Goal: Task Accomplishment & Management: Manage account settings

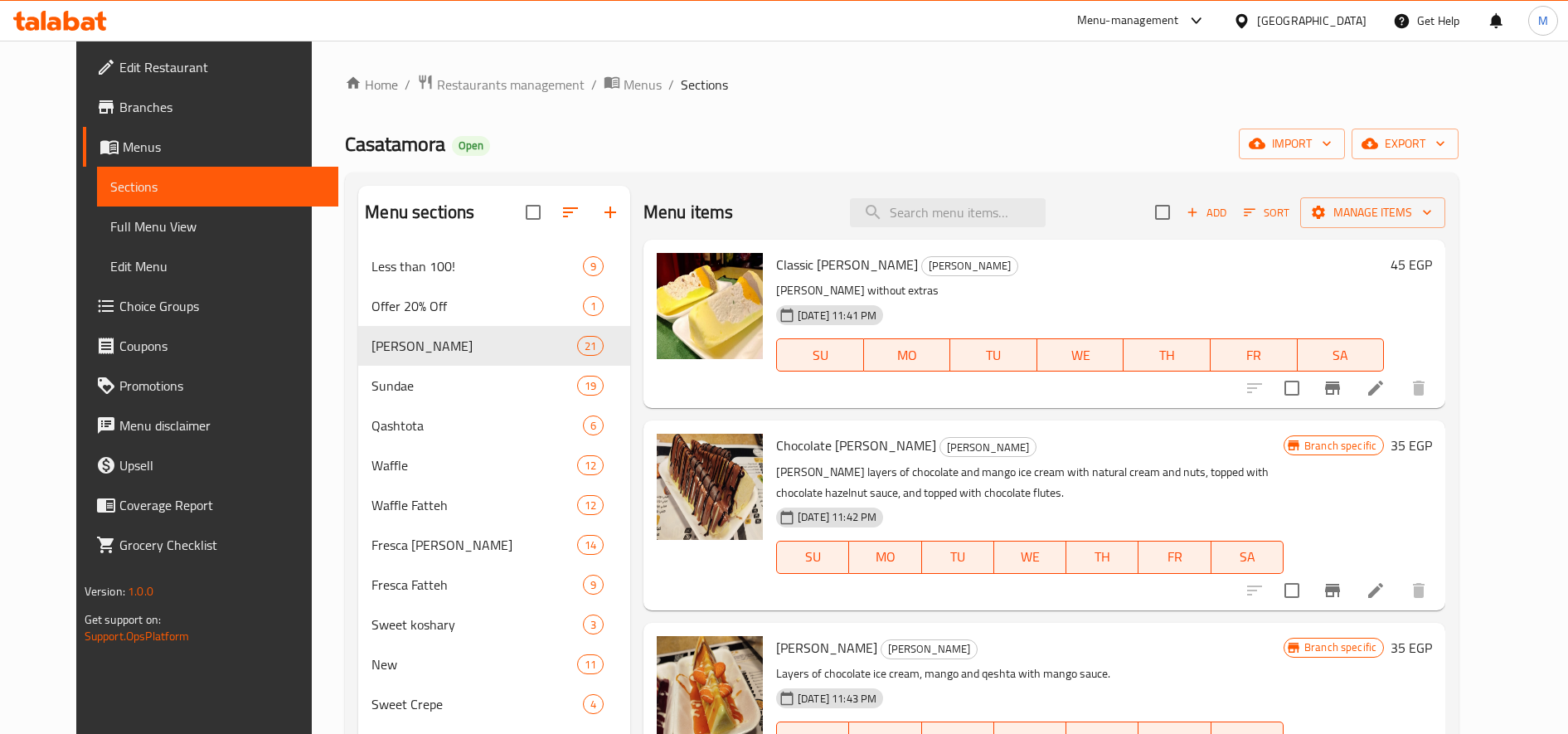
scroll to position [276, 0]
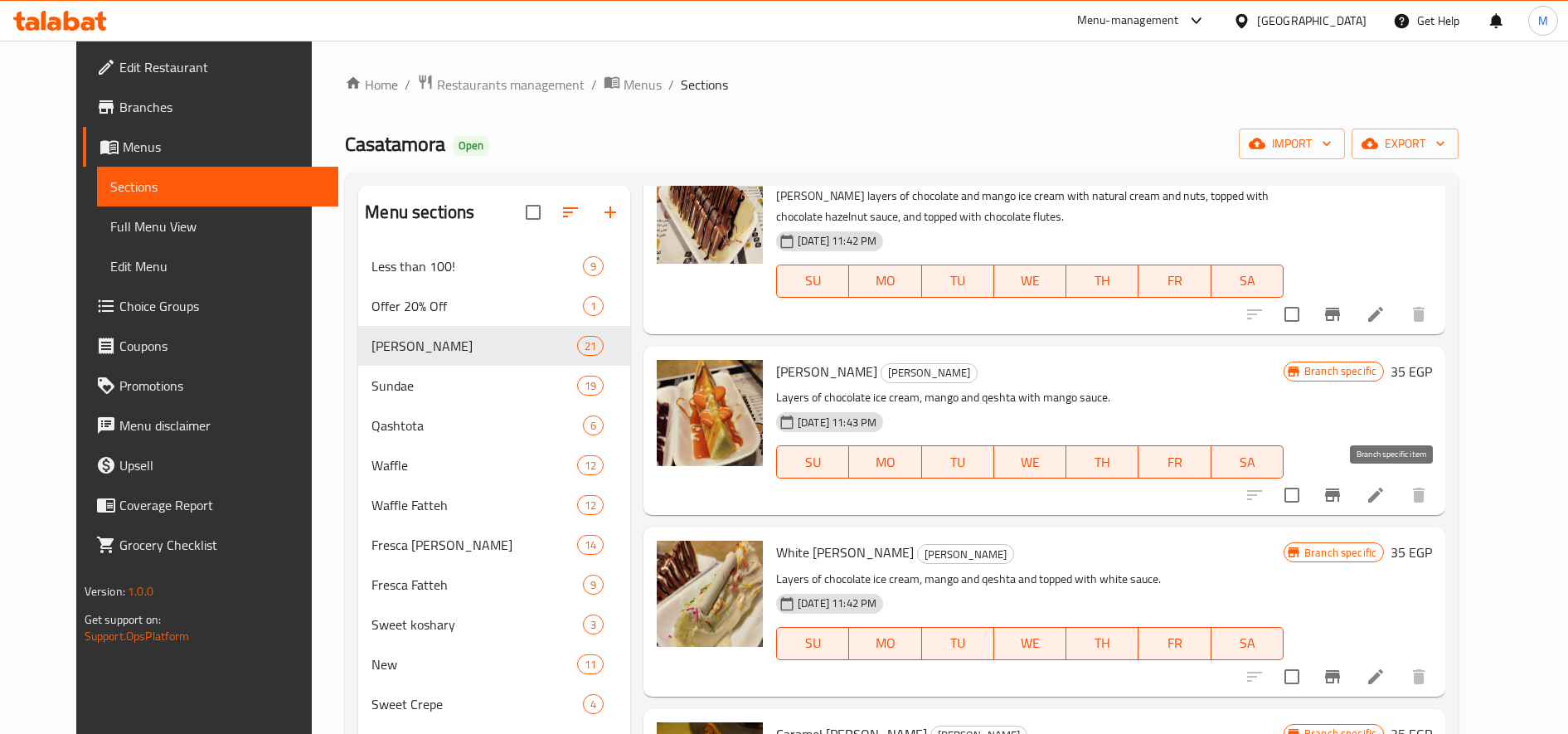
click at [1340, 495] on icon "Branch-specific-item" at bounding box center [1333, 496] width 15 height 13
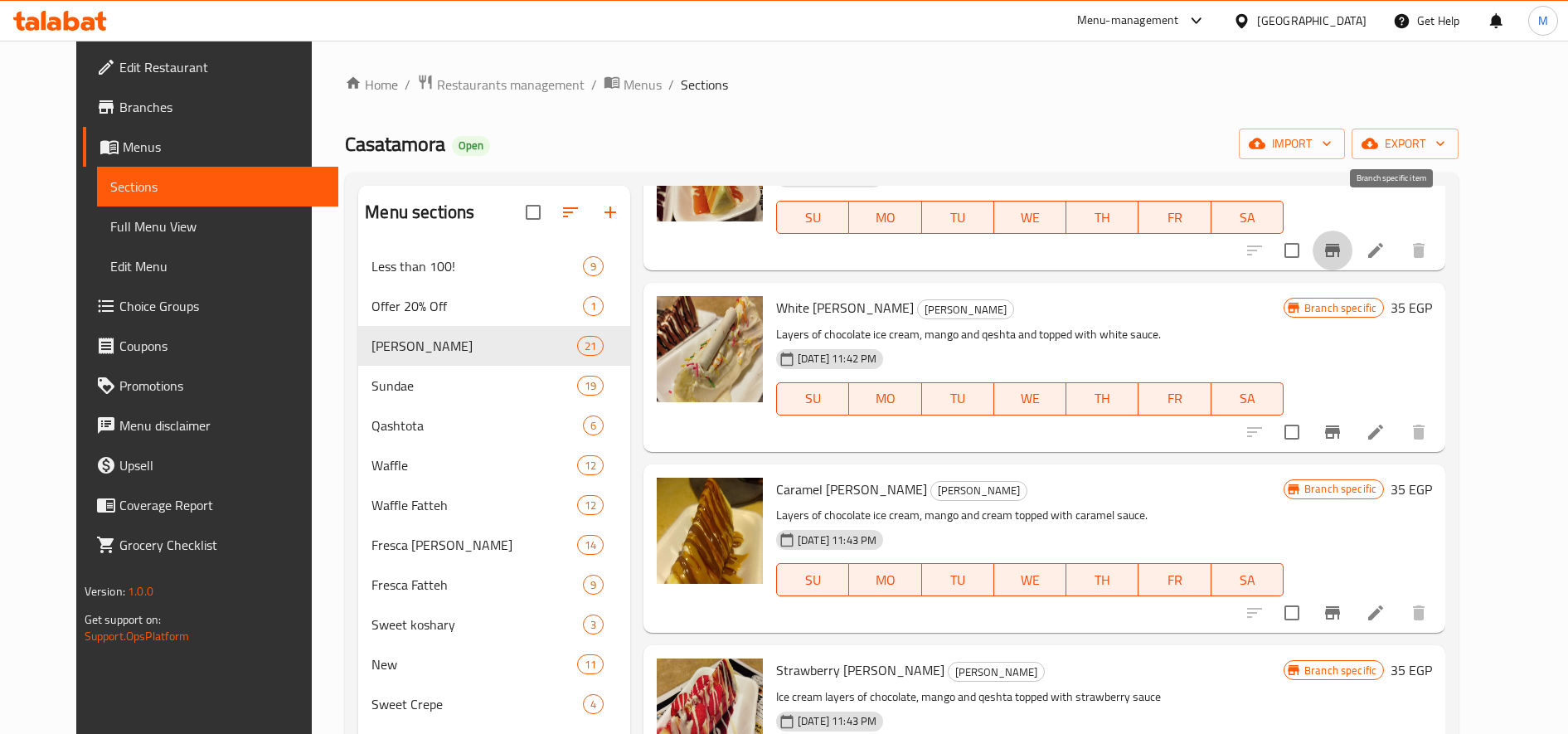
scroll to position [554, 0]
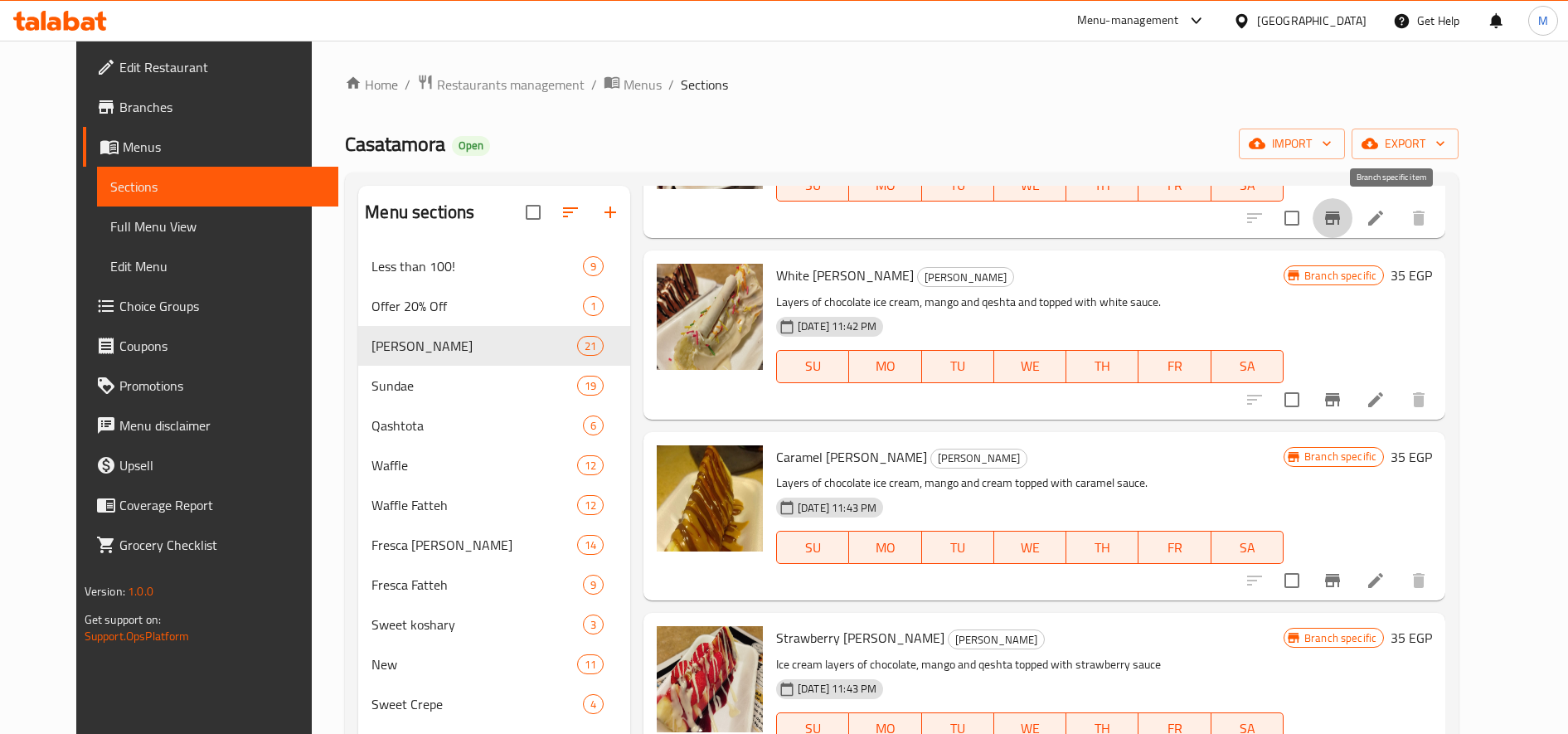
click at [1353, 404] on button "Branch-specific-item" at bounding box center [1333, 400] width 40 height 40
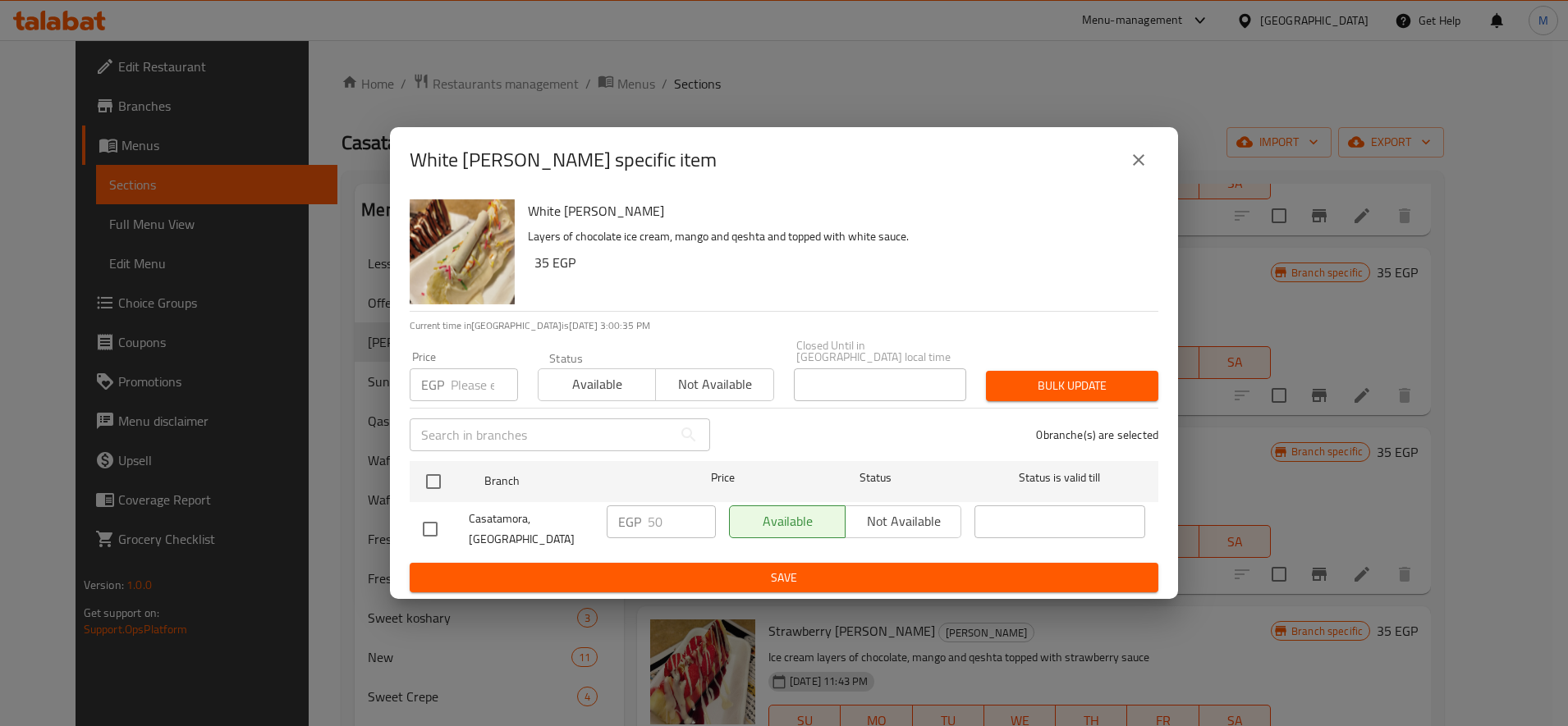
click at [463, 380] on input "number" at bounding box center [485, 384] width 68 height 33
click at [474, 388] on input "55" at bounding box center [485, 384] width 68 height 33
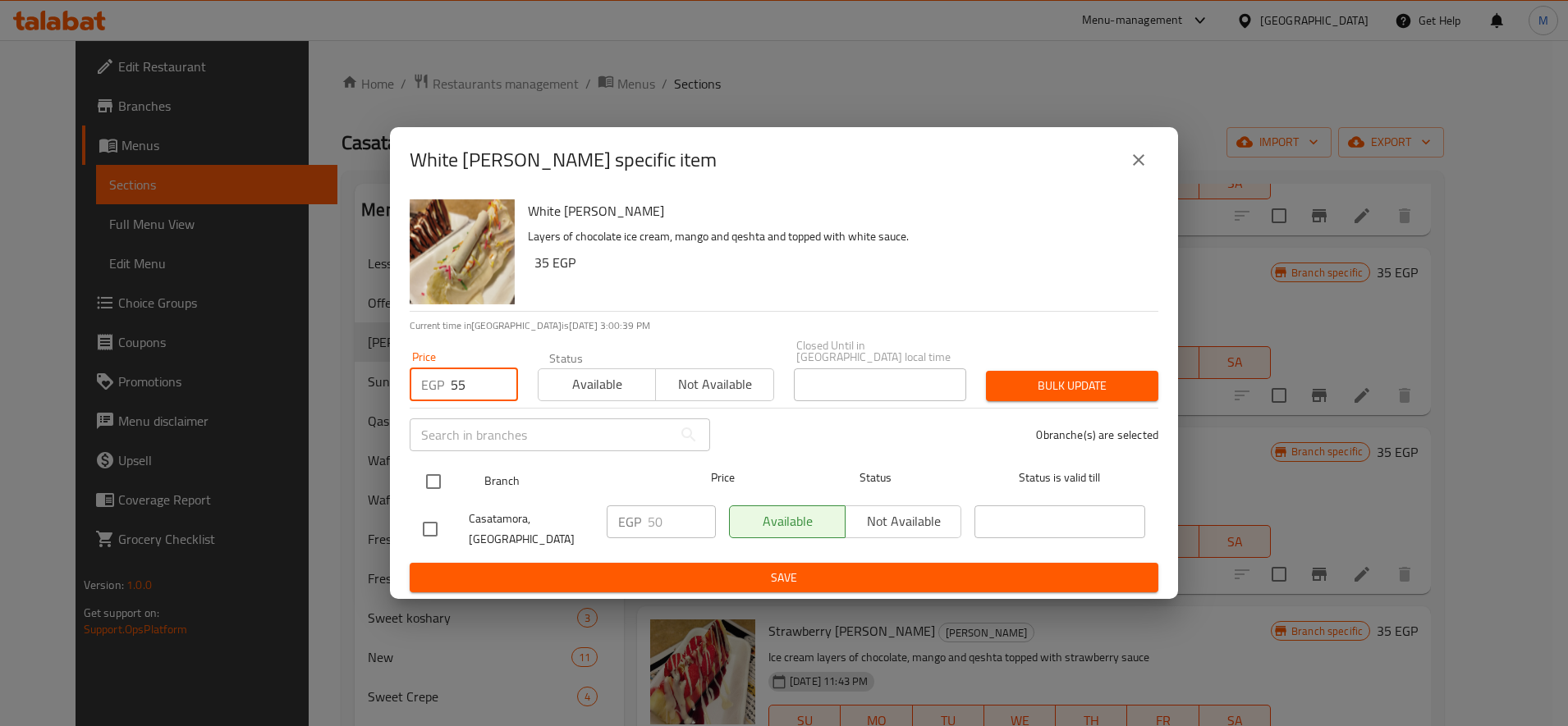
type input "55"
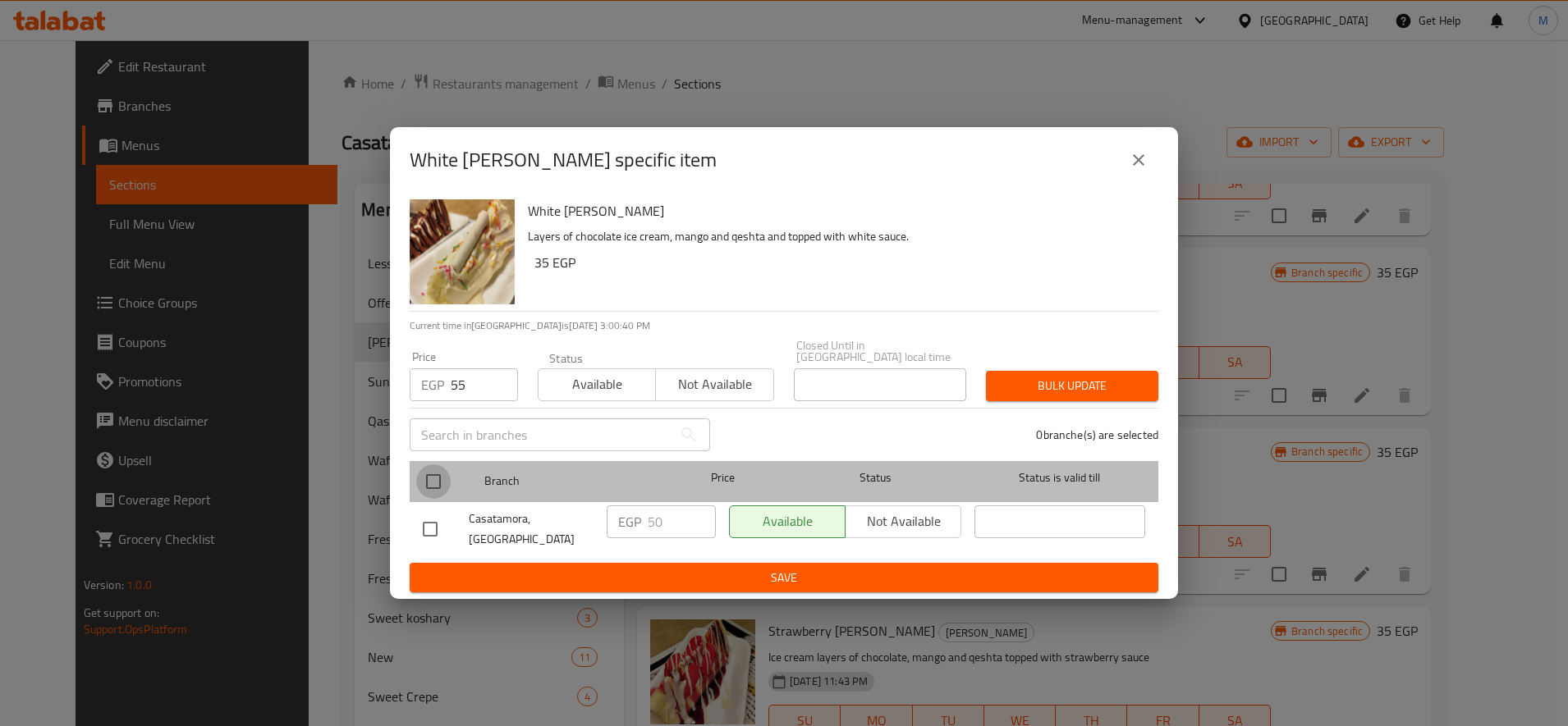
click at [440, 484] on input "checkbox" at bounding box center [433, 482] width 35 height 35
checkbox input "true"
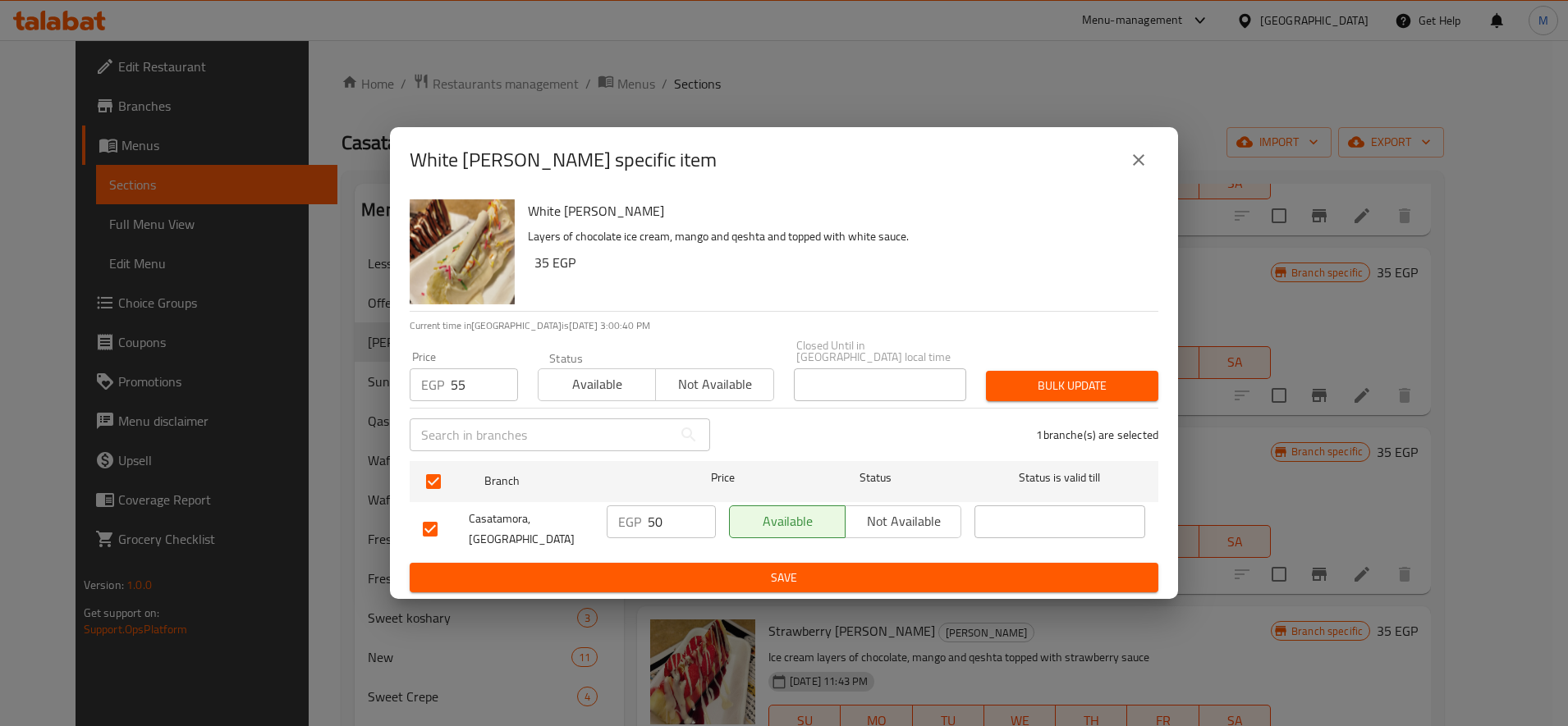
click at [1103, 394] on span "Bulk update" at bounding box center [1072, 386] width 147 height 21
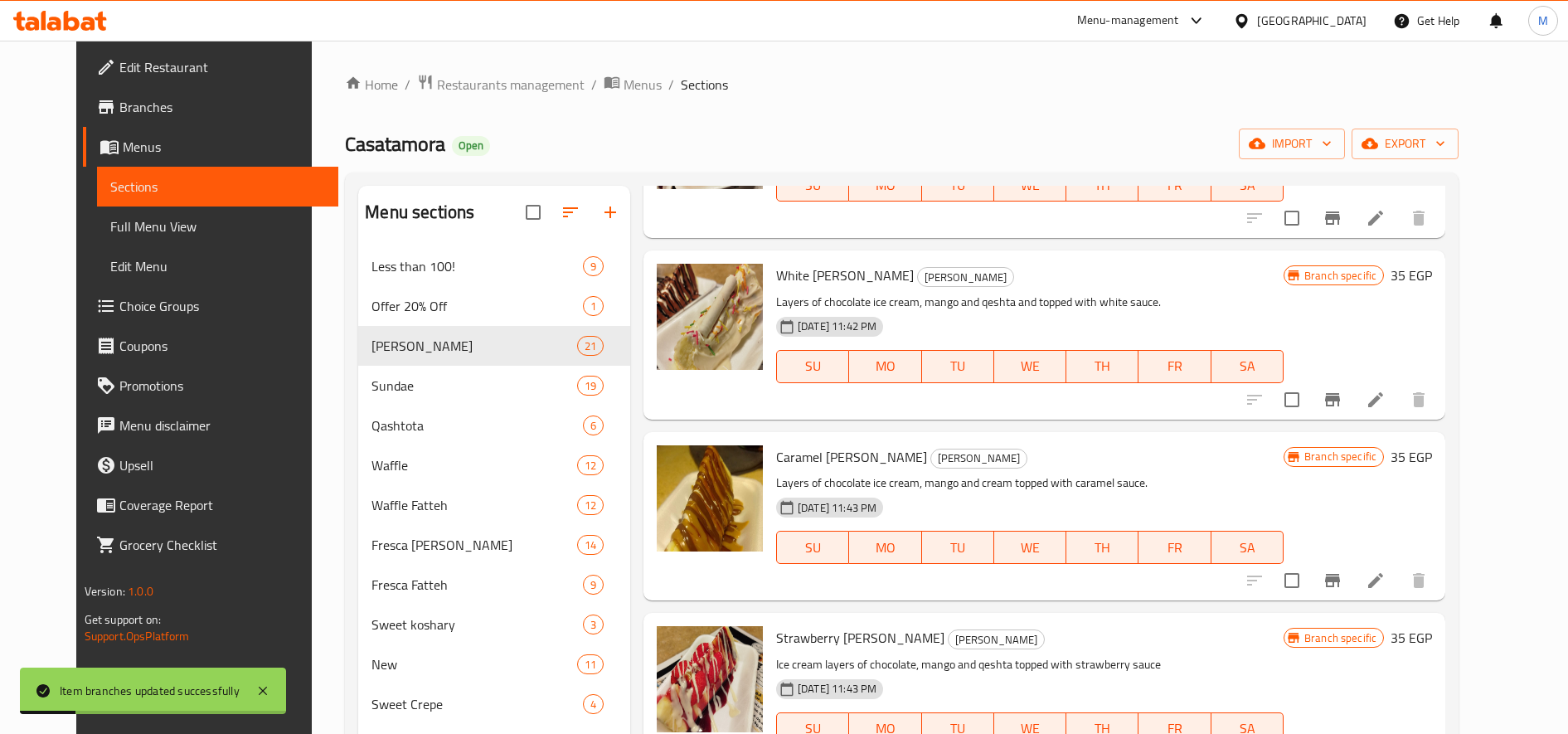
click at [1343, 574] on icon "Branch-specific-item" at bounding box center [1333, 580] width 20 height 20
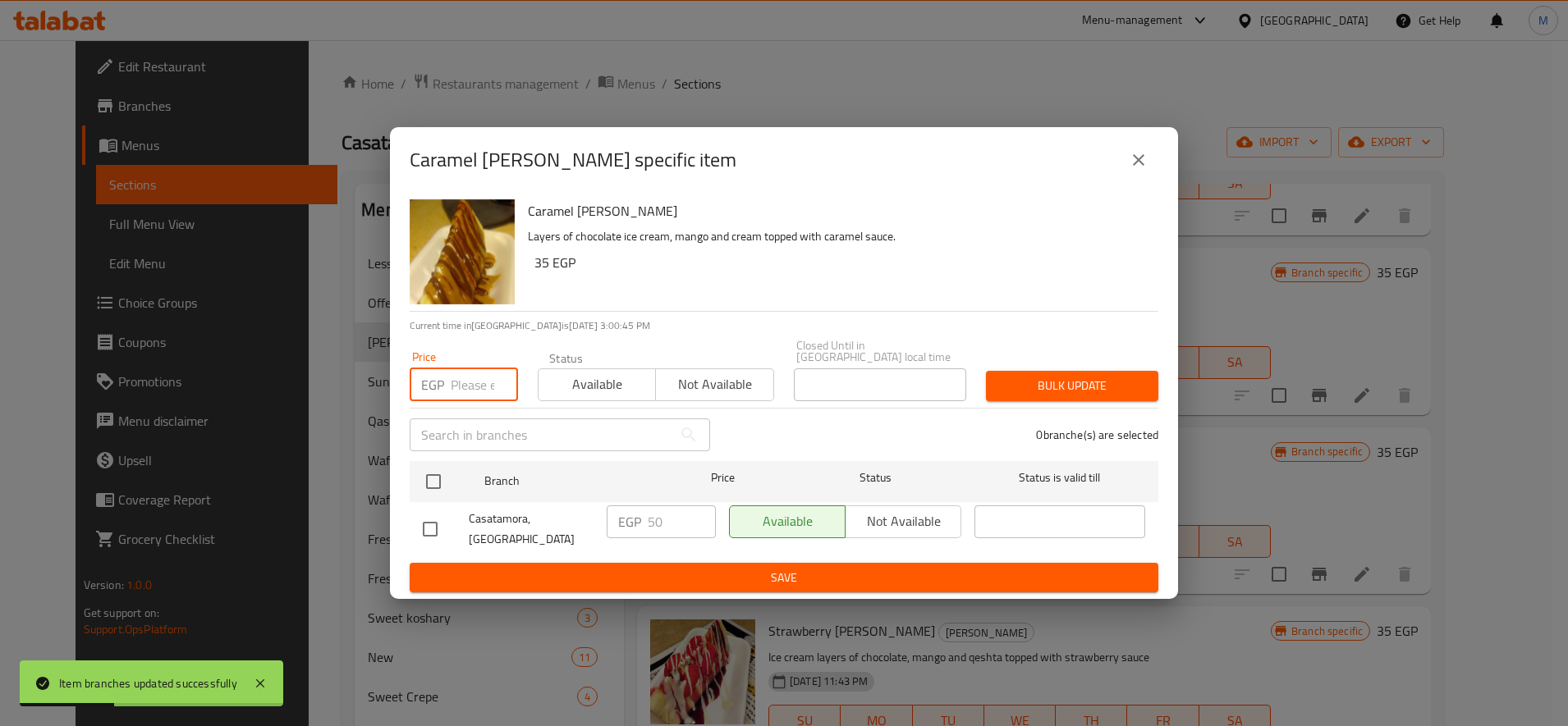
drag, startPoint x: 457, startPoint y: 392, endPoint x: 555, endPoint y: 419, distance: 101.7
click at [458, 393] on input "number" at bounding box center [485, 384] width 68 height 33
paste input "55"
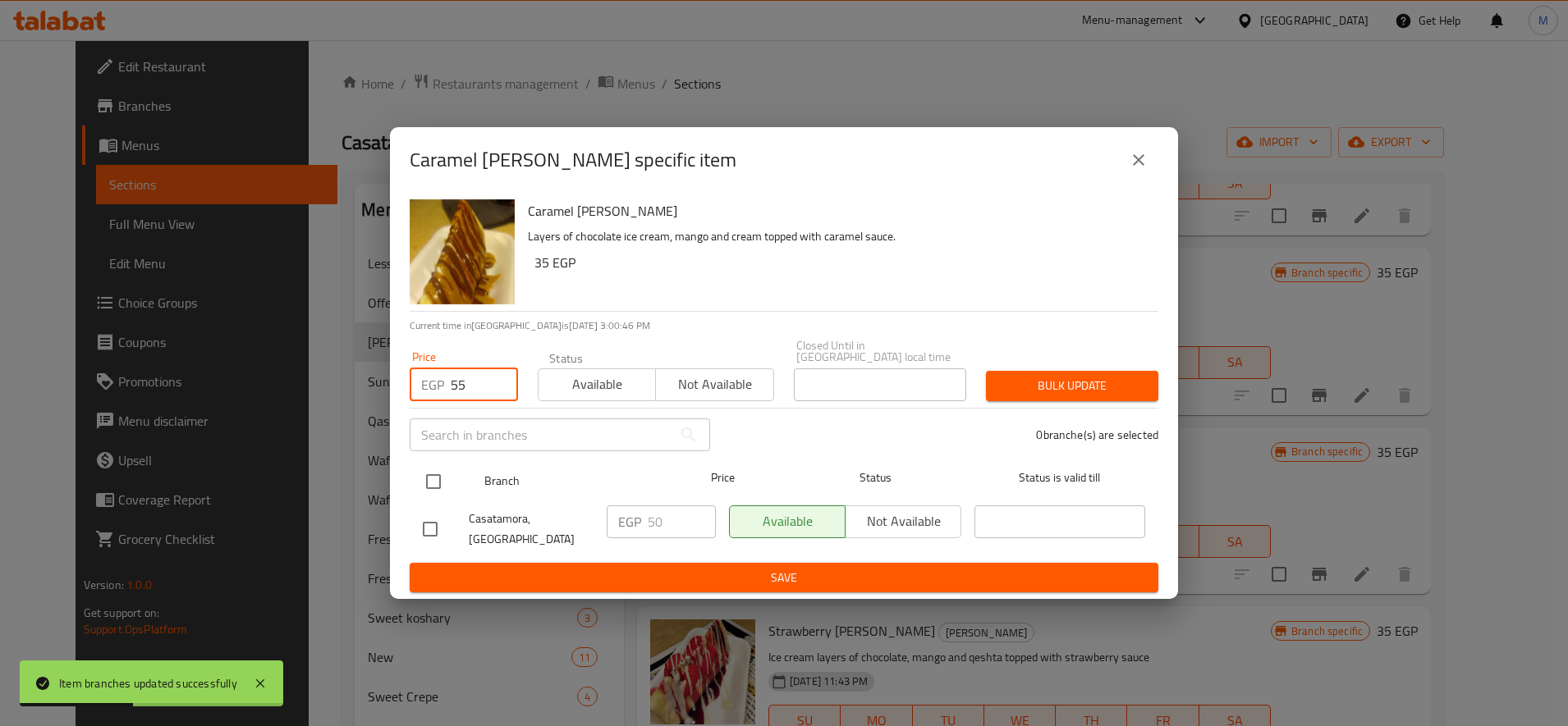
type input "55"
click at [432, 468] on input "checkbox" at bounding box center [433, 482] width 35 height 35
checkbox input "true"
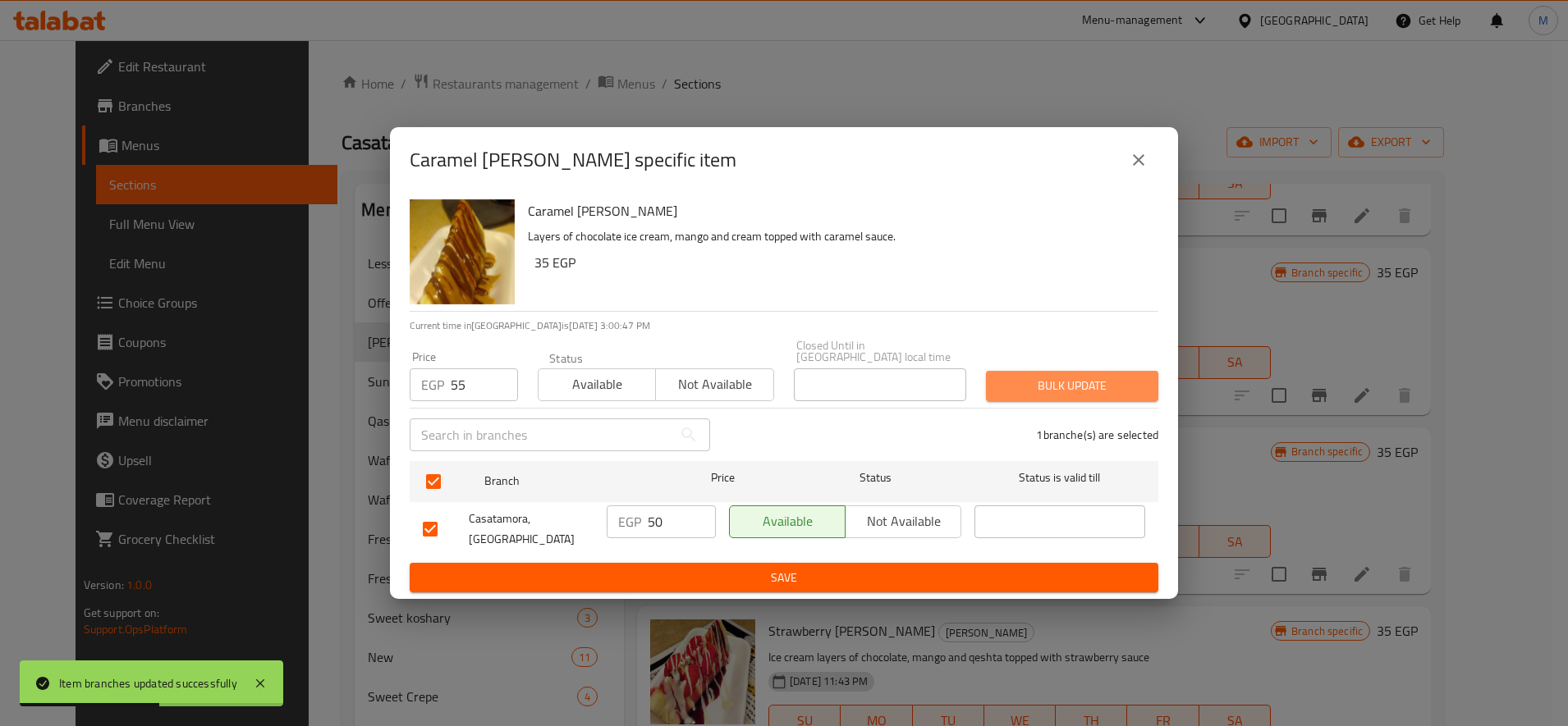
click at [1044, 379] on span "Bulk update" at bounding box center [1072, 386] width 147 height 21
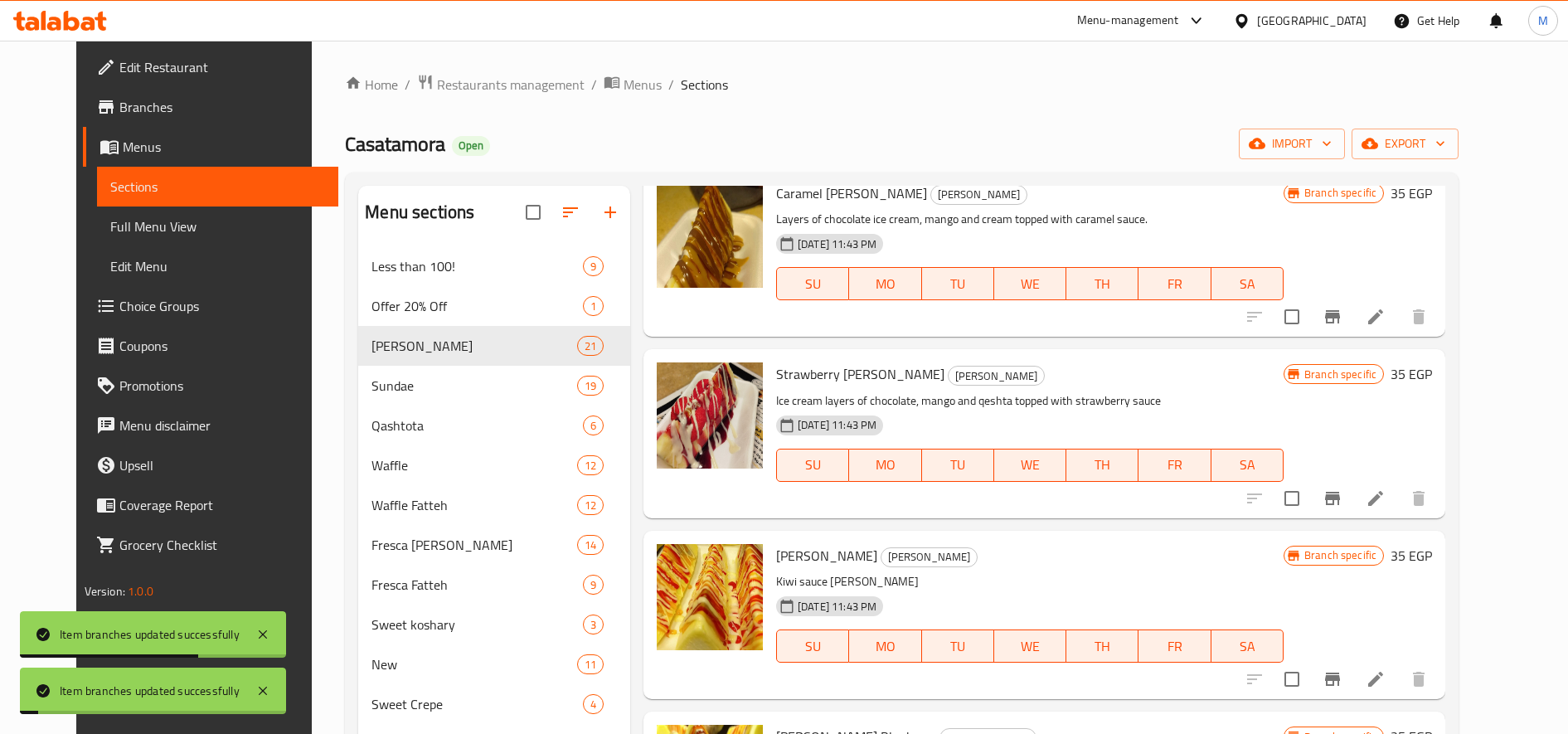
scroll to position [830, 0]
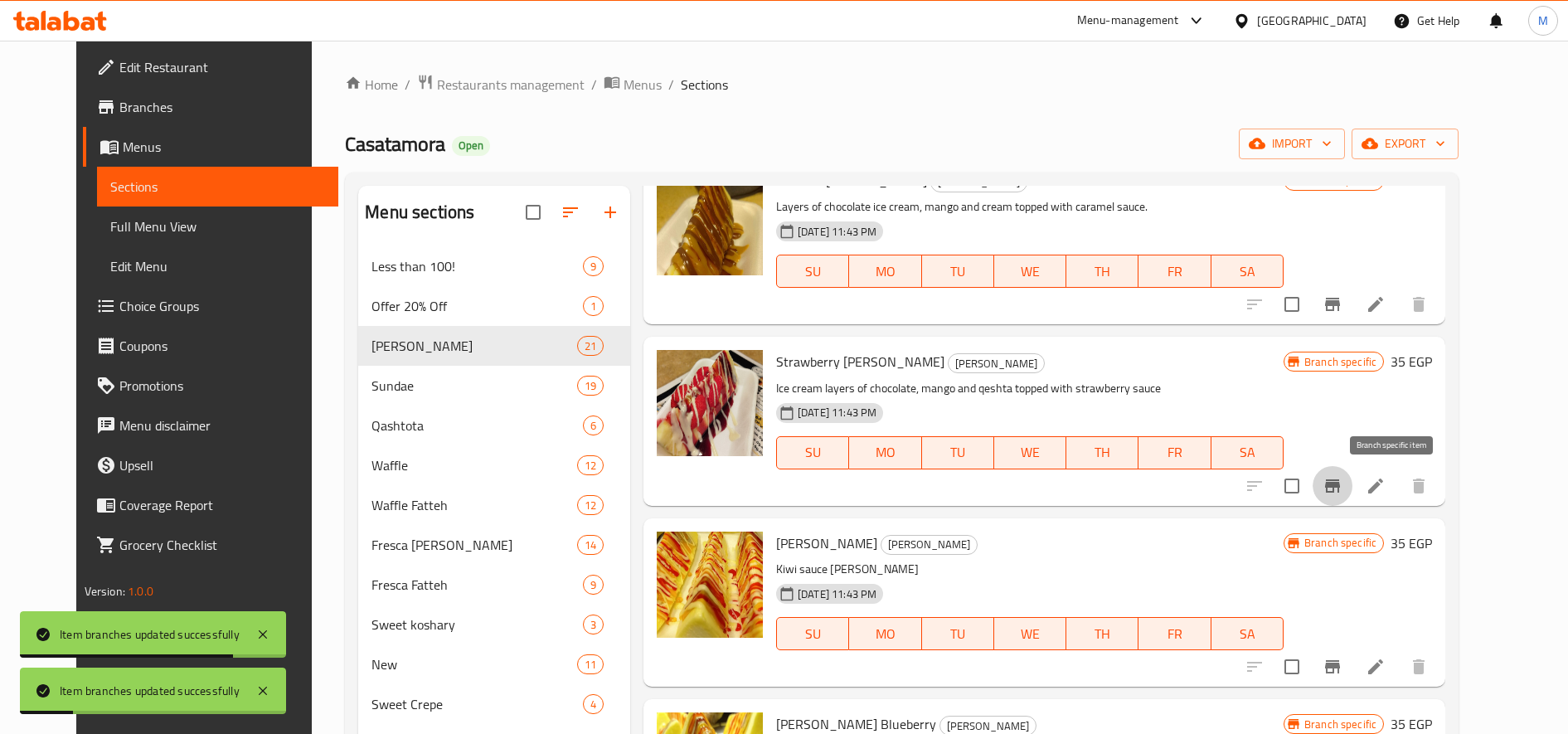
click at [1343, 484] on icon "Branch-specific-item" at bounding box center [1333, 486] width 20 height 20
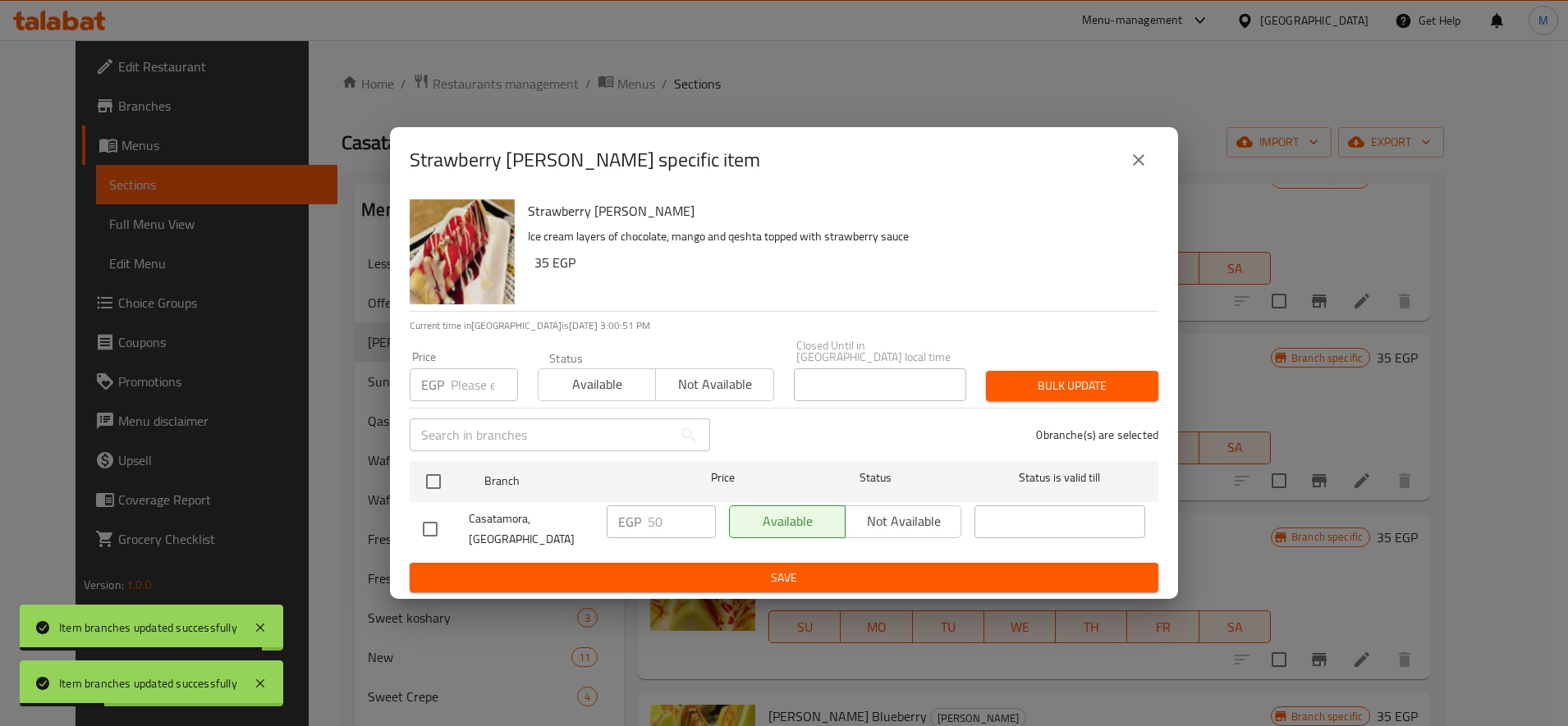
click at [476, 383] on input "number" at bounding box center [485, 384] width 68 height 33
paste input "55"
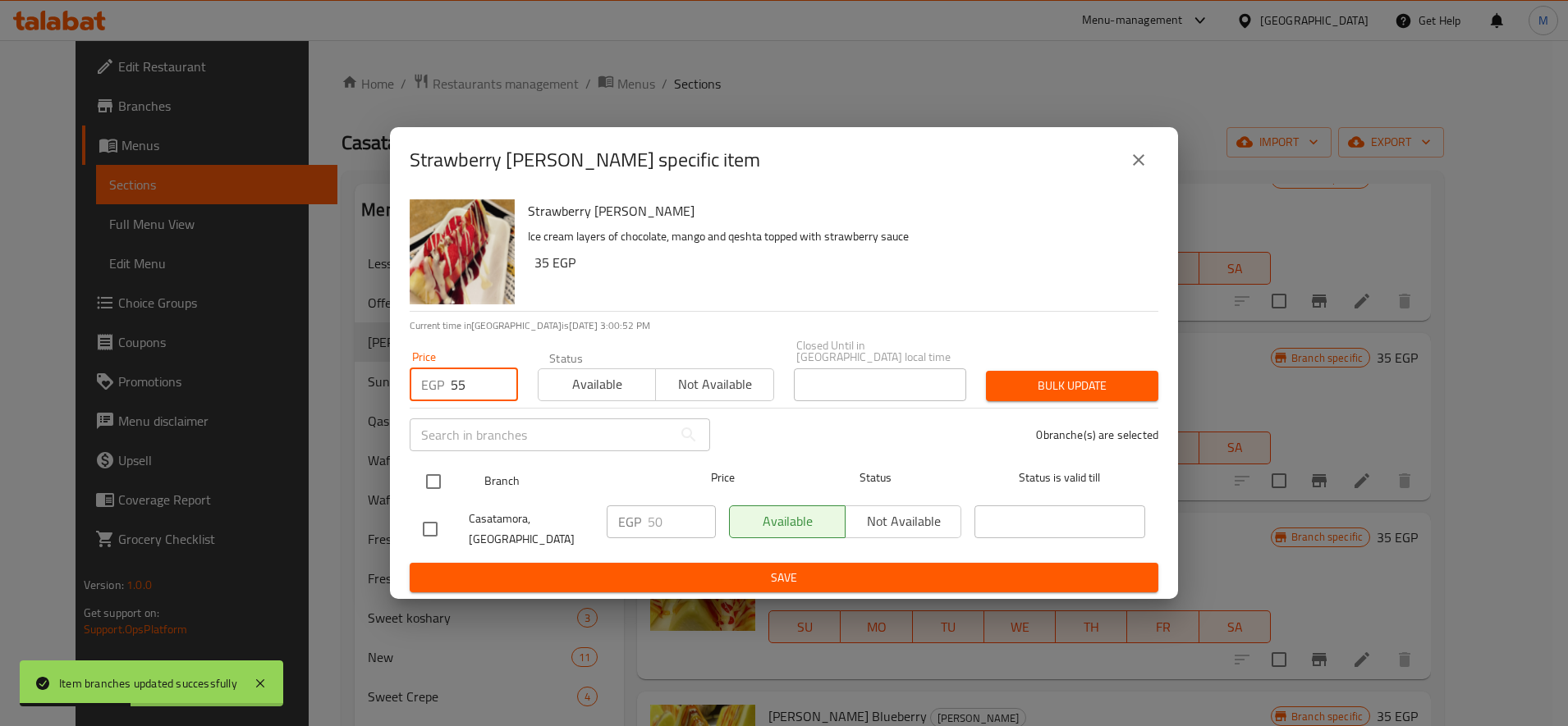
type input "55"
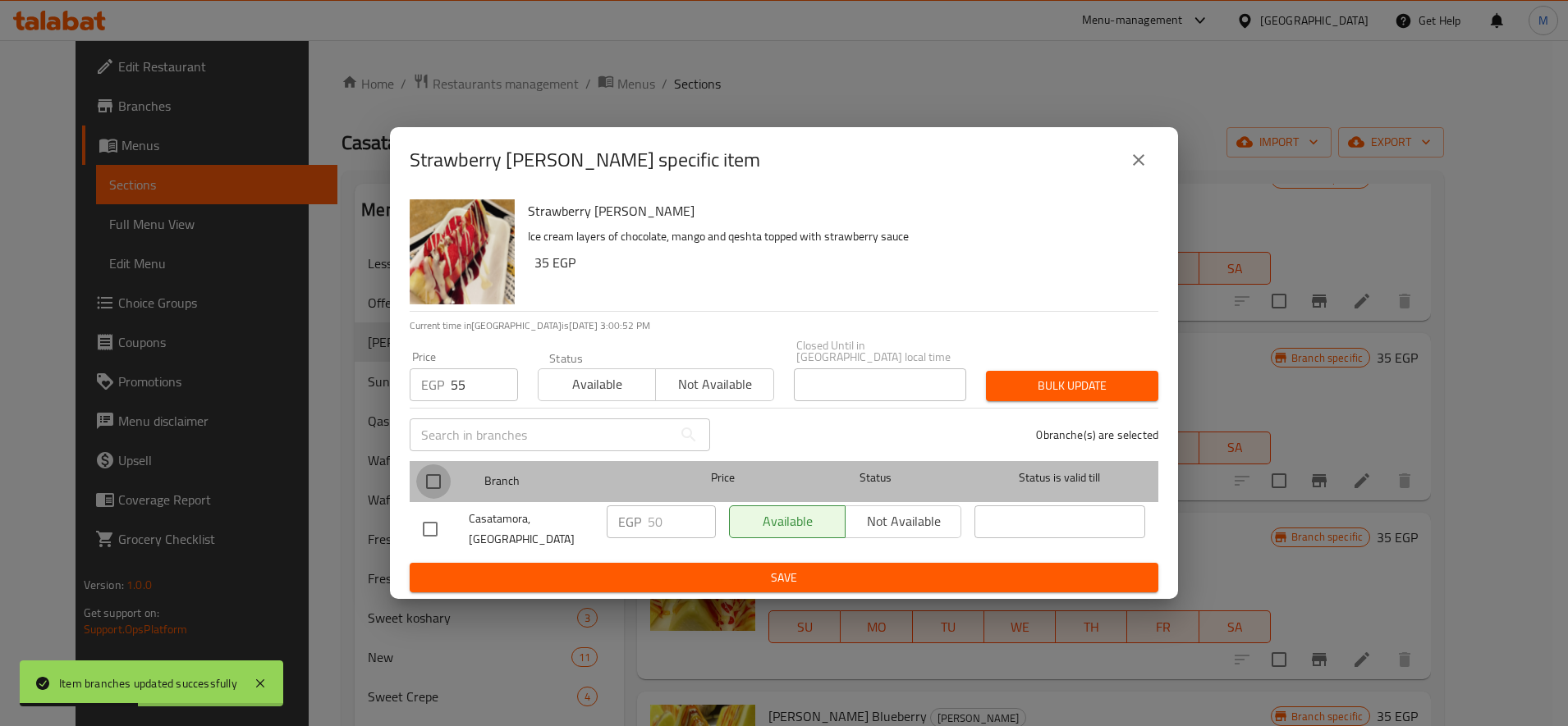
drag, startPoint x: 429, startPoint y: 478, endPoint x: 439, endPoint y: 477, distance: 10.0
click at [434, 478] on input "checkbox" at bounding box center [433, 482] width 35 height 35
checkbox input "true"
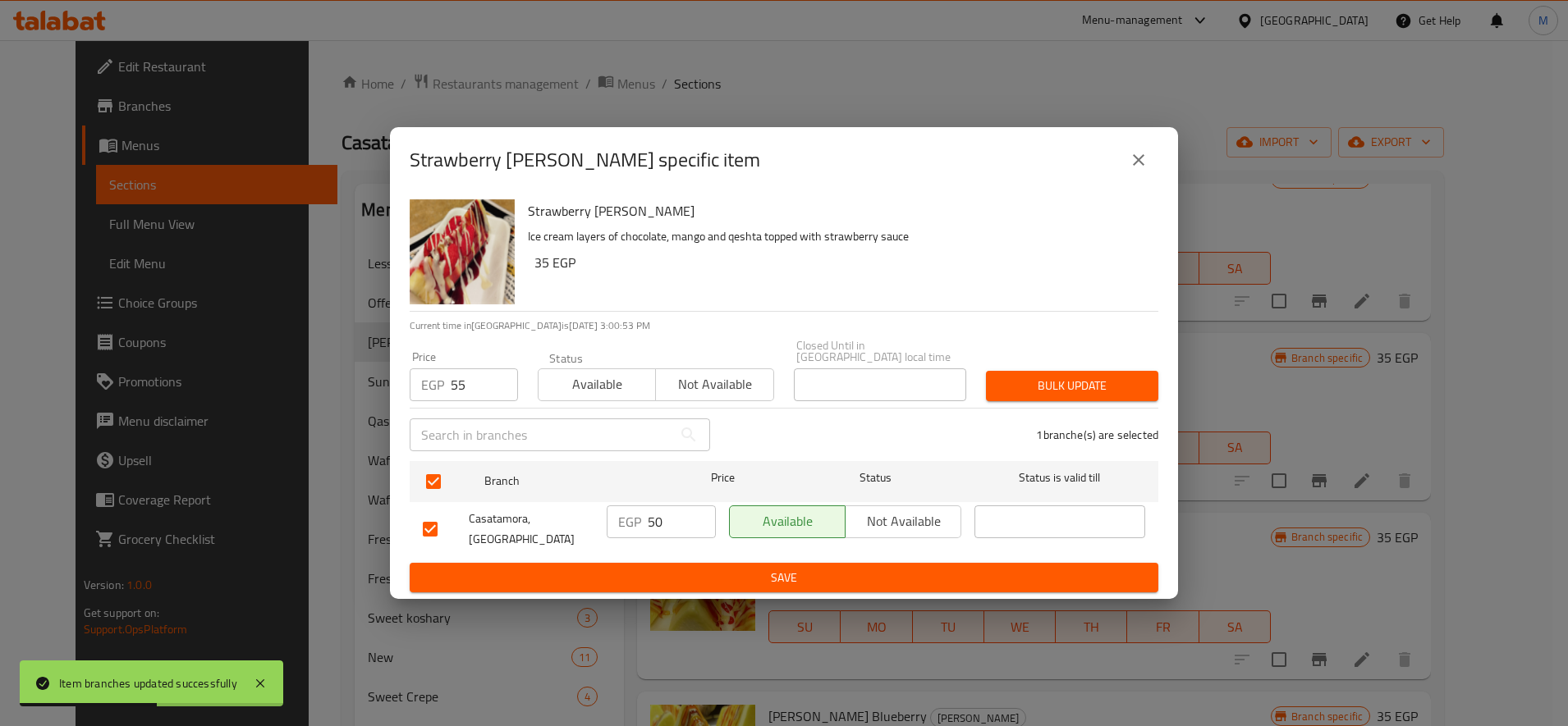
click at [1011, 387] on span "Bulk update" at bounding box center [1072, 386] width 147 height 21
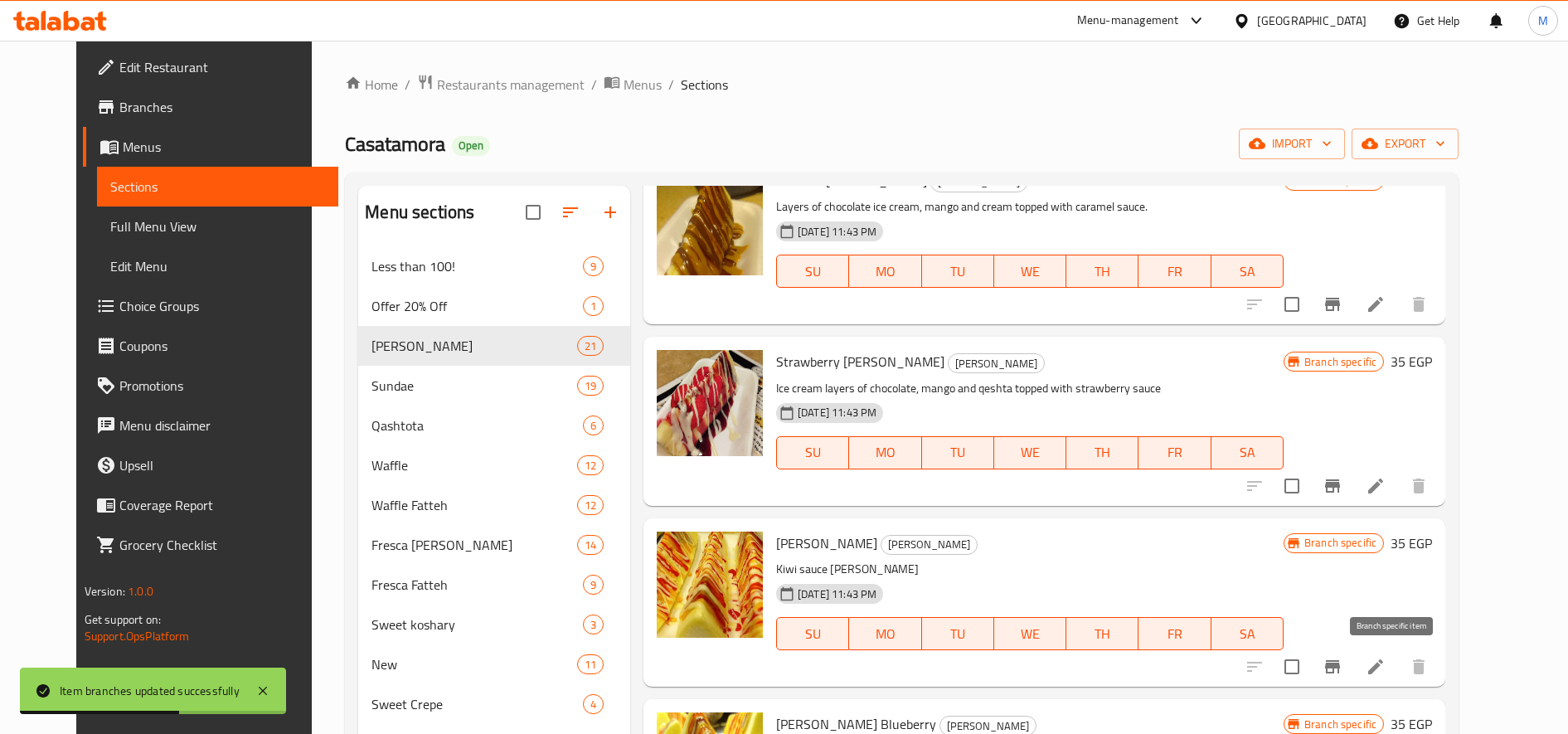
click at [1343, 660] on icon "Branch-specific-item" at bounding box center [1333, 667] width 20 height 20
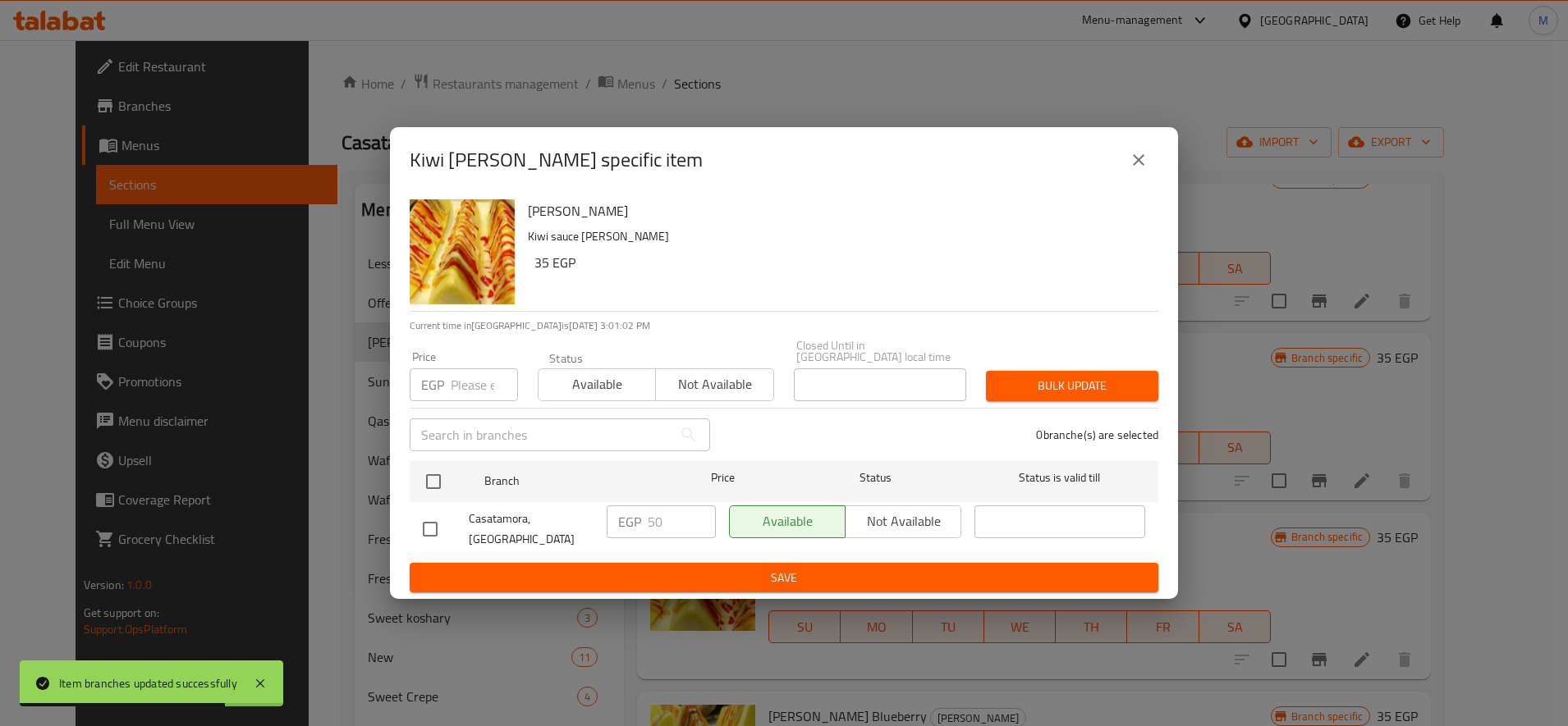
click at [465, 384] on input "number" at bounding box center [485, 384] width 68 height 33
paste input "55"
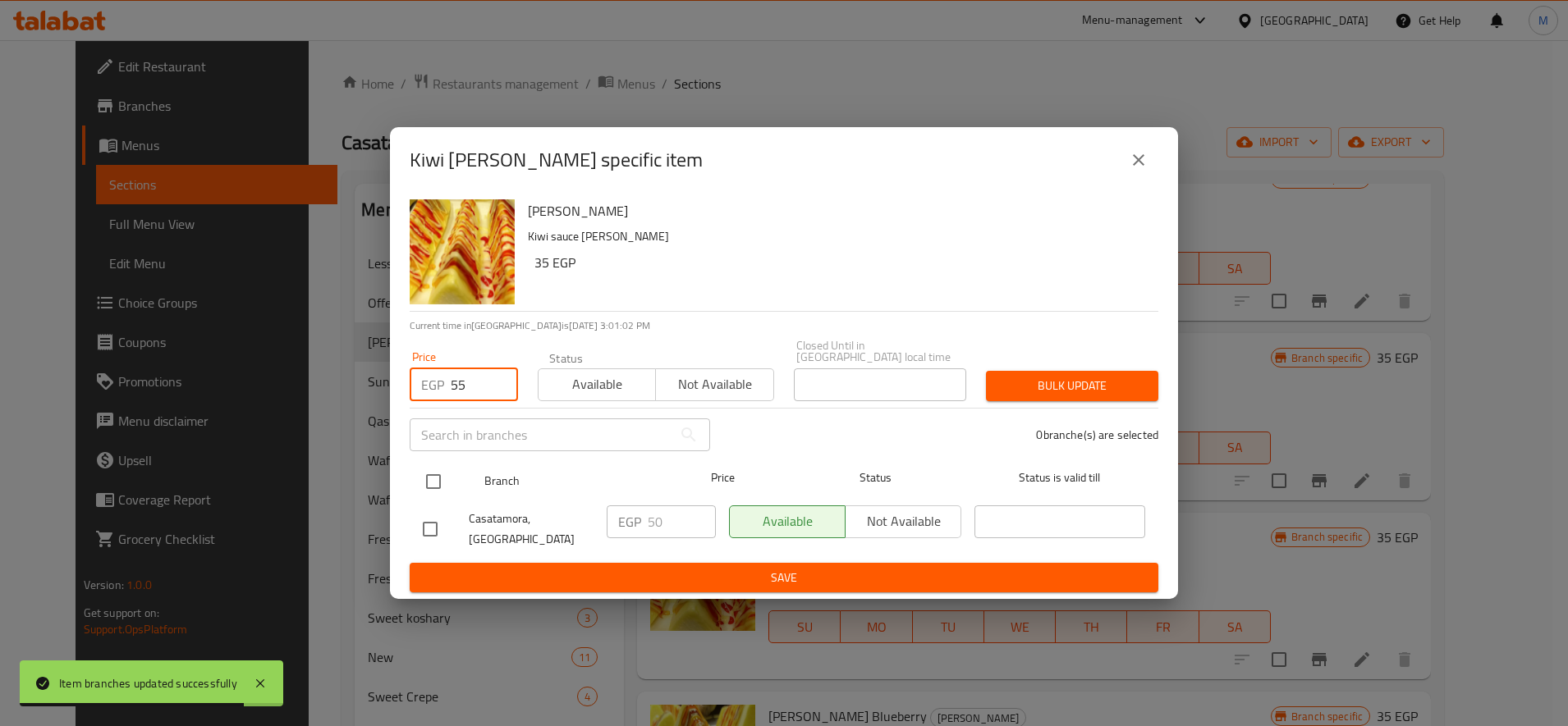
type input "55"
click at [437, 474] on input "checkbox" at bounding box center [433, 482] width 35 height 35
checkbox input "true"
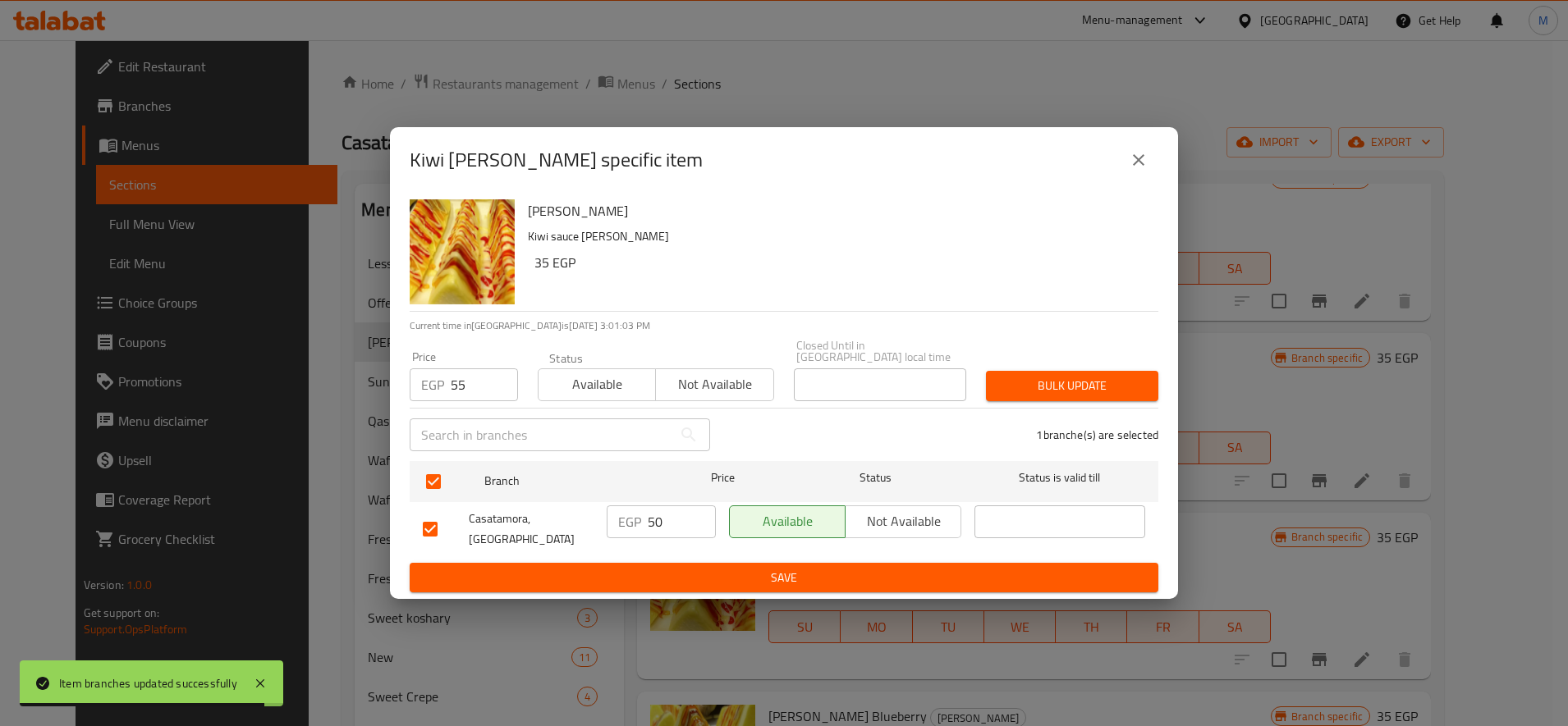
click at [1070, 394] on span "Bulk update" at bounding box center [1072, 386] width 147 height 21
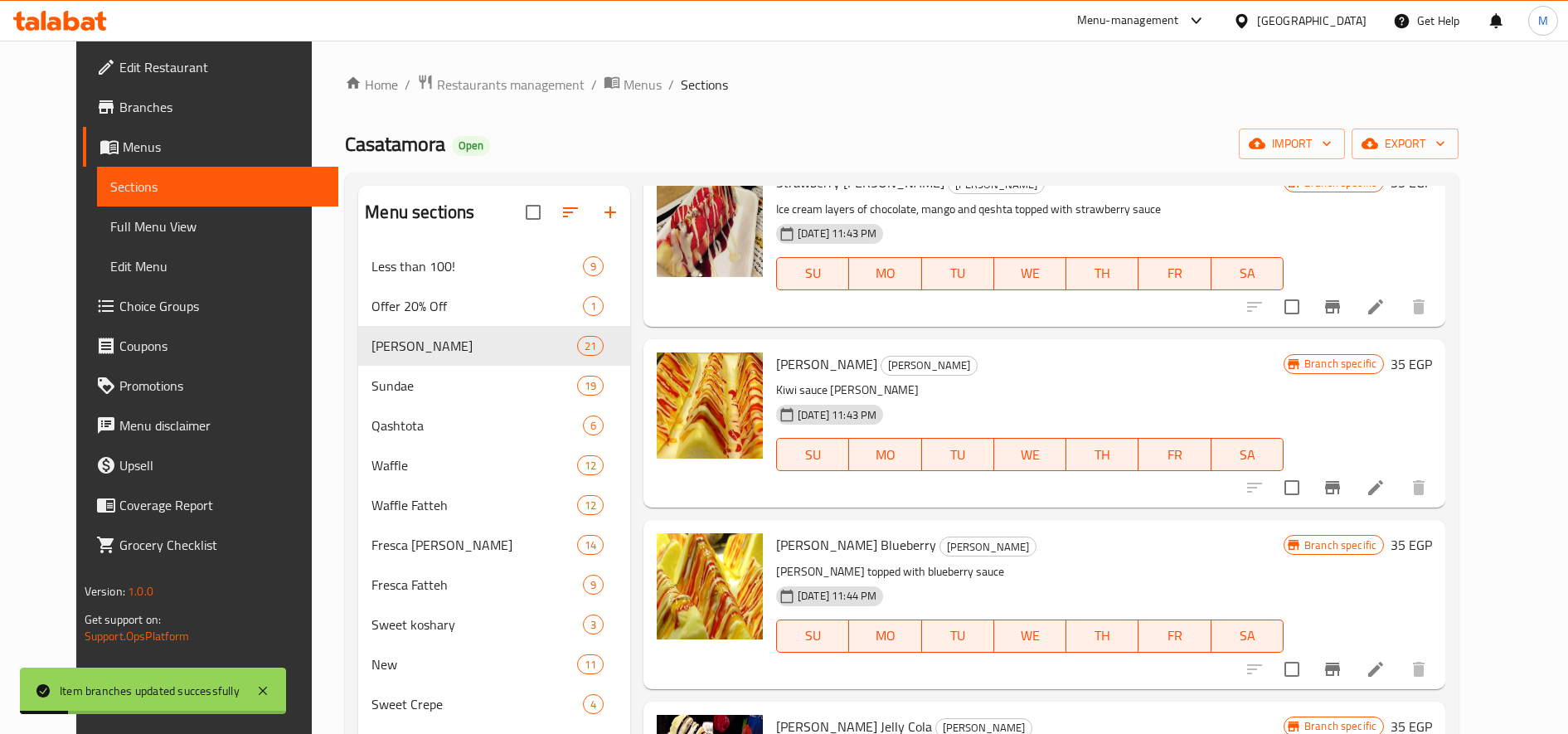
scroll to position [1106, 0]
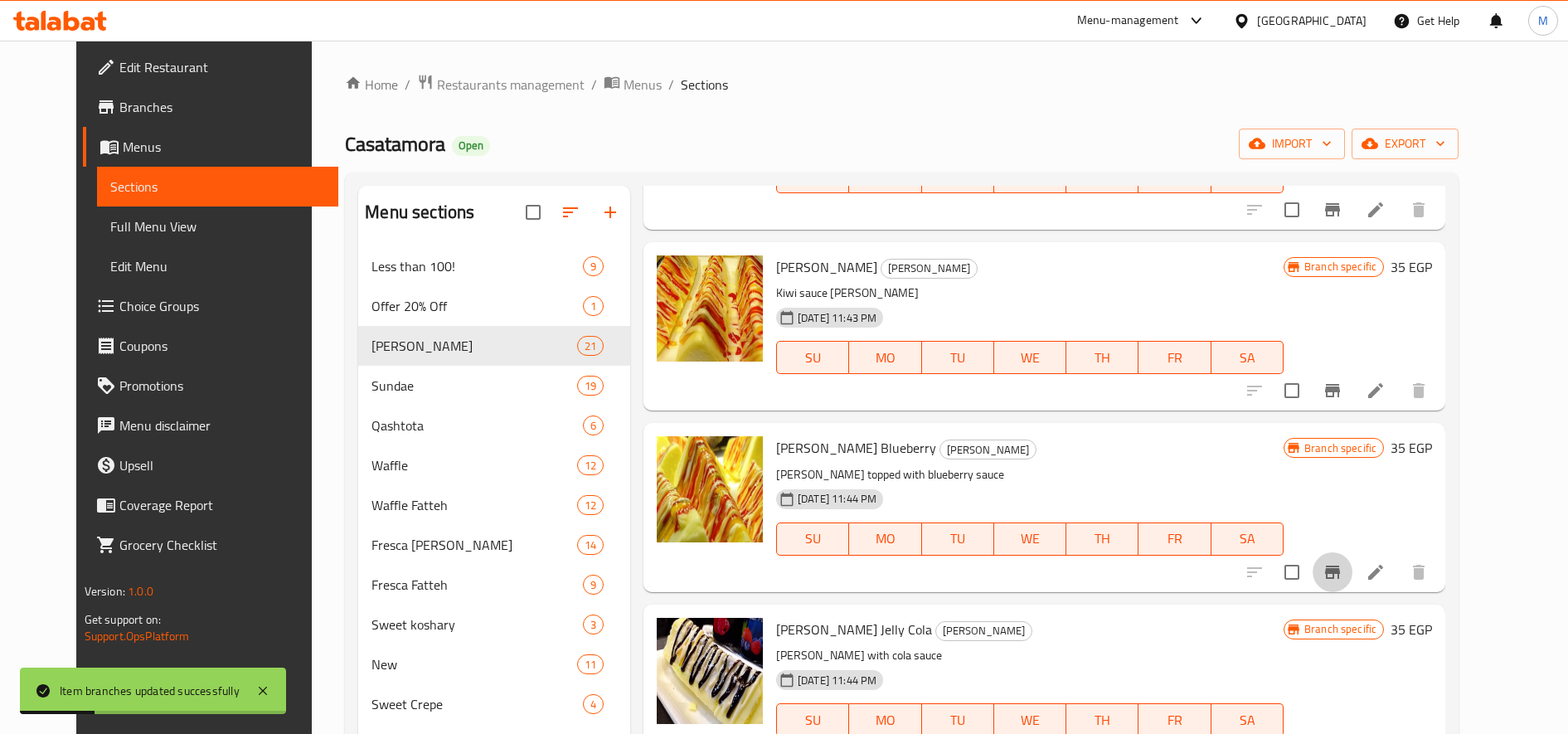
click at [1343, 565] on icon "Branch-specific-item" at bounding box center [1333, 572] width 20 height 20
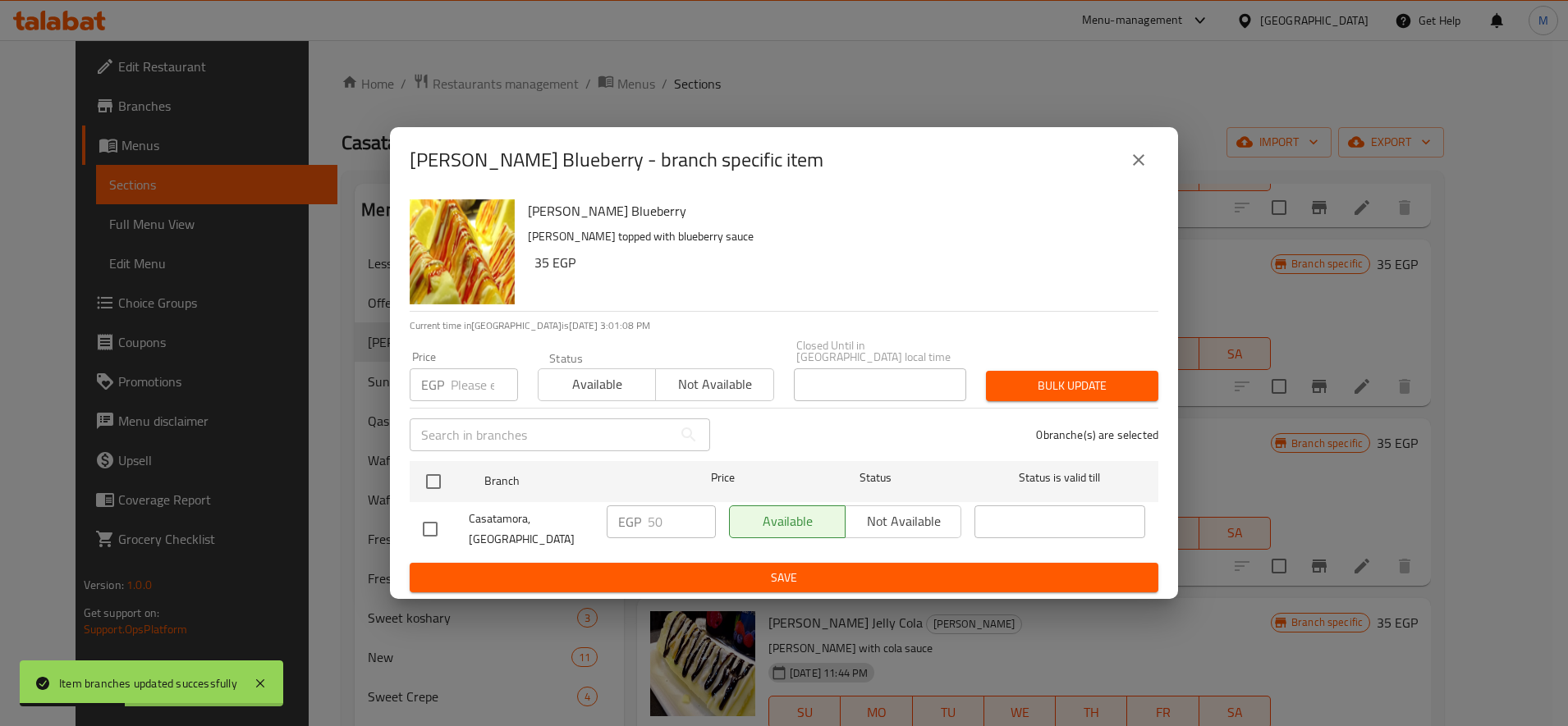
click at [465, 378] on input "number" at bounding box center [485, 384] width 68 height 33
paste input "55"
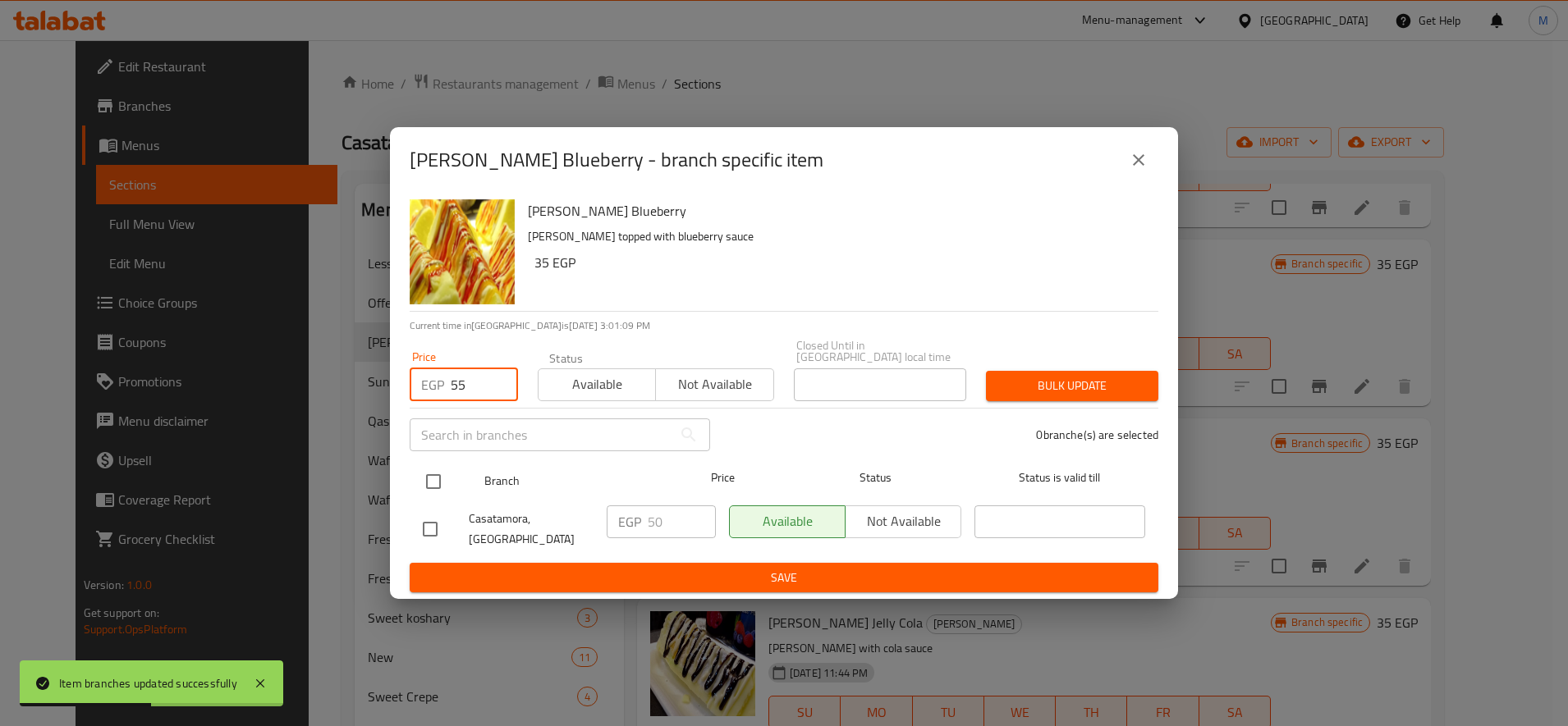
type input "55"
drag, startPoint x: 442, startPoint y: 482, endPoint x: 517, endPoint y: 472, distance: 75.7
click at [450, 481] on input "checkbox" at bounding box center [433, 482] width 35 height 35
checkbox input "true"
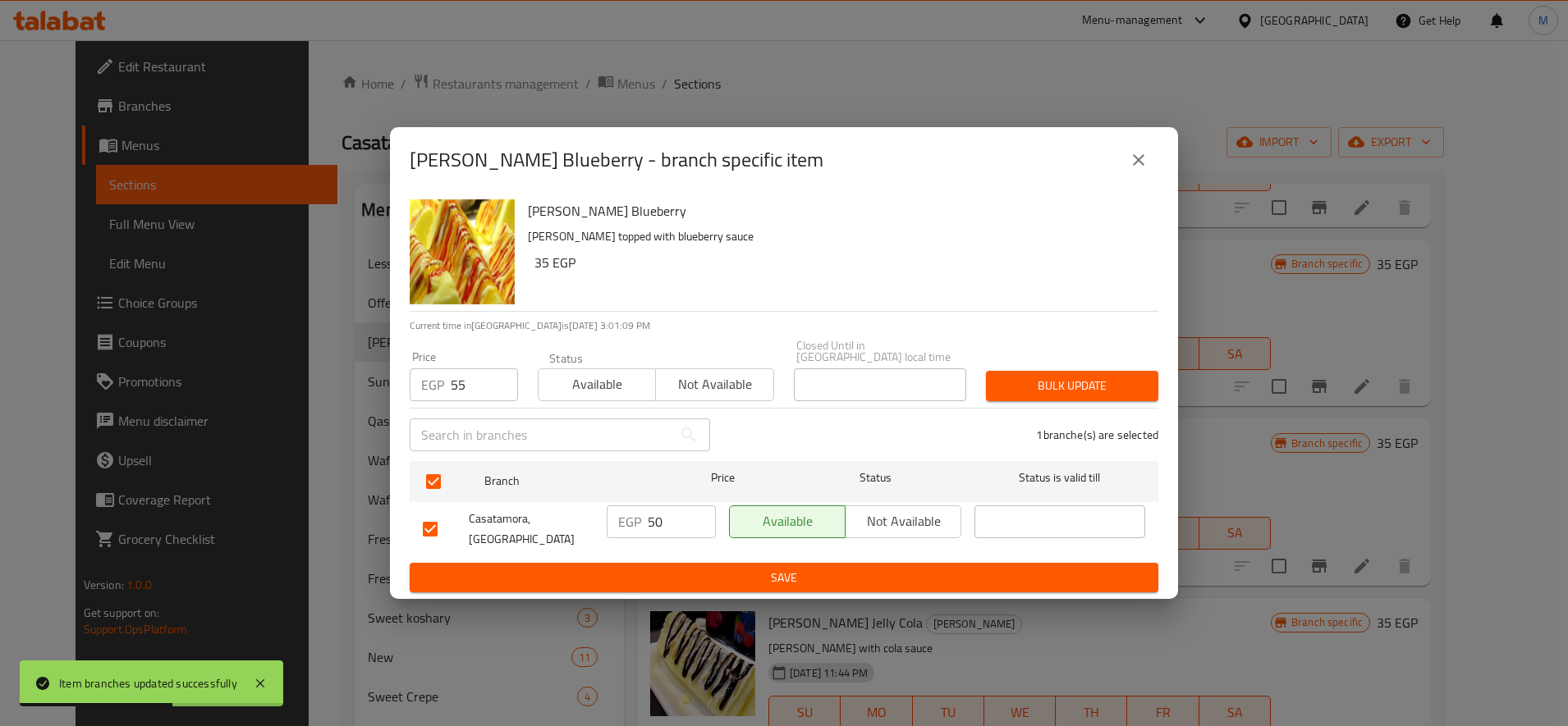
click at [1122, 389] on span "Bulk update" at bounding box center [1072, 386] width 147 height 21
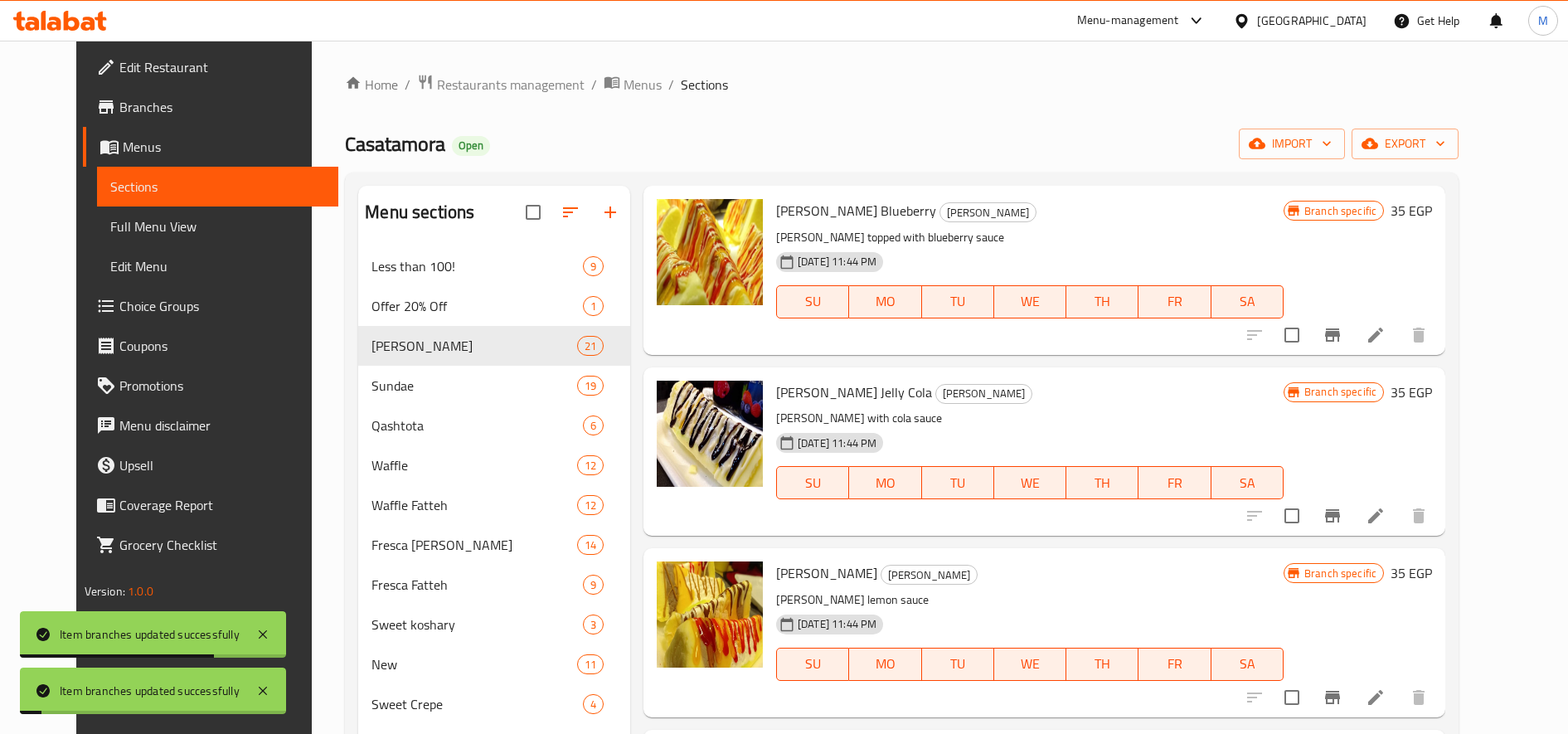
scroll to position [1383, 0]
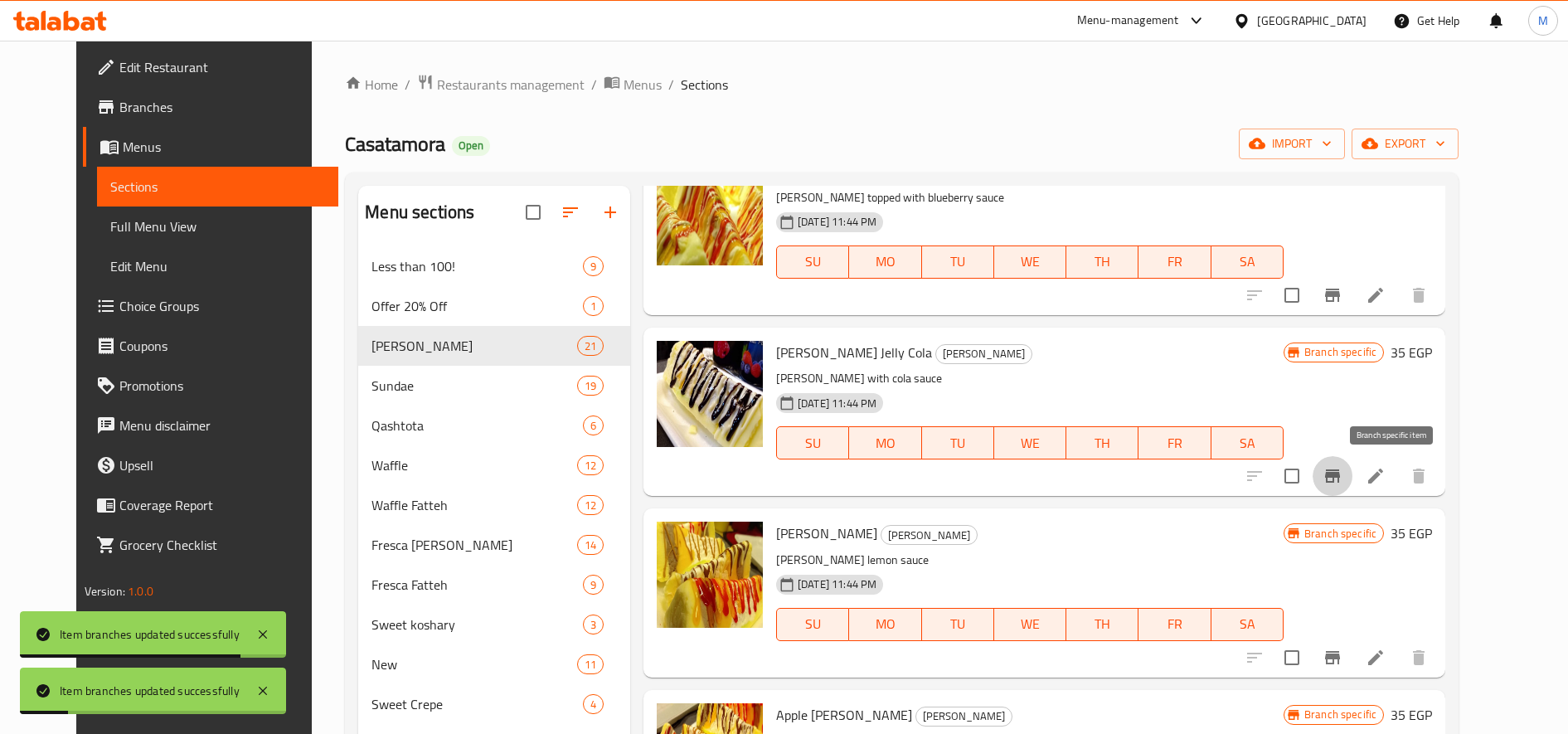
click at [1340, 477] on icon "Branch-specific-item" at bounding box center [1333, 477] width 15 height 13
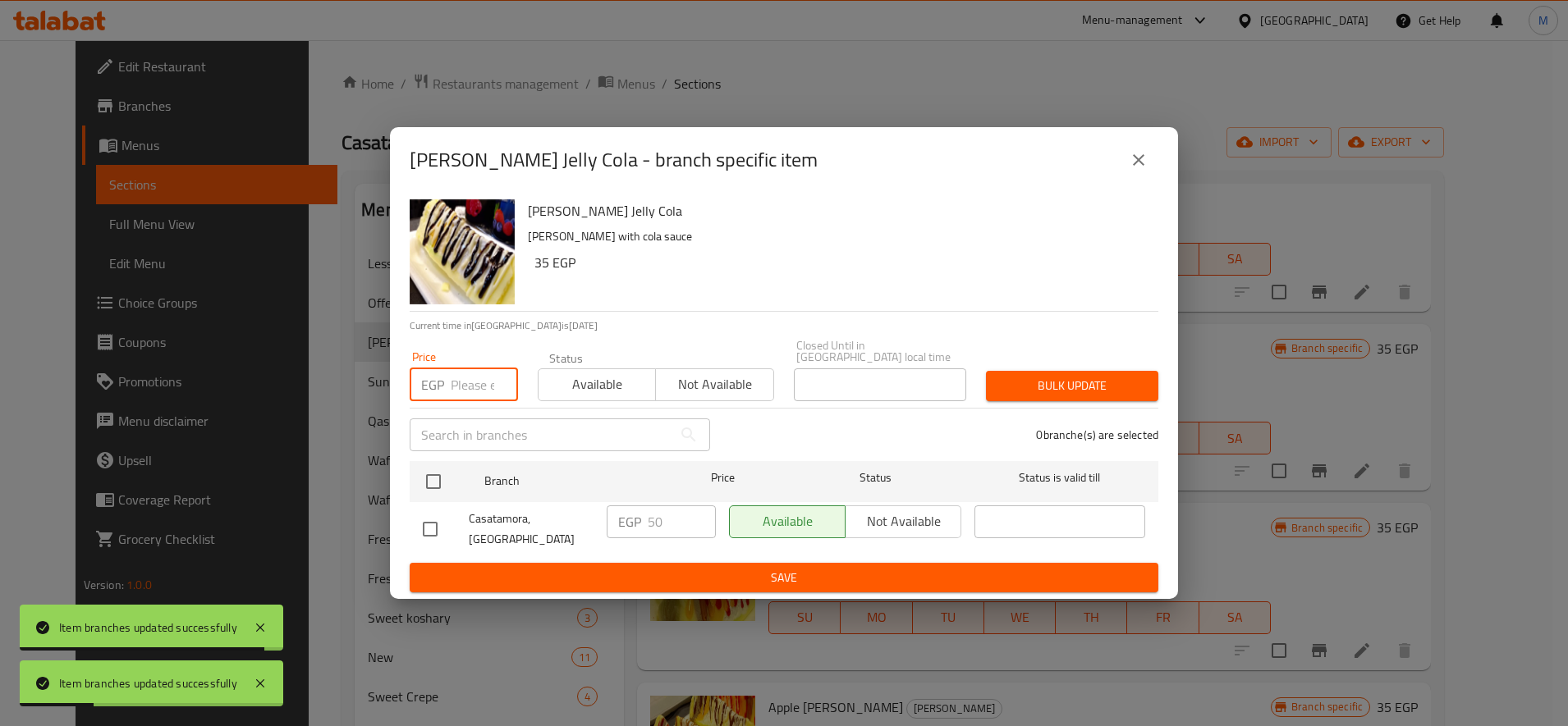
click at [481, 392] on input "number" at bounding box center [485, 384] width 68 height 33
paste input "55"
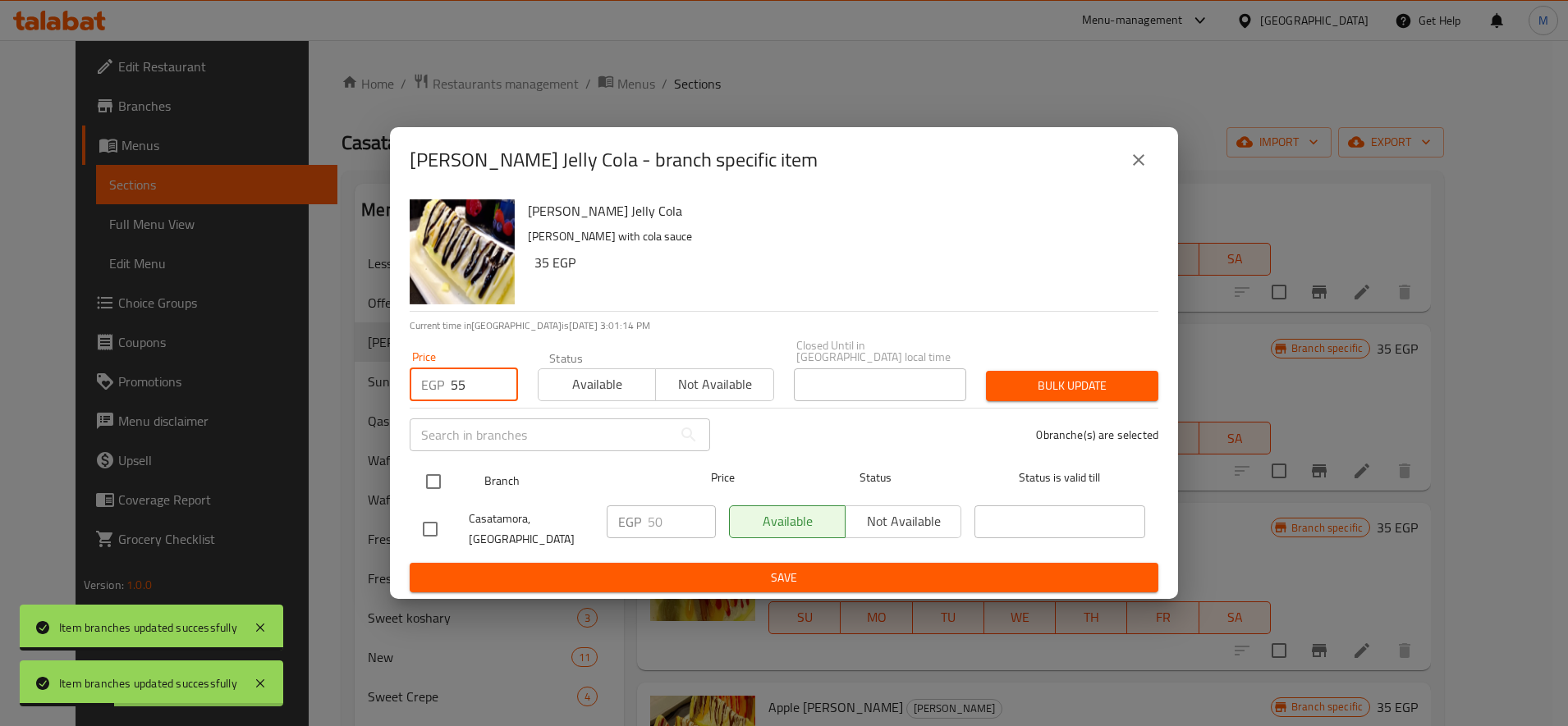
type input "55"
click at [430, 471] on input "checkbox" at bounding box center [433, 482] width 35 height 35
checkbox input "true"
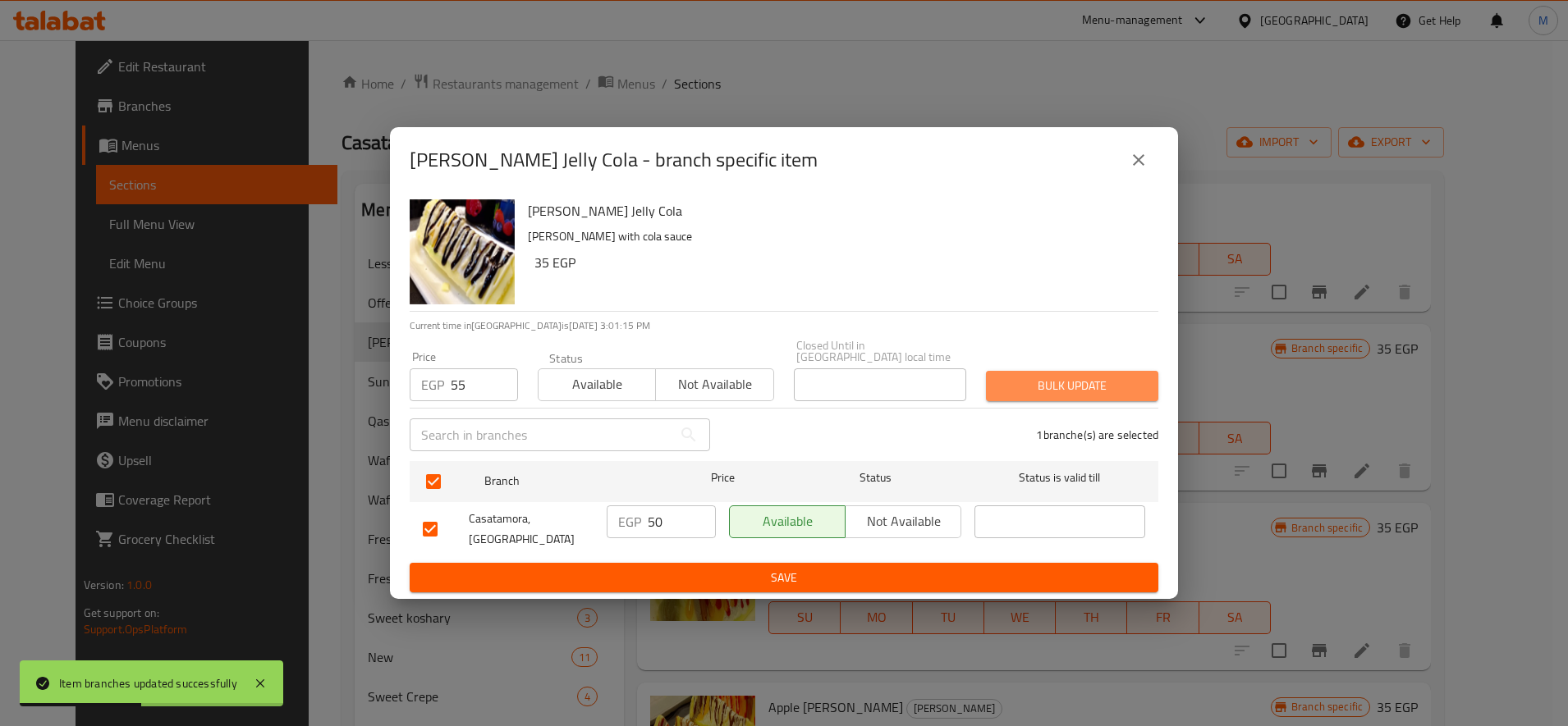
click at [1043, 400] on button "Bulk update" at bounding box center [1071, 386] width 172 height 30
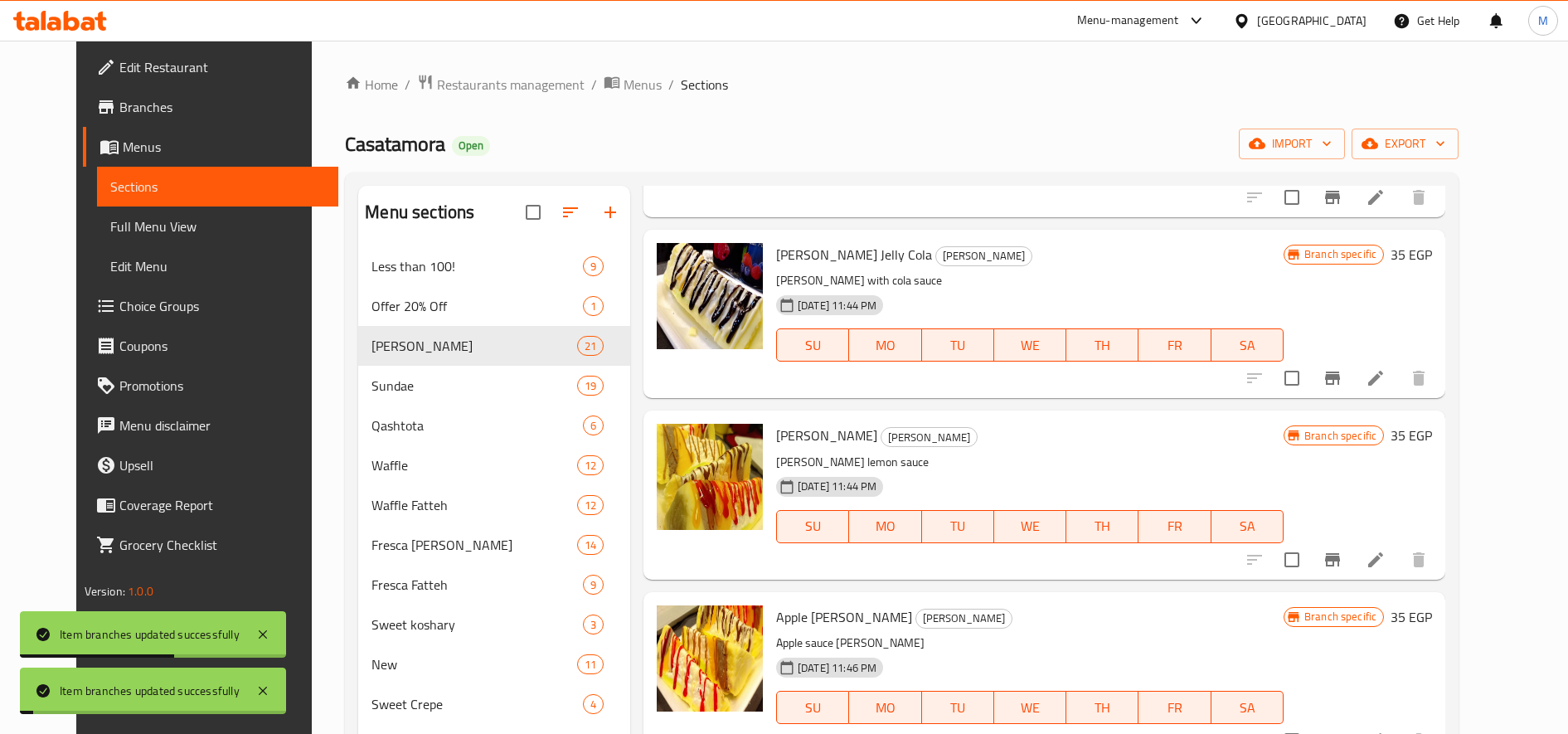
scroll to position [1521, 0]
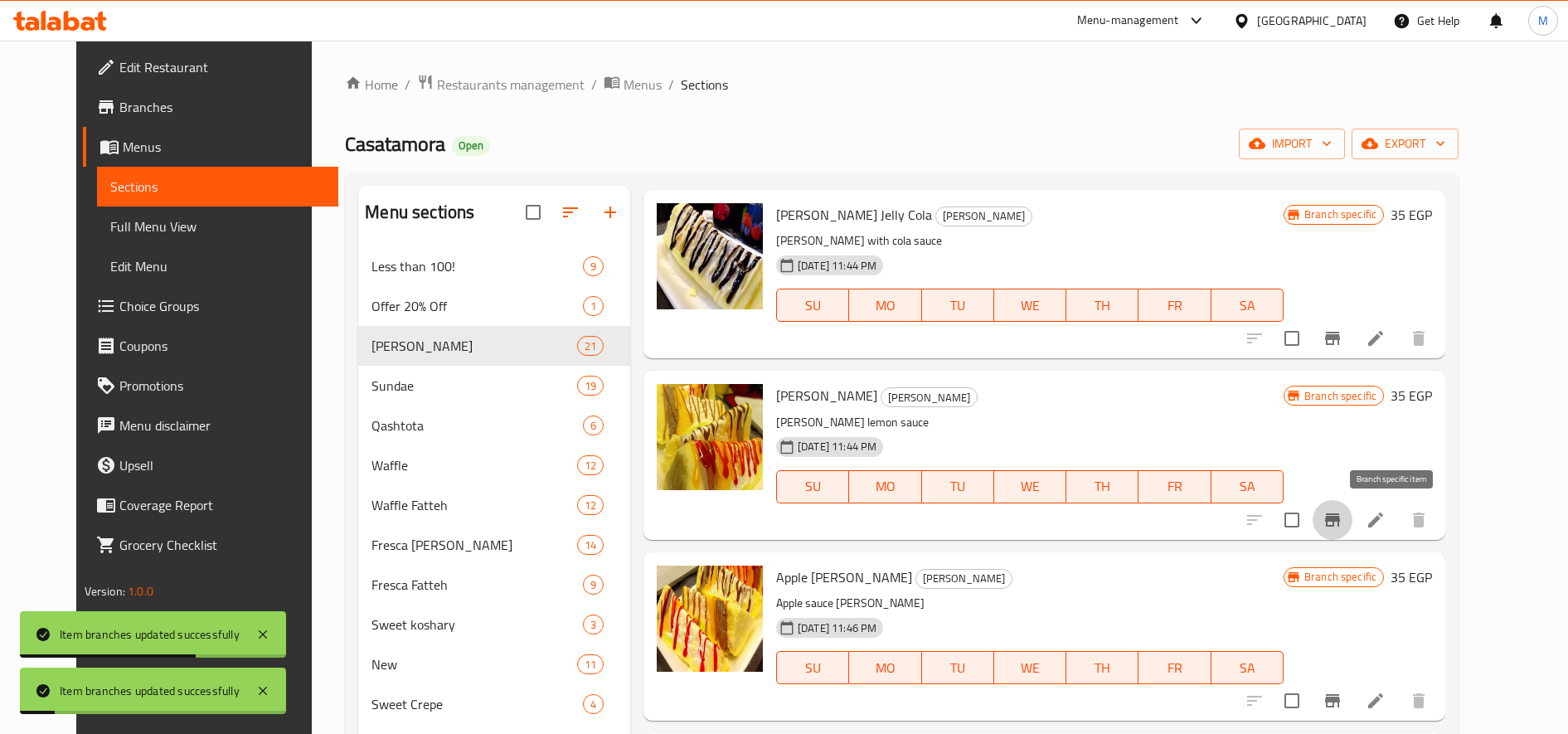
click at [1340, 516] on icon "Branch-specific-item" at bounding box center [1333, 520] width 15 height 13
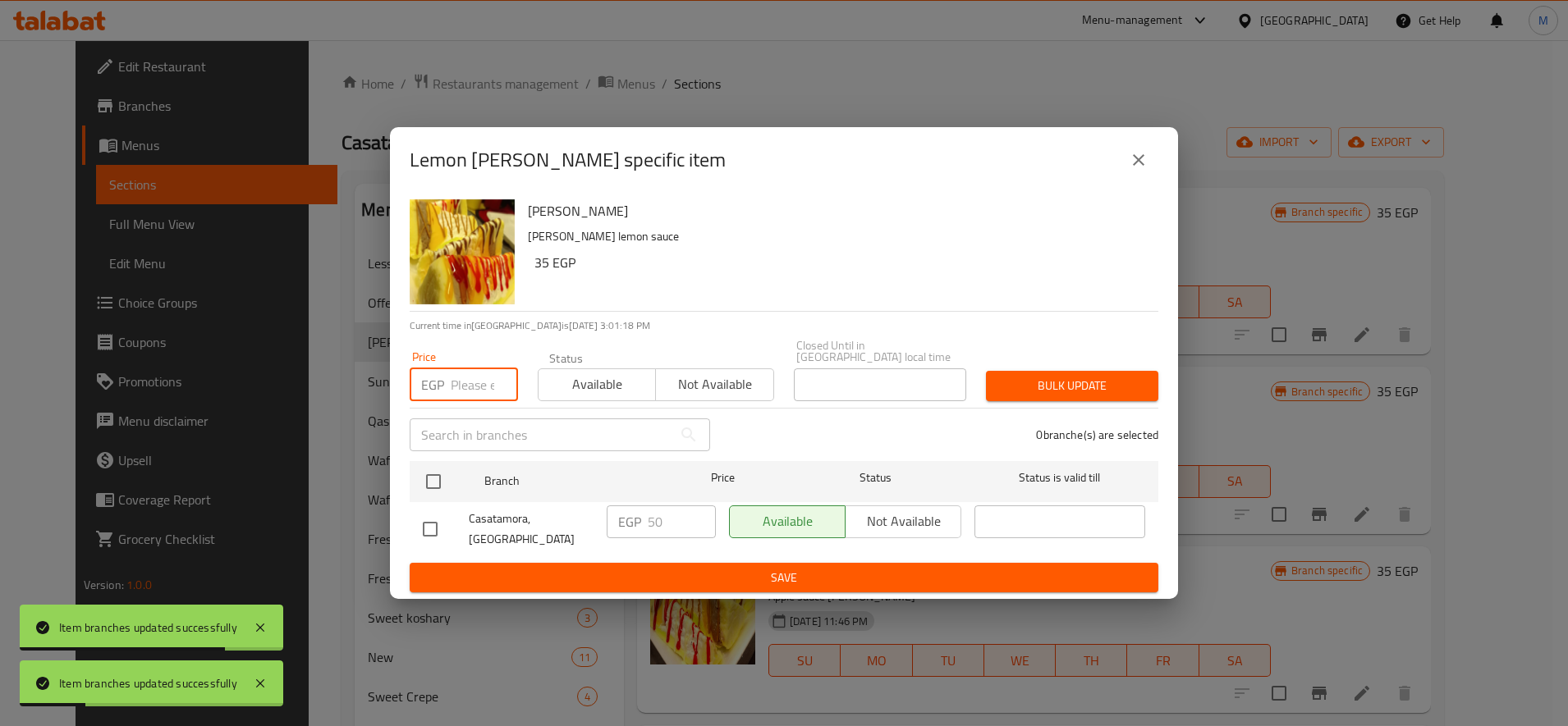
click at [475, 377] on input "number" at bounding box center [485, 384] width 68 height 33
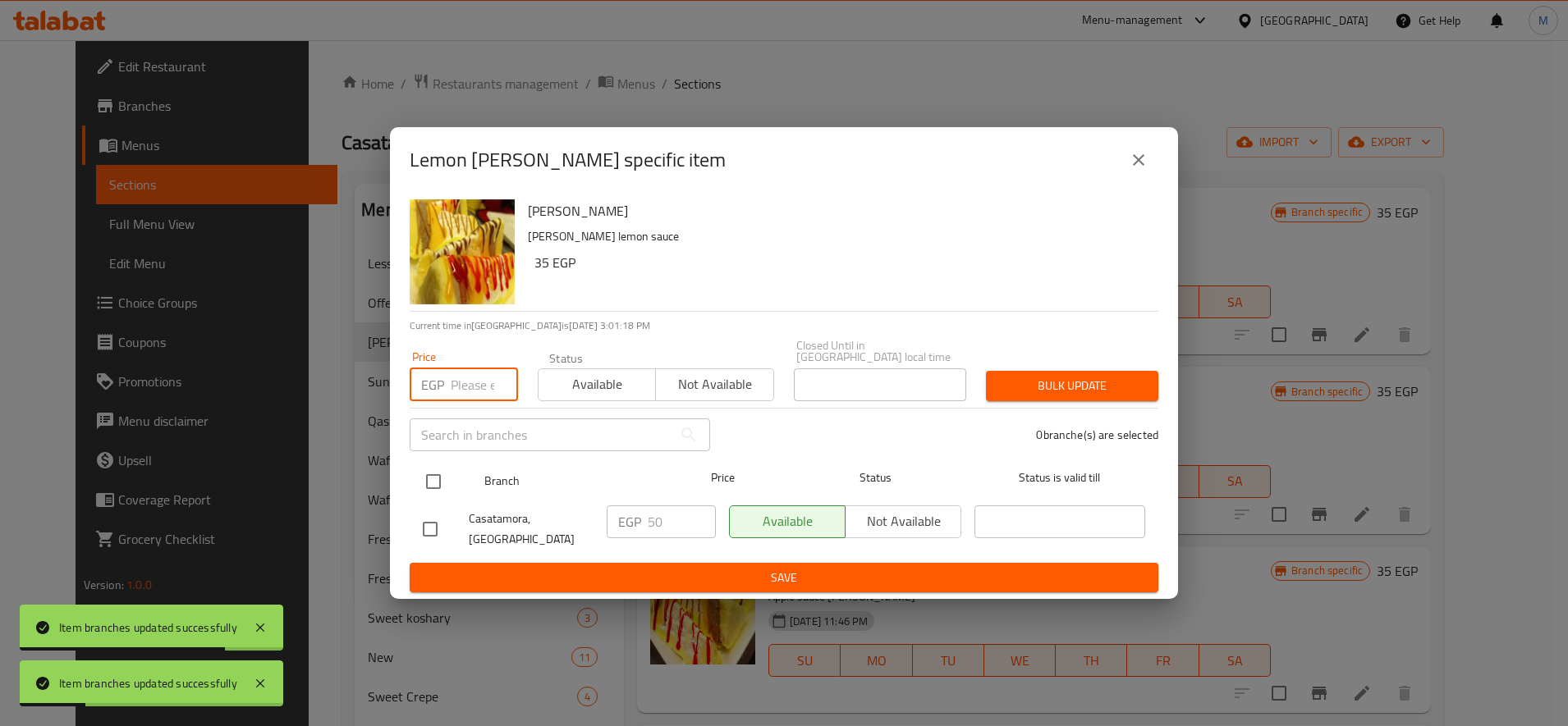
paste input "55"
type input "55"
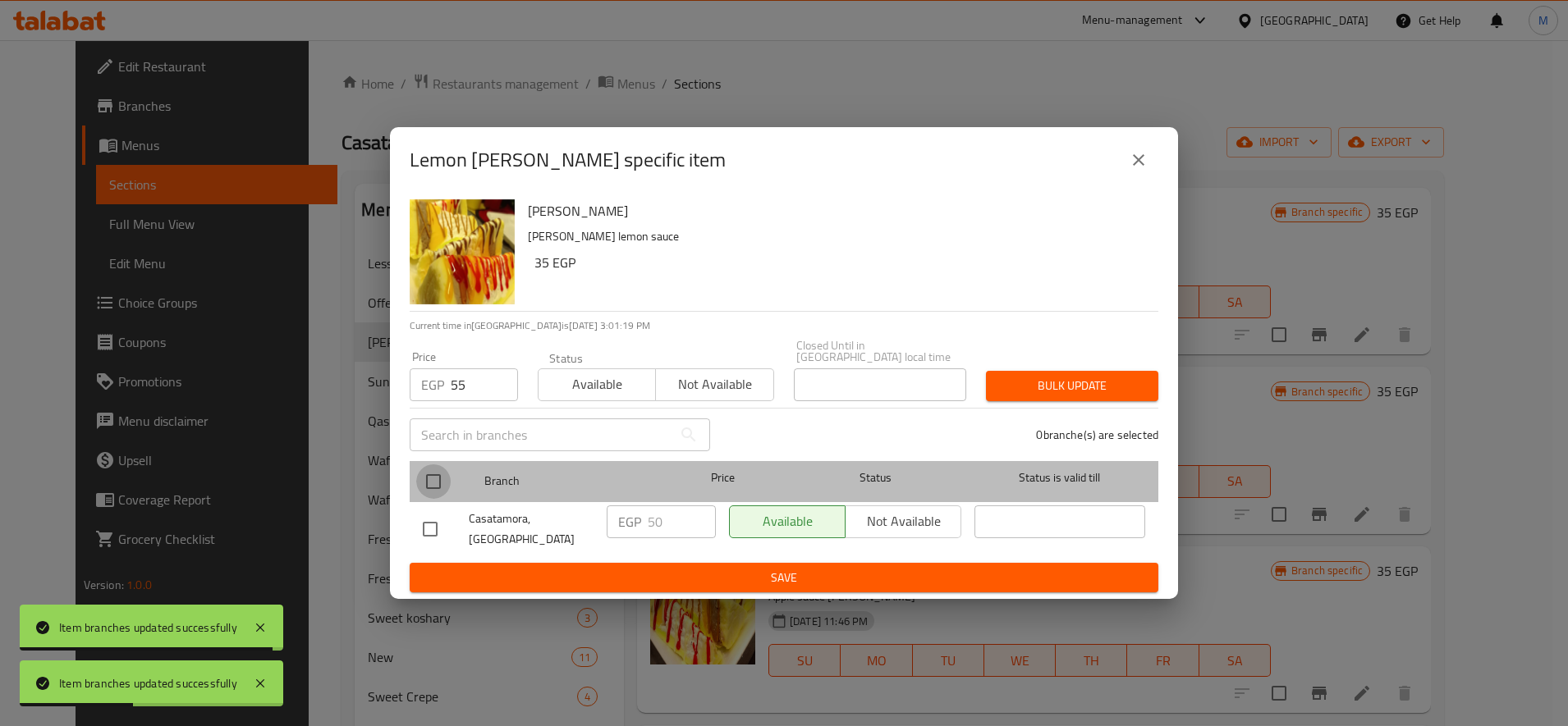
drag, startPoint x: 441, startPoint y: 477, endPoint x: 468, endPoint y: 474, distance: 27.2
click at [445, 477] on input "checkbox" at bounding box center [433, 482] width 35 height 35
checkbox input "true"
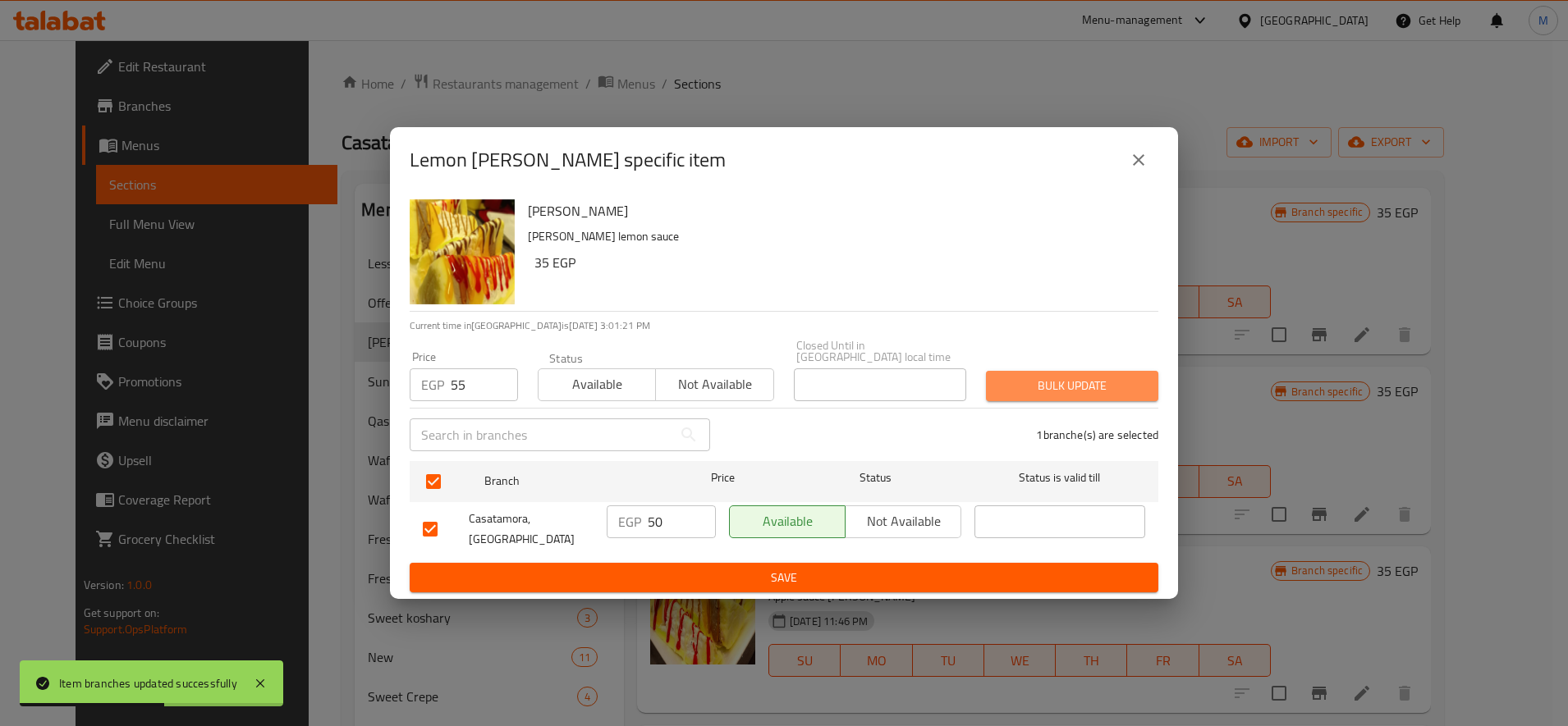
click at [1078, 390] on span "Bulk update" at bounding box center [1072, 386] width 147 height 21
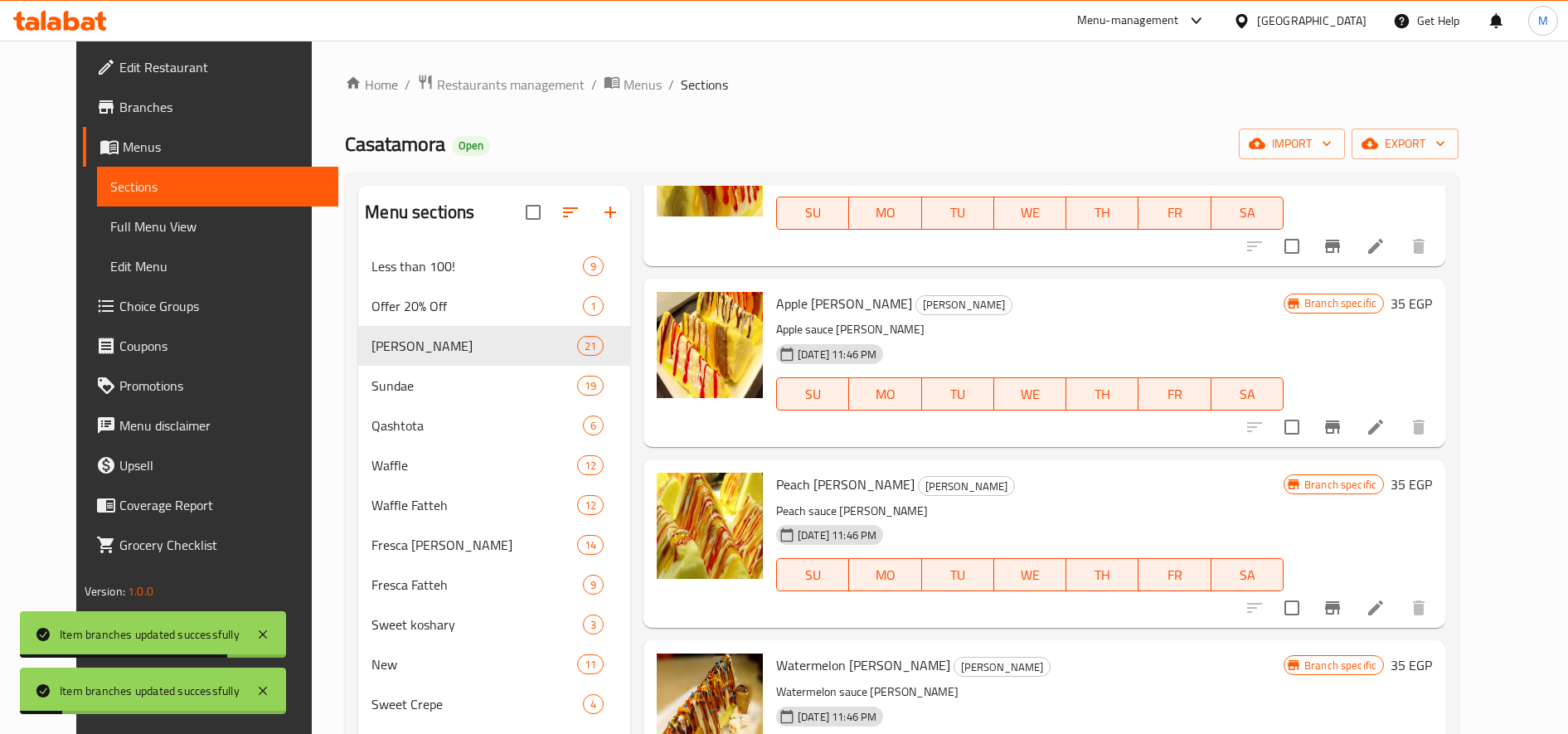
scroll to position [1797, 0]
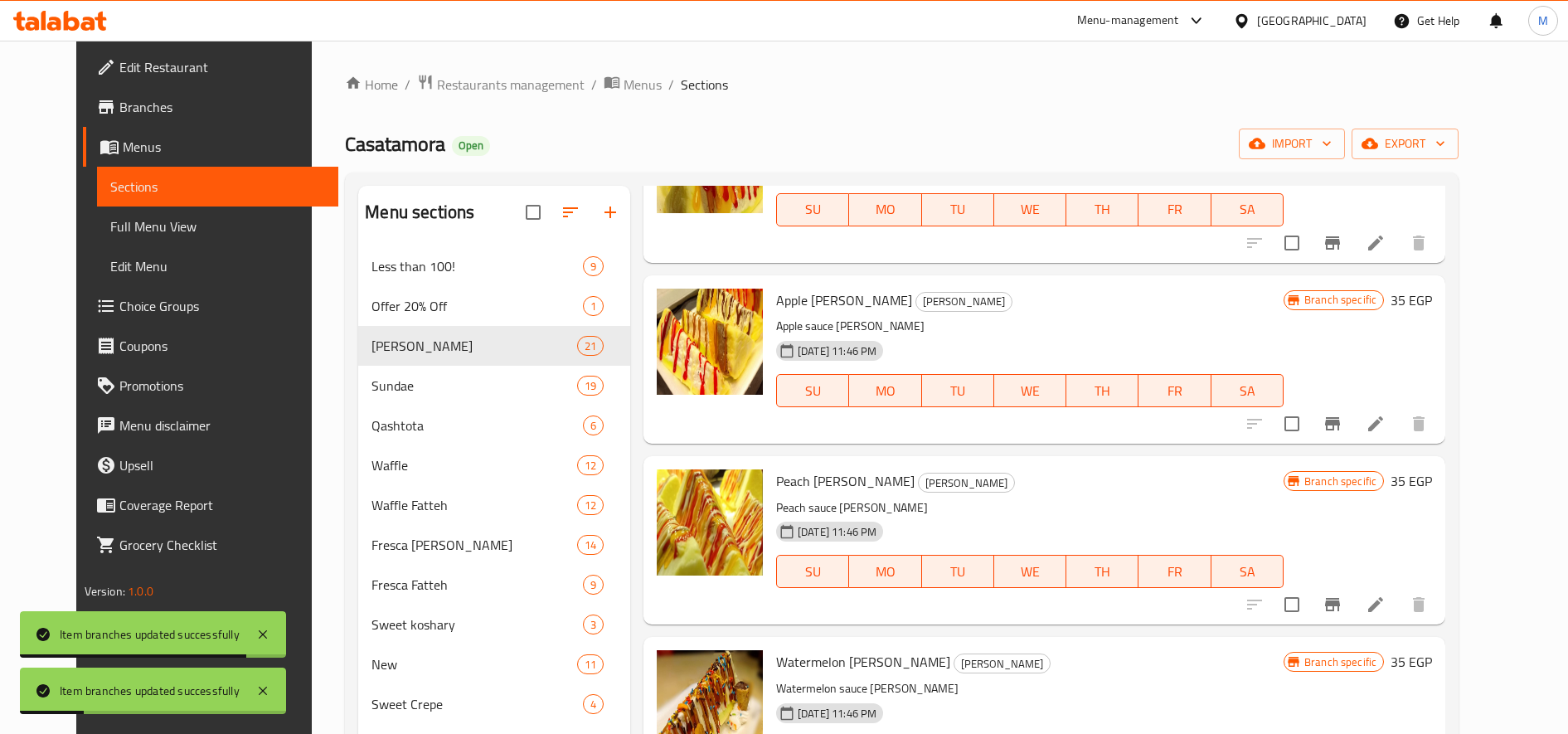
click at [1343, 431] on icon "Branch-specific-item" at bounding box center [1333, 423] width 20 height 20
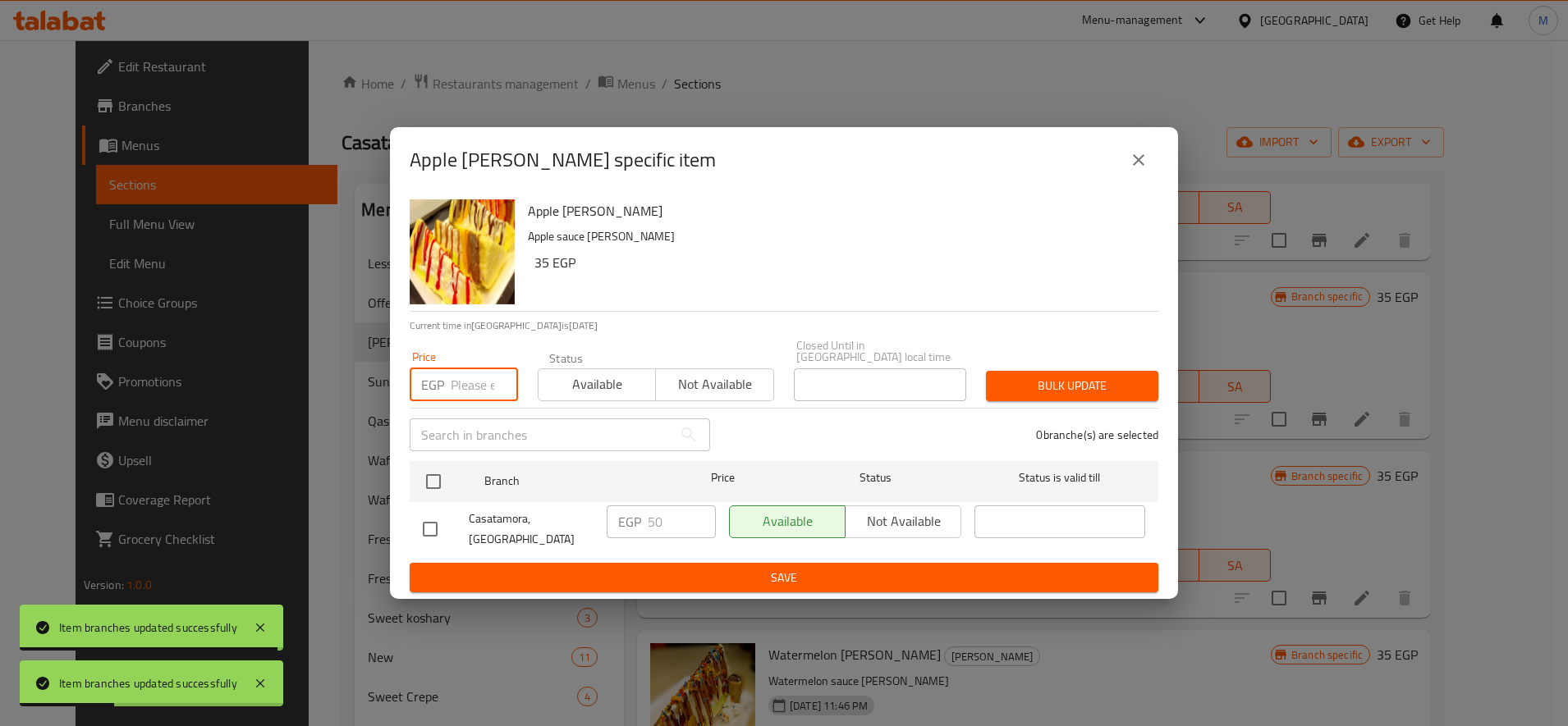
click at [486, 394] on input "number" at bounding box center [485, 384] width 68 height 33
paste input "55"
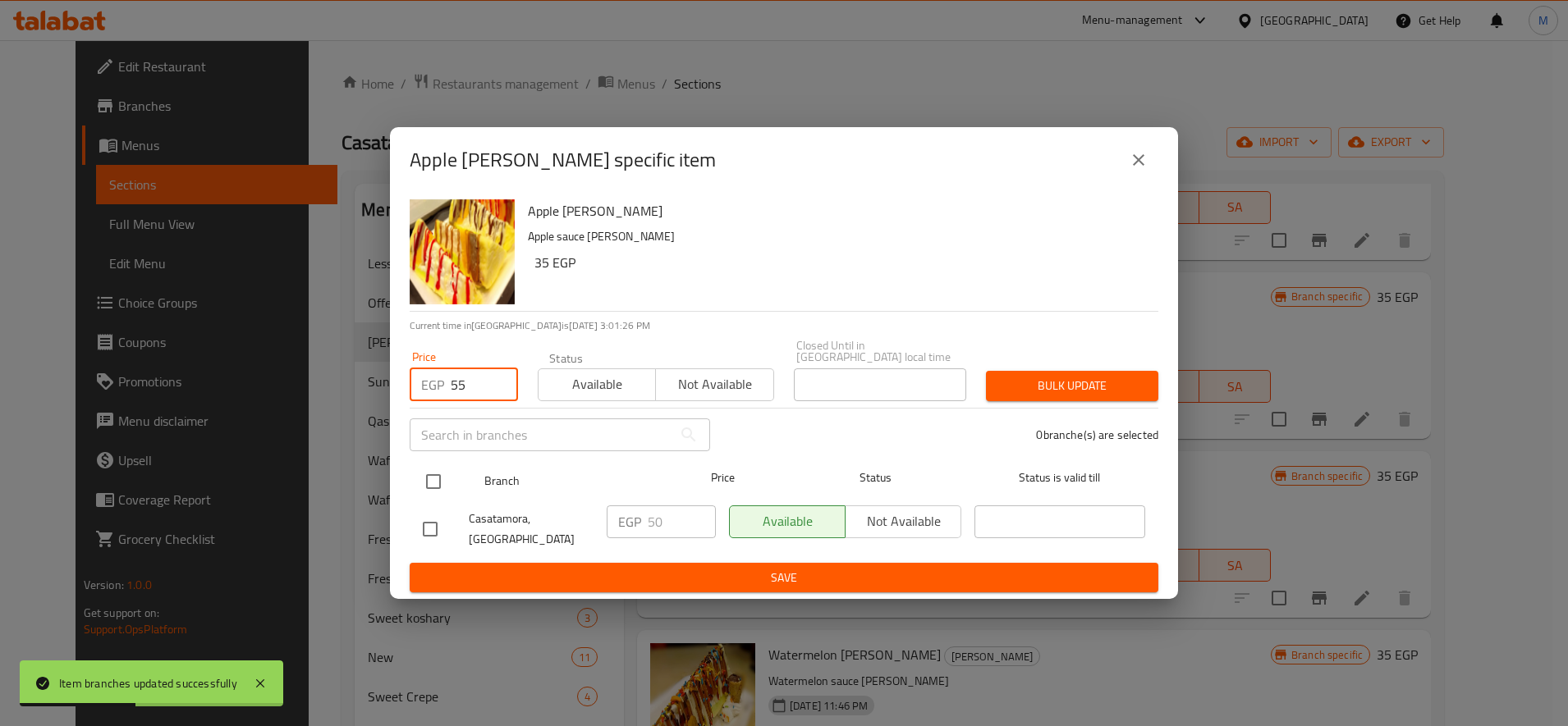
type input "55"
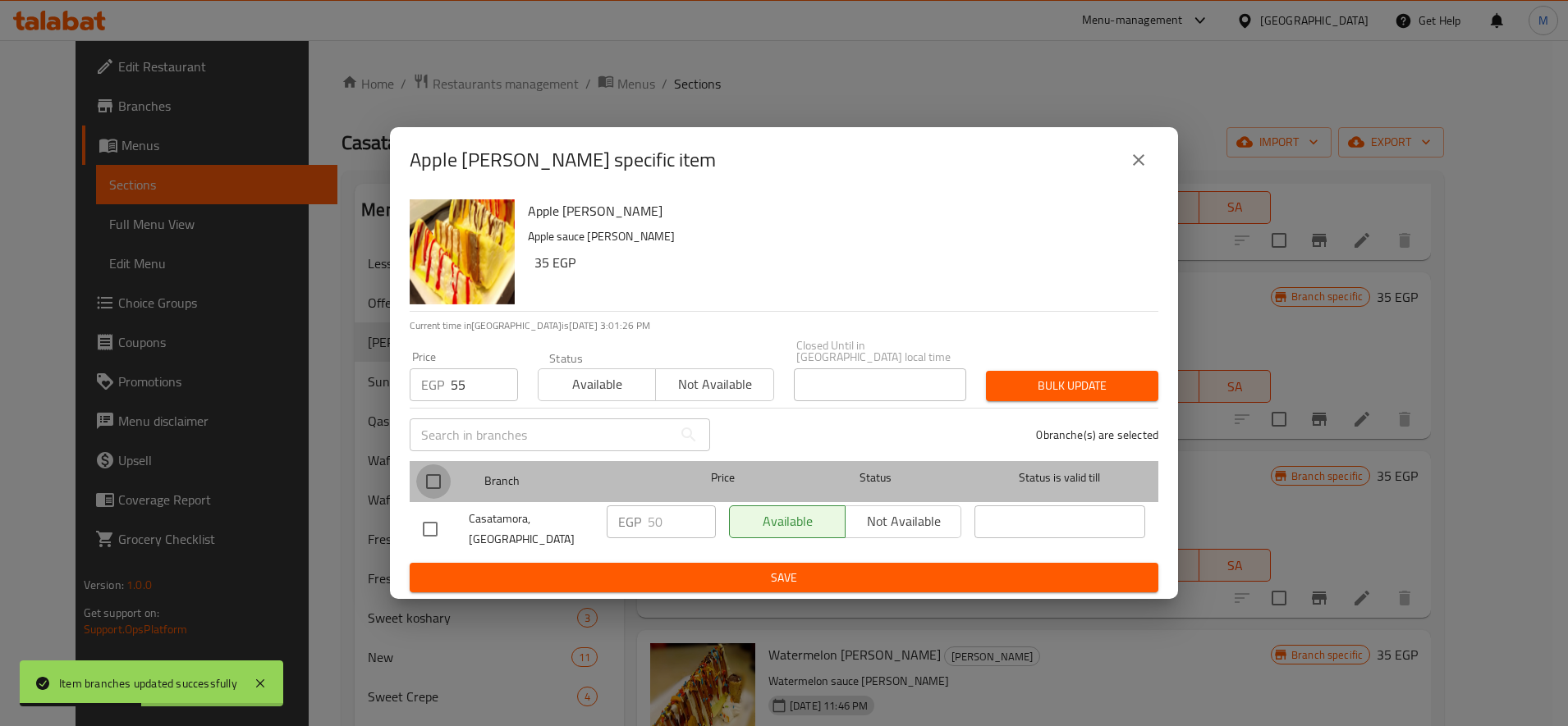
click at [440, 484] on input "checkbox" at bounding box center [433, 482] width 35 height 35
checkbox input "true"
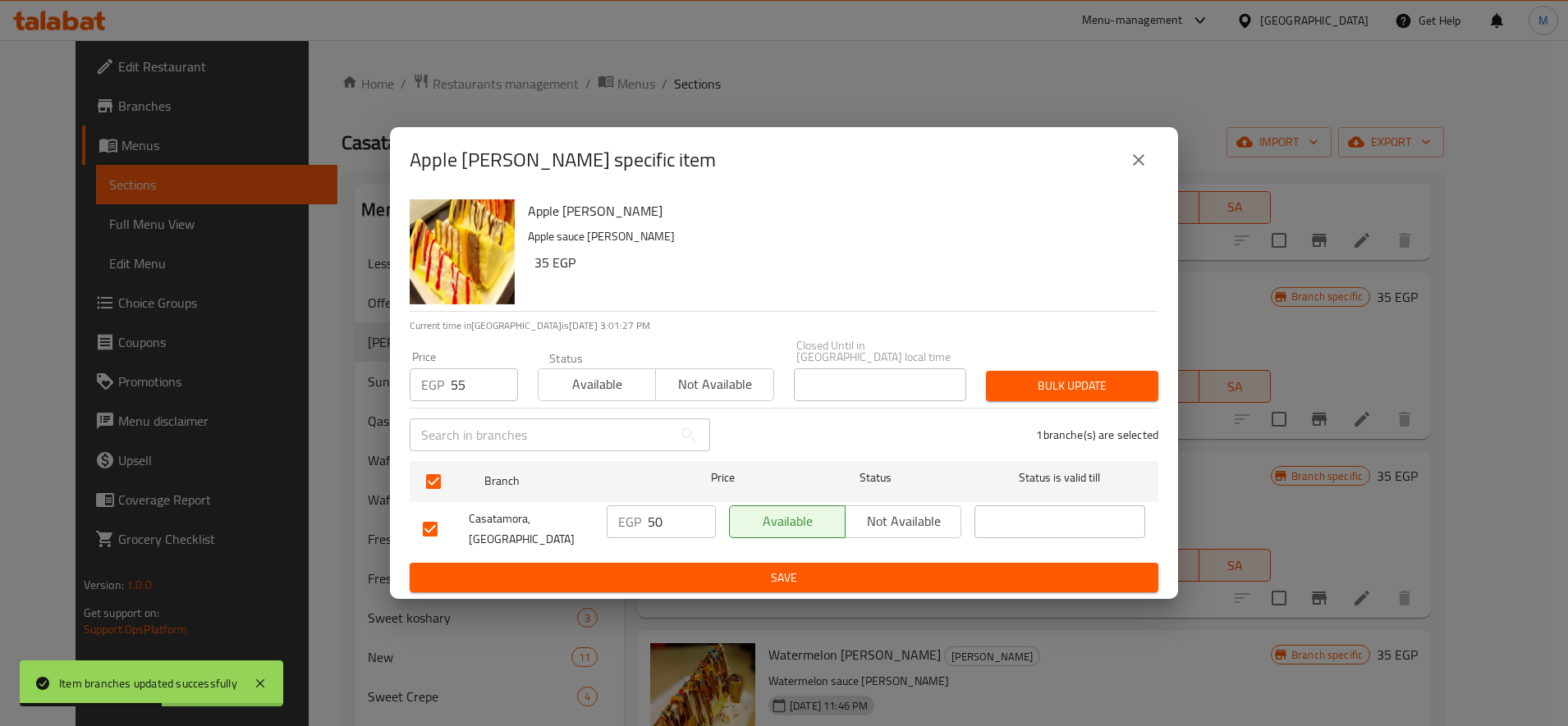
click at [1032, 392] on span "Bulk update" at bounding box center [1072, 386] width 147 height 21
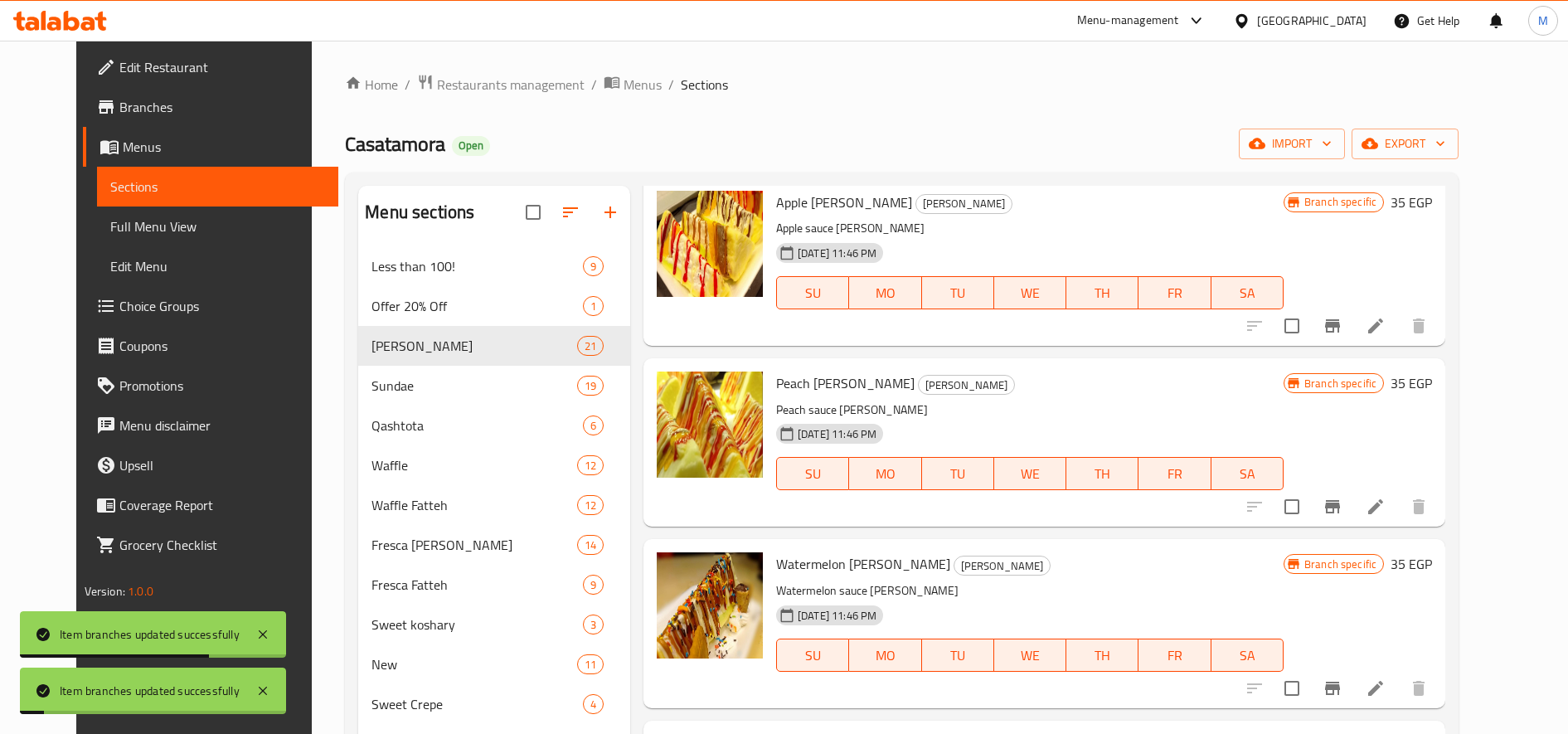
scroll to position [1935, 0]
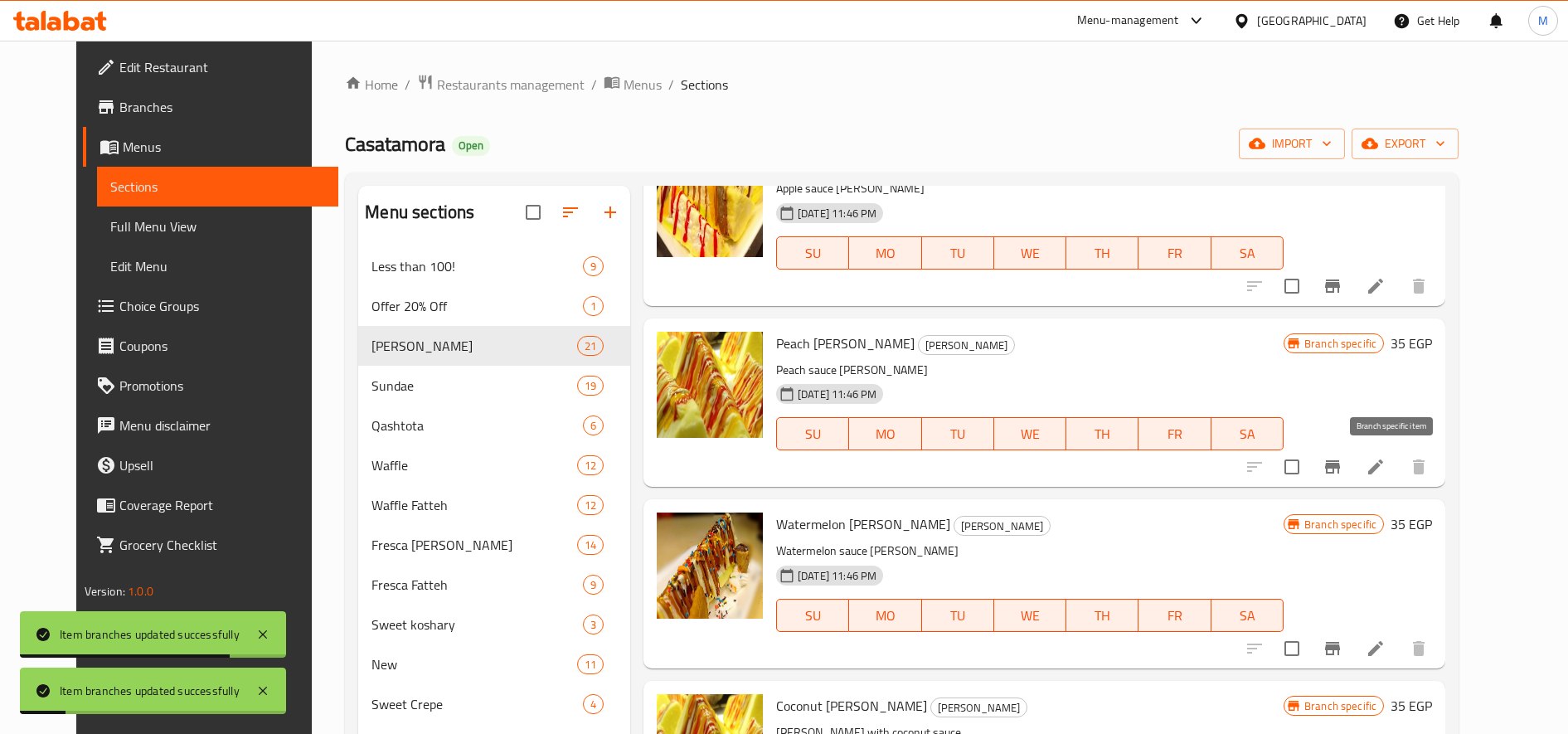
click at [1343, 477] on icon "Branch-specific-item" at bounding box center [1333, 466] width 20 height 20
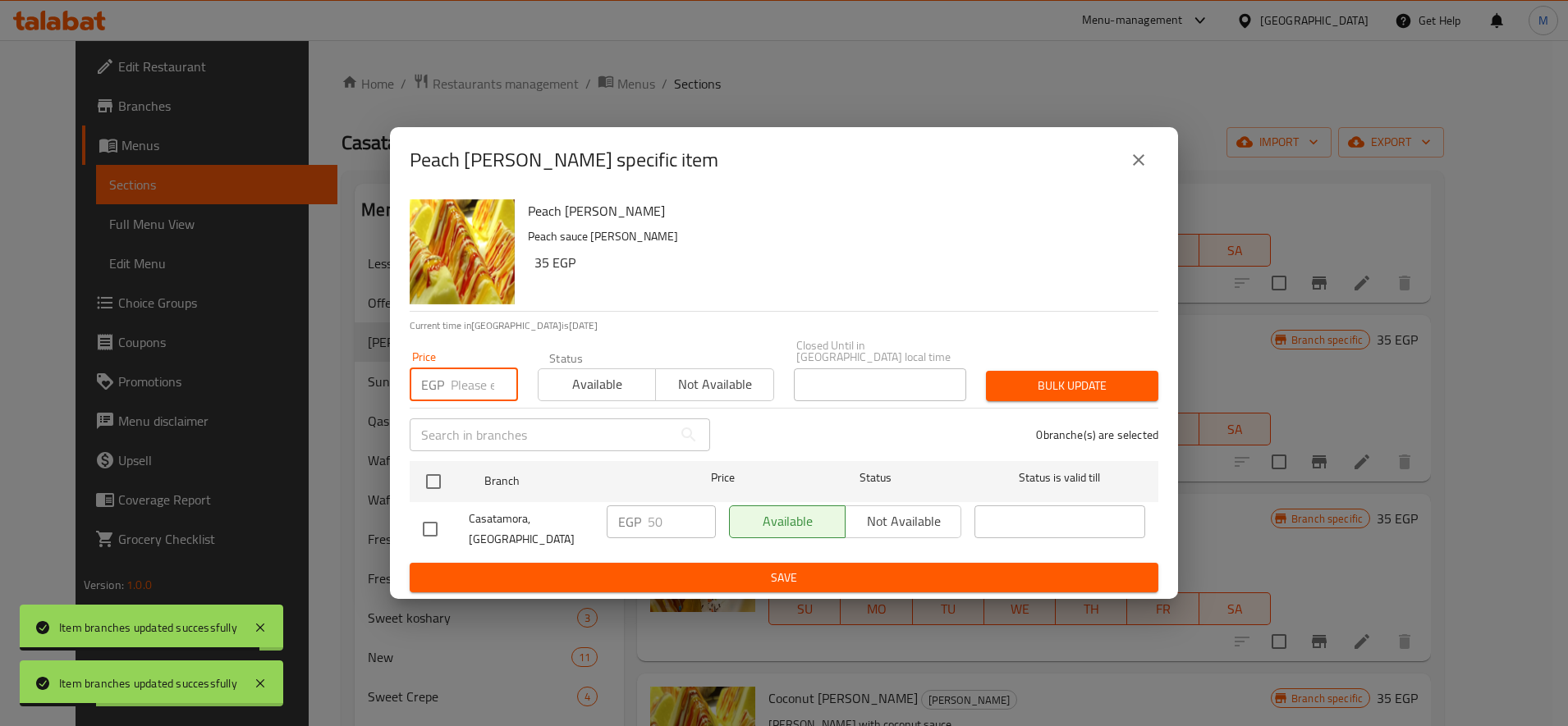
click at [458, 386] on input "number" at bounding box center [485, 384] width 68 height 33
paste input "55"
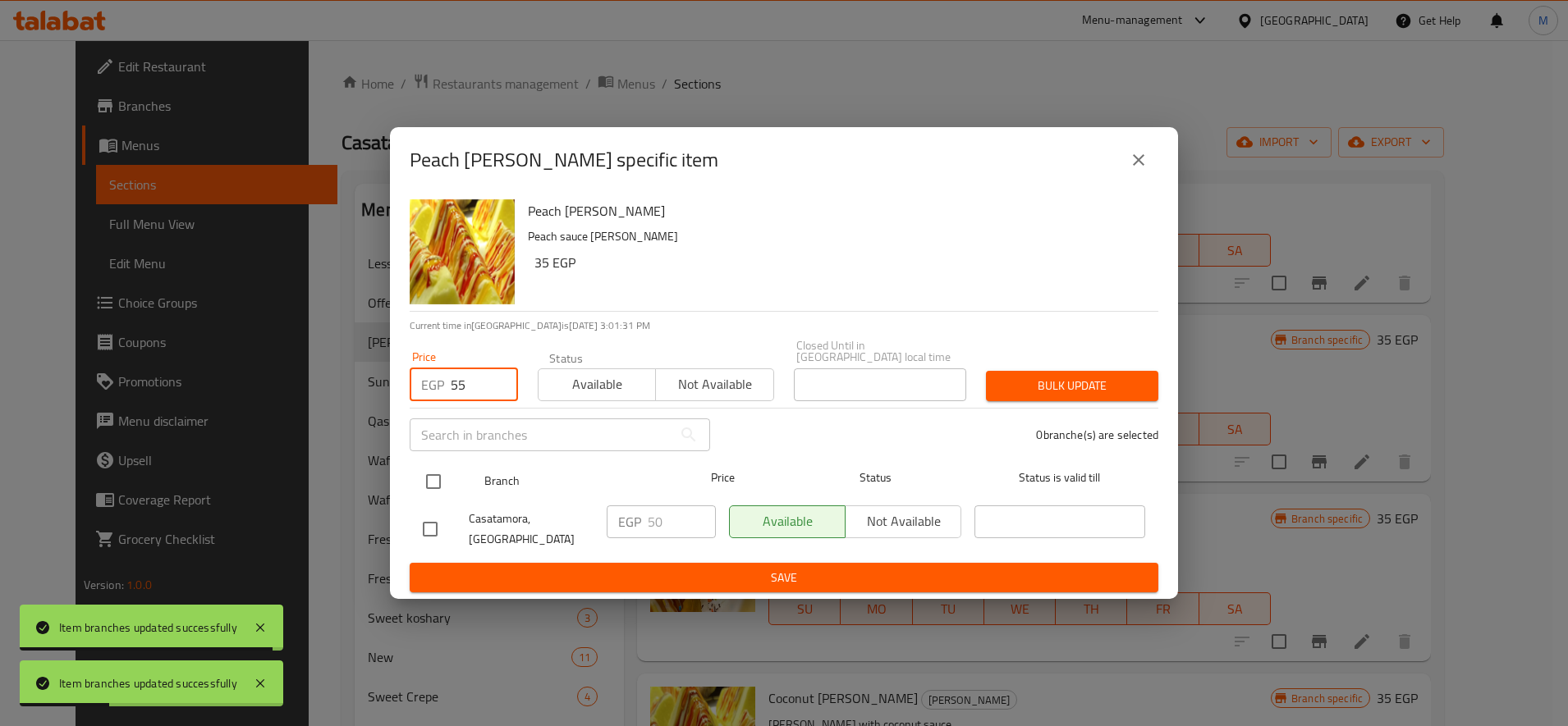
type input "55"
click at [433, 471] on input "checkbox" at bounding box center [433, 482] width 35 height 35
checkbox input "true"
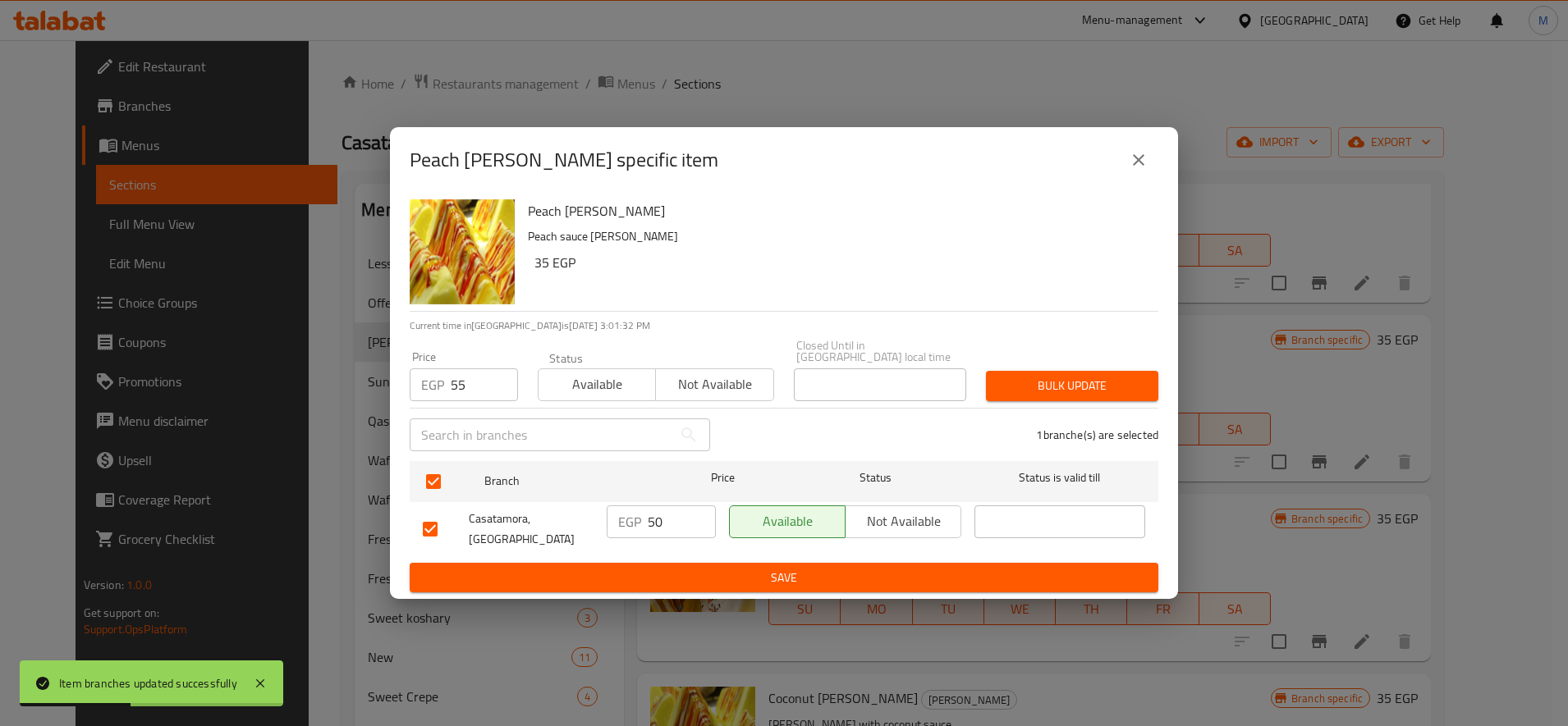
click at [1133, 402] on div "Bulk update" at bounding box center [1072, 385] width 192 height 50
click at [1129, 398] on button "Bulk update" at bounding box center [1071, 386] width 172 height 30
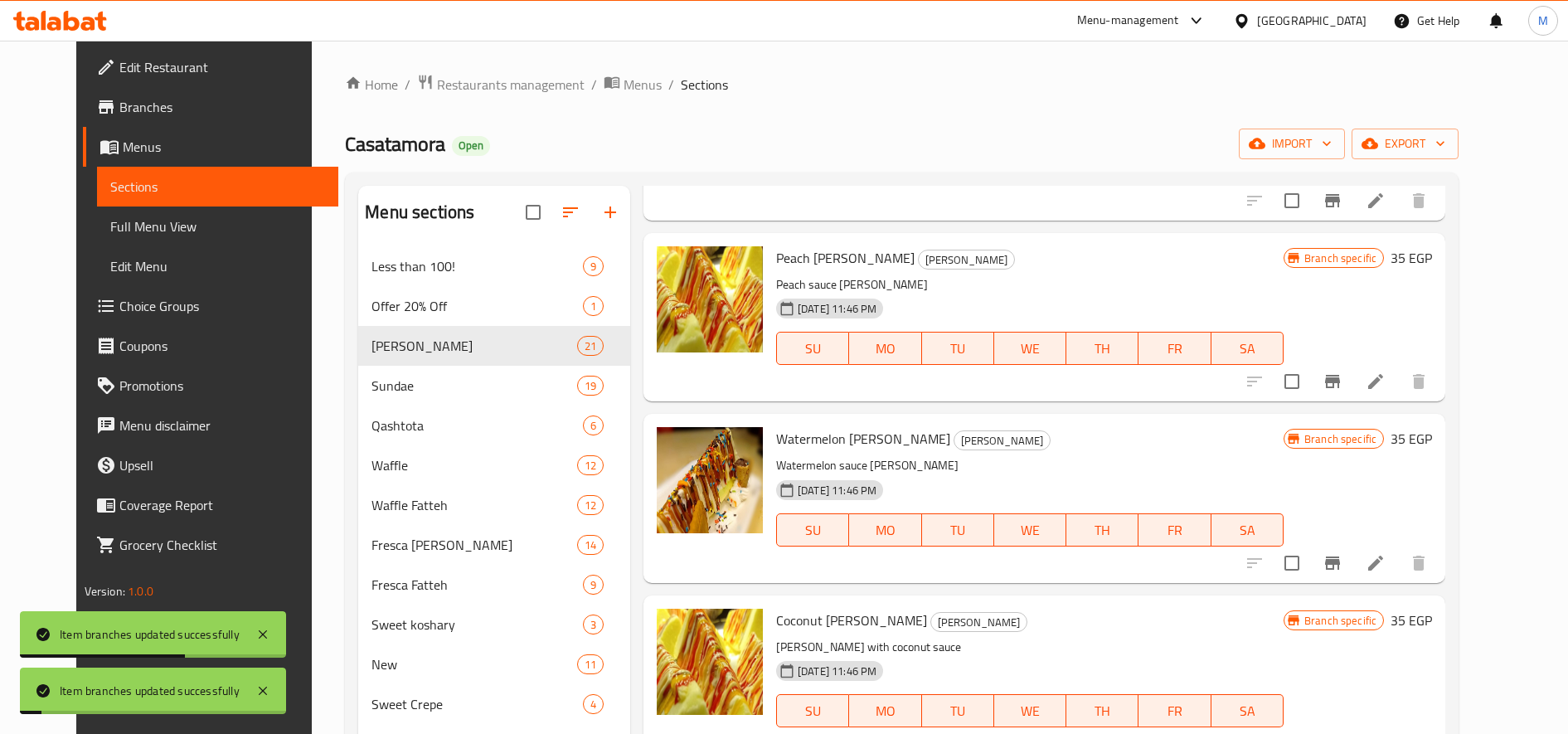
scroll to position [2074, 0]
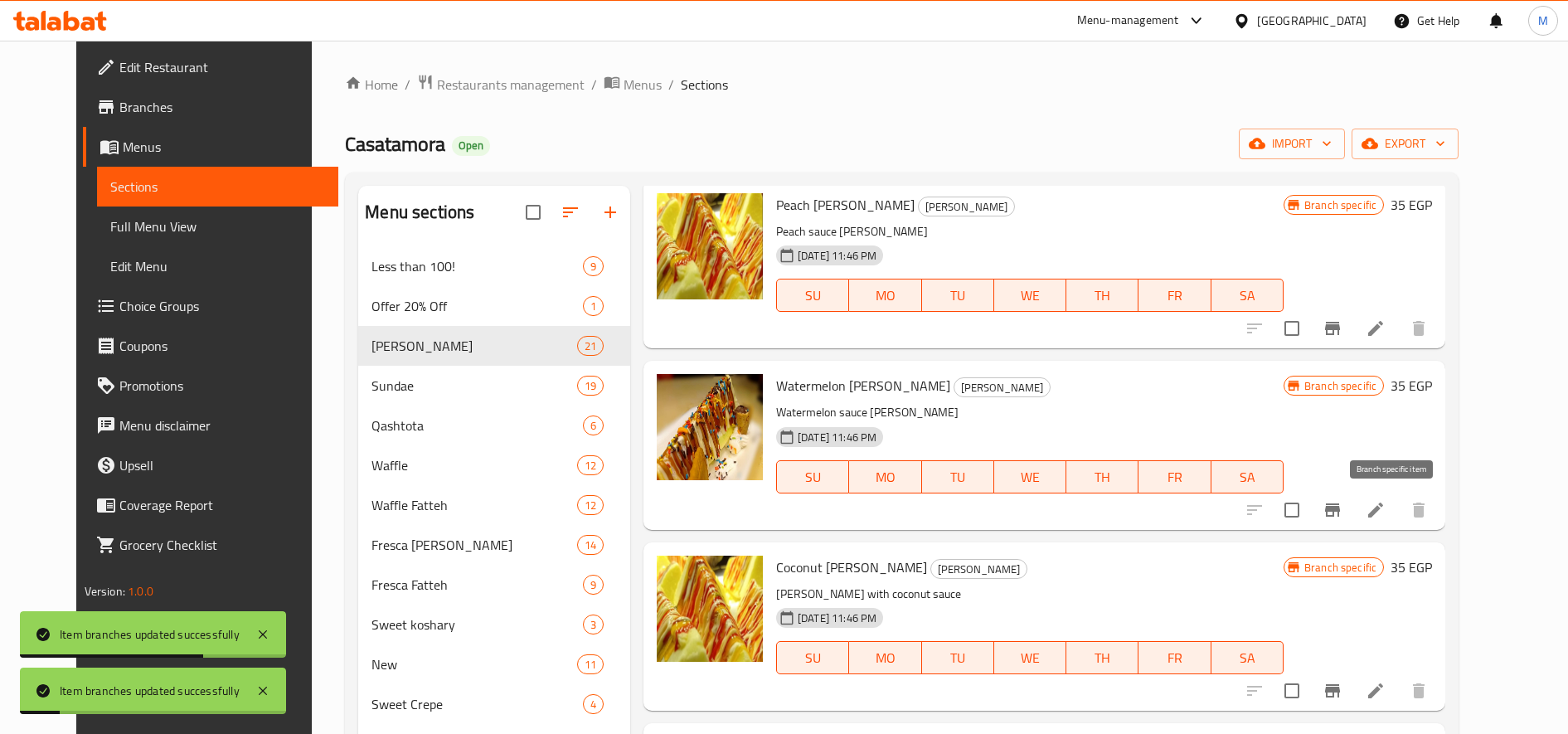
click at [1353, 499] on button "Branch-specific-item" at bounding box center [1333, 510] width 40 height 40
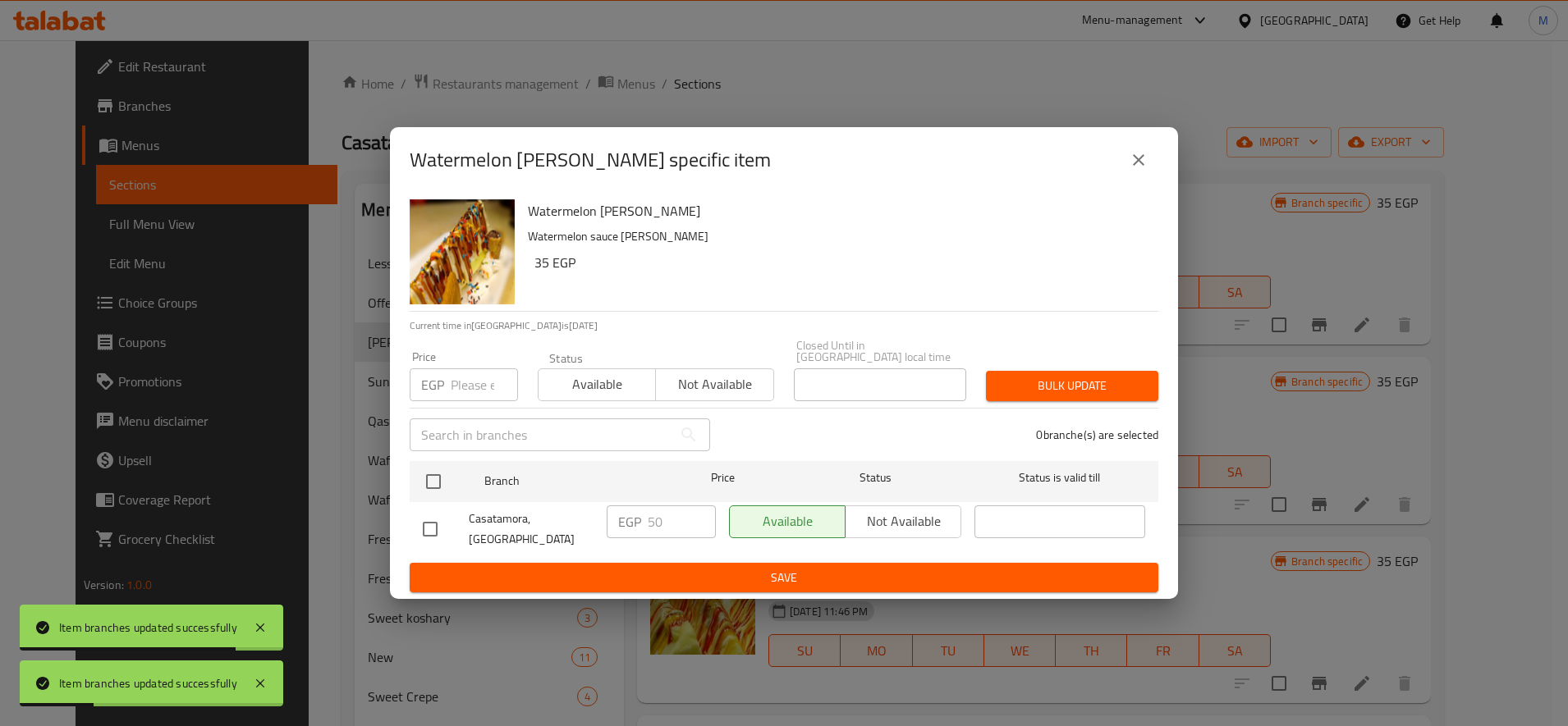
click at [472, 394] on input "number" at bounding box center [485, 384] width 68 height 33
paste input "55"
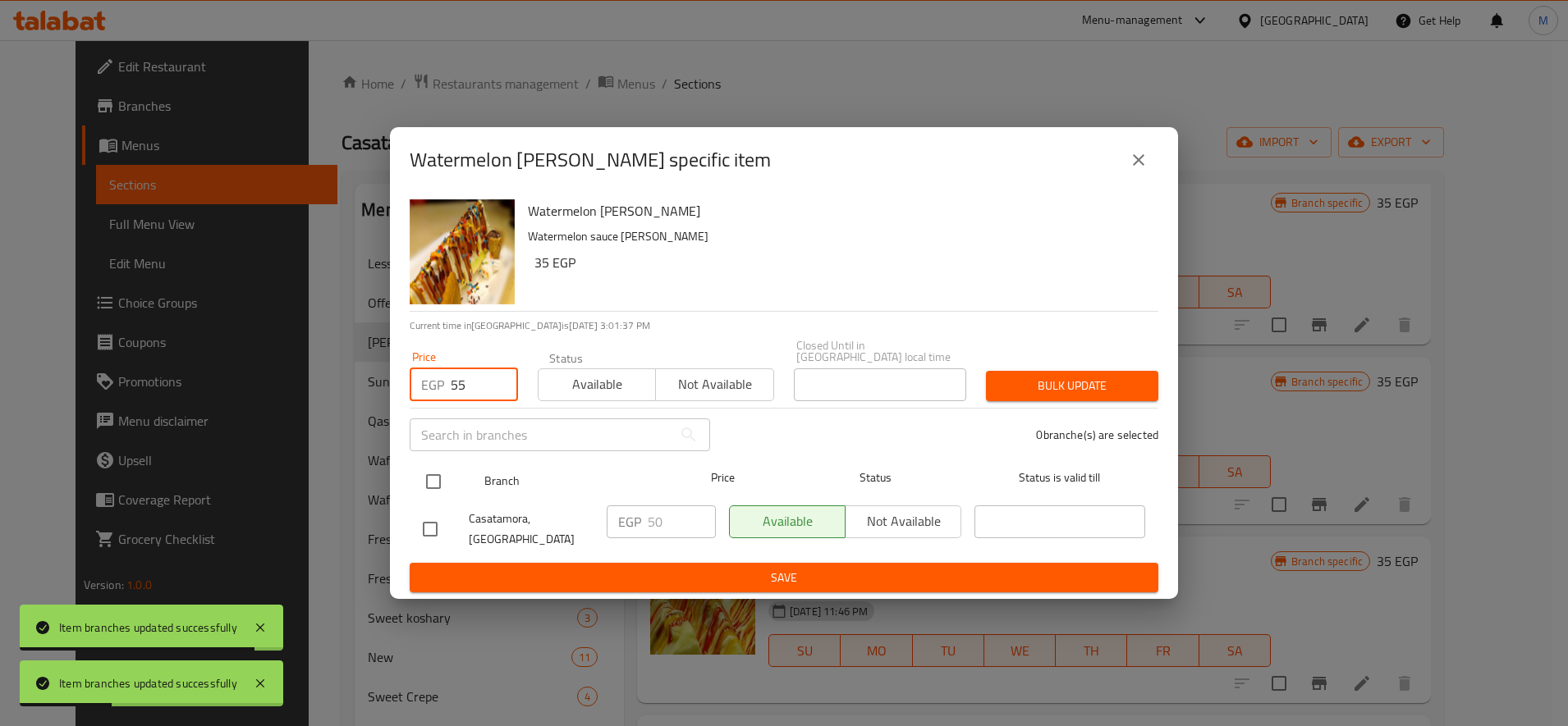
type input "55"
click at [438, 486] on input "checkbox" at bounding box center [433, 482] width 35 height 35
checkbox input "true"
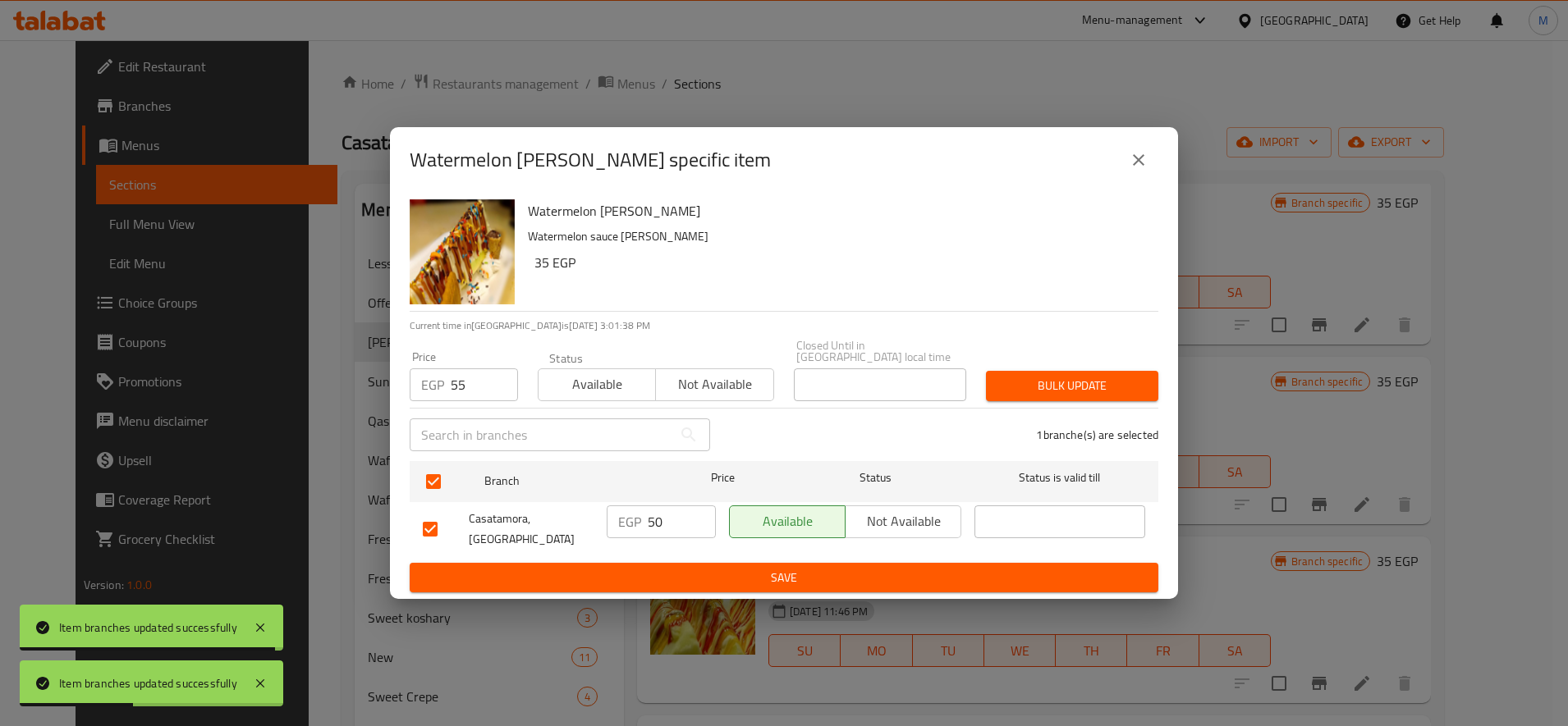
click at [1022, 390] on span "Bulk update" at bounding box center [1072, 386] width 147 height 21
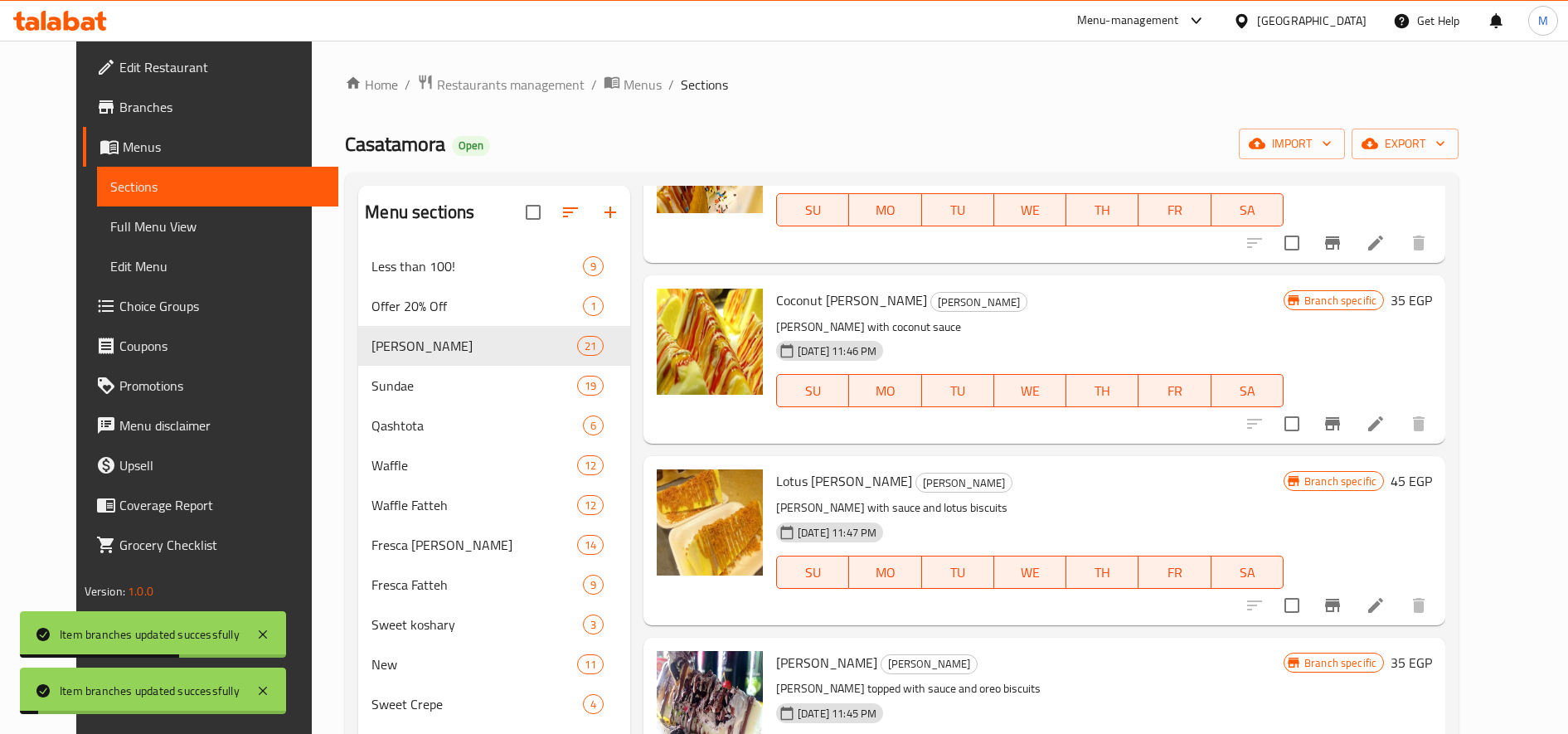
scroll to position [2350, 0]
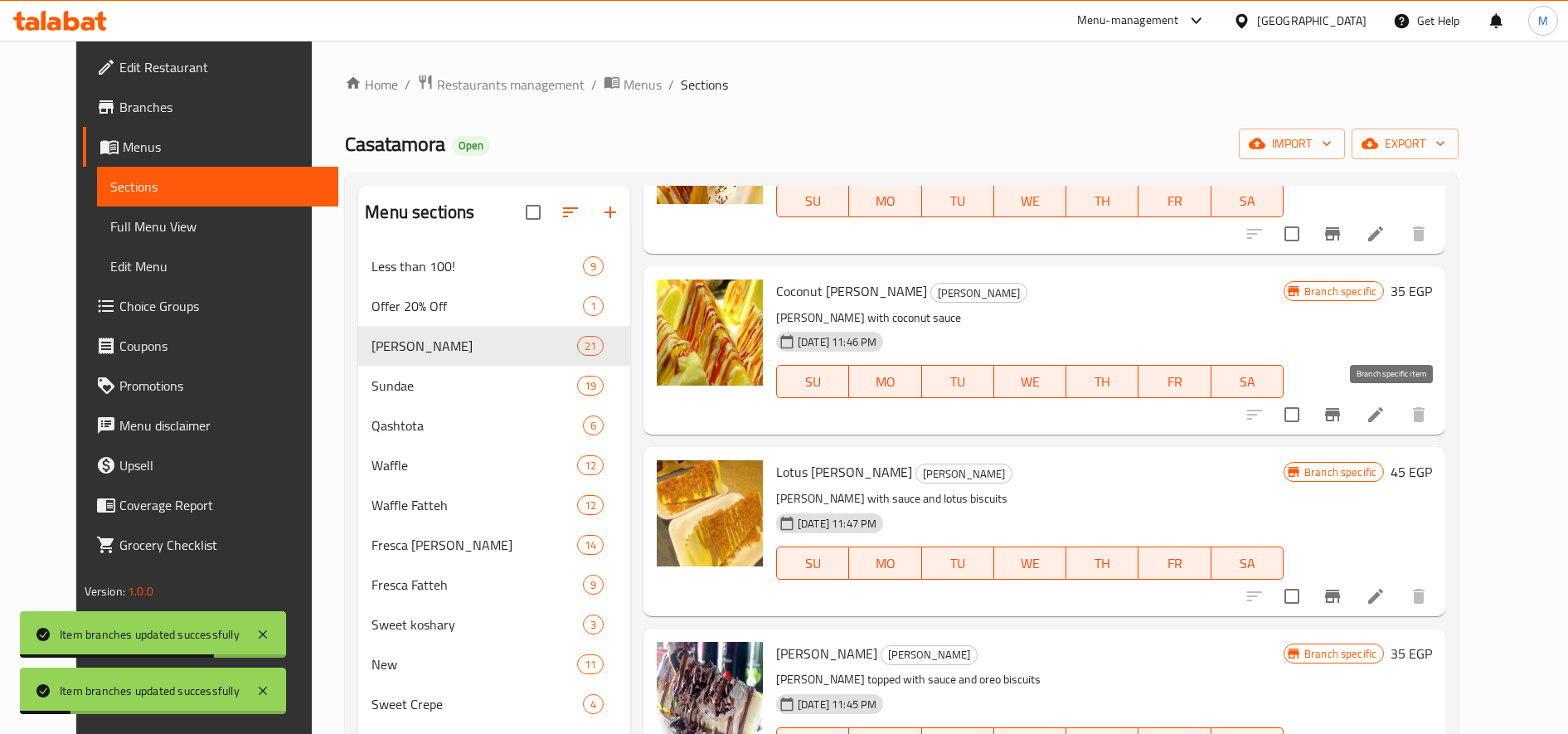
click at [1353, 411] on button "Branch-specific-item" at bounding box center [1333, 415] width 40 height 40
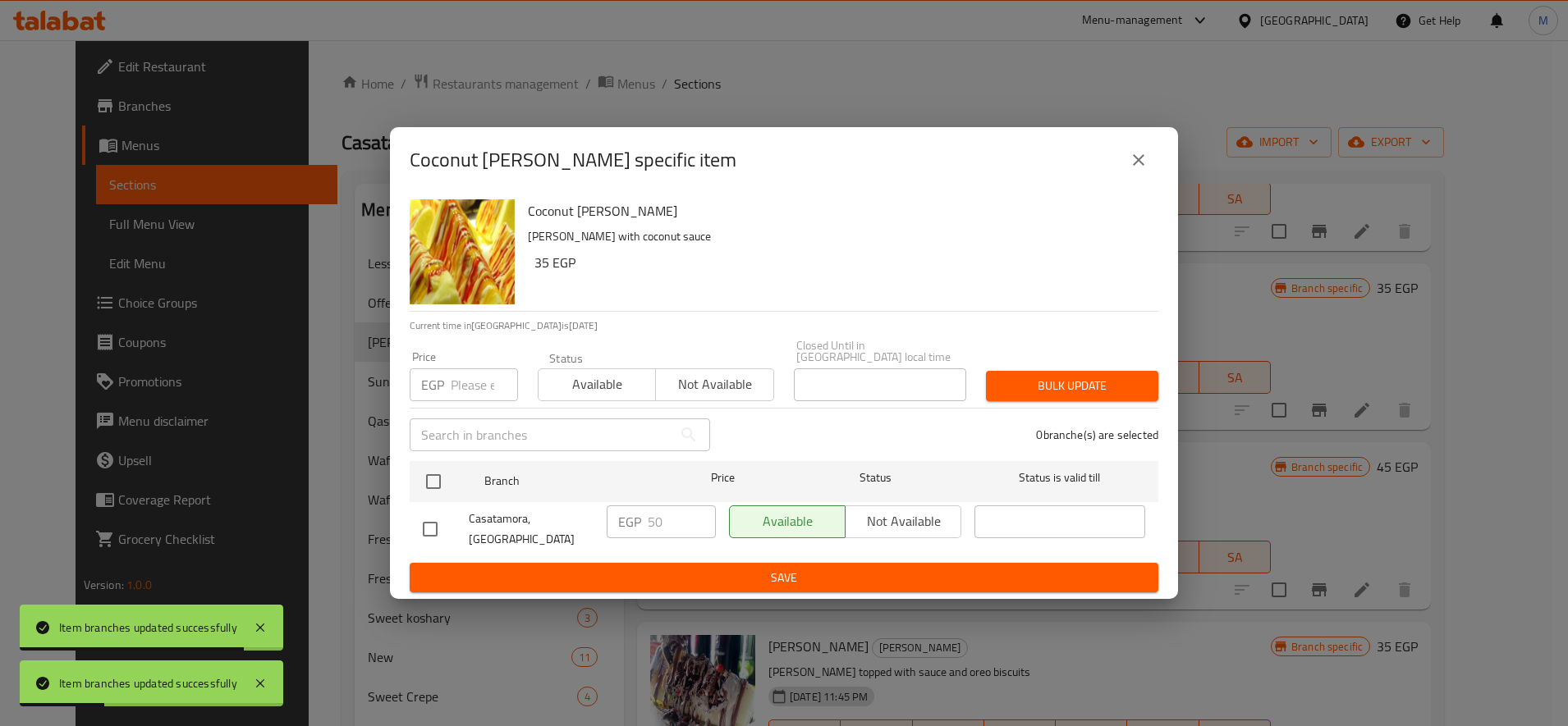
click at [461, 382] on input "number" at bounding box center [485, 384] width 68 height 33
paste input "55"
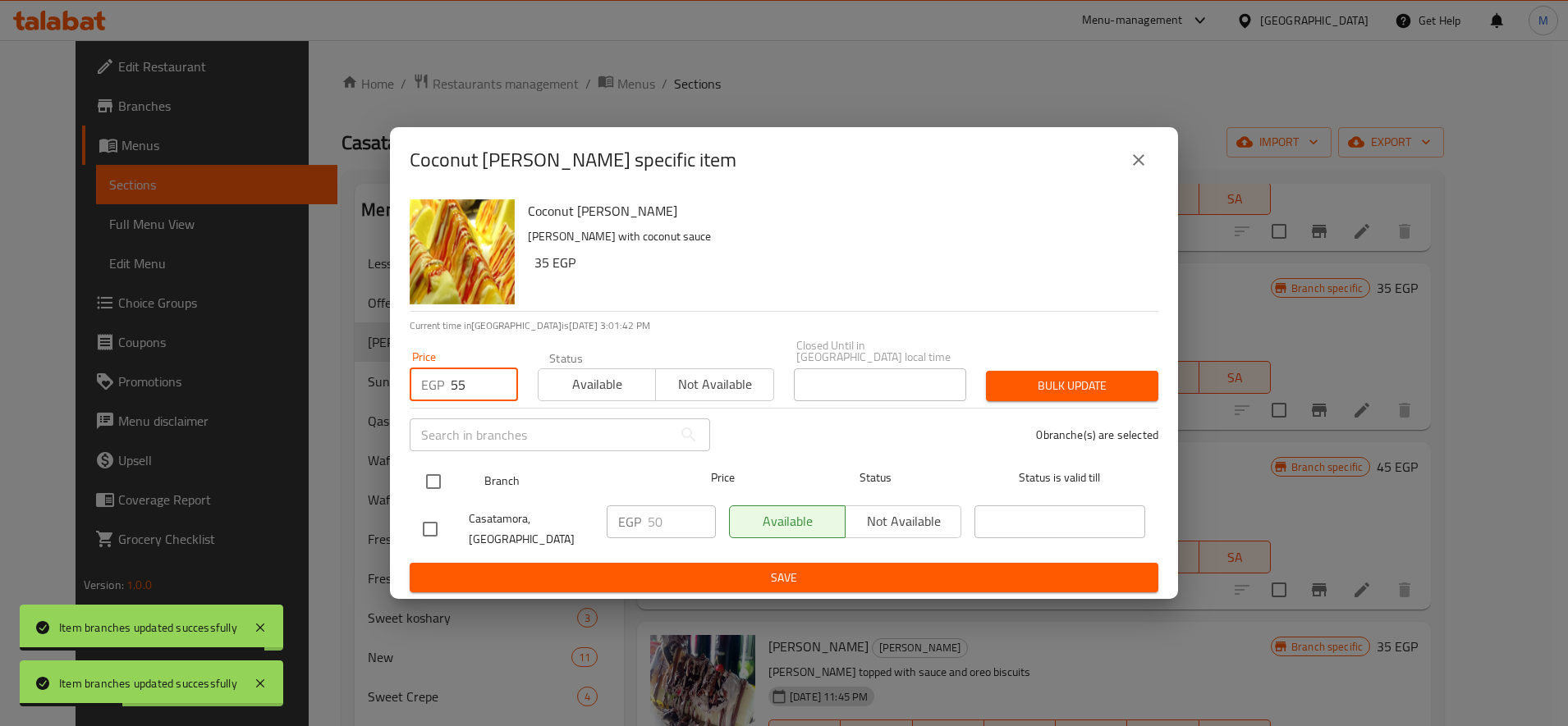
type input "55"
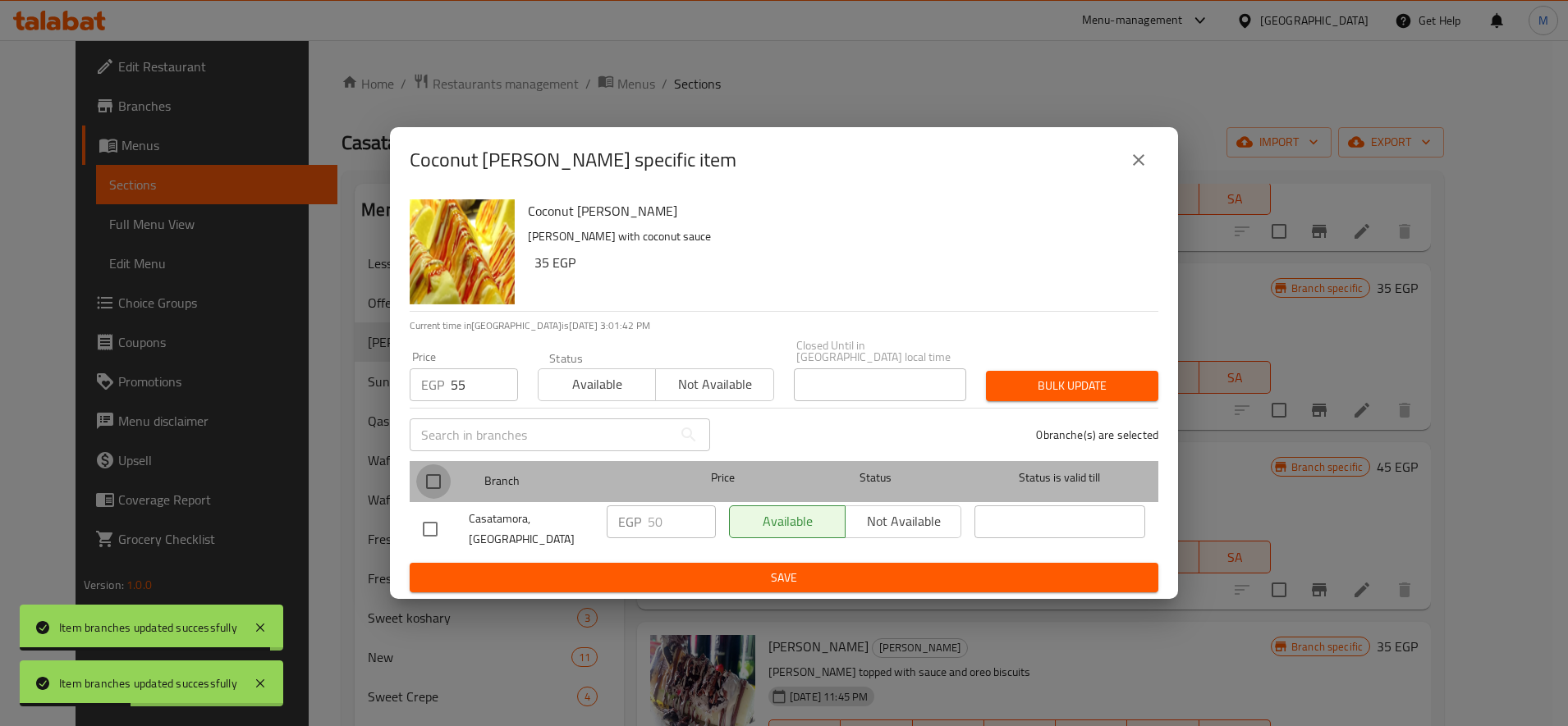
drag, startPoint x: 434, startPoint y: 478, endPoint x: 747, endPoint y: 447, distance: 314.5
click at [441, 479] on input "checkbox" at bounding box center [433, 482] width 35 height 35
checkbox input "true"
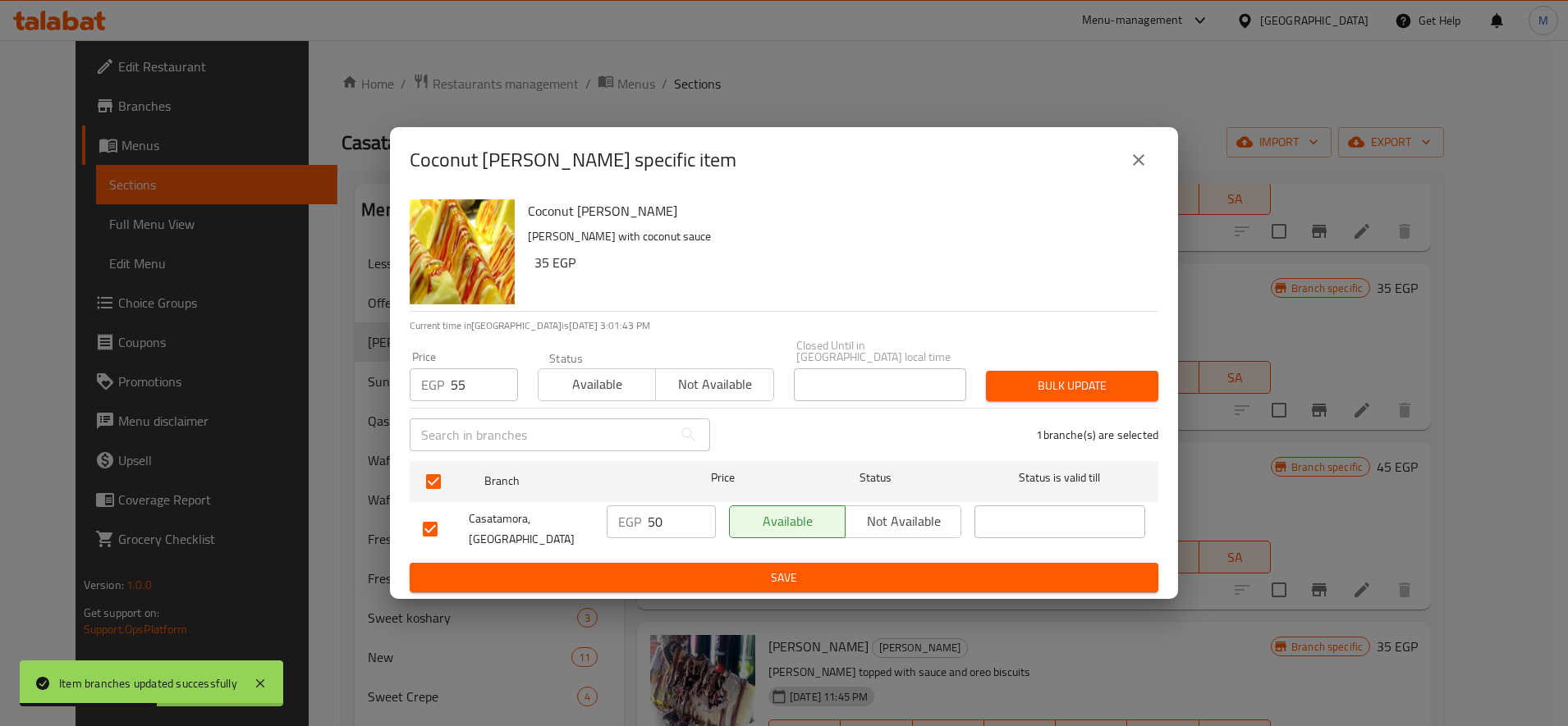
click at [1120, 404] on div "Bulk update" at bounding box center [1072, 385] width 192 height 50
click at [1118, 392] on span "Bulk update" at bounding box center [1072, 386] width 147 height 21
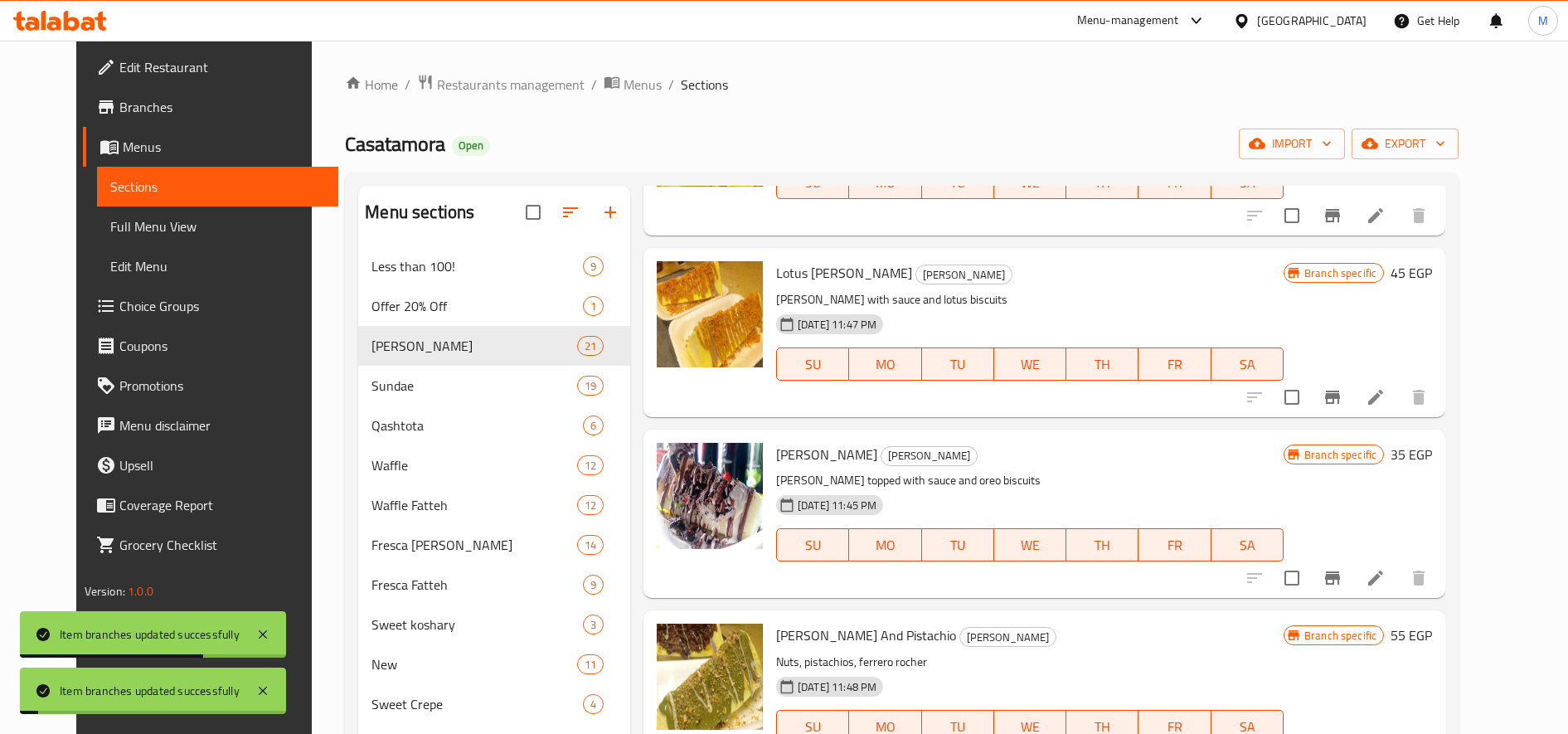
scroll to position [2627, 0]
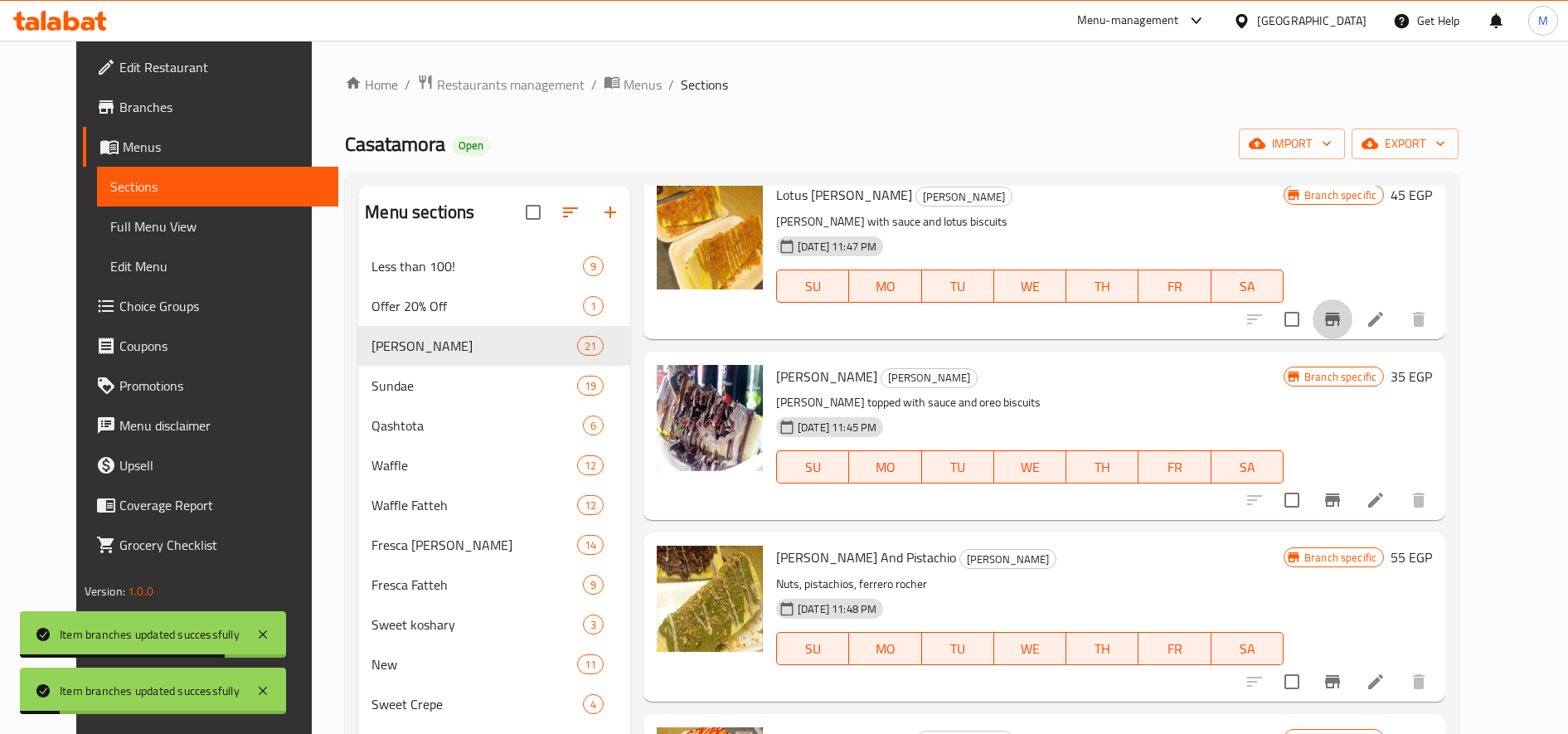
click at [1343, 312] on icon "Branch-specific-item" at bounding box center [1333, 319] width 20 height 20
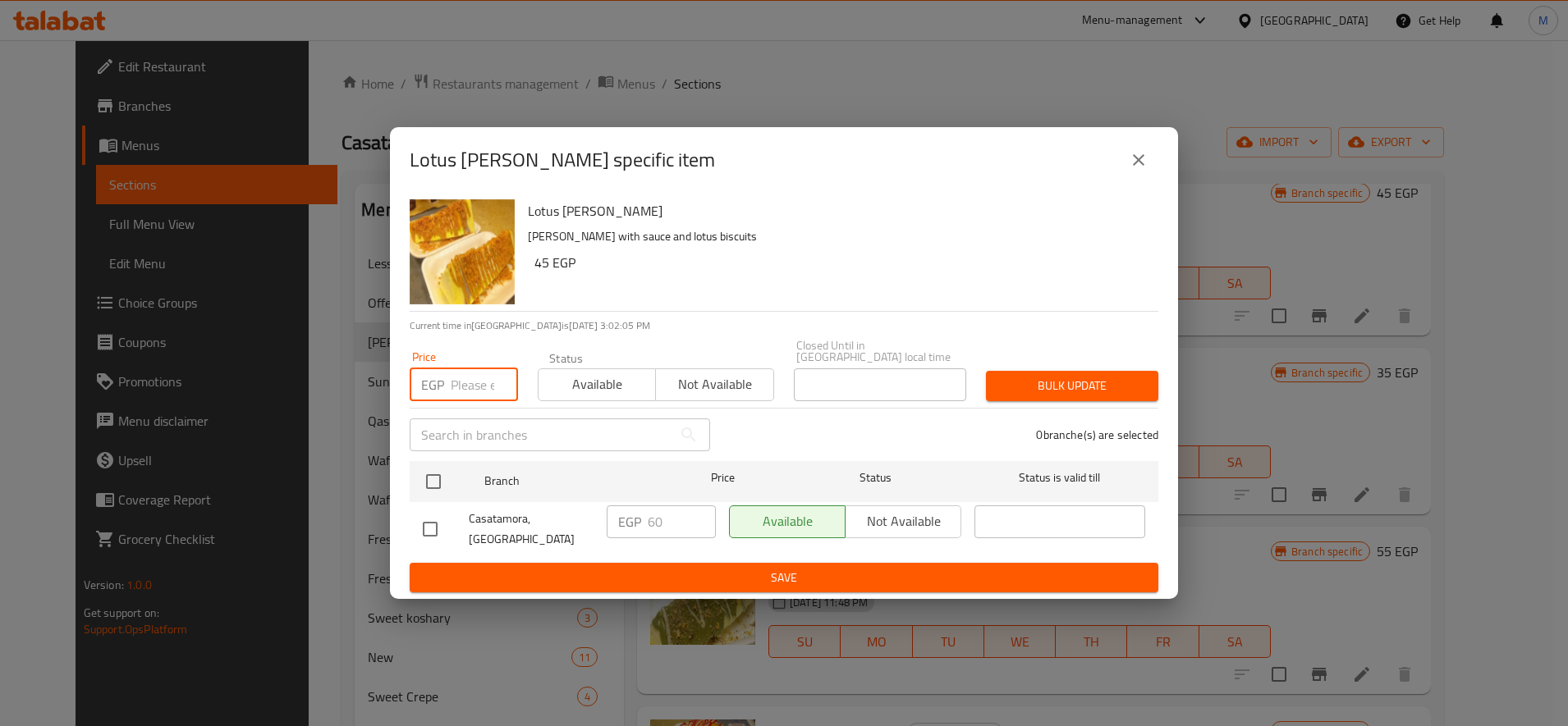
click at [479, 390] on input "number" at bounding box center [485, 384] width 68 height 33
paste input "55"
click at [453, 388] on input "55" at bounding box center [485, 384] width 68 height 33
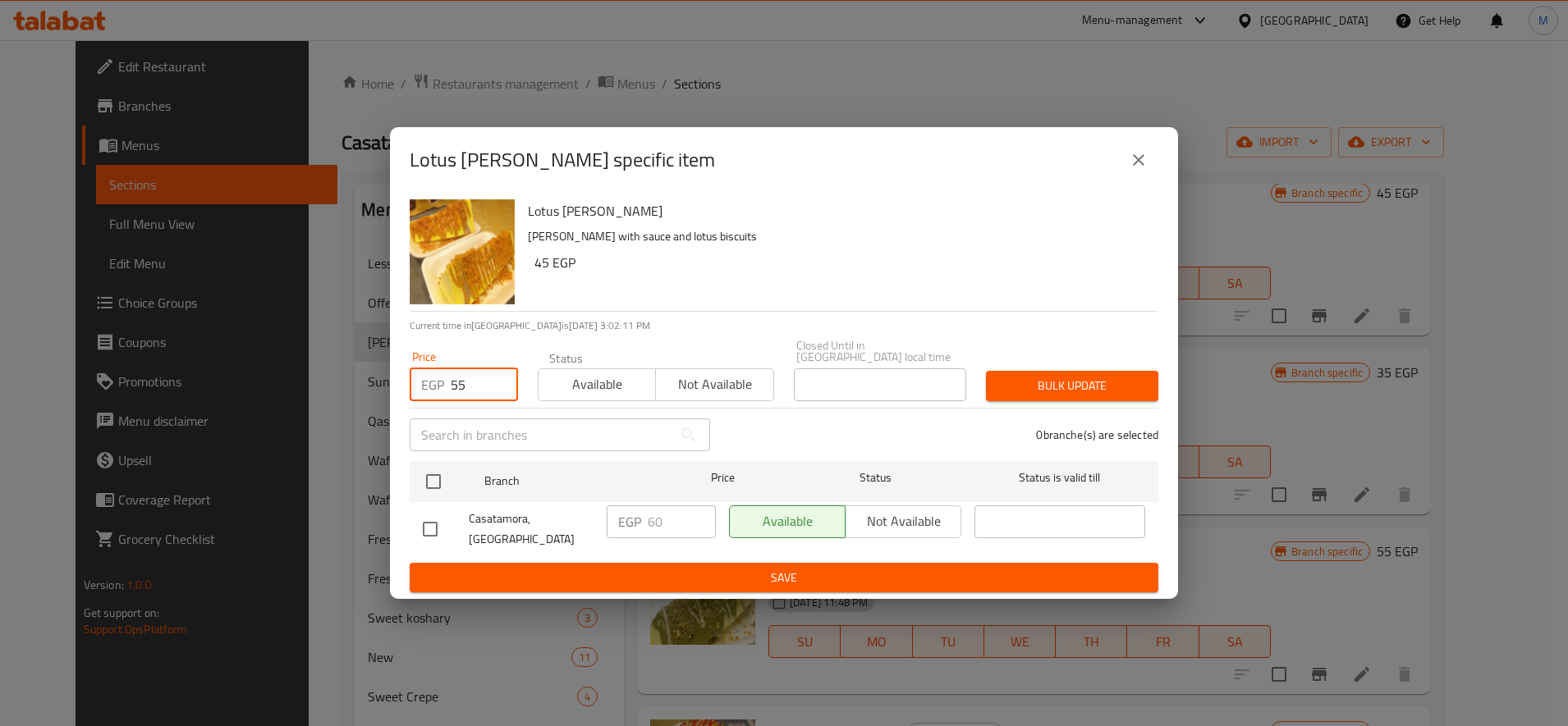
type input "55"
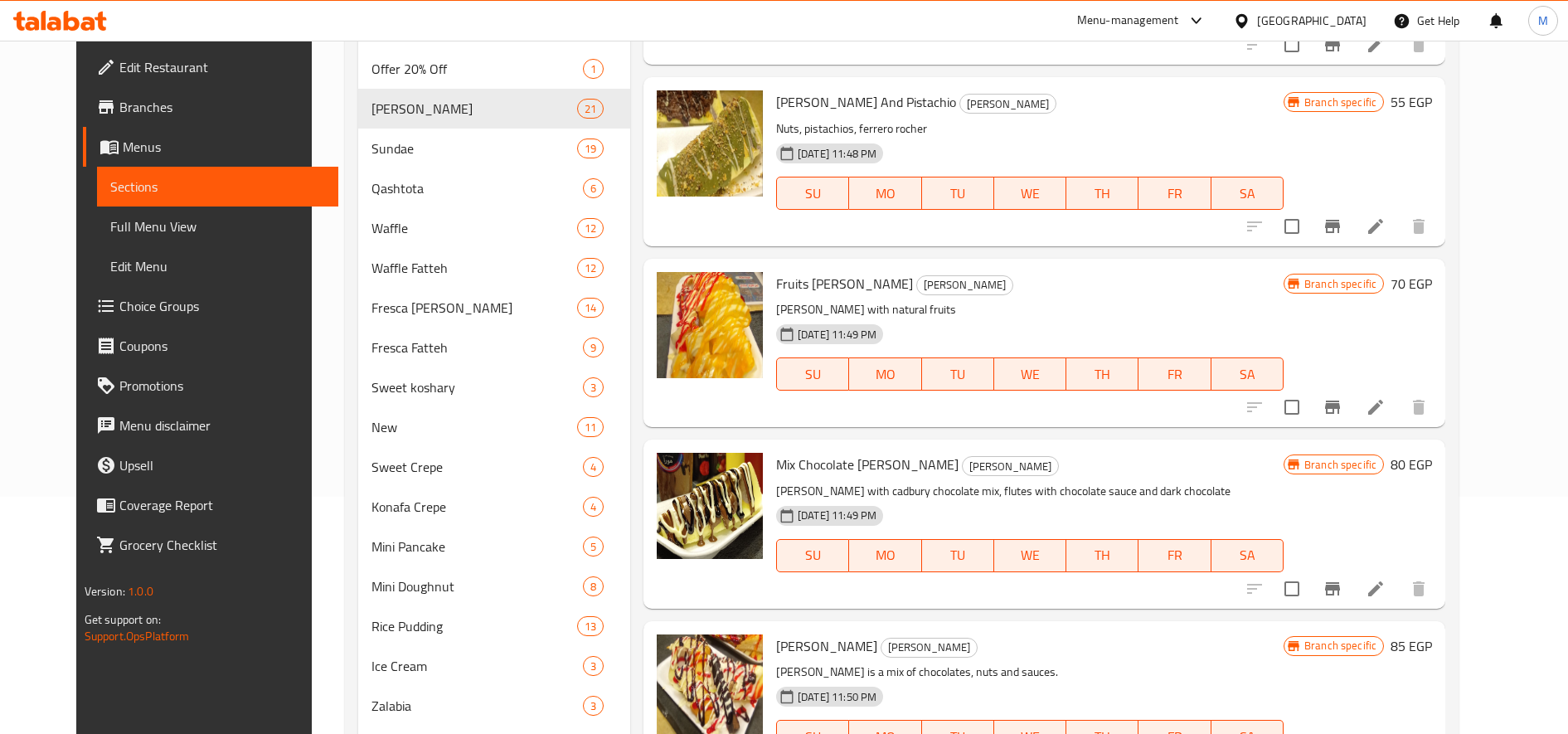
scroll to position [276, 0]
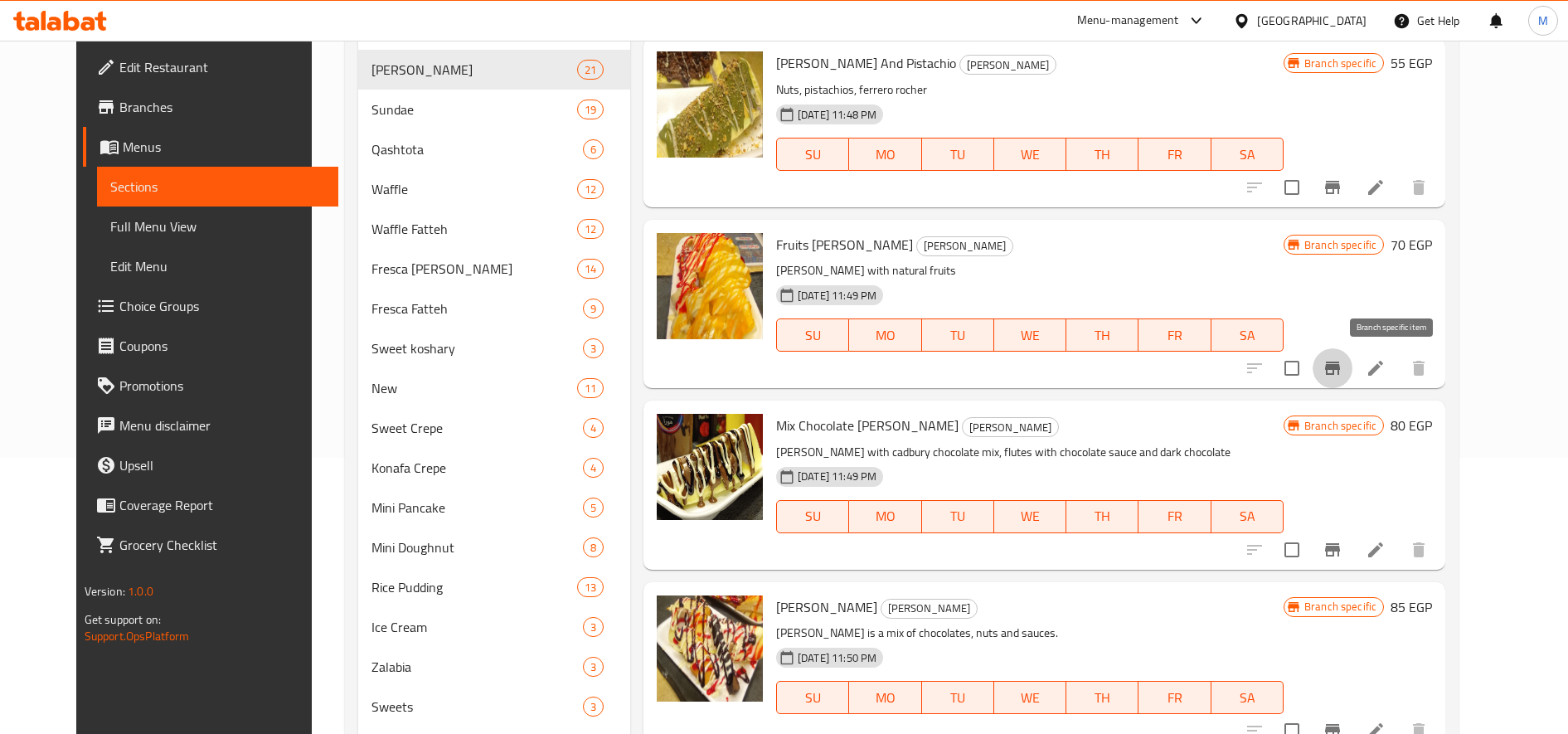
click at [1353, 351] on button "Branch-specific-item" at bounding box center [1333, 368] width 40 height 40
click at [1343, 541] on icon "Branch-specific-item" at bounding box center [1333, 550] width 20 height 20
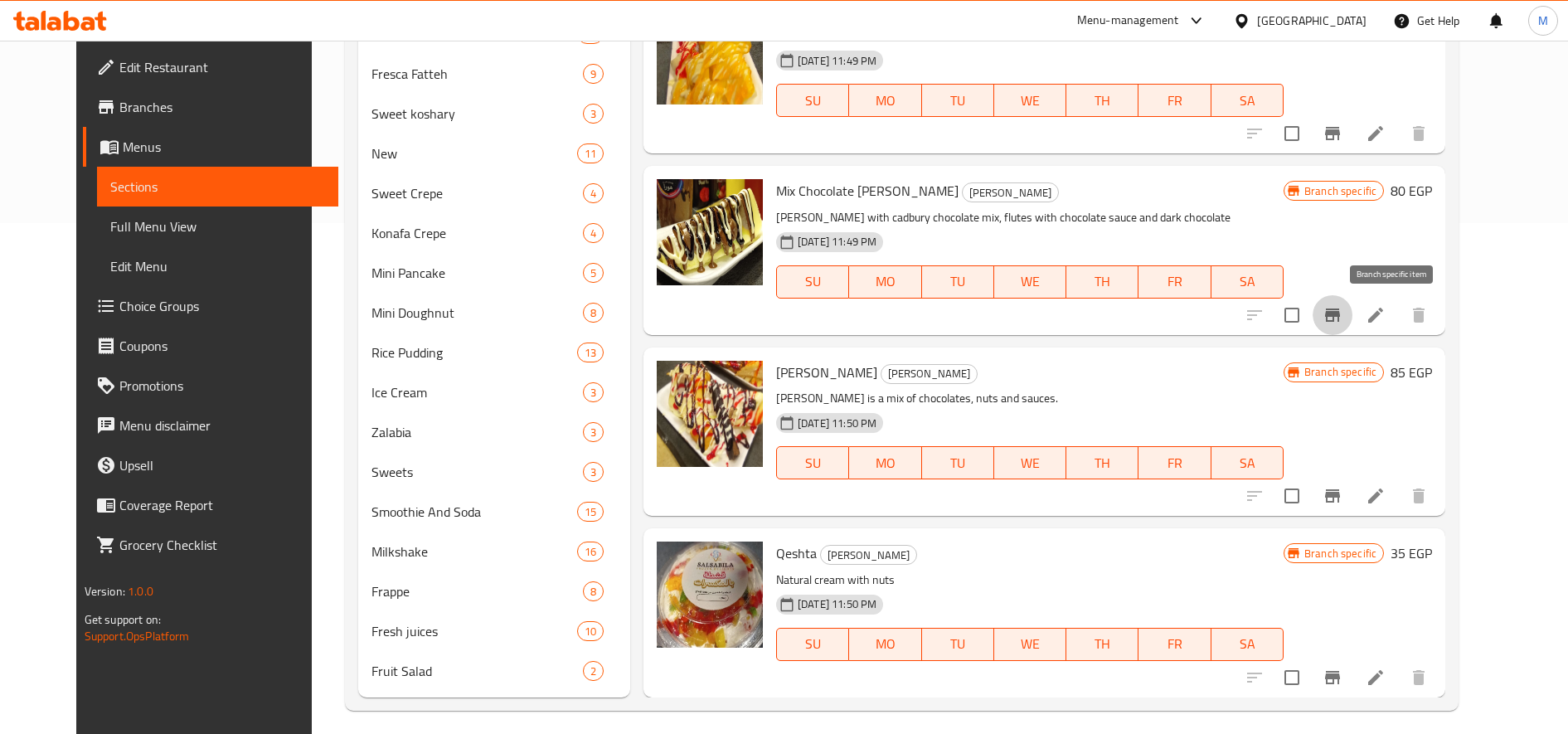
scroll to position [521, 0]
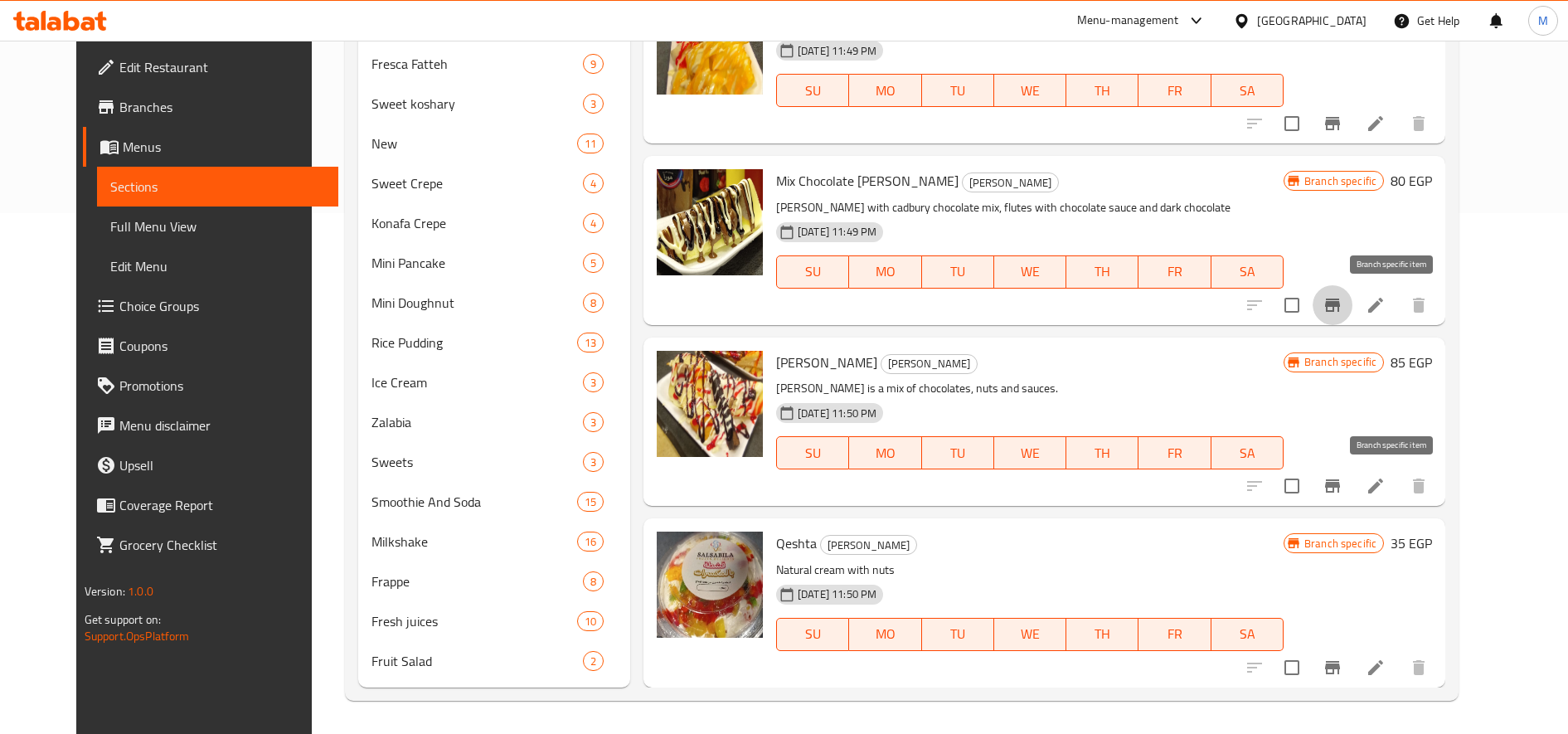
click at [1353, 481] on button "Branch-specific-item" at bounding box center [1333, 486] width 40 height 40
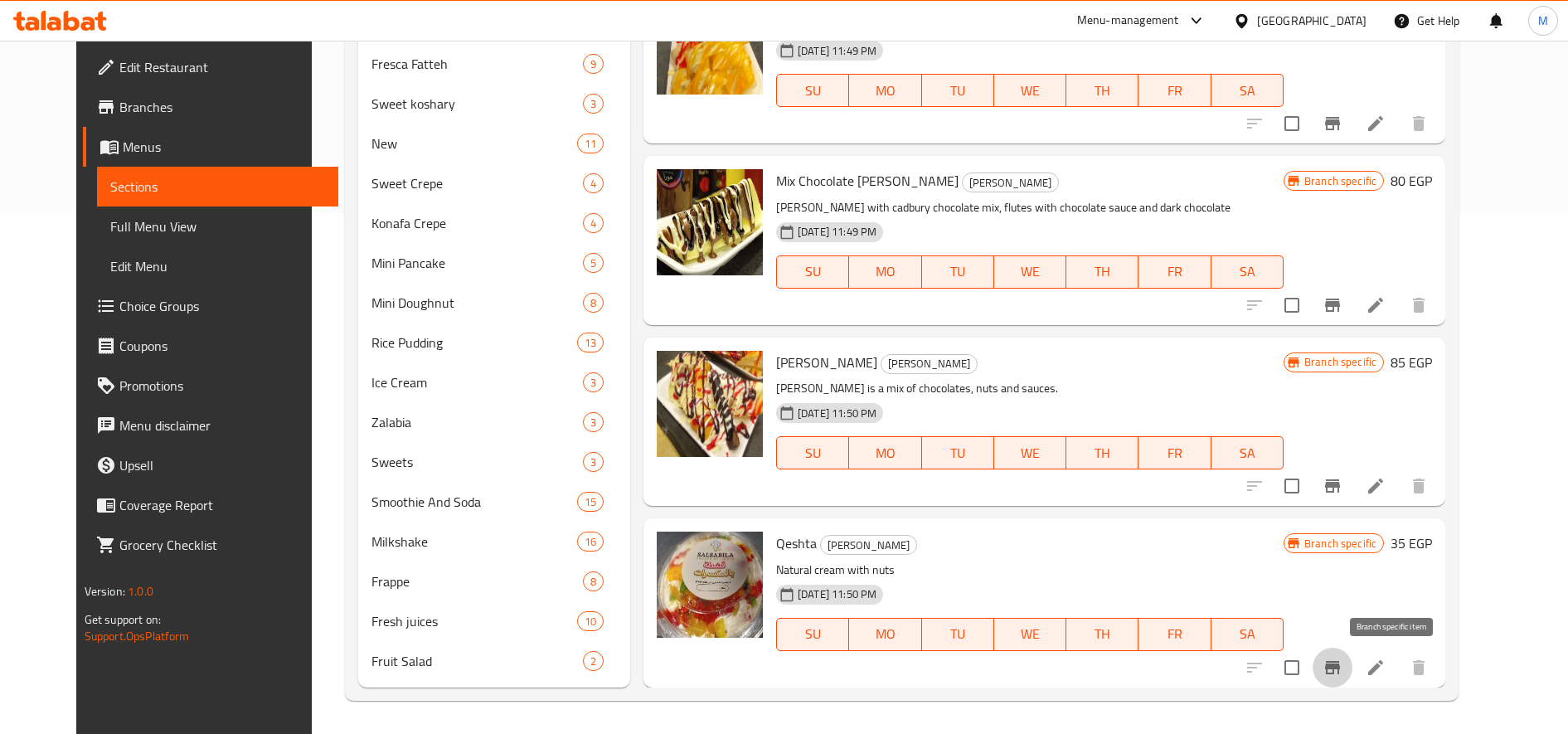
click at [1343, 660] on icon "Branch-specific-item" at bounding box center [1333, 668] width 20 height 20
click at [1340, 664] on icon "Branch-specific-item" at bounding box center [1333, 668] width 15 height 13
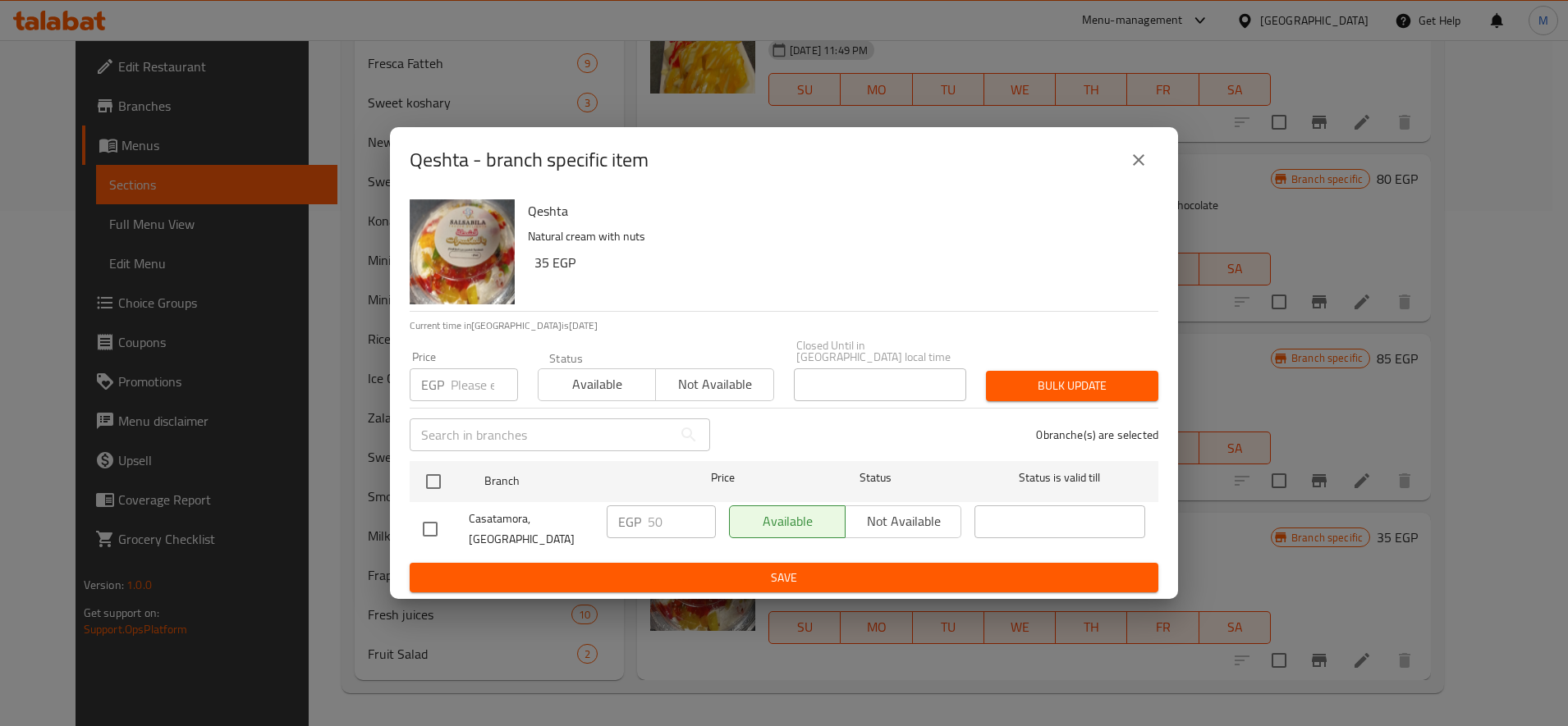
click at [465, 387] on input "number" at bounding box center [485, 384] width 68 height 33
paste input "55"
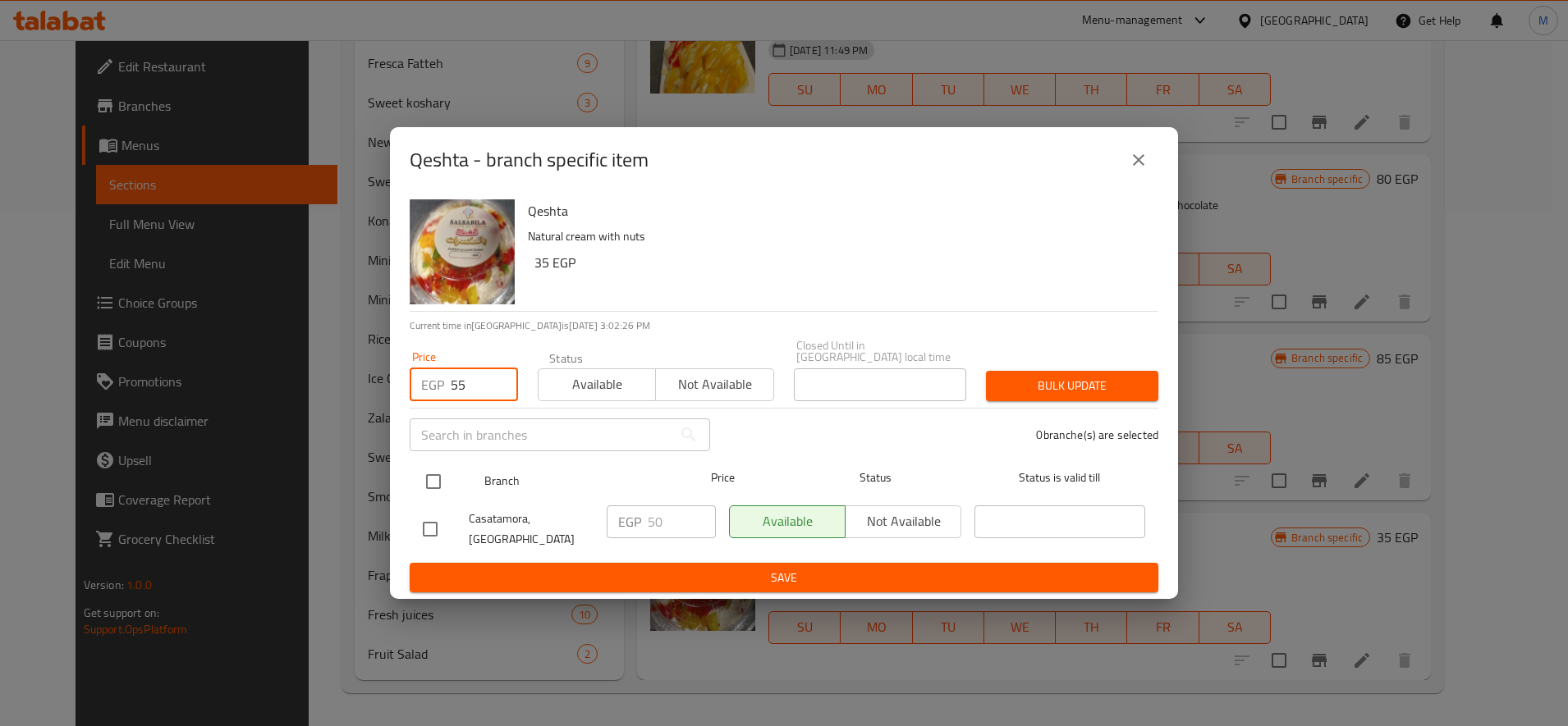
type input "55"
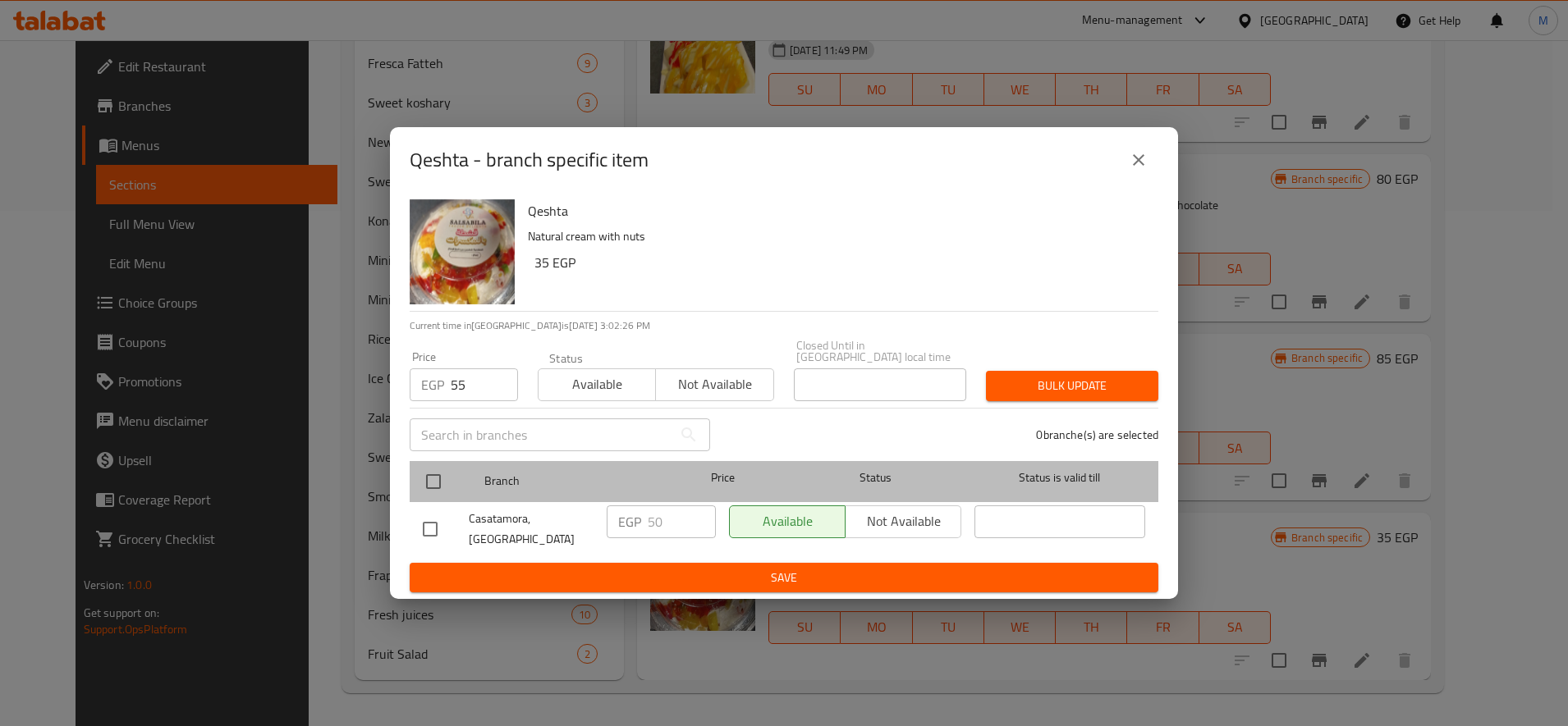
drag, startPoint x: 438, startPoint y: 461, endPoint x: 434, endPoint y: 472, distance: 11.7
click at [436, 468] on div at bounding box center [447, 482] width 62 height 48
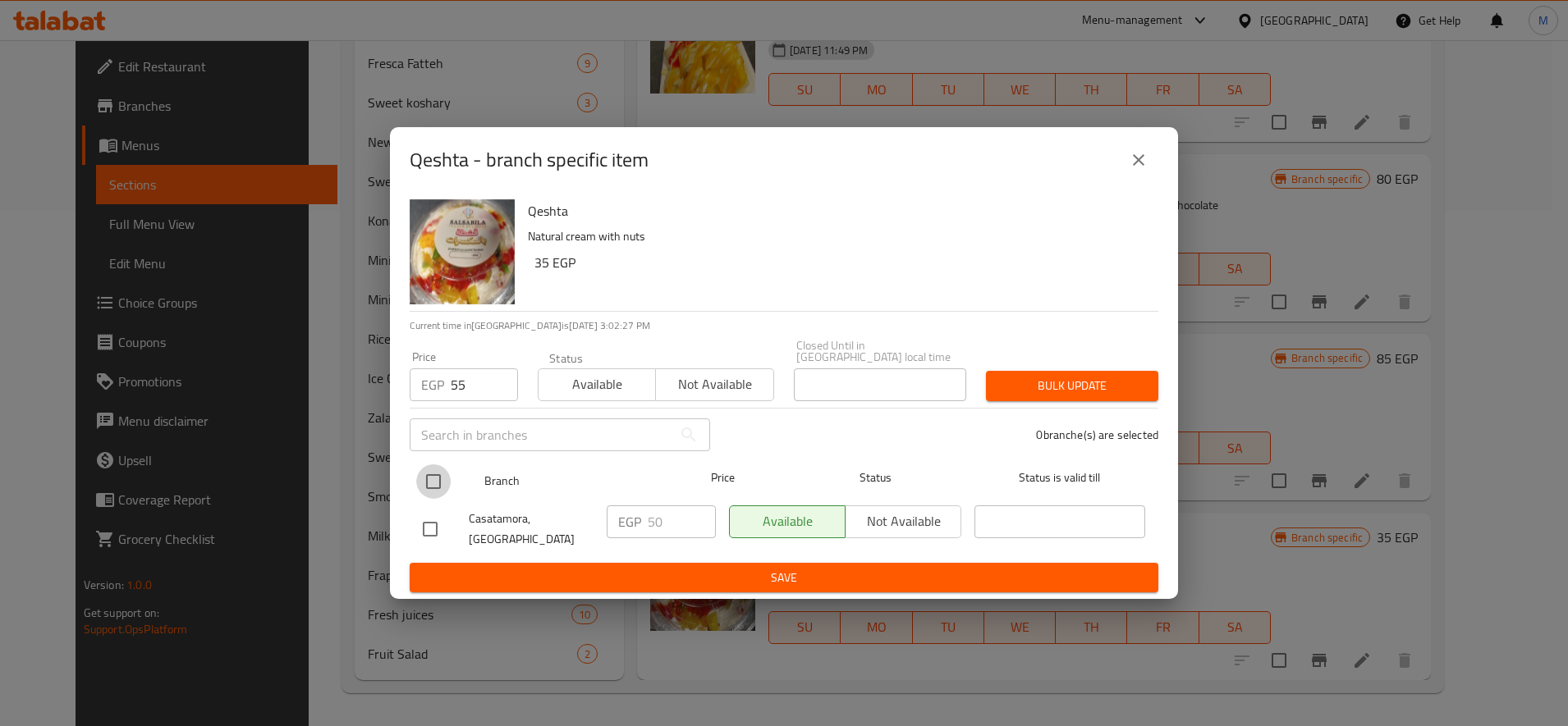
click at [448, 472] on input "checkbox" at bounding box center [433, 482] width 35 height 35
checkbox input "true"
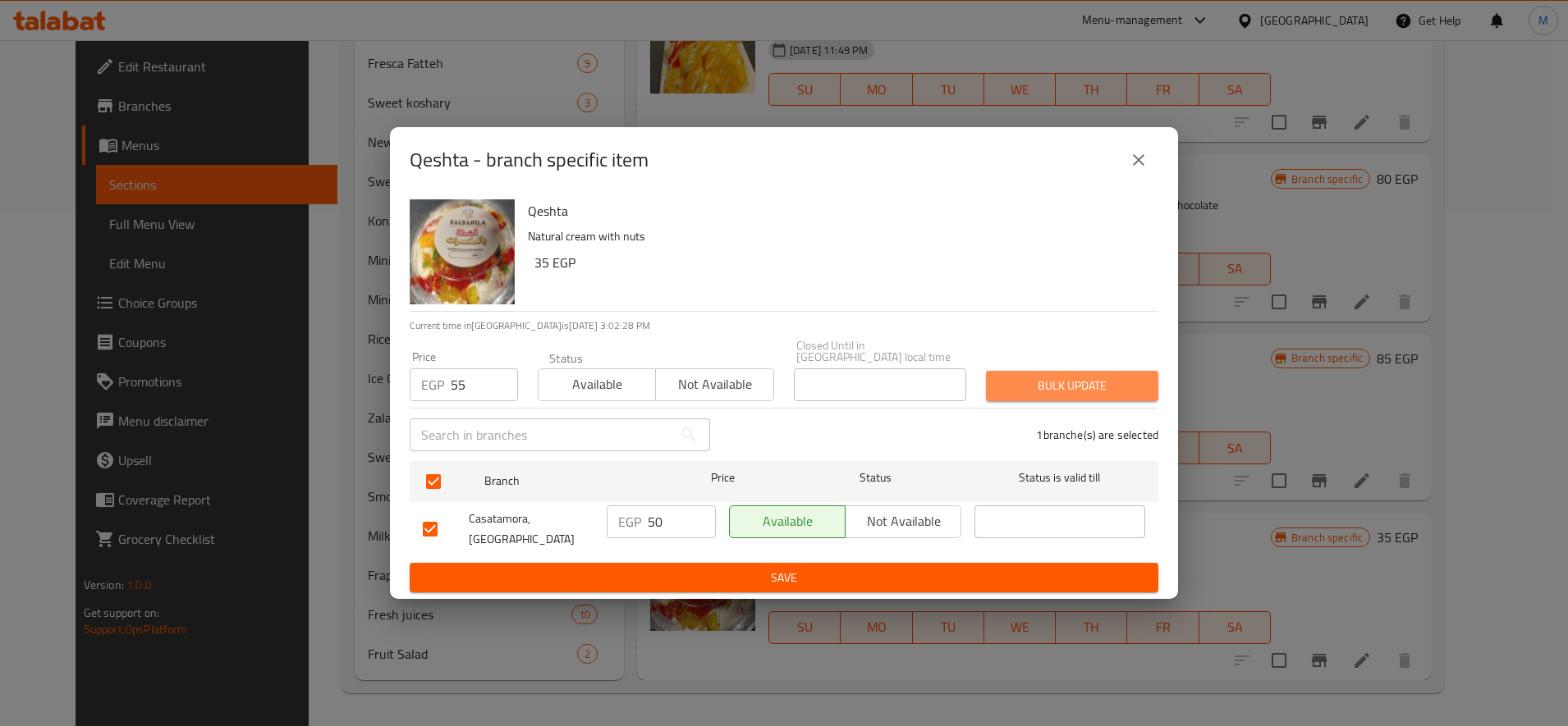
click at [1004, 387] on span "Bulk update" at bounding box center [1072, 386] width 147 height 21
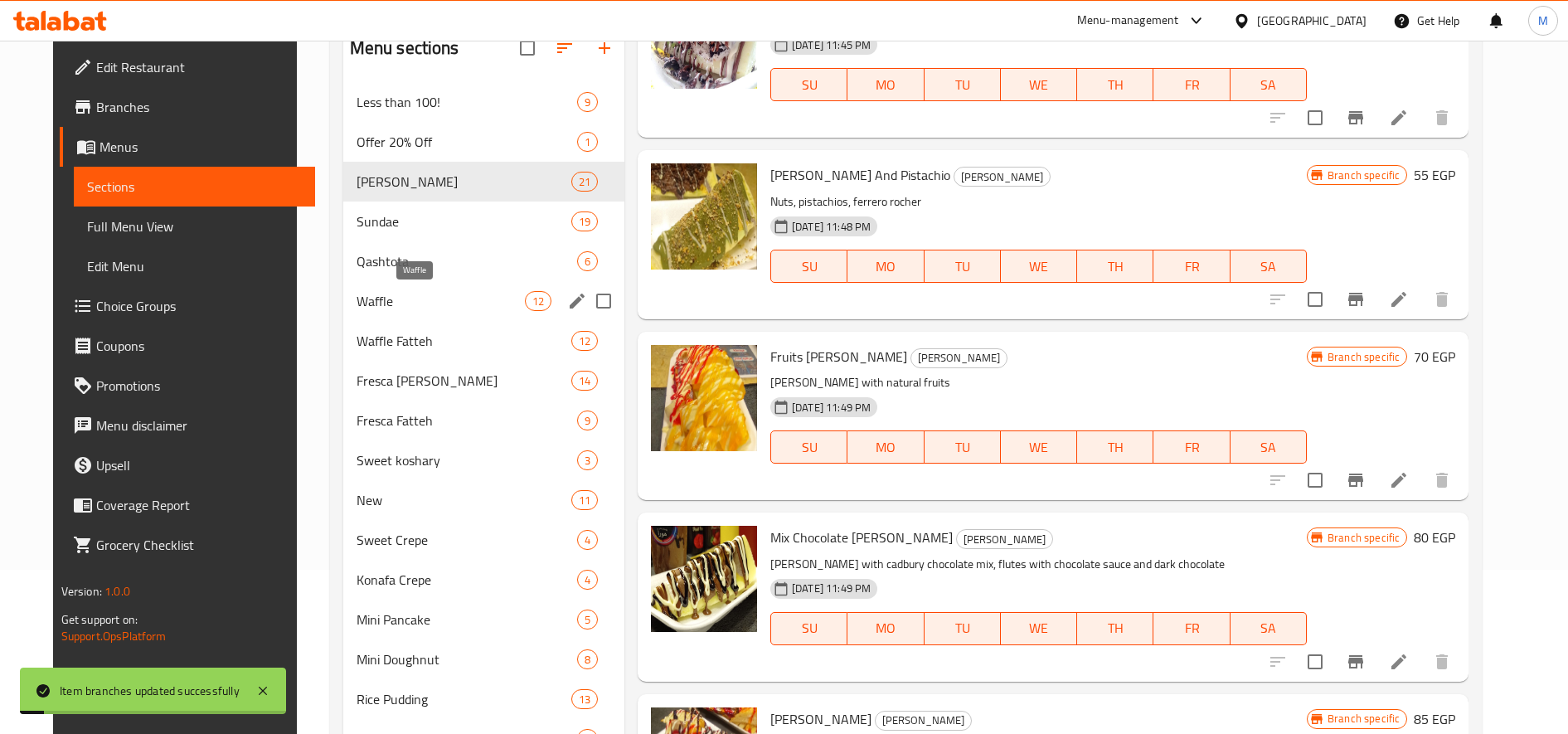
scroll to position [106, 0]
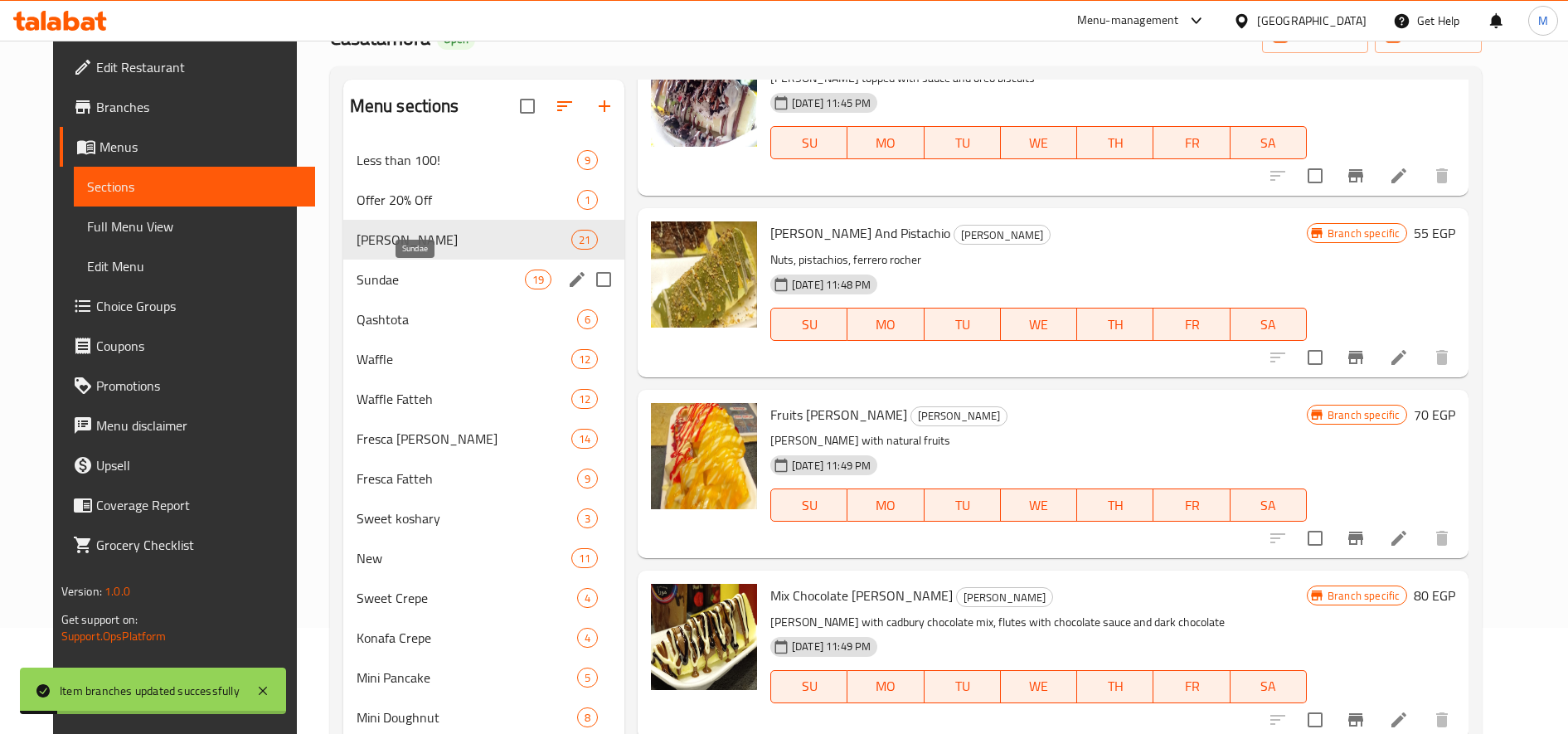
click at [377, 273] on span "Sundae" at bounding box center [440, 279] width 168 height 20
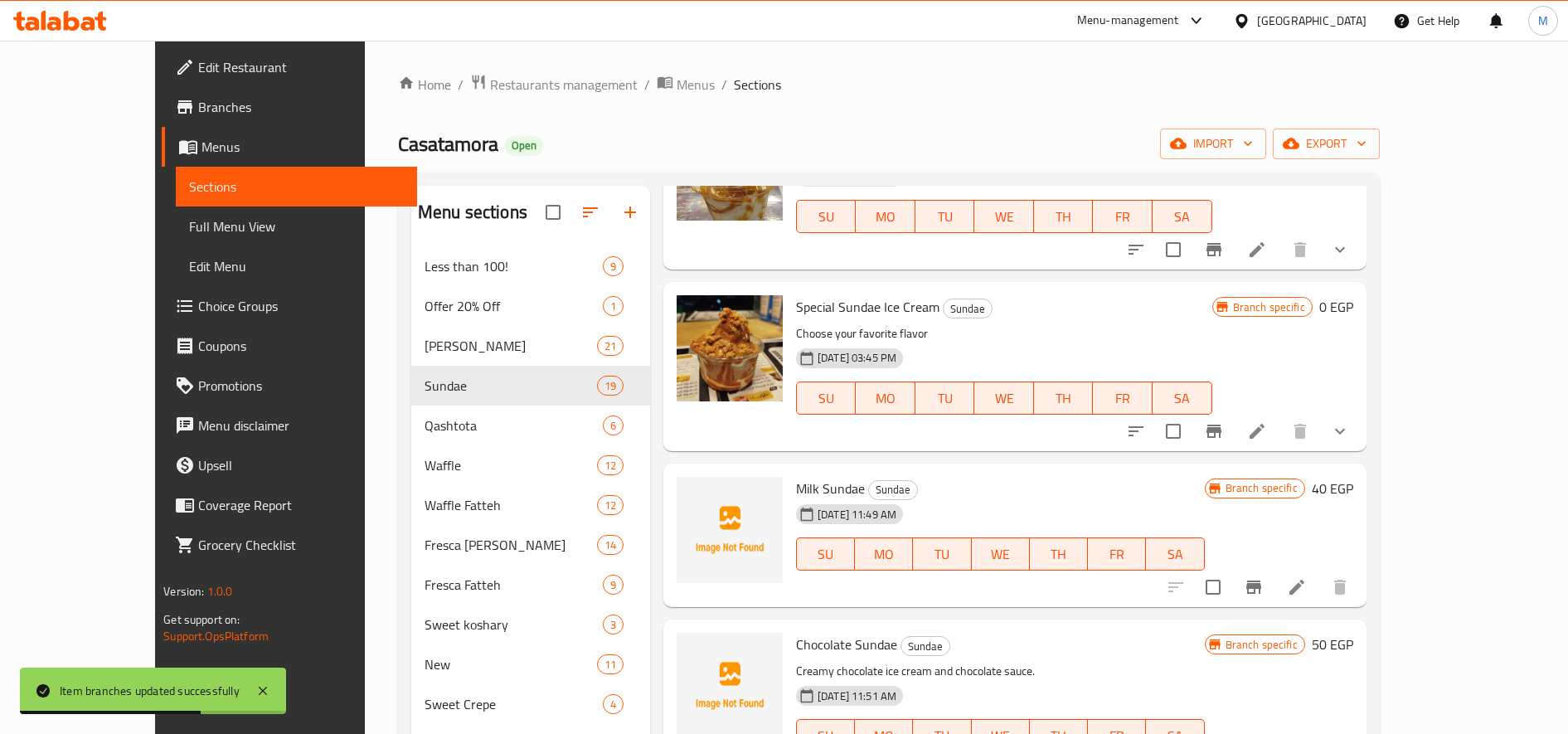
scroll to position [276, 0]
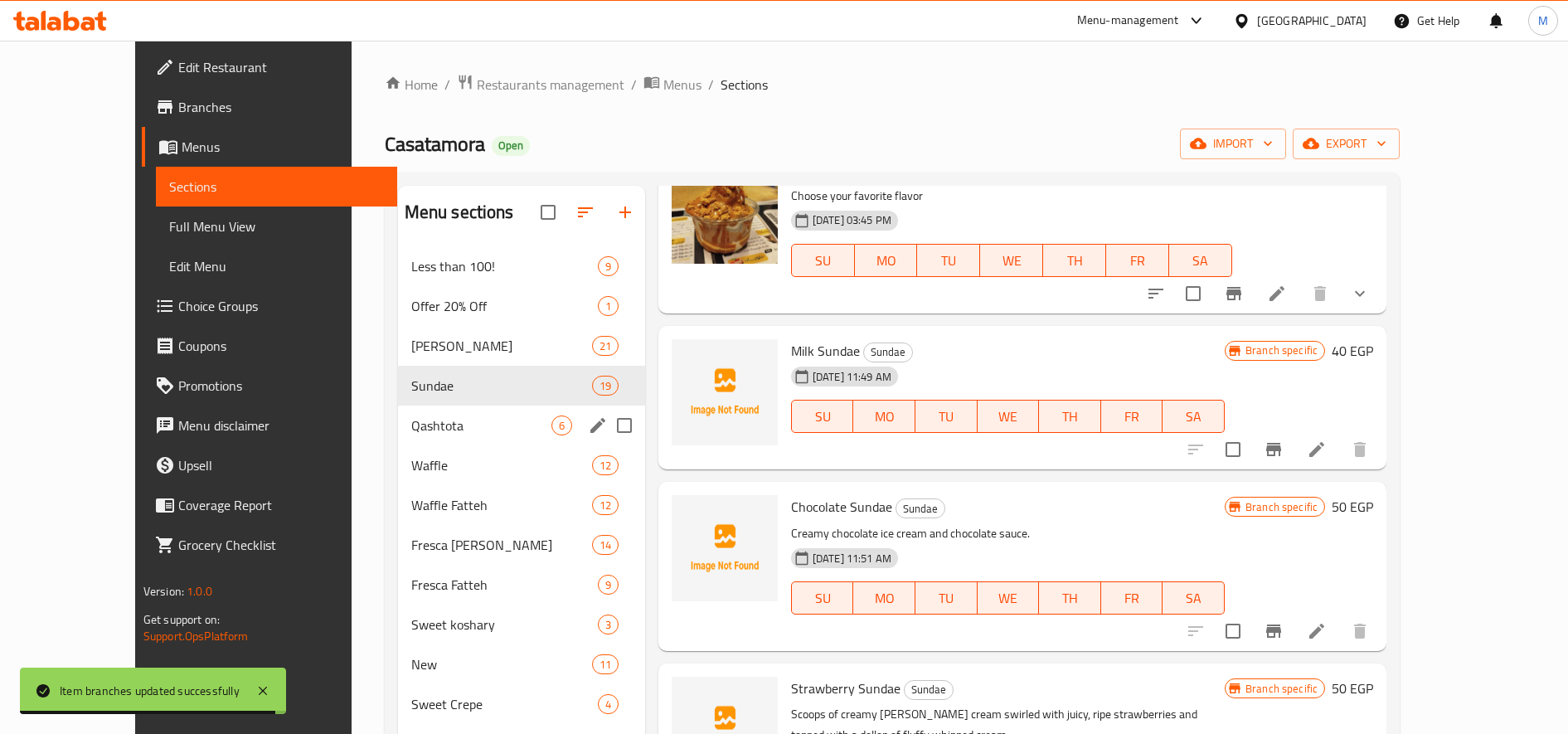
click at [411, 433] on span "Qashtota" at bounding box center [481, 425] width 140 height 20
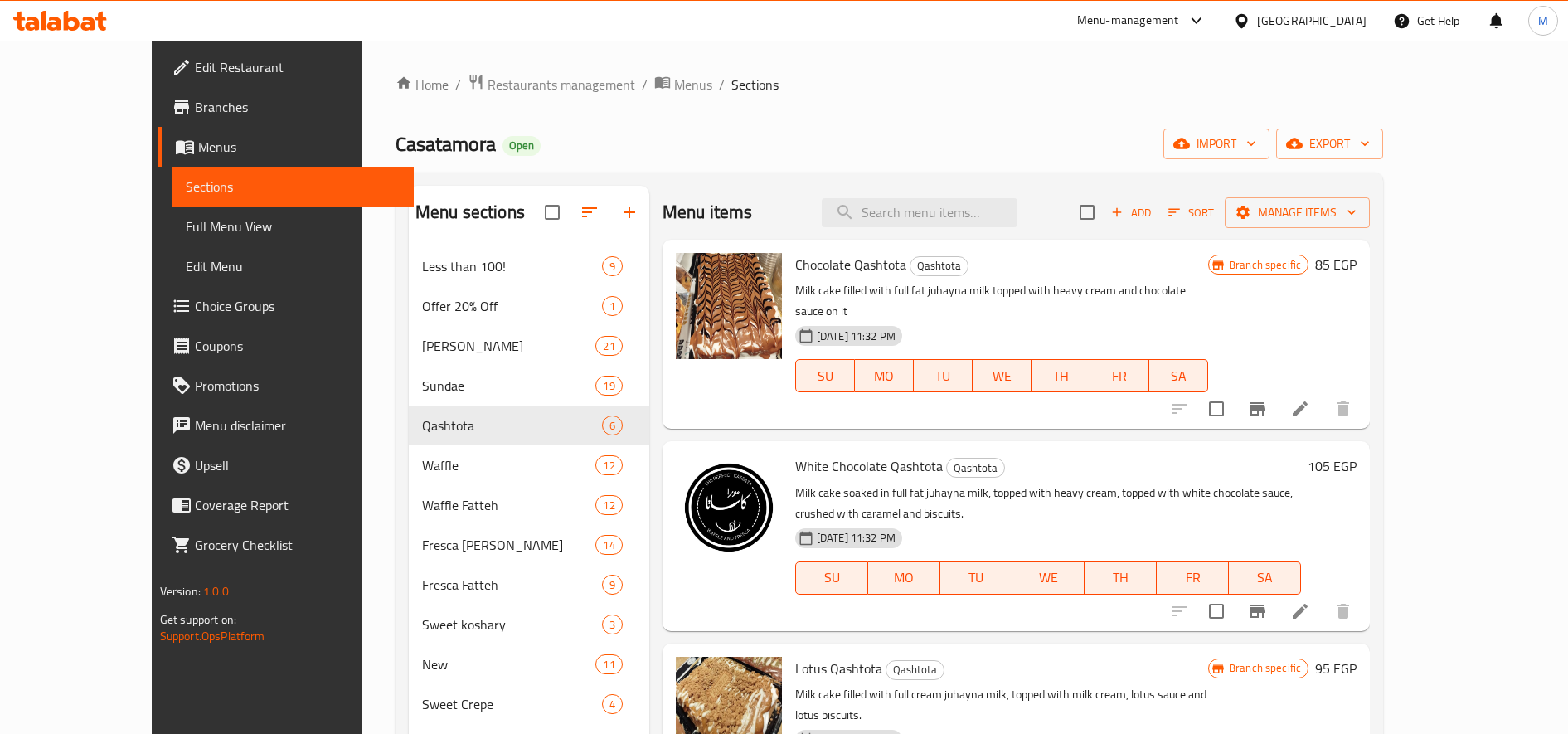
click at [1267, 399] on icon "Branch-specific-item" at bounding box center [1257, 408] width 20 height 20
click at [1264, 403] on icon "Branch-specific-item" at bounding box center [1258, 409] width 15 height 13
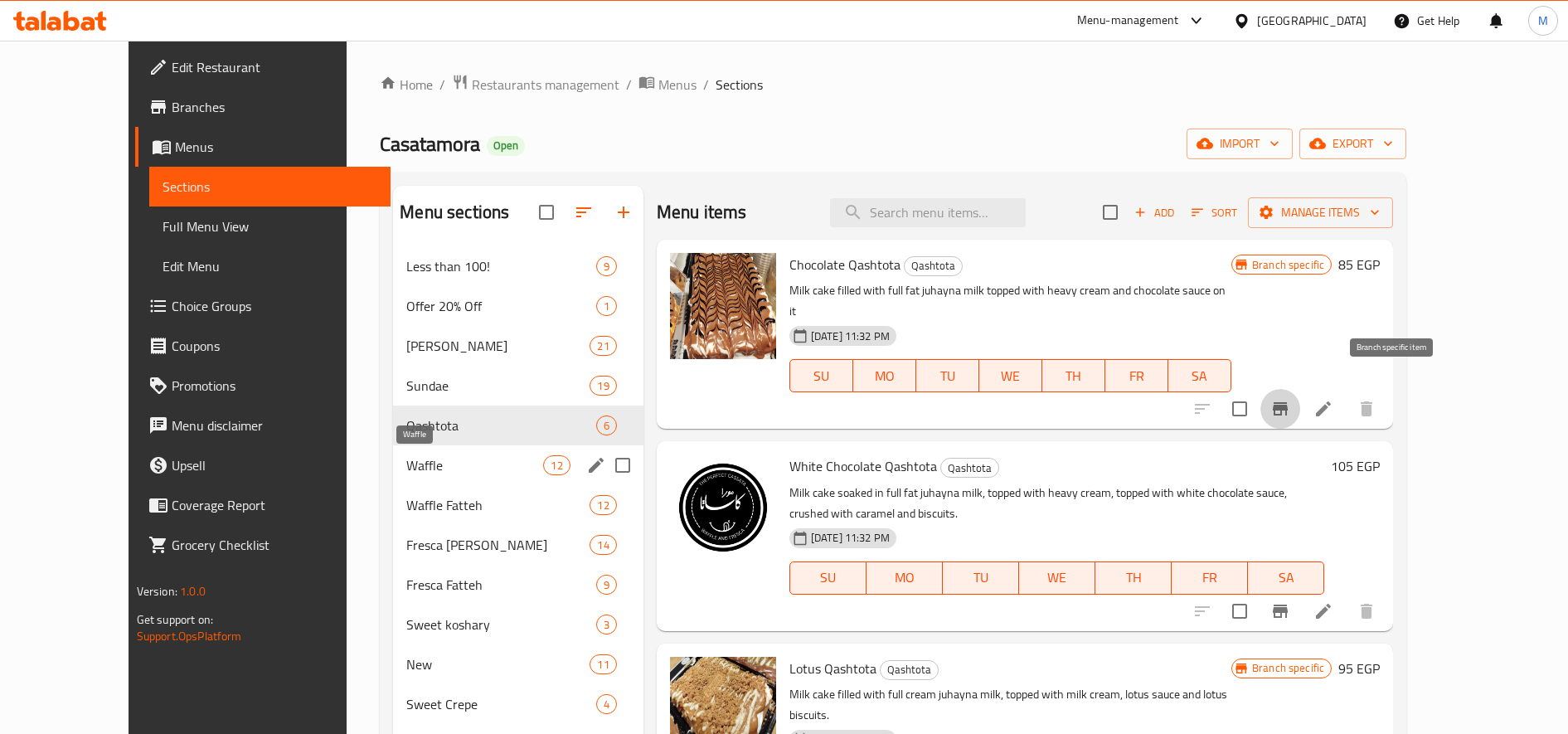
click at [422, 460] on span "Waffle" at bounding box center [475, 465] width 137 height 20
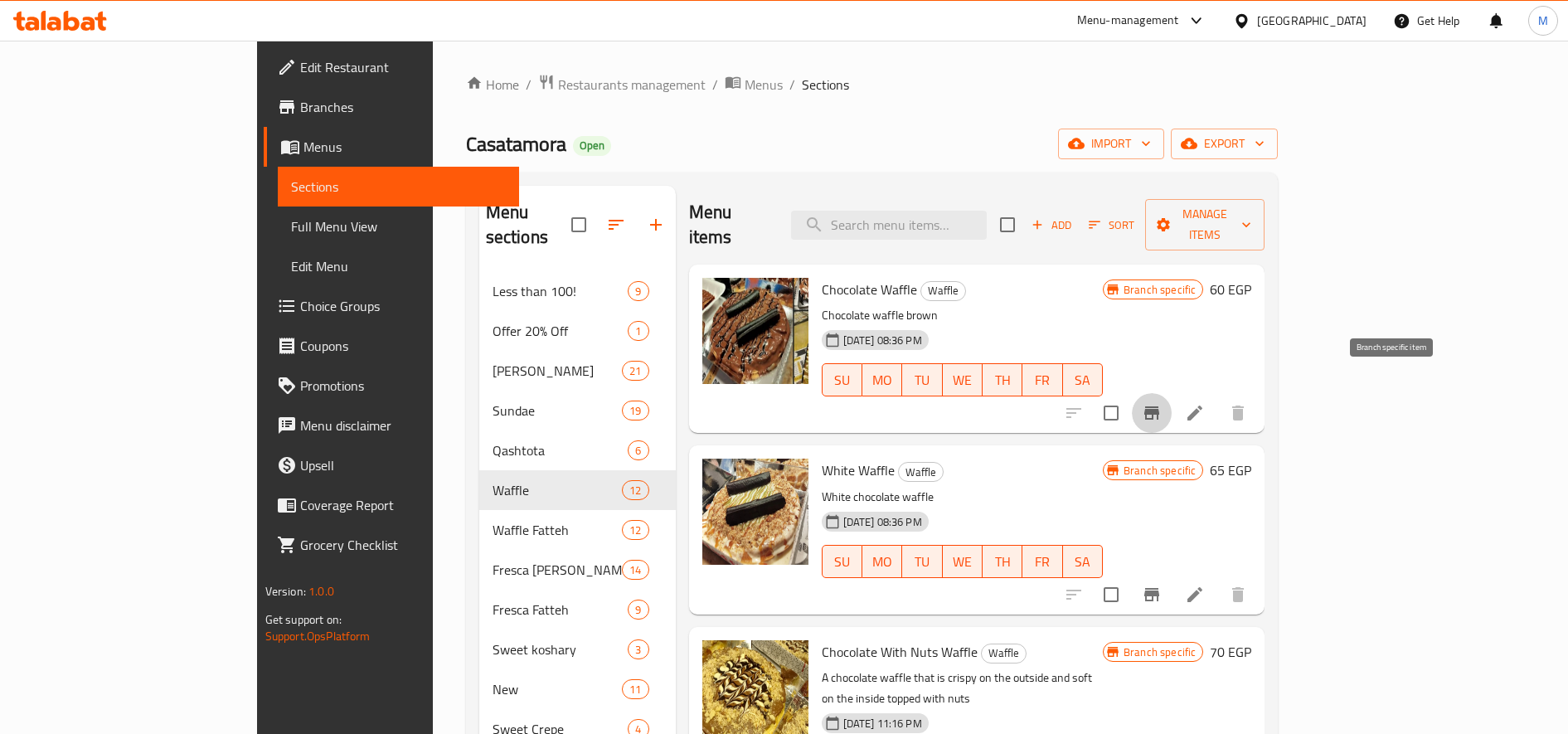
click at [1159, 406] on icon "Branch-specific-item" at bounding box center [1152, 413] width 15 height 13
click at [1162, 404] on icon "Branch-specific-item" at bounding box center [1151, 413] width 20 height 20
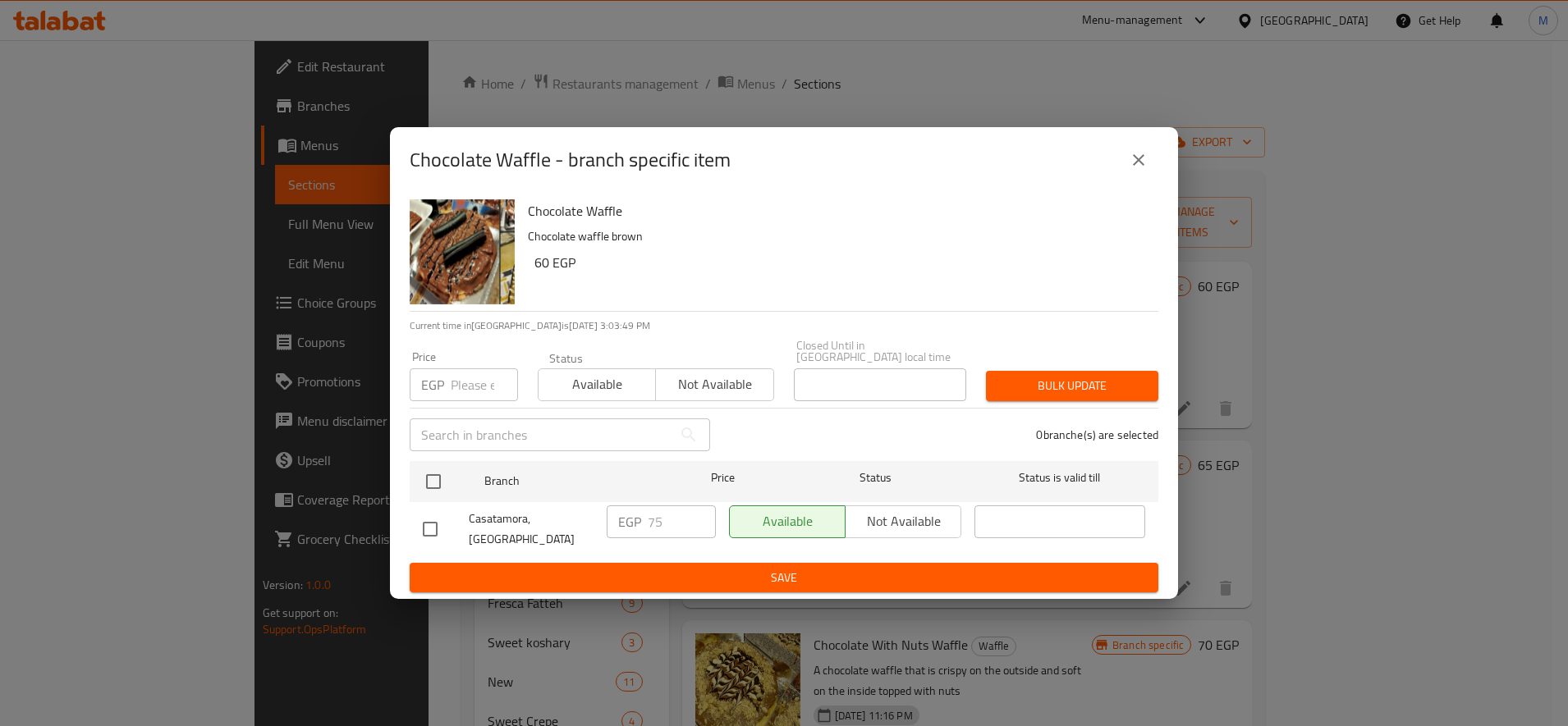
click at [477, 388] on input "number" at bounding box center [485, 384] width 68 height 33
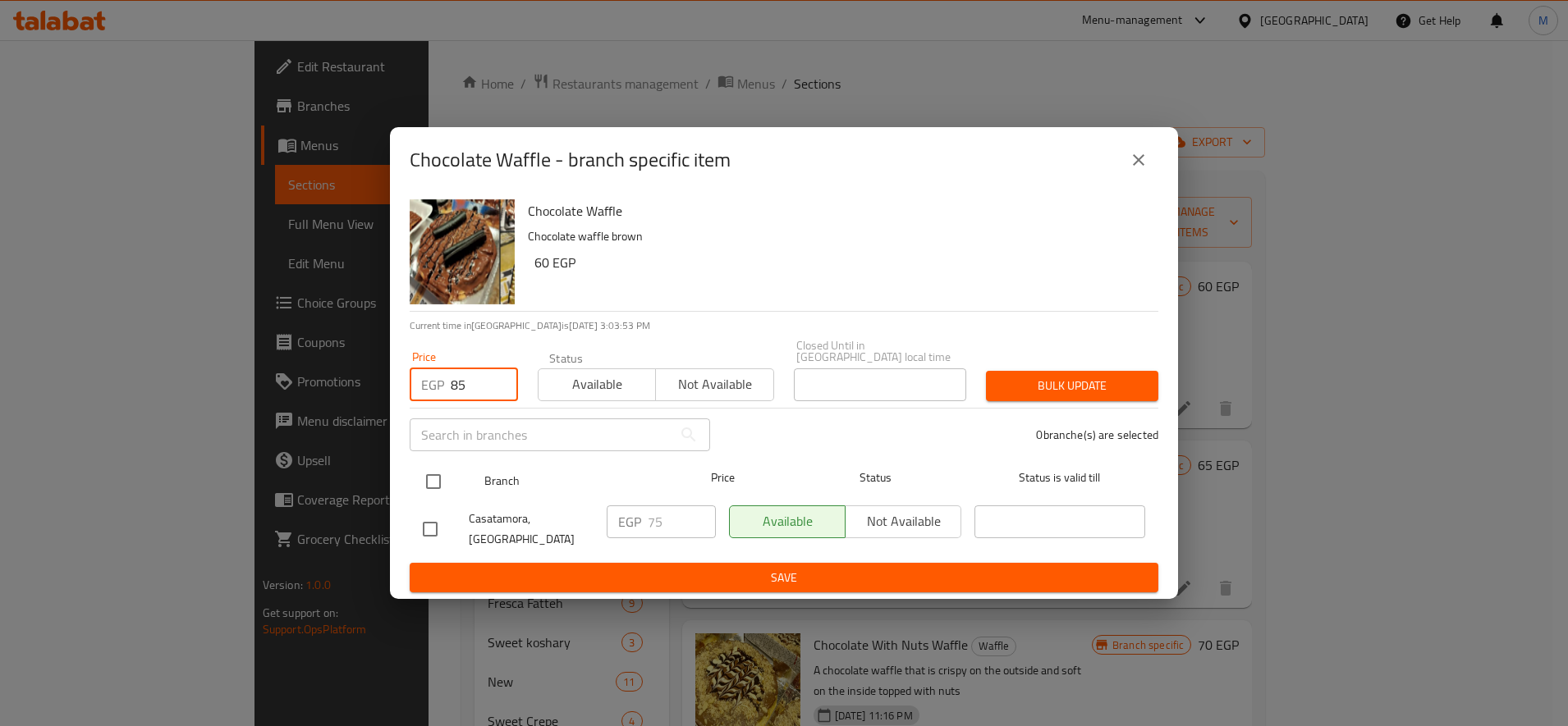
type input "85"
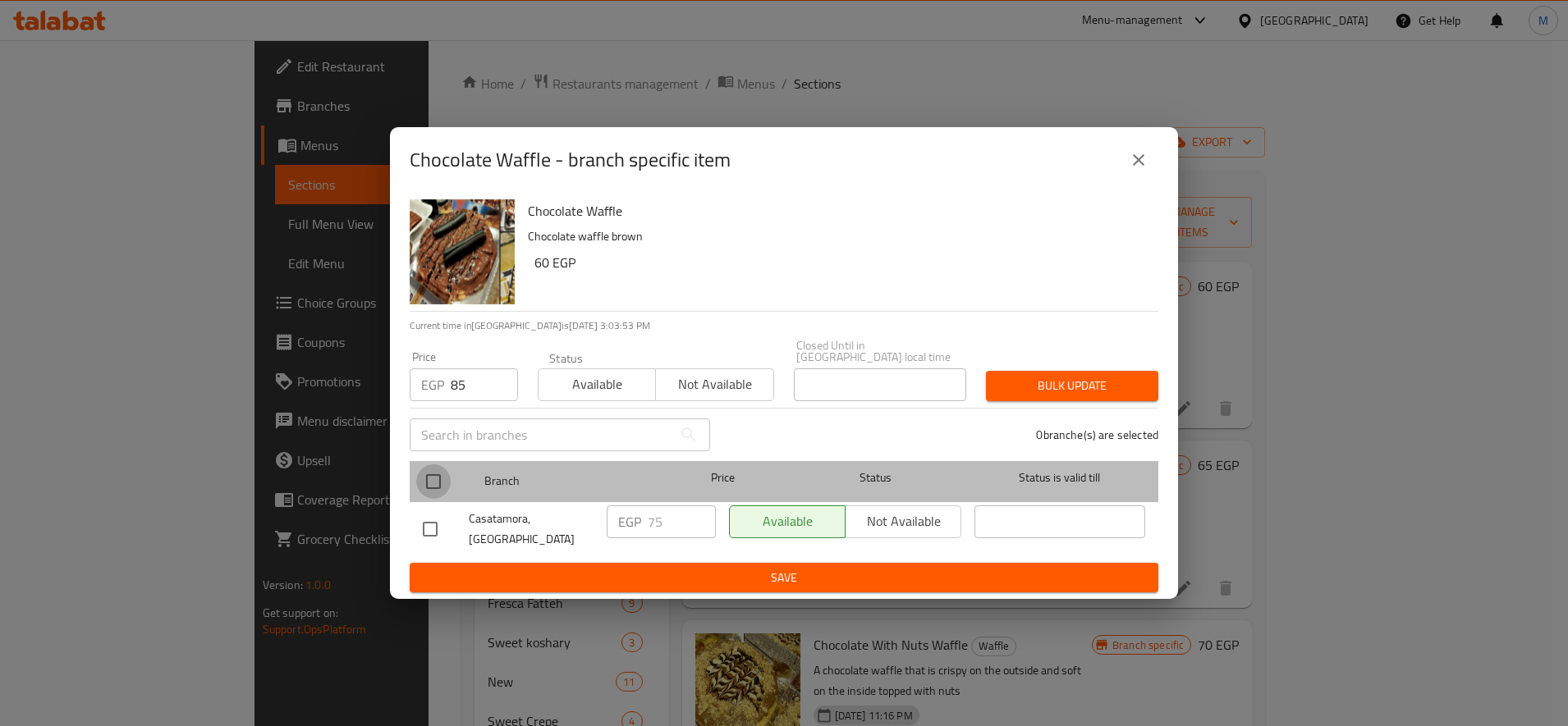
drag, startPoint x: 423, startPoint y: 485, endPoint x: 643, endPoint y: 458, distance: 221.7
click at [428, 486] on input "checkbox" at bounding box center [433, 482] width 35 height 35
checkbox input "true"
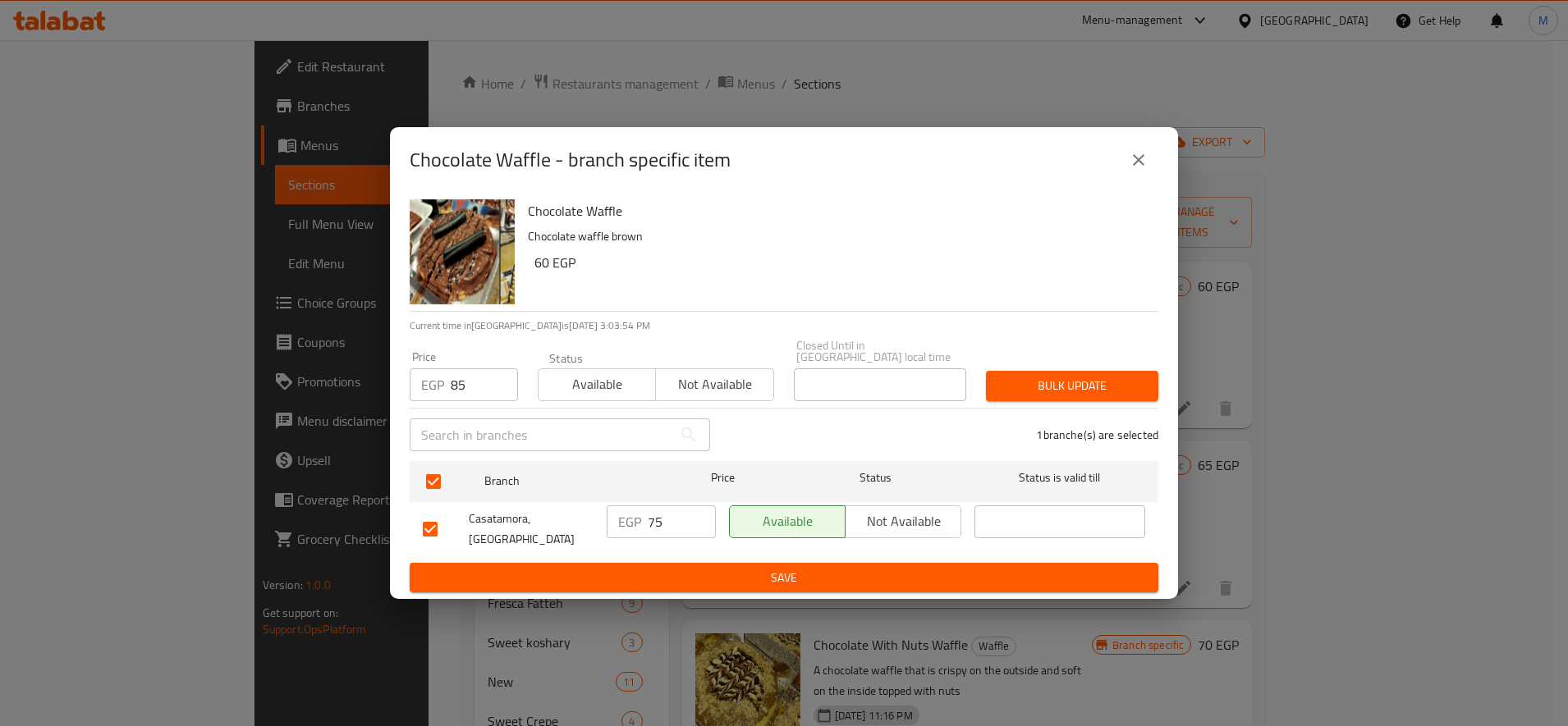
click at [1061, 387] on span "Bulk update" at bounding box center [1072, 386] width 147 height 21
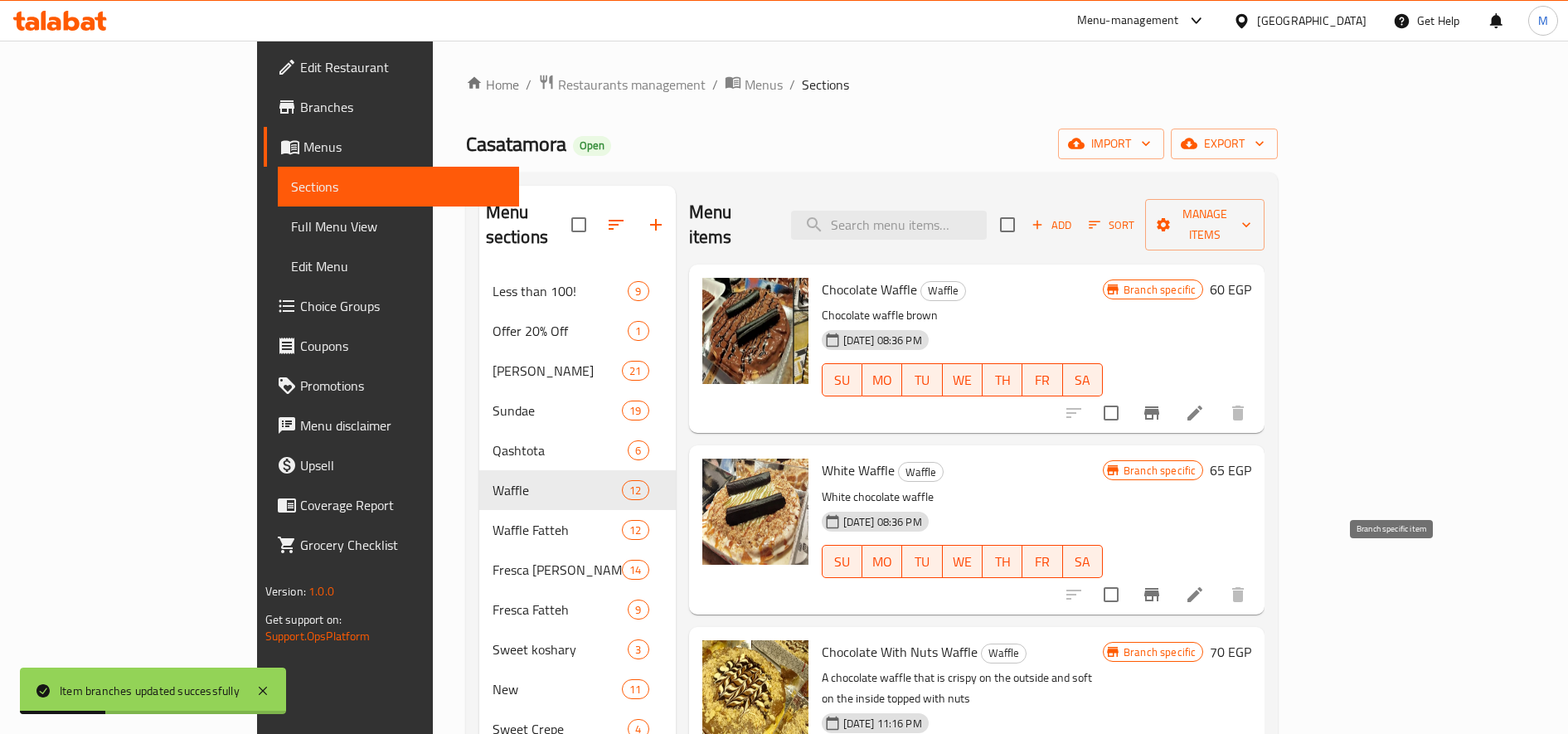
click at [1159, 588] on icon "Branch-specific-item" at bounding box center [1152, 594] width 15 height 13
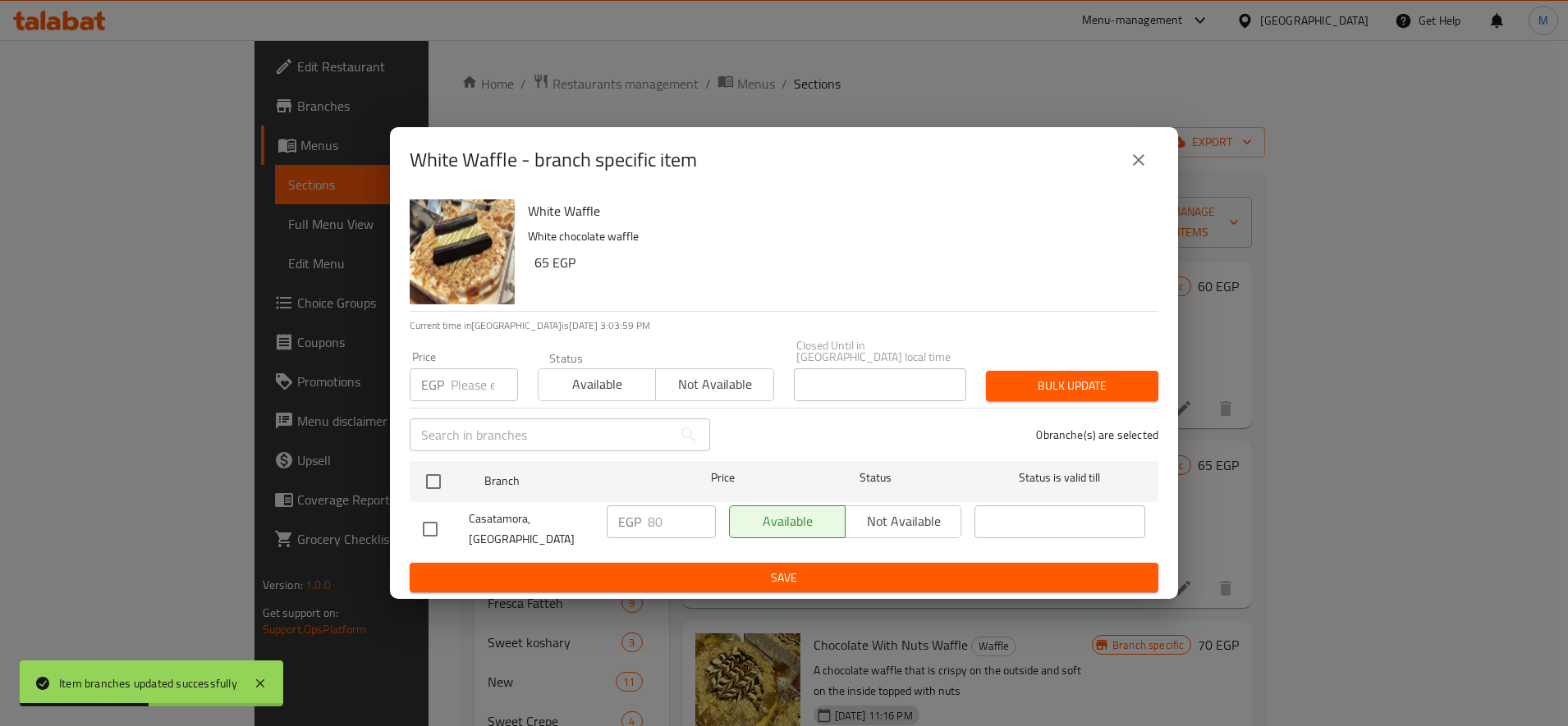
click at [488, 375] on input "number" at bounding box center [485, 384] width 68 height 33
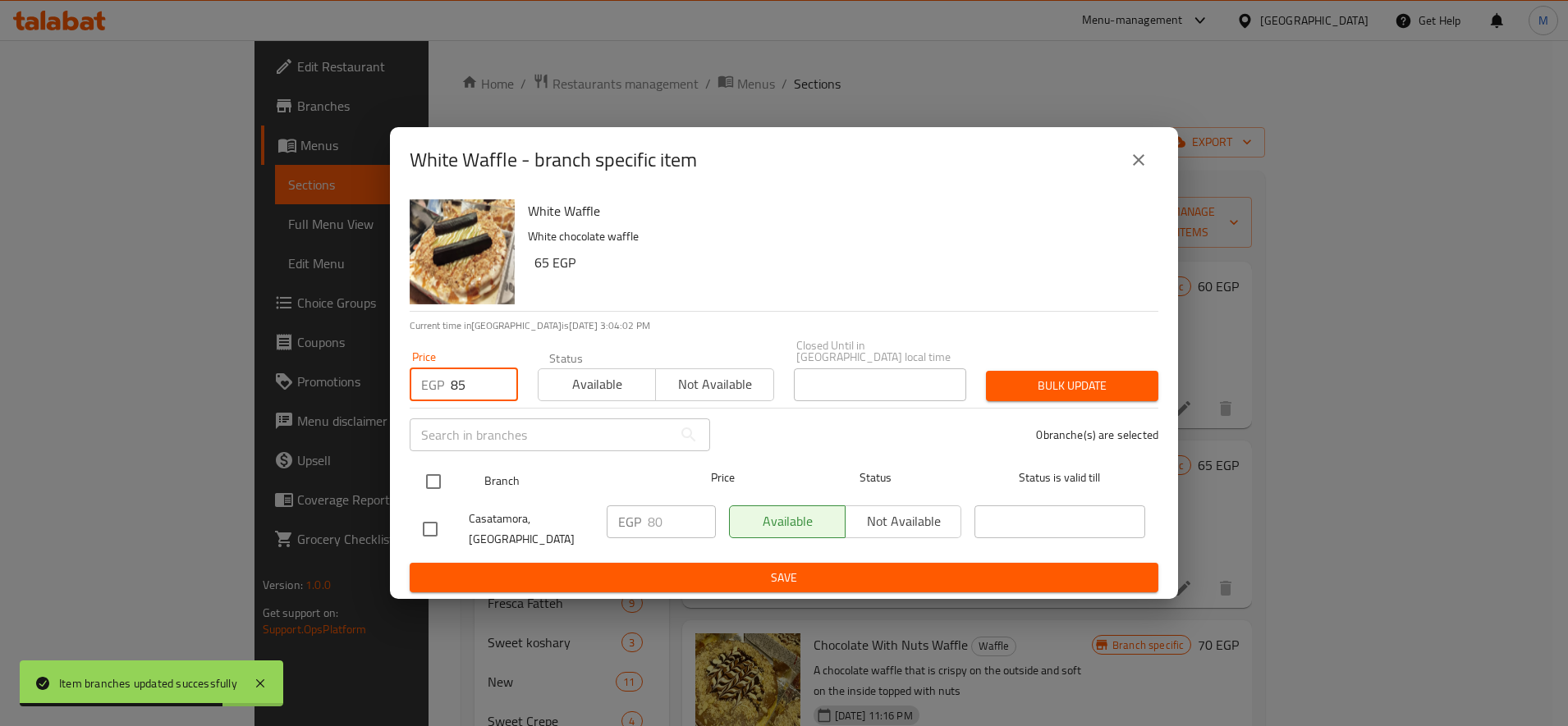
type input "85"
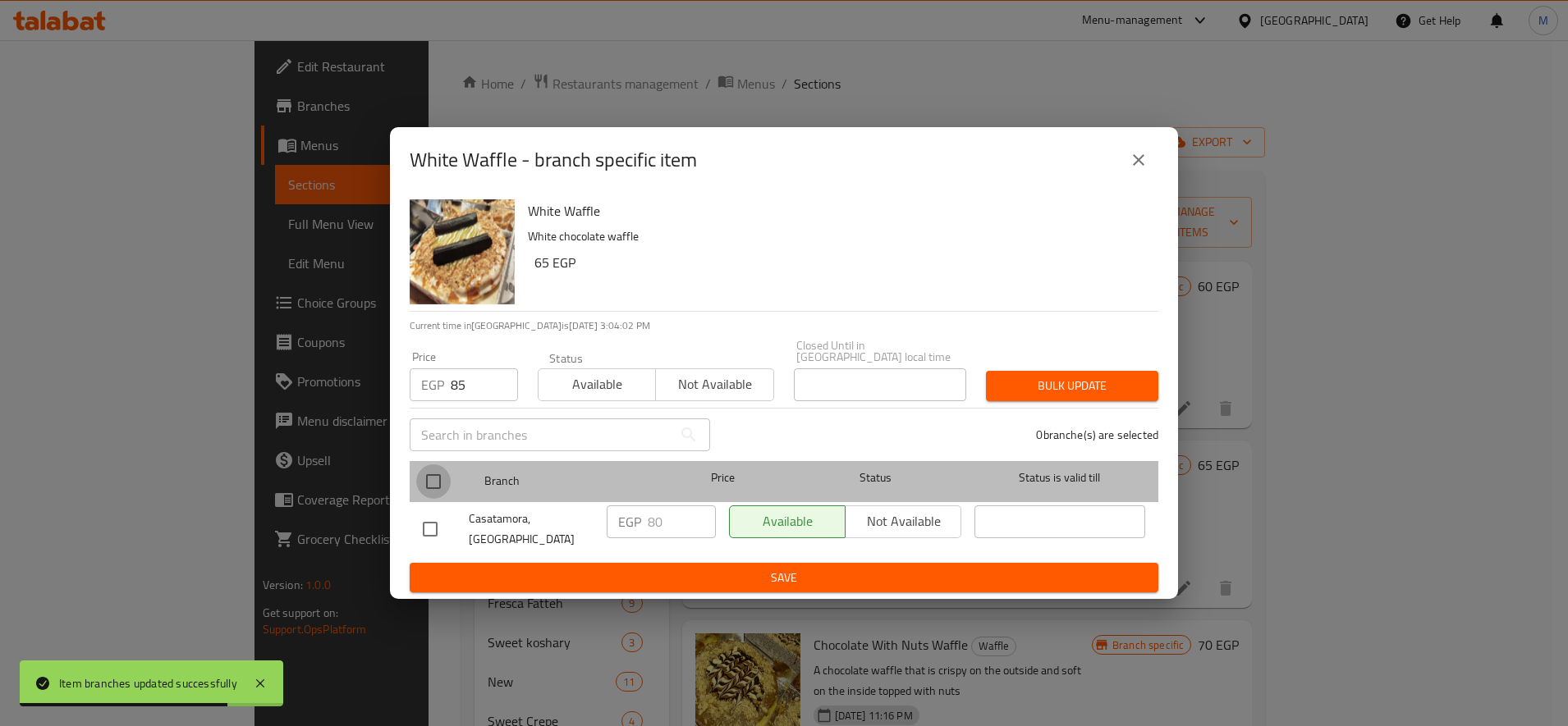
click at [427, 487] on input "checkbox" at bounding box center [433, 482] width 35 height 35
checkbox input "true"
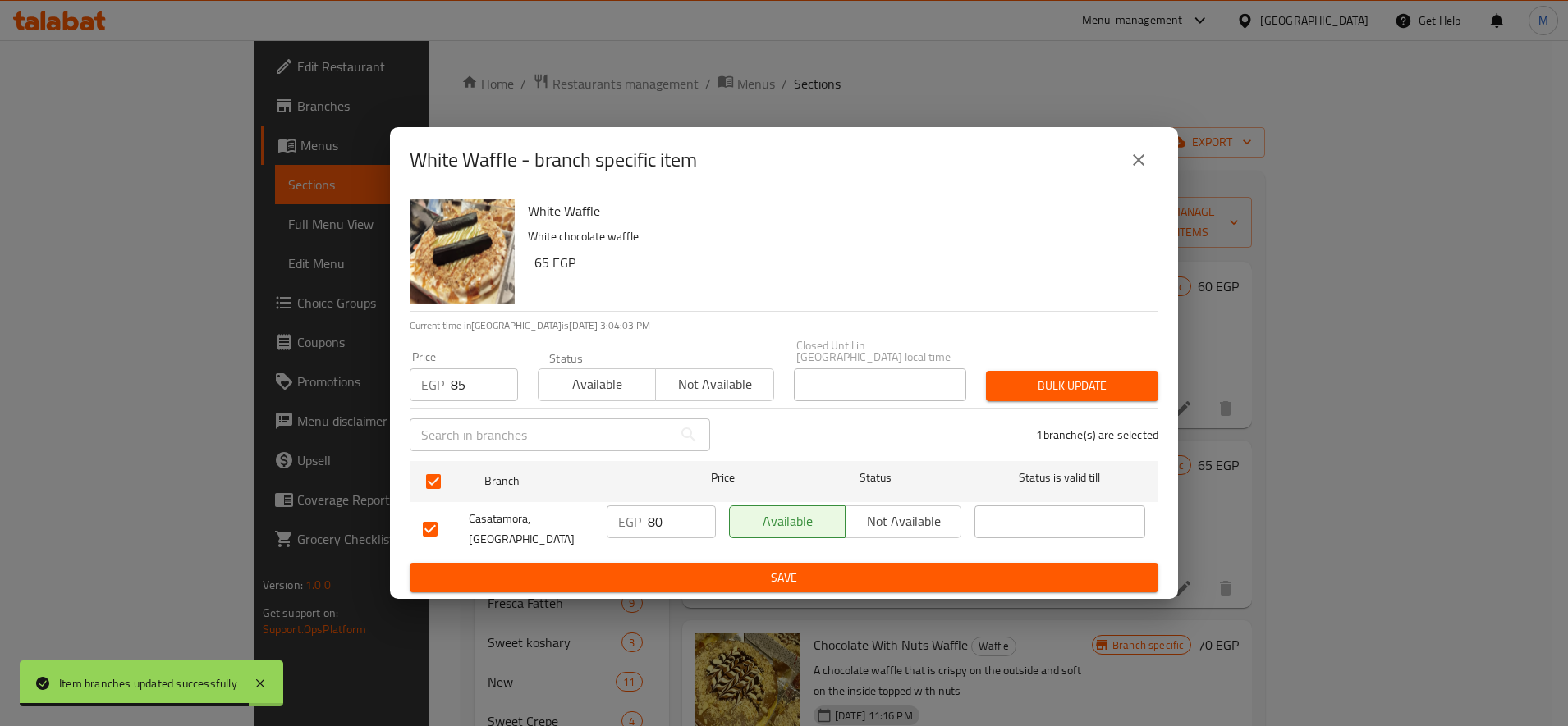
click at [1057, 403] on div "Bulk update" at bounding box center [1072, 385] width 192 height 50
click at [1065, 396] on span "Bulk update" at bounding box center [1072, 386] width 147 height 21
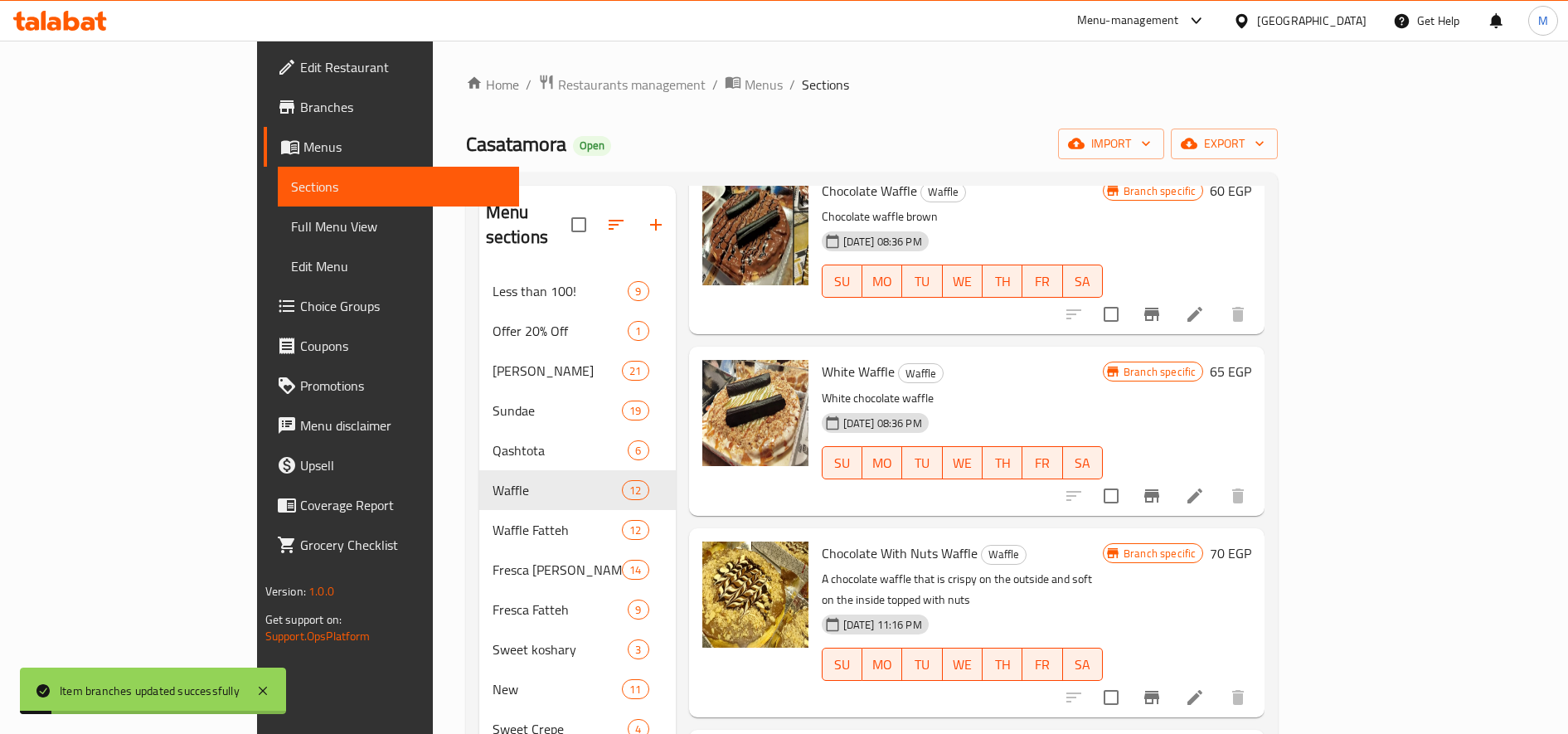
scroll to position [139, 0]
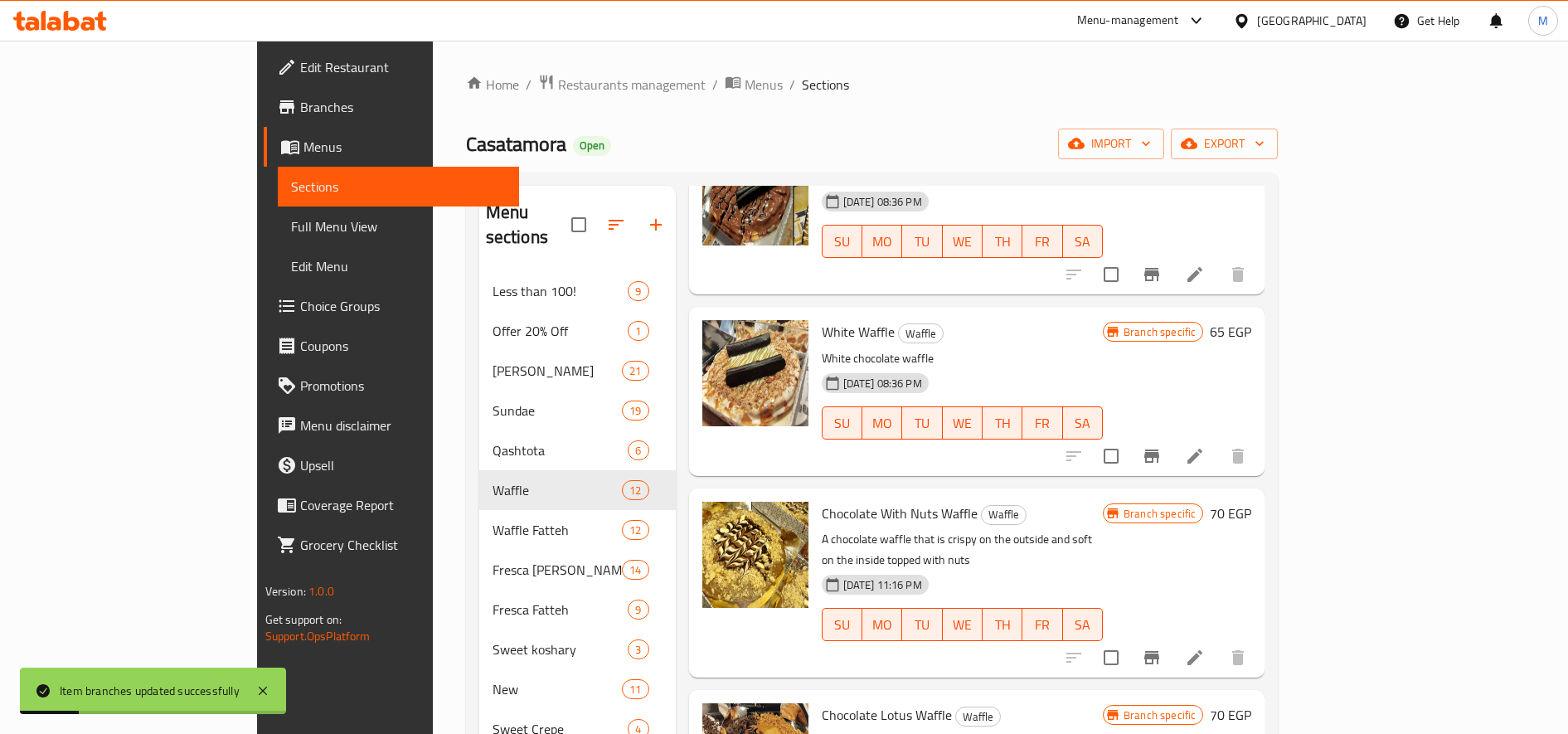
click at [1162, 648] on icon "Branch-specific-item" at bounding box center [1151, 657] width 20 height 20
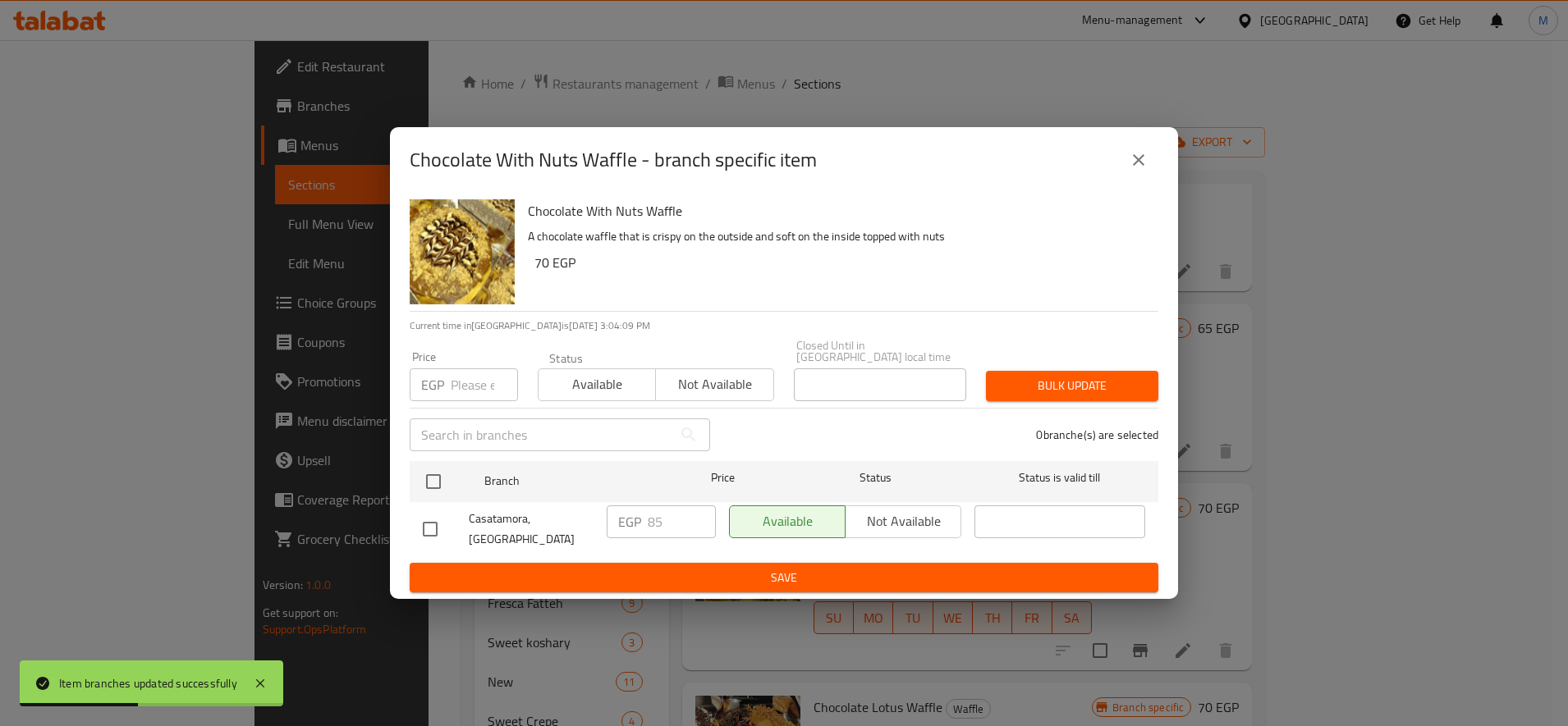
click at [480, 387] on input "number" at bounding box center [485, 384] width 68 height 33
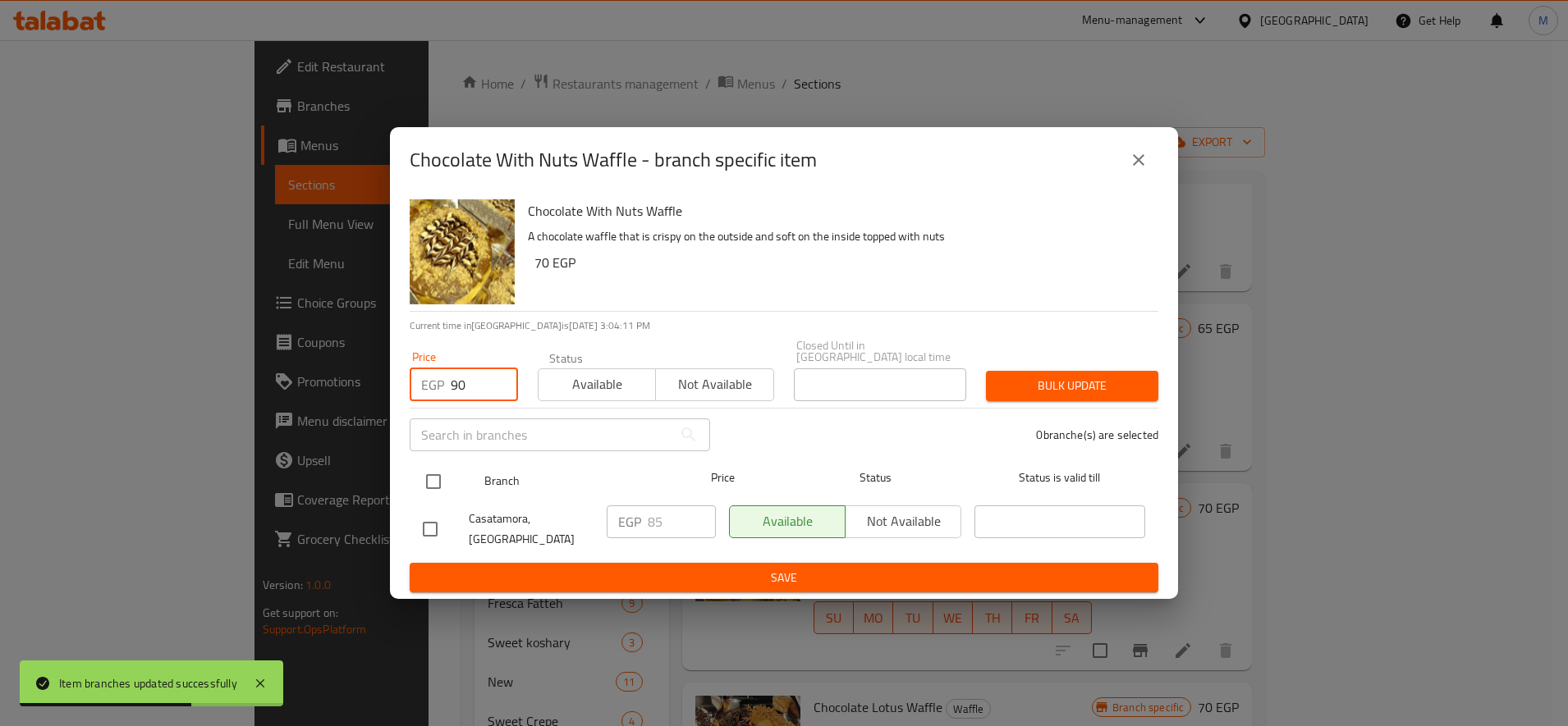
type input "90"
click at [430, 464] on div at bounding box center [447, 482] width 62 height 48
drag, startPoint x: 434, startPoint y: 479, endPoint x: 472, endPoint y: 476, distance: 38.1
click at [436, 479] on input "checkbox" at bounding box center [433, 482] width 35 height 35
checkbox input "true"
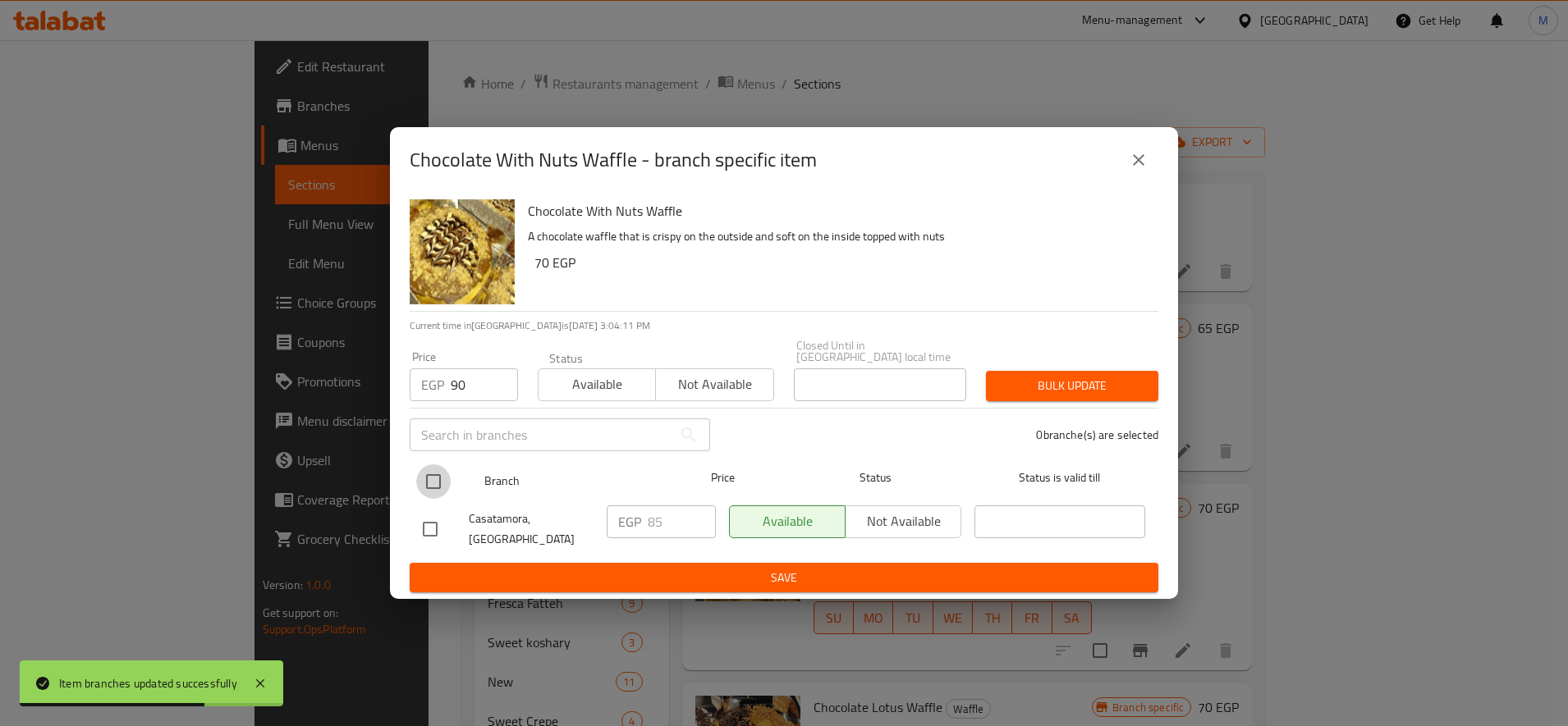
checkbox input "true"
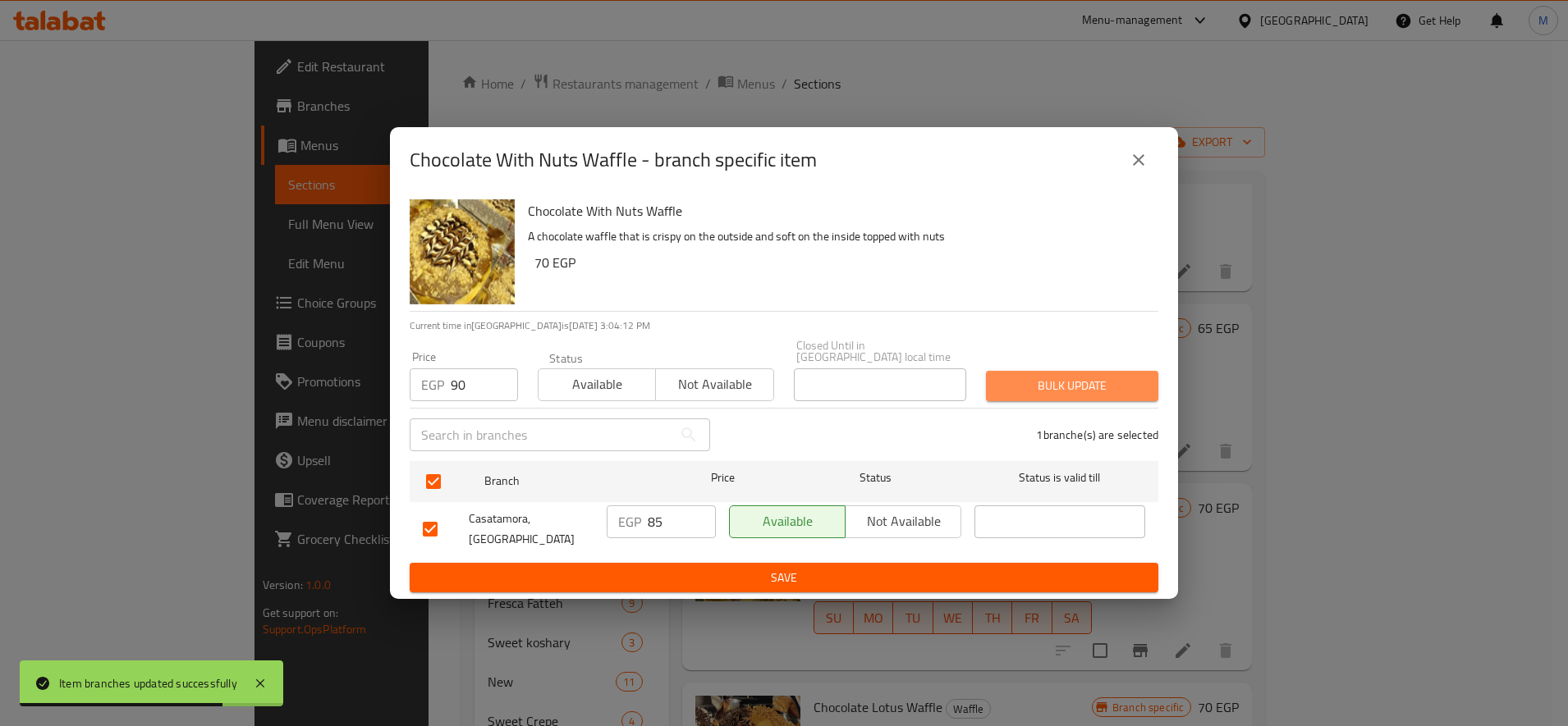
click at [1093, 394] on span "Bulk update" at bounding box center [1072, 386] width 147 height 21
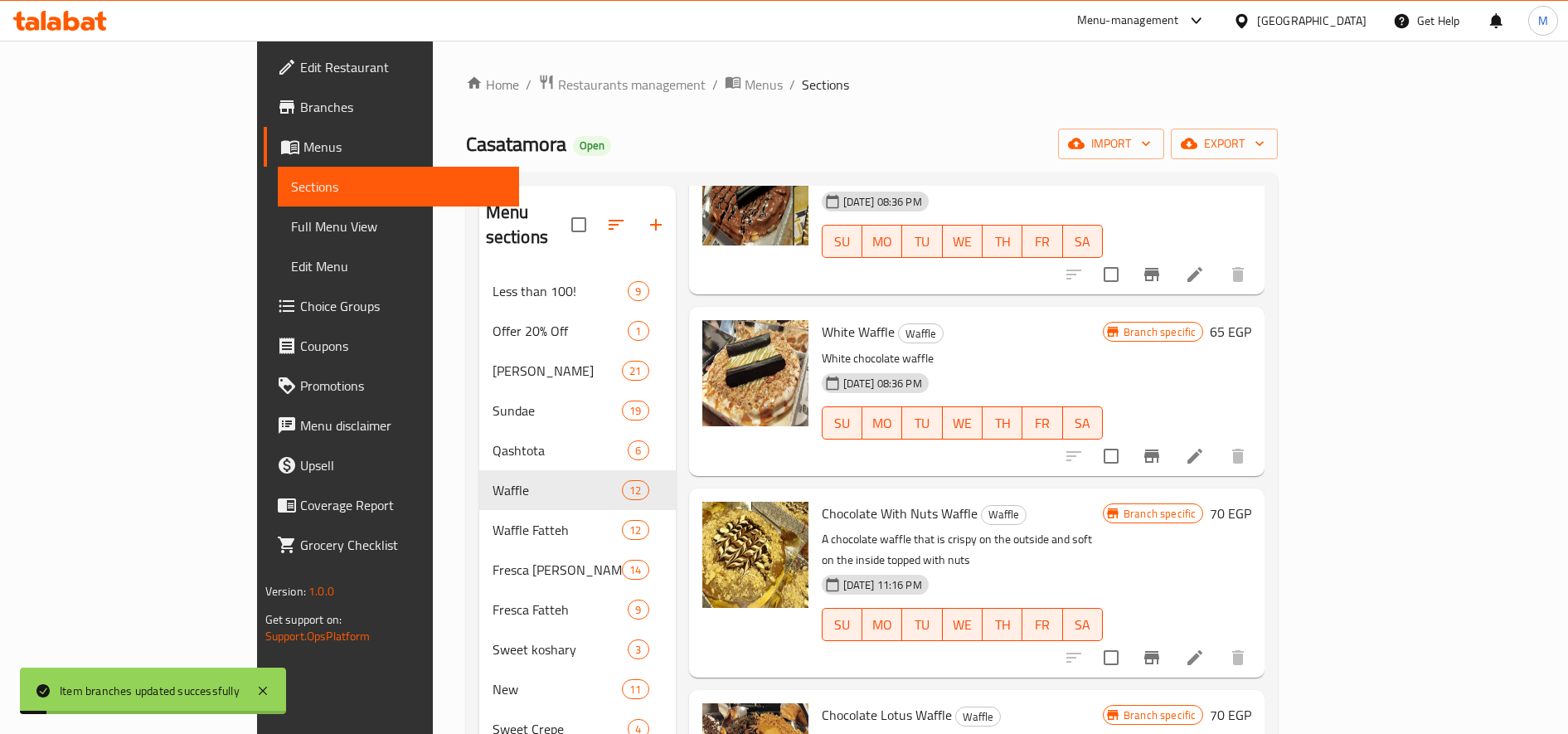
scroll to position [276, 0]
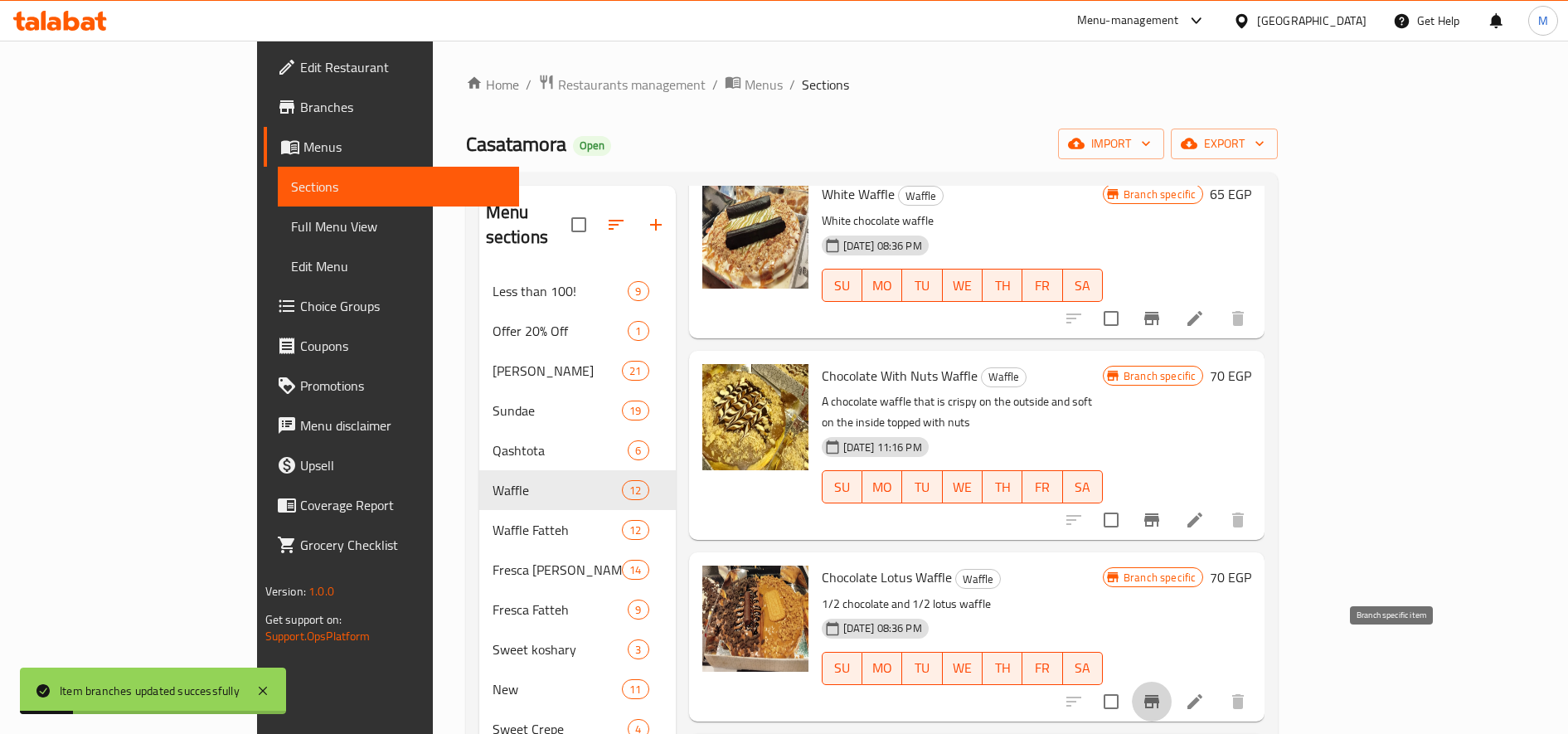
click at [1159, 695] on icon "Branch-specific-item" at bounding box center [1152, 702] width 15 height 13
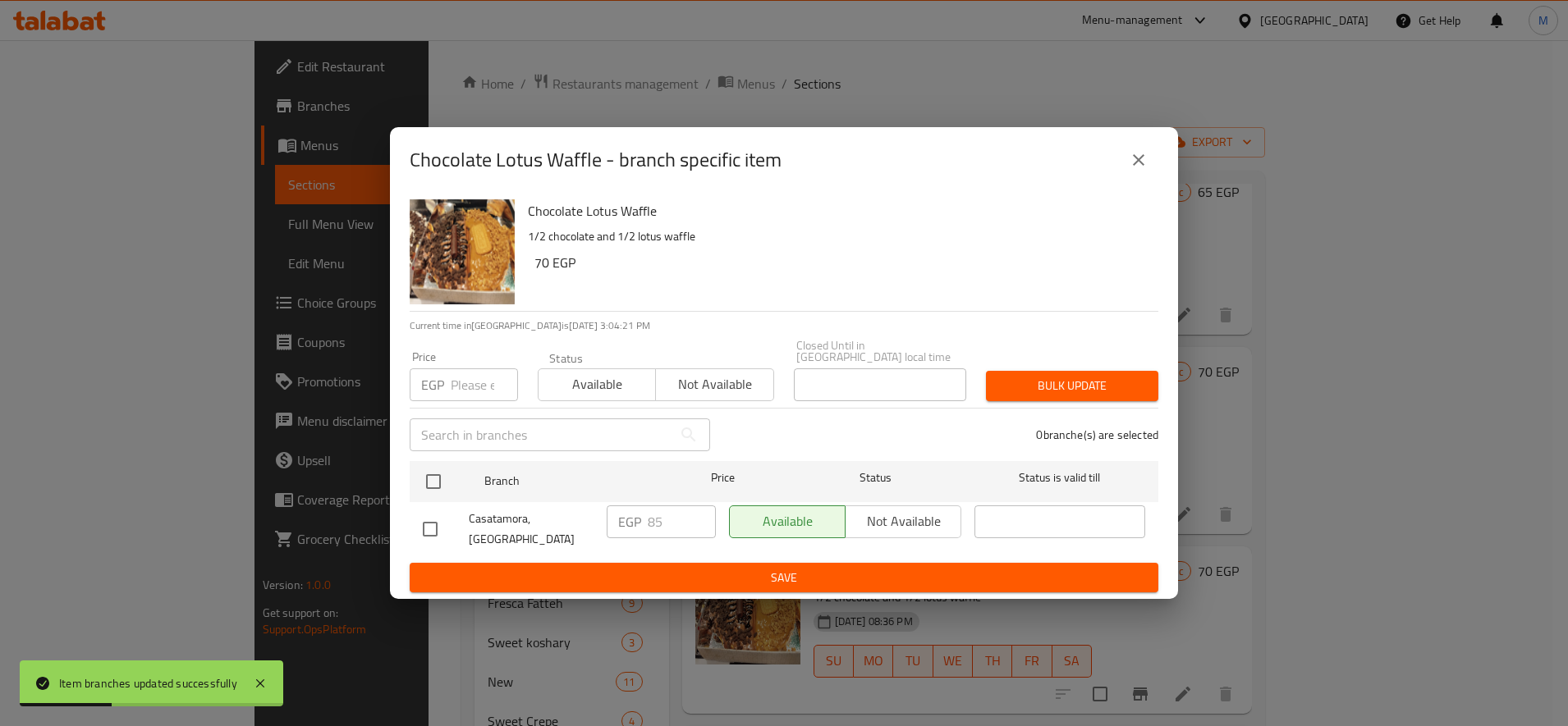
click at [472, 385] on input "number" at bounding box center [485, 384] width 68 height 33
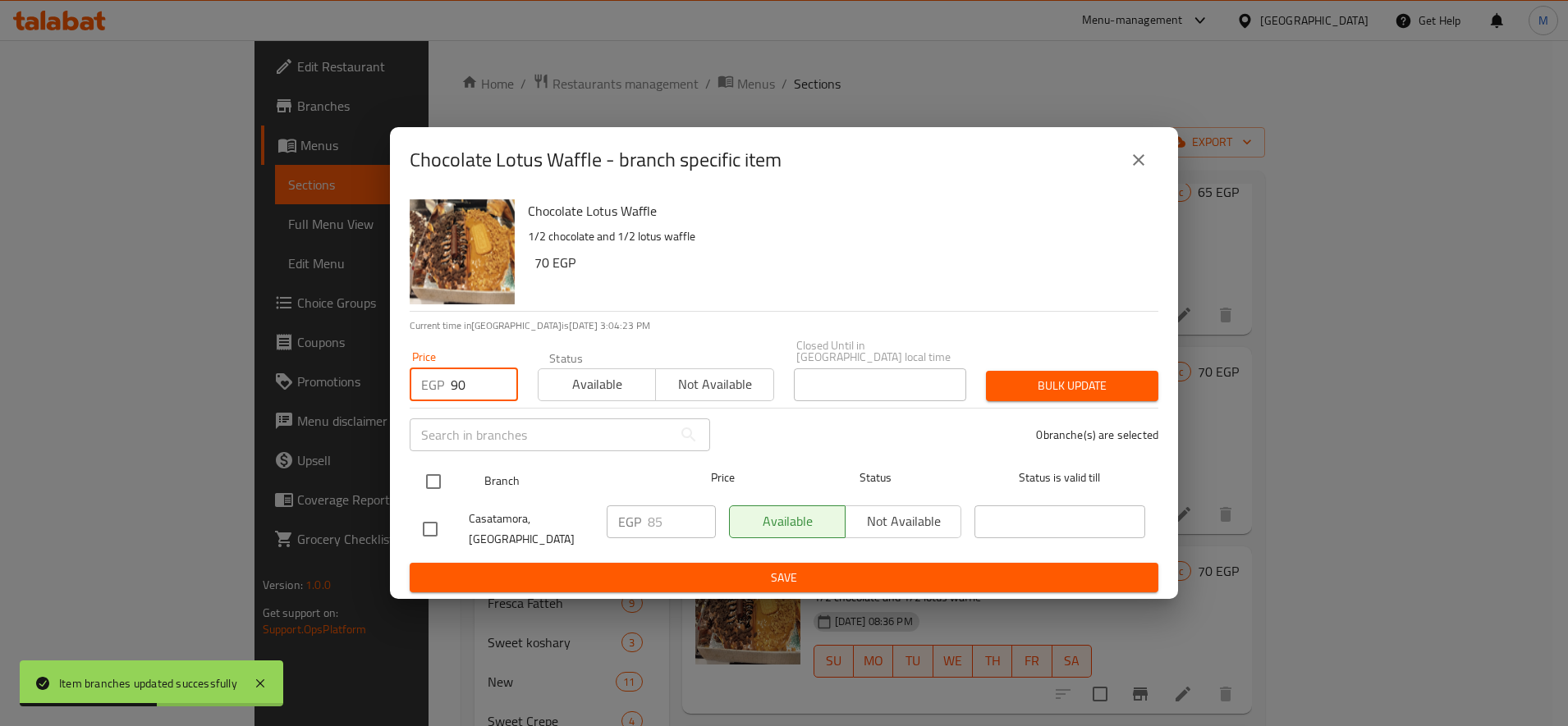
type input "90"
click at [436, 490] on input "checkbox" at bounding box center [433, 482] width 35 height 35
checkbox input "true"
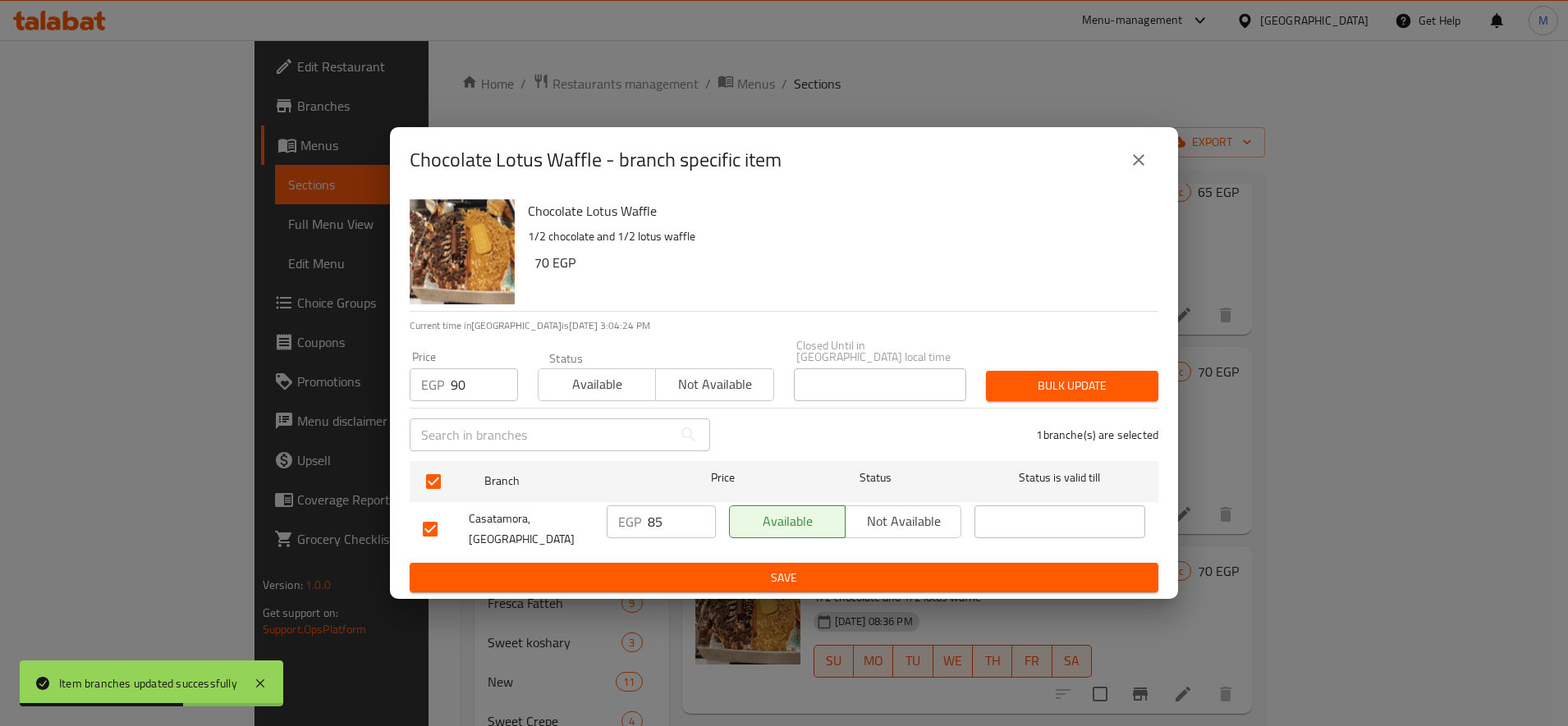
click at [1040, 396] on span "Bulk update" at bounding box center [1072, 386] width 147 height 21
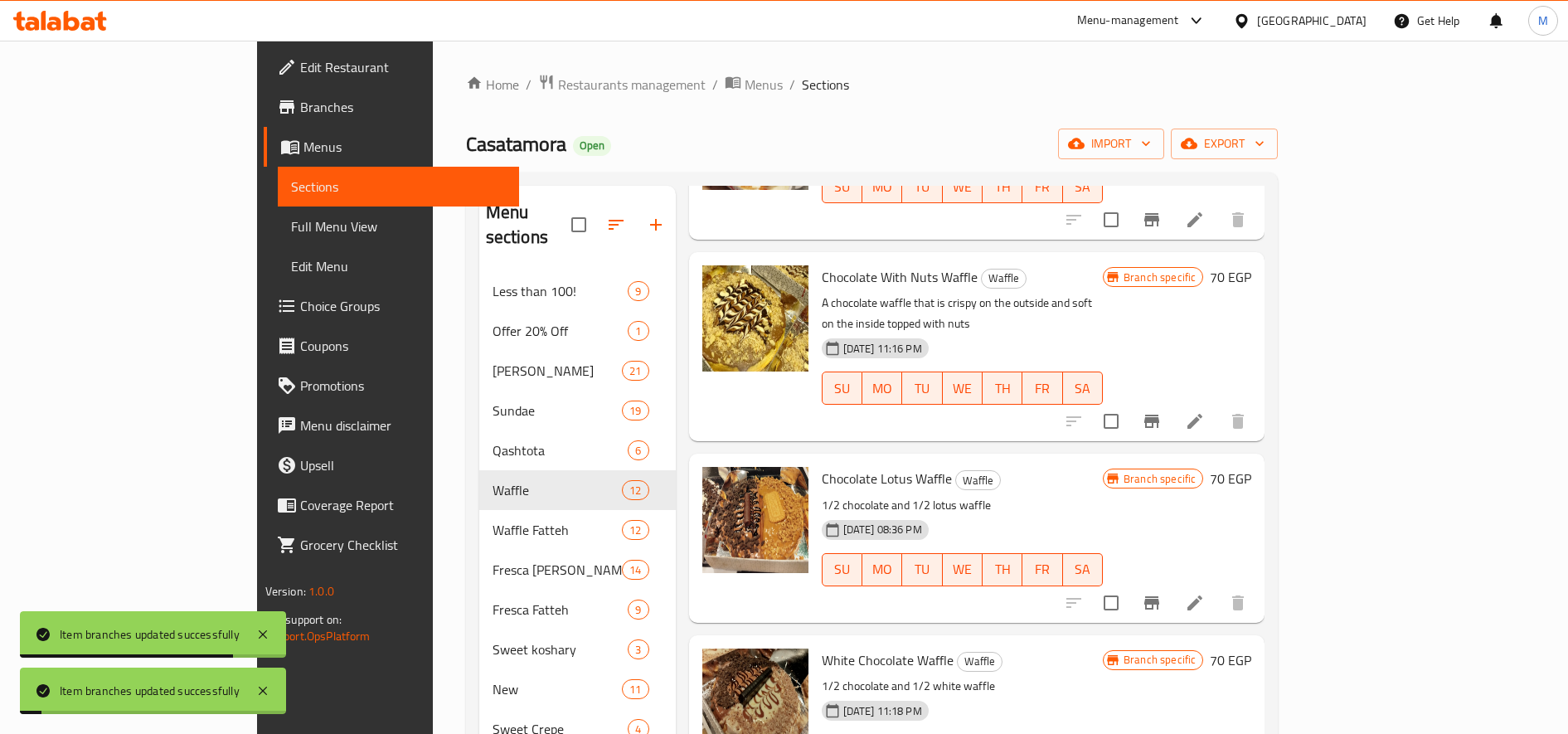
scroll to position [415, 0]
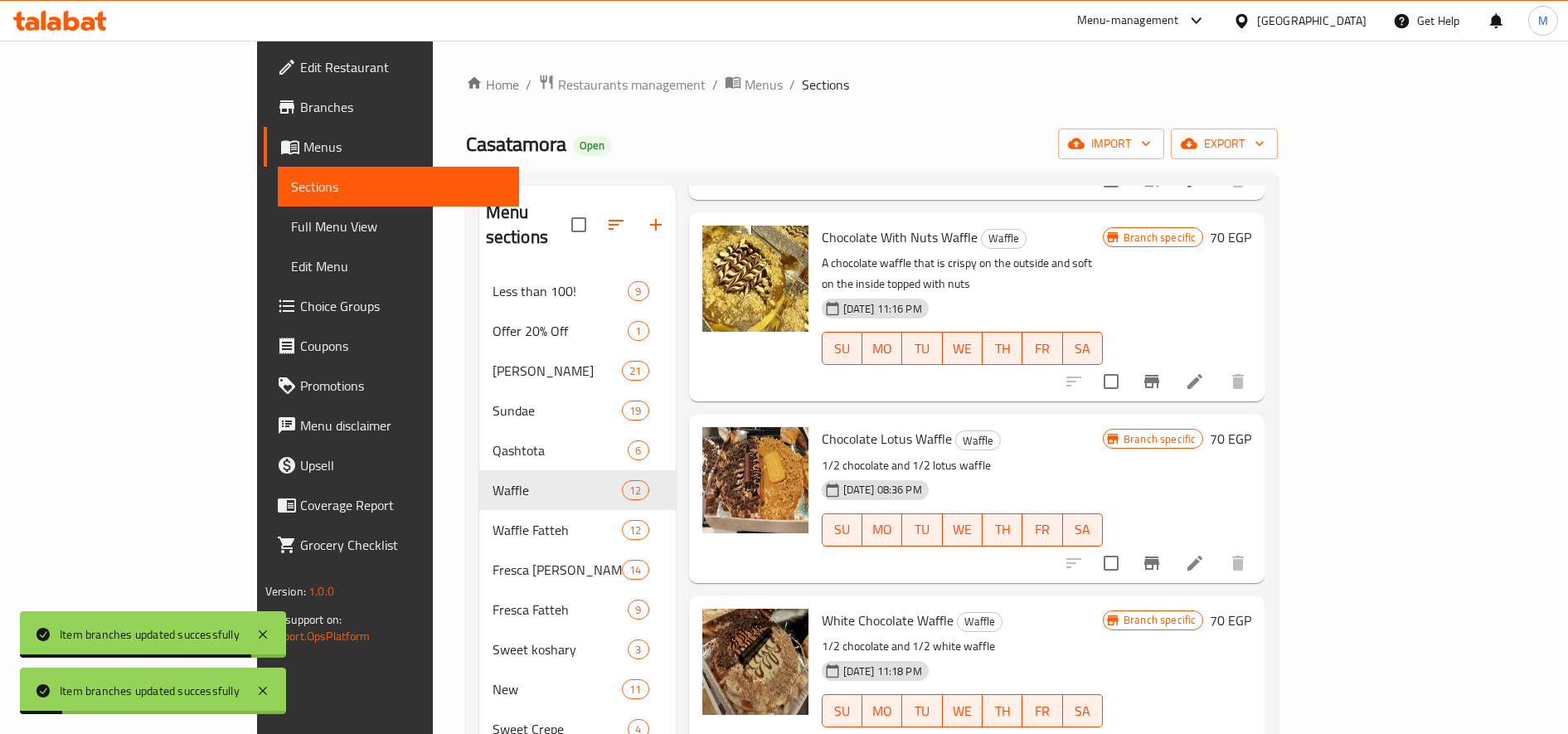
click at [1162, 554] on icon "Branch-specific-item" at bounding box center [1151, 563] width 20 height 20
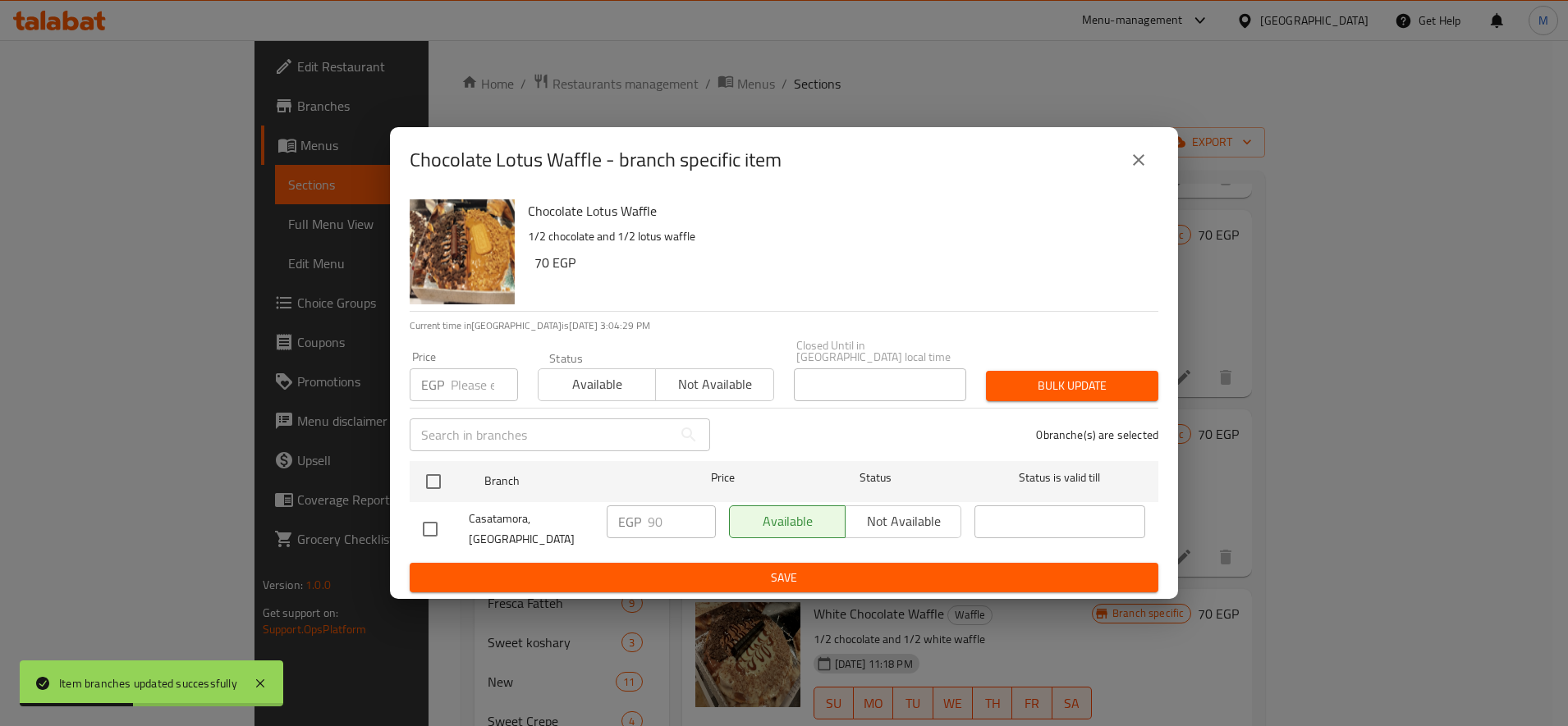
click at [1144, 170] on icon "close" at bounding box center [1138, 160] width 20 height 20
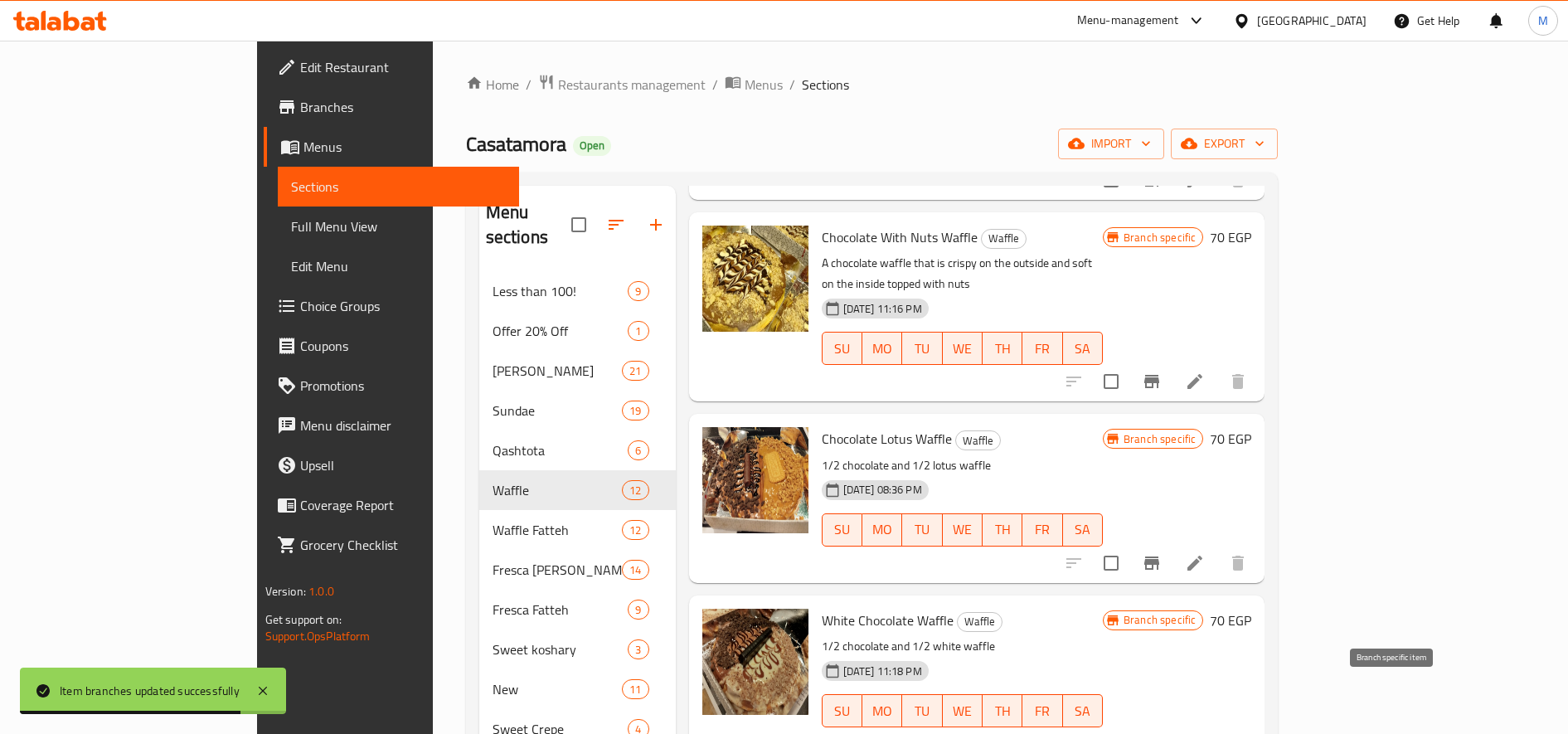
click at [1162, 733] on icon "Branch-specific-item" at bounding box center [1151, 743] width 20 height 20
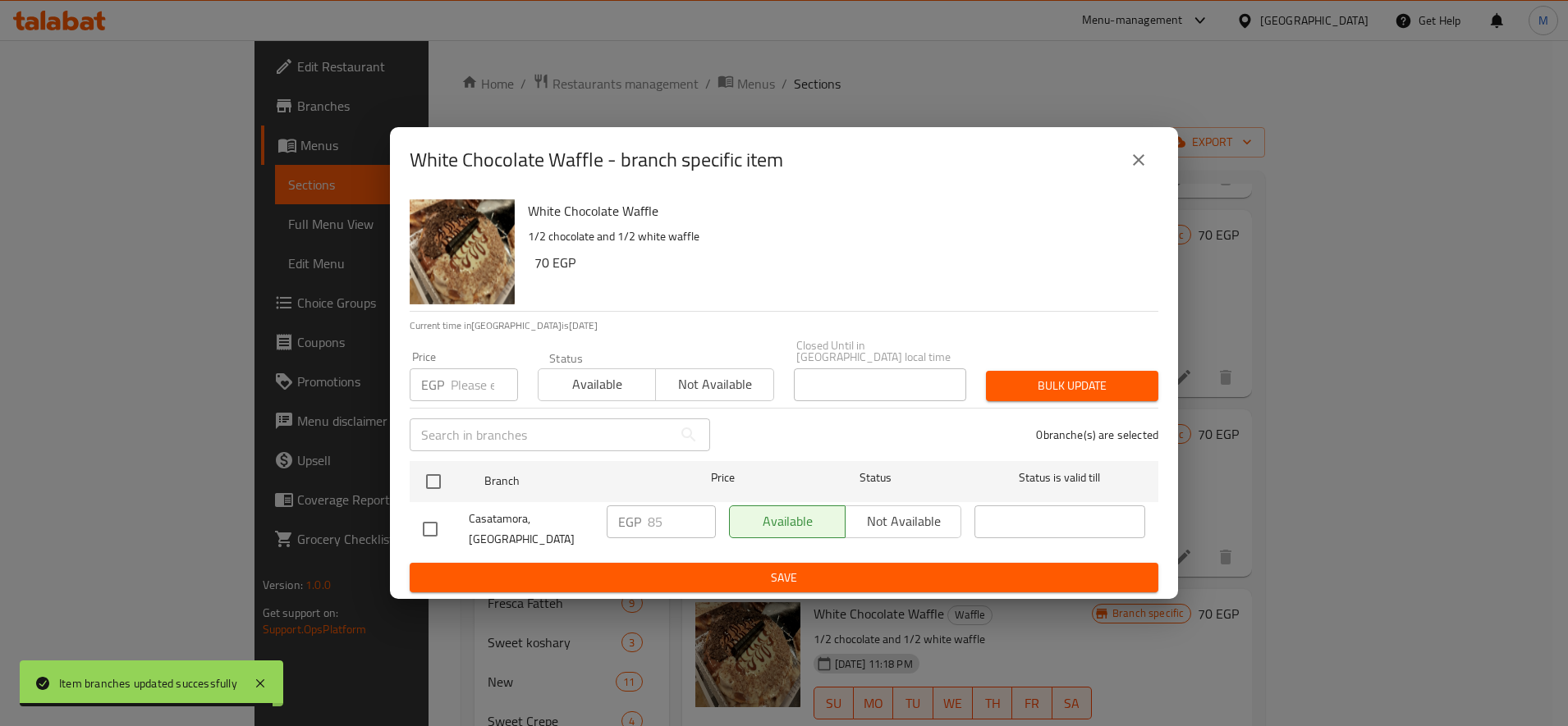
click at [439, 378] on p "EGP" at bounding box center [432, 384] width 23 height 20
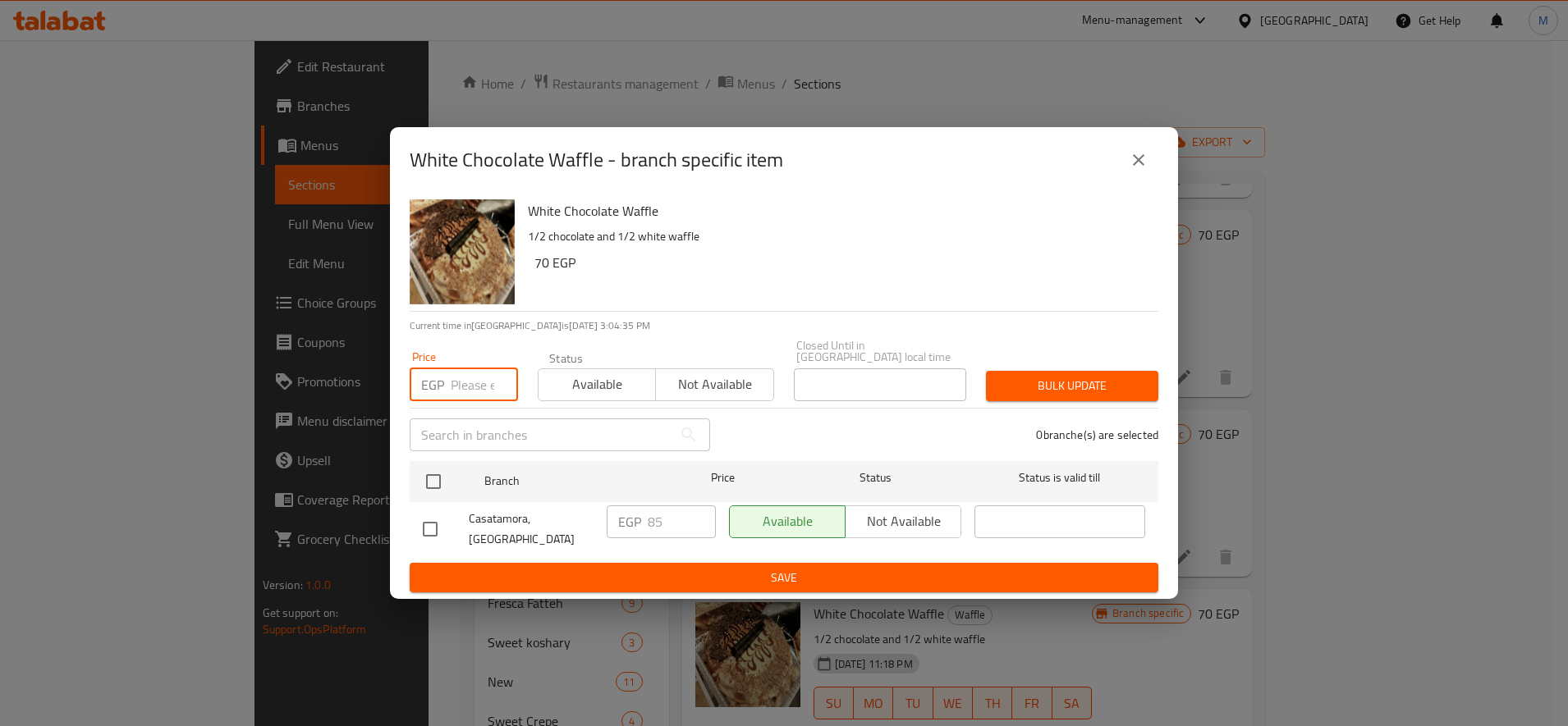
click at [489, 390] on input "number" at bounding box center [485, 384] width 68 height 33
click at [474, 394] on input "09" at bounding box center [485, 384] width 68 height 33
click at [474, 394] on input "0" at bounding box center [485, 384] width 68 height 33
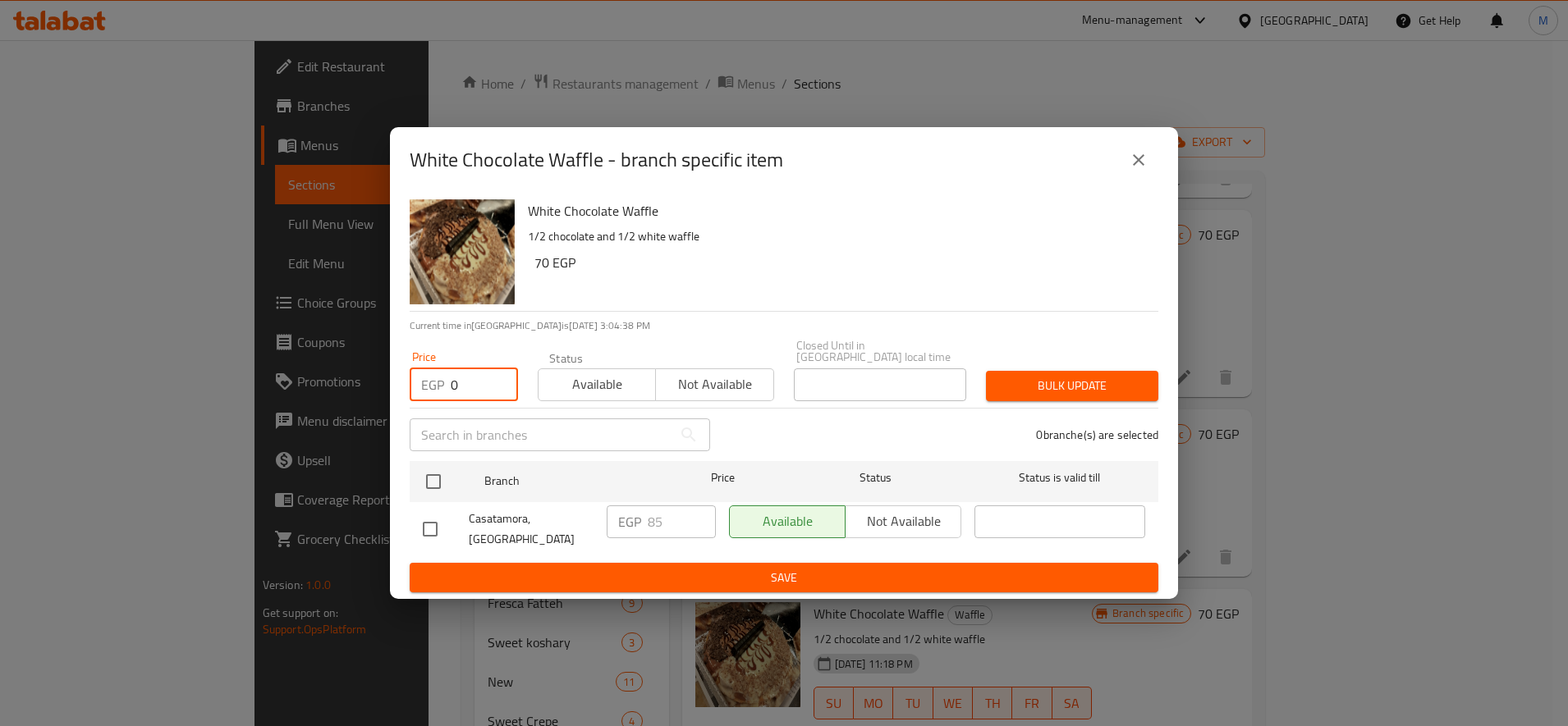
click at [474, 394] on input "0" at bounding box center [485, 384] width 68 height 33
click at [474, 394] on input "09" at bounding box center [485, 384] width 68 height 33
click at [474, 394] on input "099" at bounding box center [485, 384] width 68 height 33
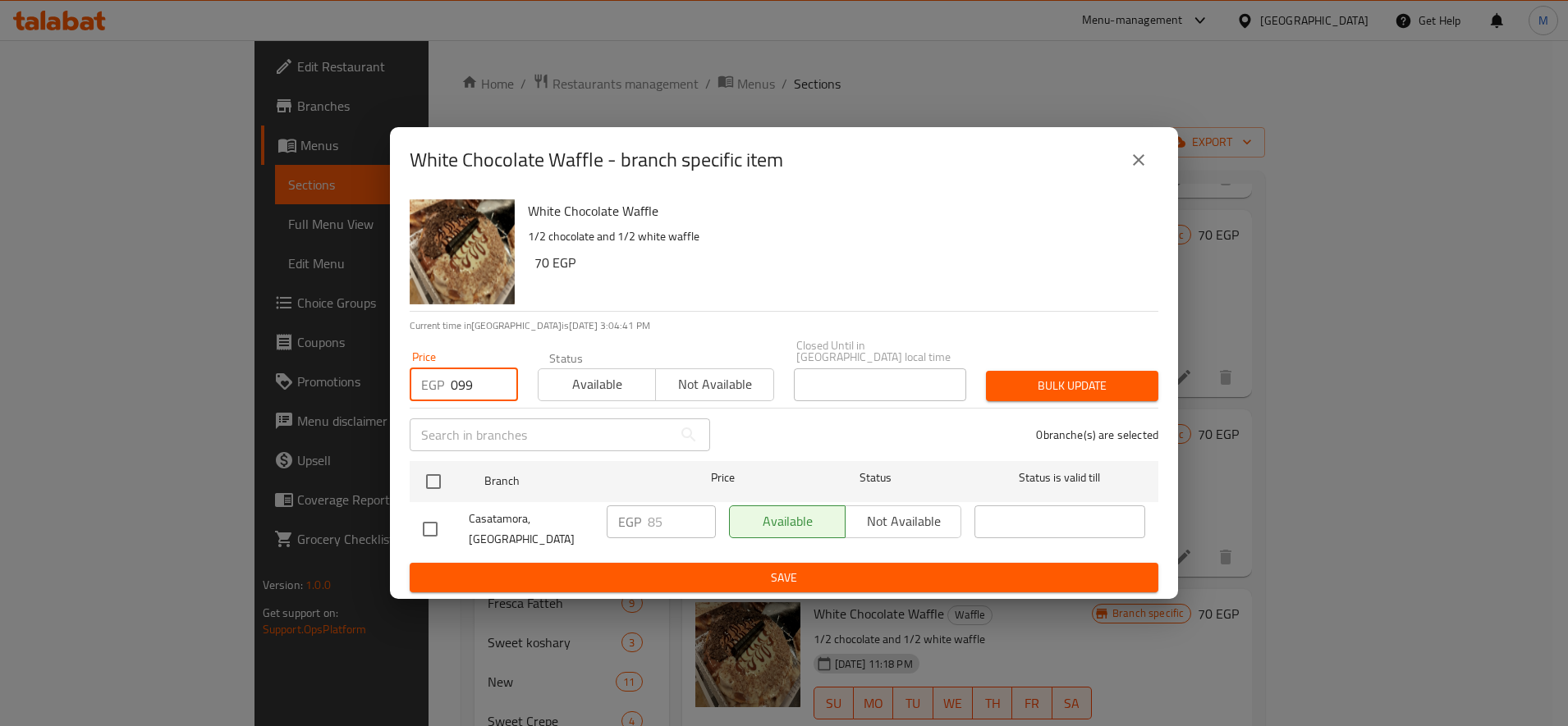
click at [474, 394] on input "099" at bounding box center [485, 384] width 68 height 33
click at [474, 394] on input "0" at bounding box center [485, 384] width 68 height 33
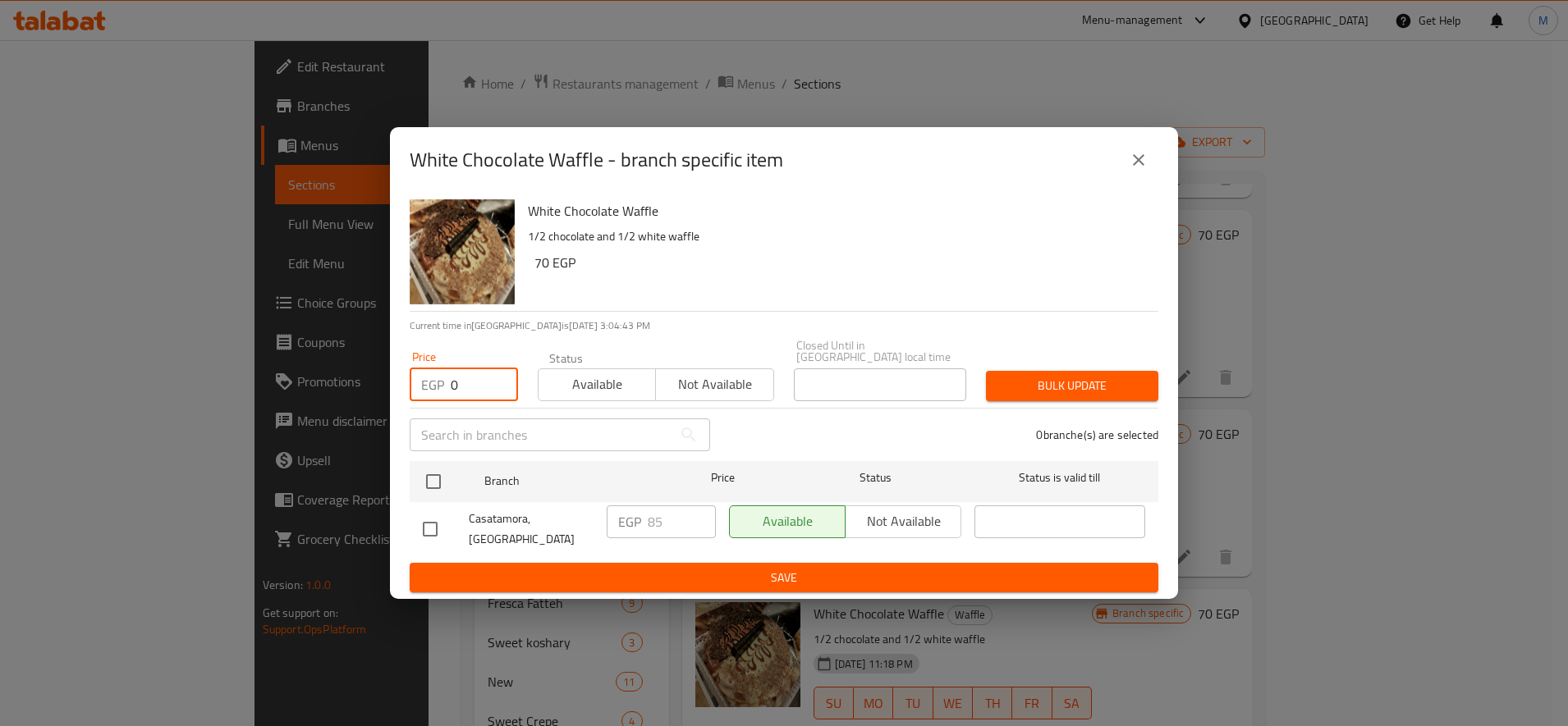
click at [474, 394] on input "0" at bounding box center [485, 384] width 68 height 33
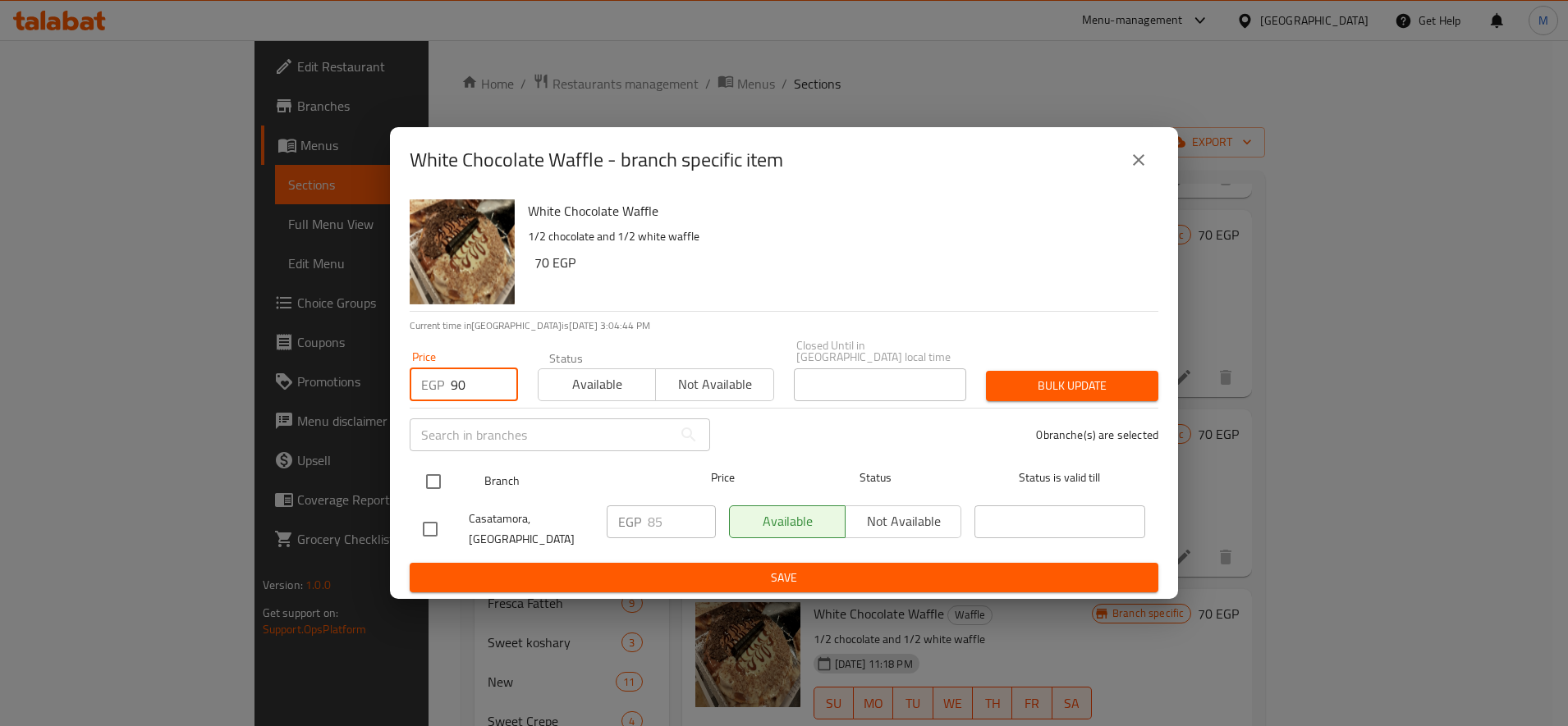
type input "90"
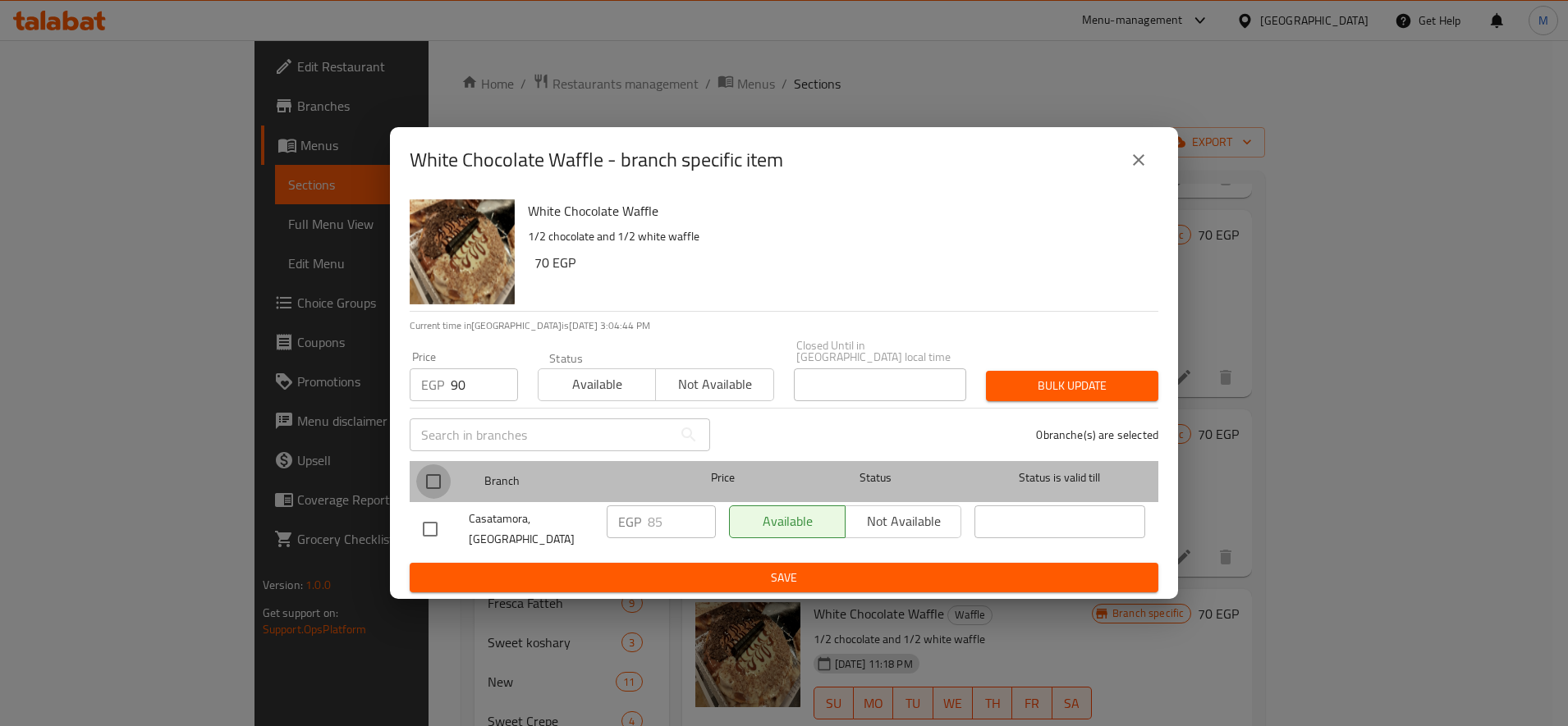
click at [439, 484] on input "checkbox" at bounding box center [433, 482] width 35 height 35
checkbox input "true"
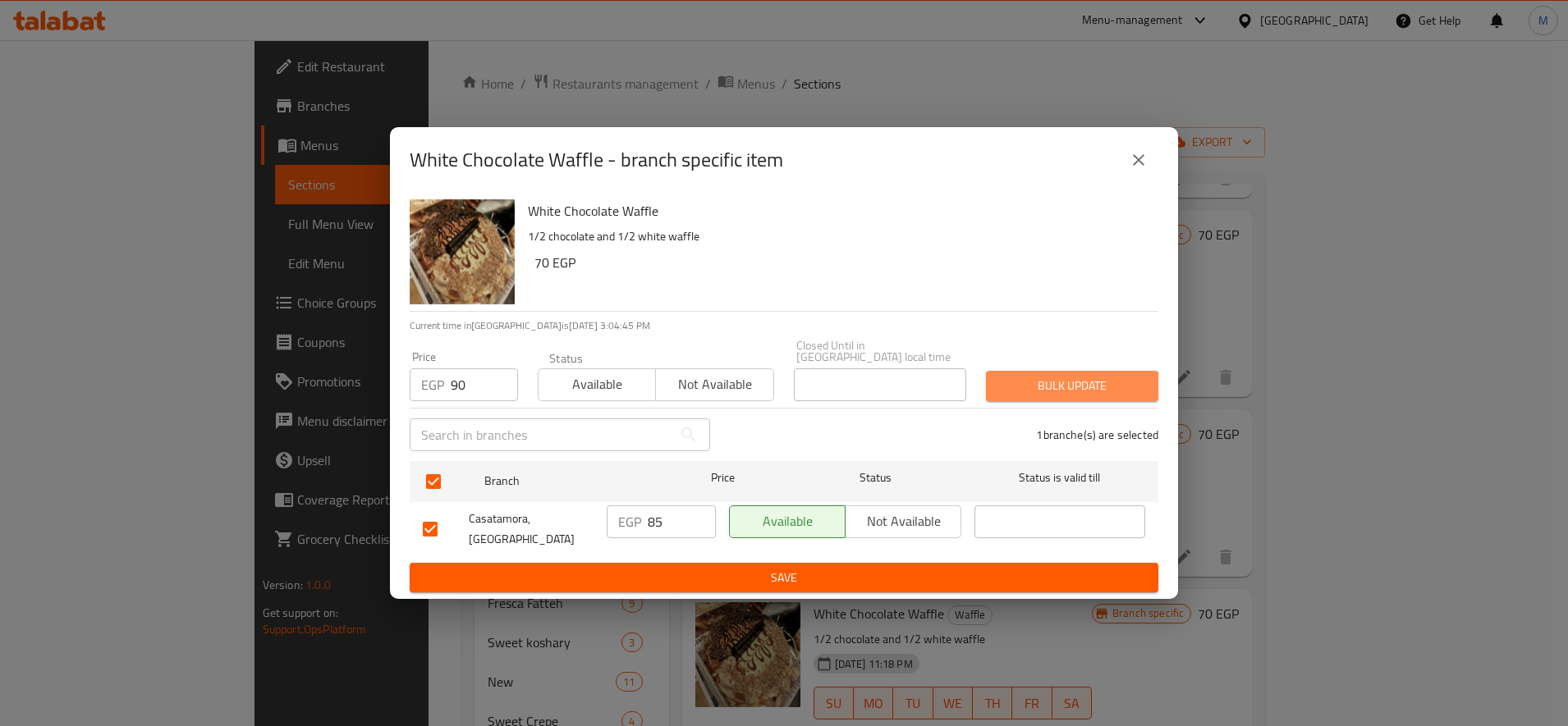
click at [1066, 380] on span "Bulk update" at bounding box center [1072, 386] width 147 height 21
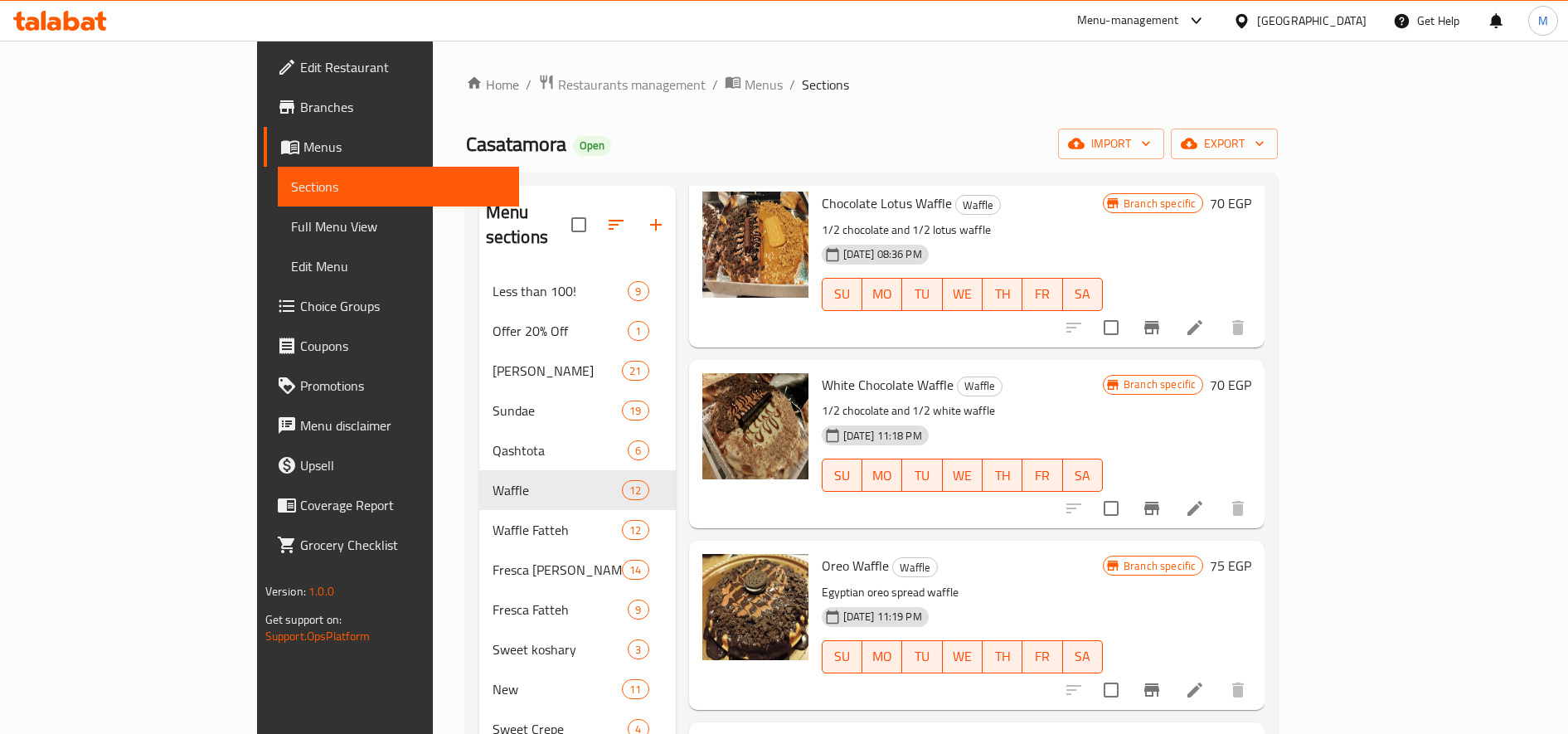
scroll to position [691, 0]
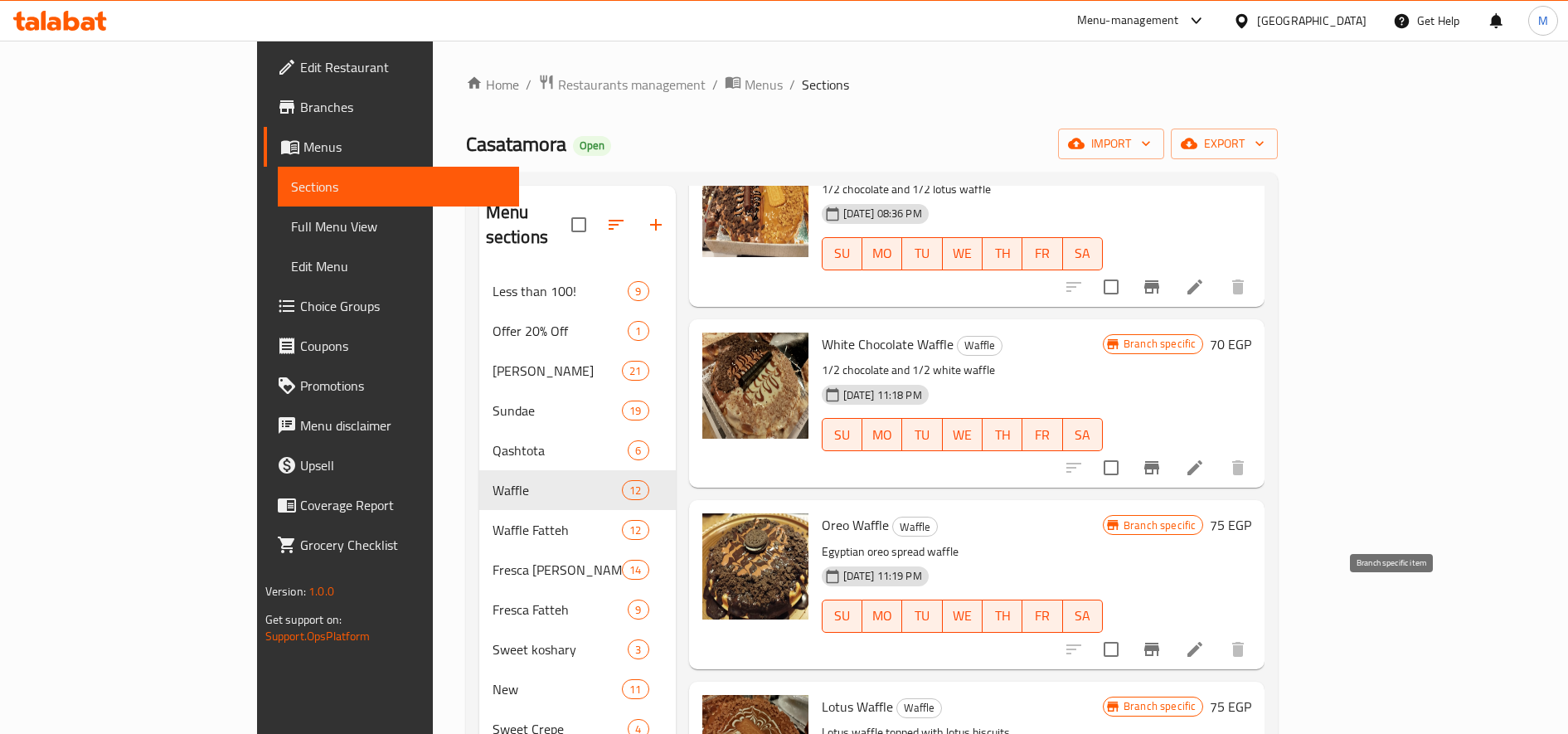
click at [1162, 640] on icon "Branch-specific-item" at bounding box center [1151, 649] width 20 height 20
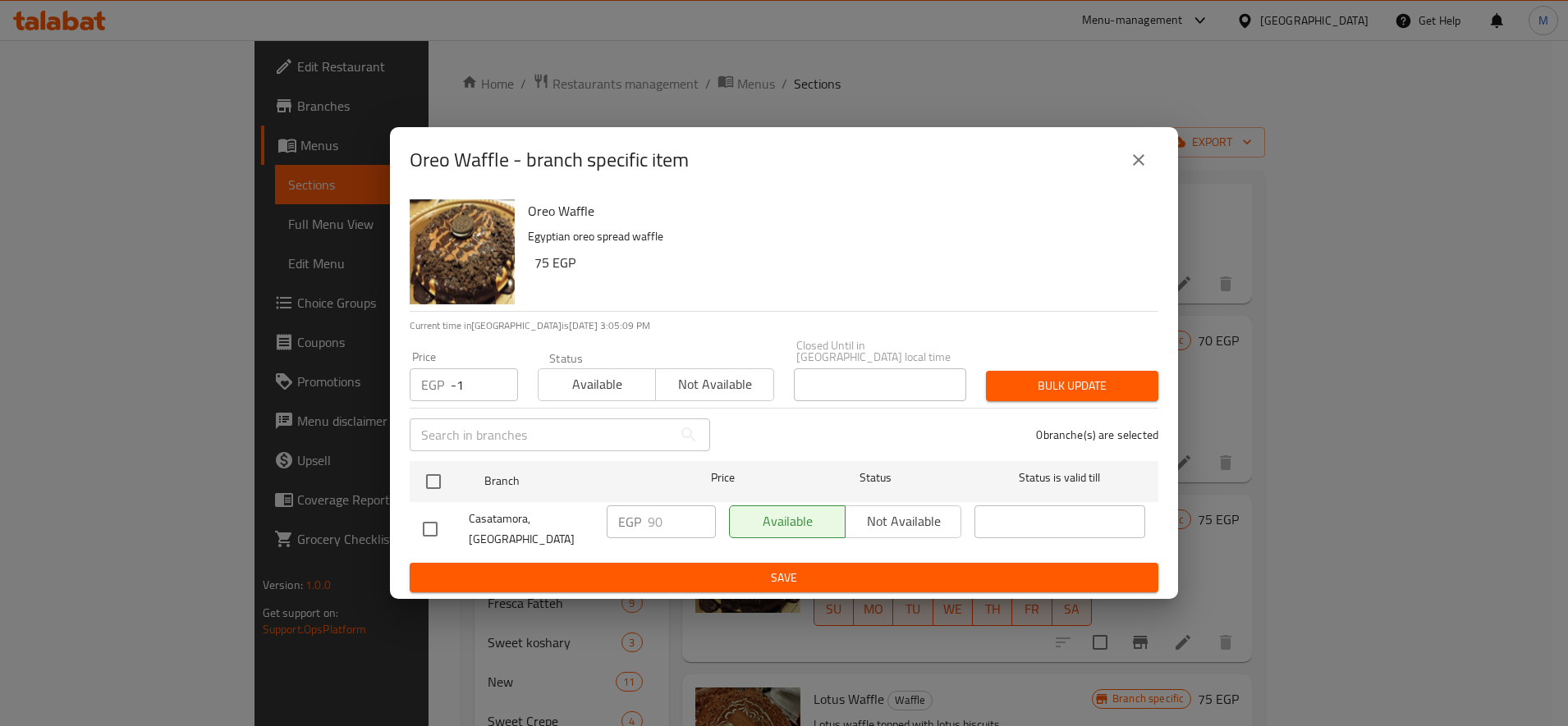
click at [494, 385] on input "-1" at bounding box center [485, 384] width 68 height 33
click at [500, 392] on input "-2" at bounding box center [485, 384] width 68 height 33
click at [500, 392] on input "-3" at bounding box center [485, 384] width 68 height 33
click at [505, 380] on input "-2" at bounding box center [485, 384] width 68 height 33
click at [483, 384] on input "-2" at bounding box center [485, 384] width 68 height 33
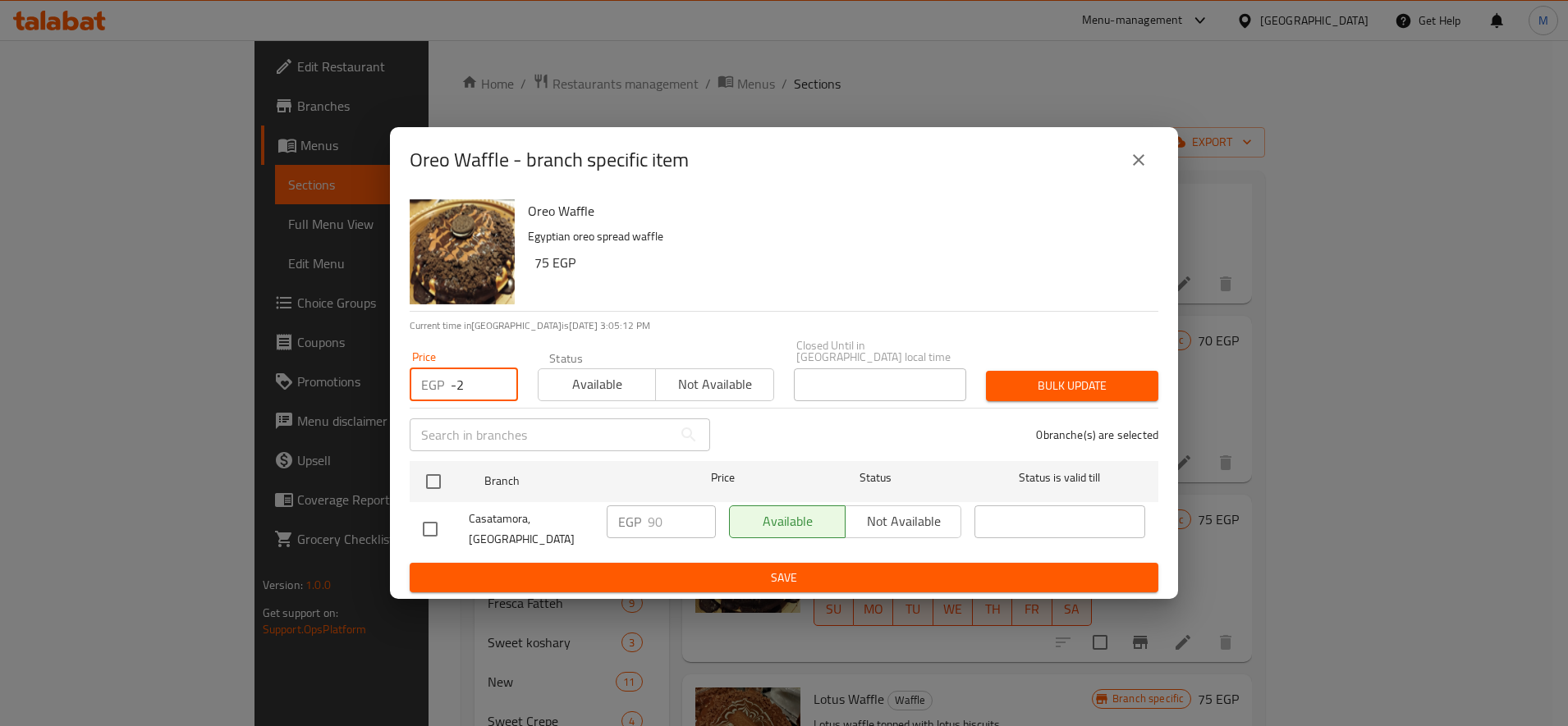
click at [483, 384] on input "-2" at bounding box center [485, 384] width 68 height 33
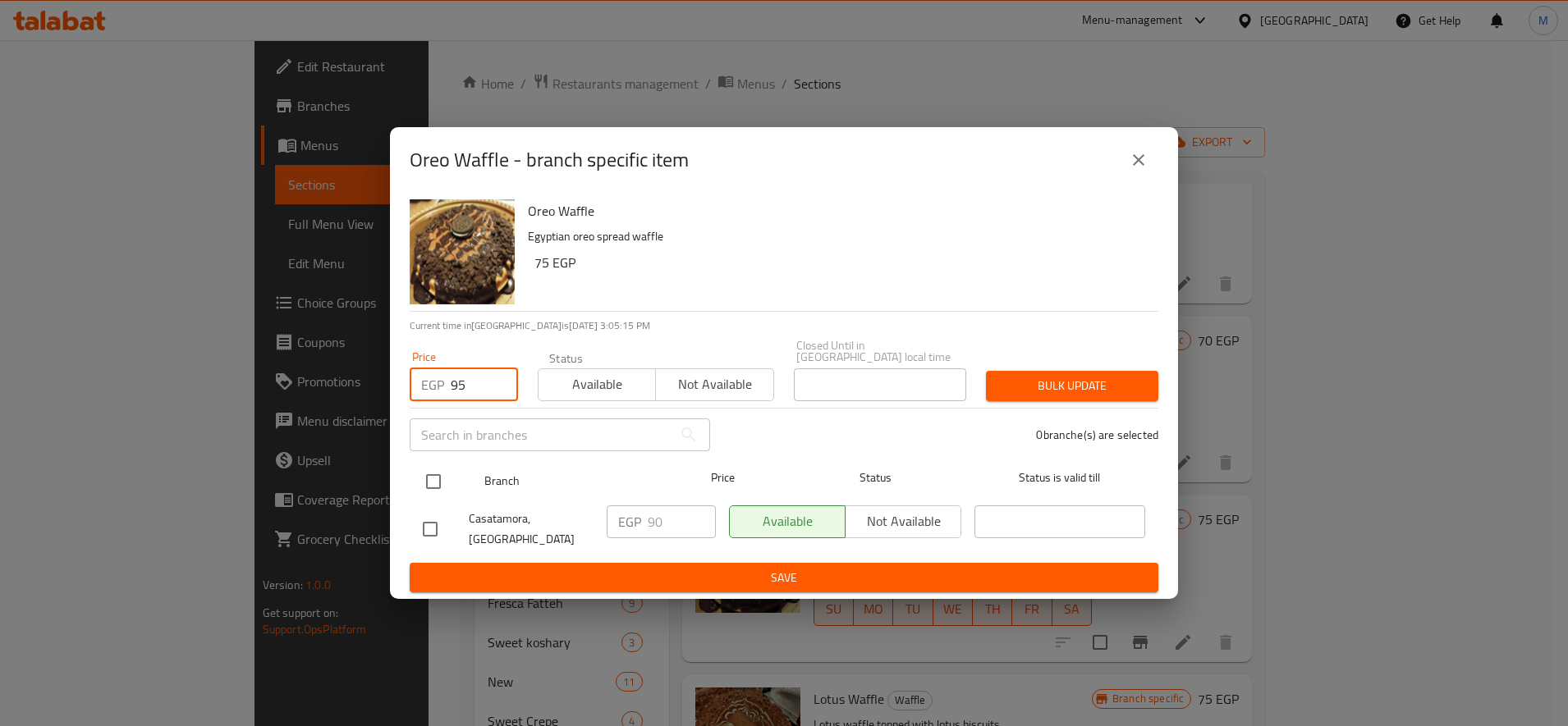
type input "95"
click at [435, 481] on input "checkbox" at bounding box center [433, 482] width 35 height 35
checkbox input "true"
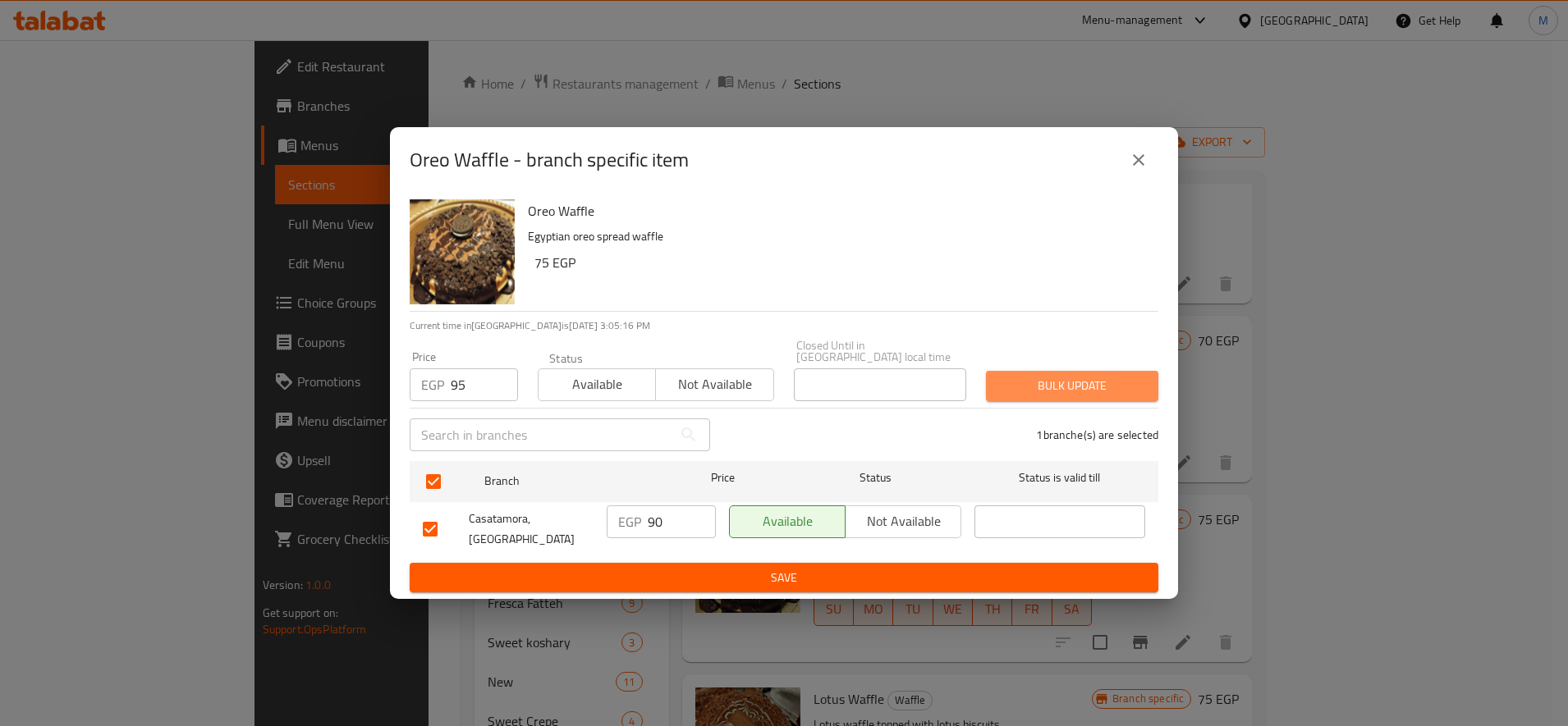
click at [1085, 395] on span "Bulk update" at bounding box center [1072, 386] width 147 height 21
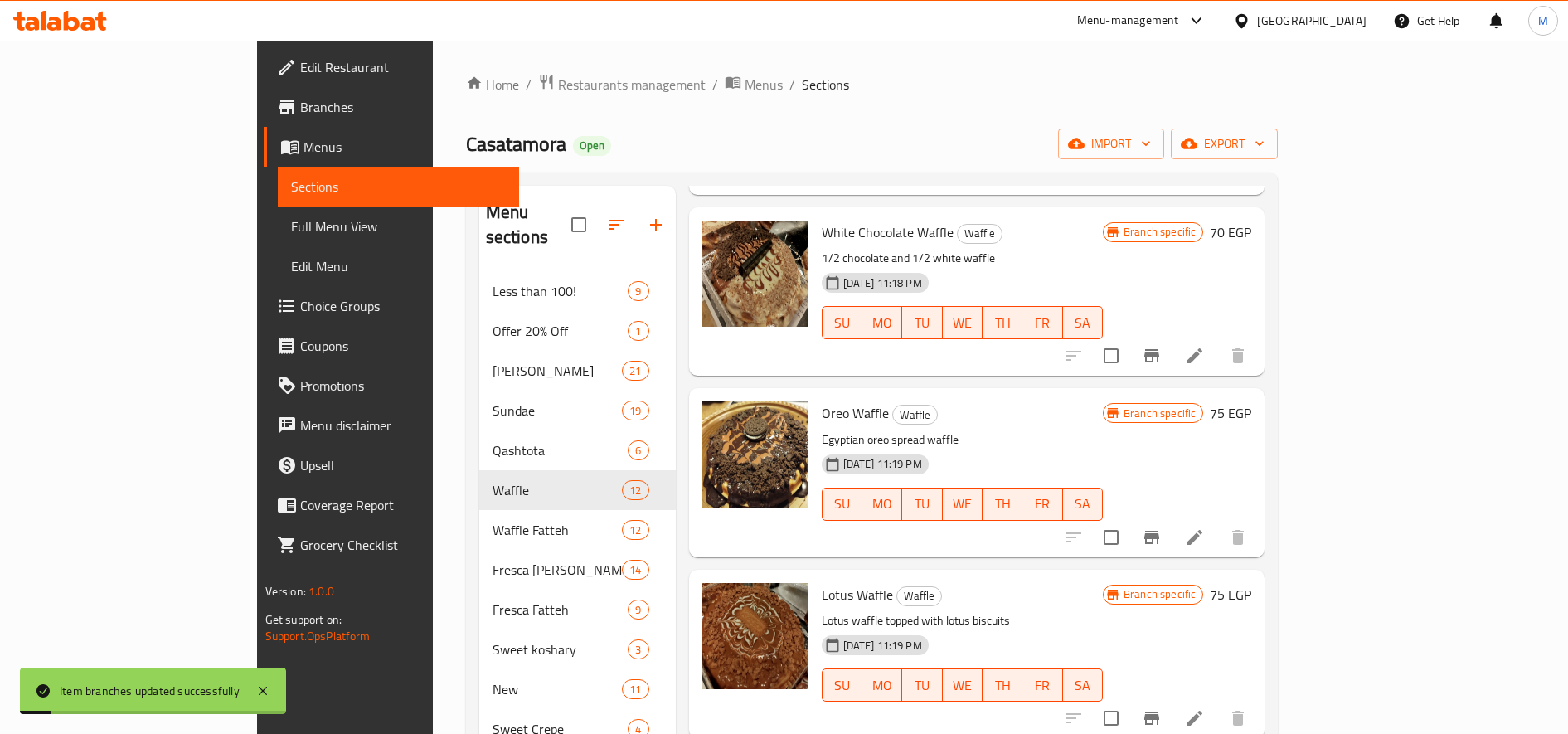
scroll to position [969, 0]
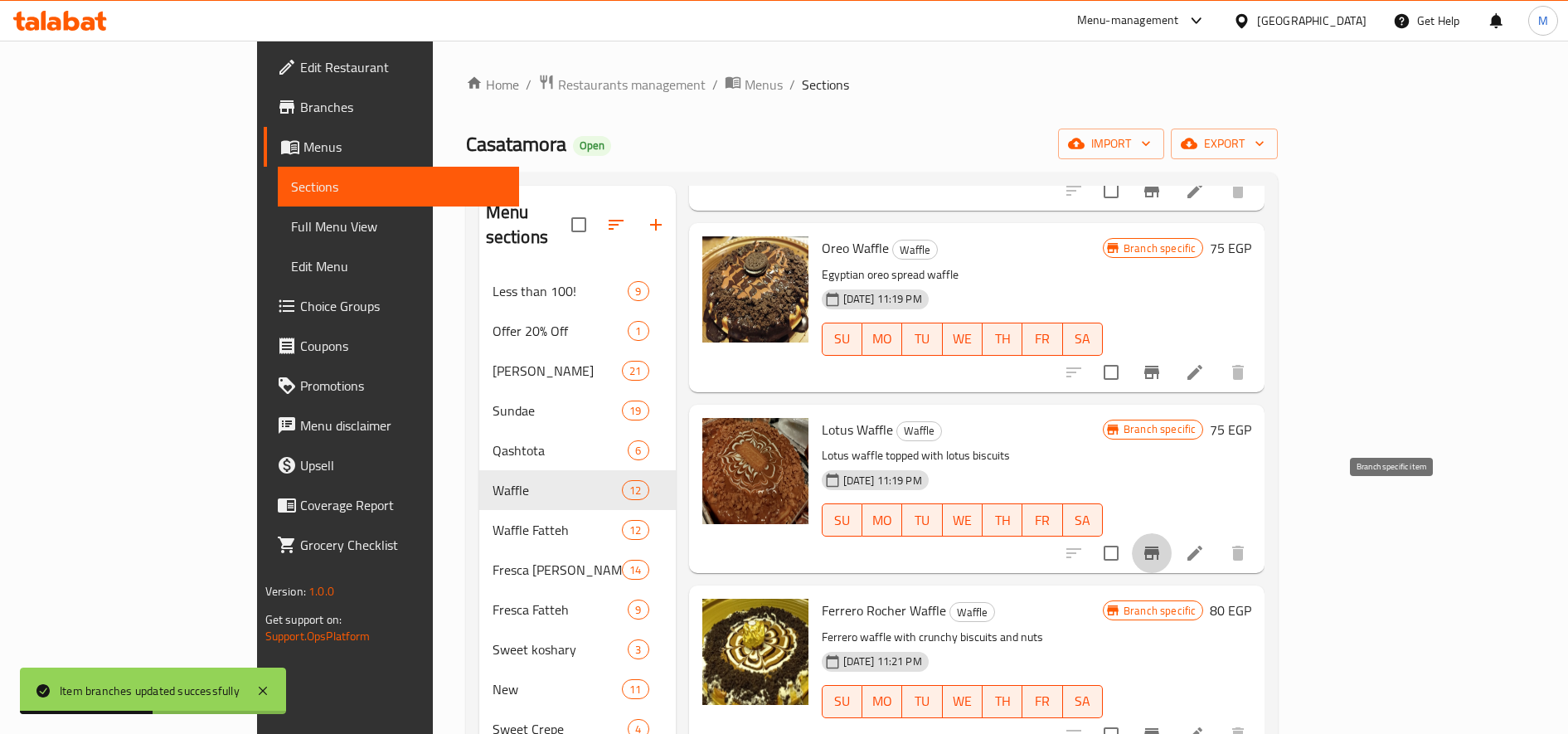
click at [1162, 543] on icon "Branch-specific-item" at bounding box center [1151, 553] width 20 height 20
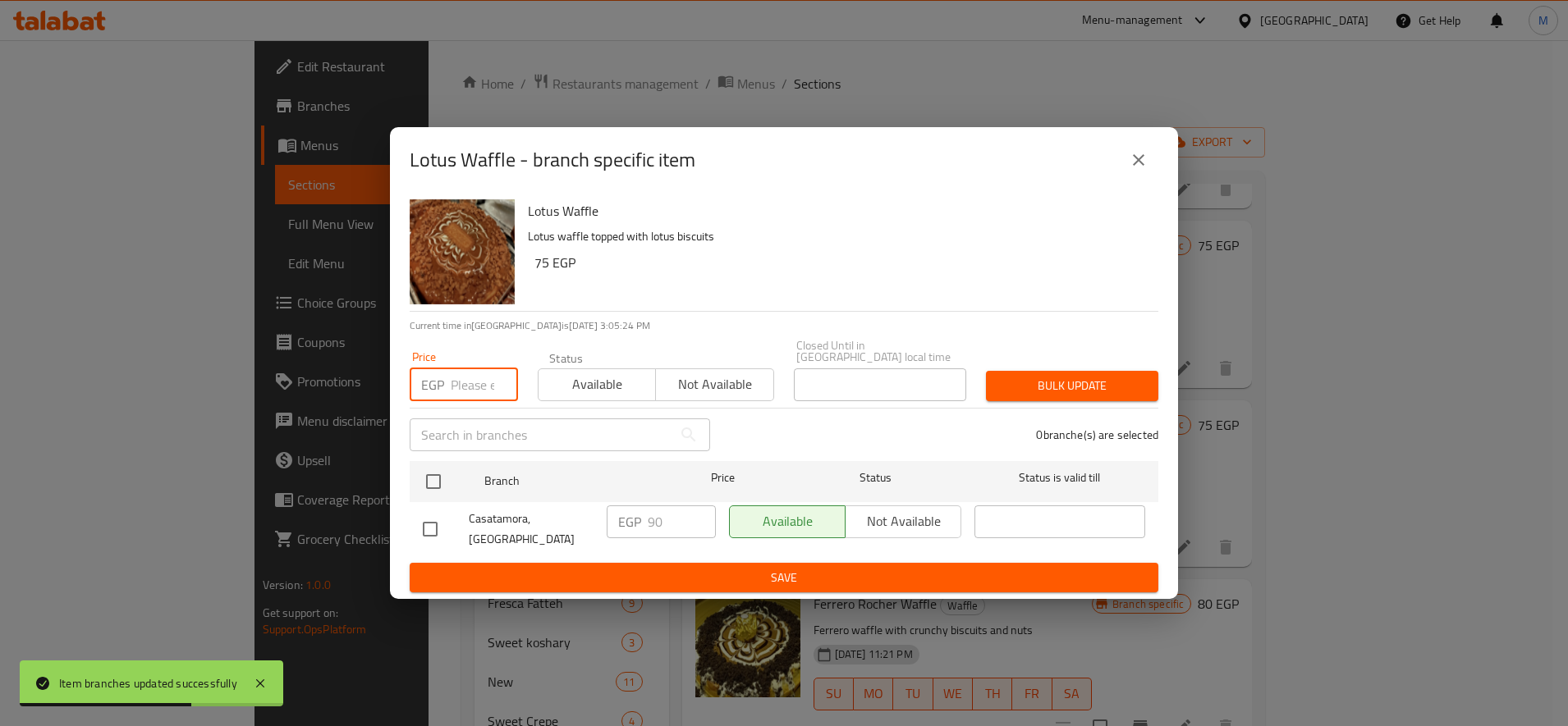
click at [472, 388] on input "number" at bounding box center [485, 384] width 68 height 33
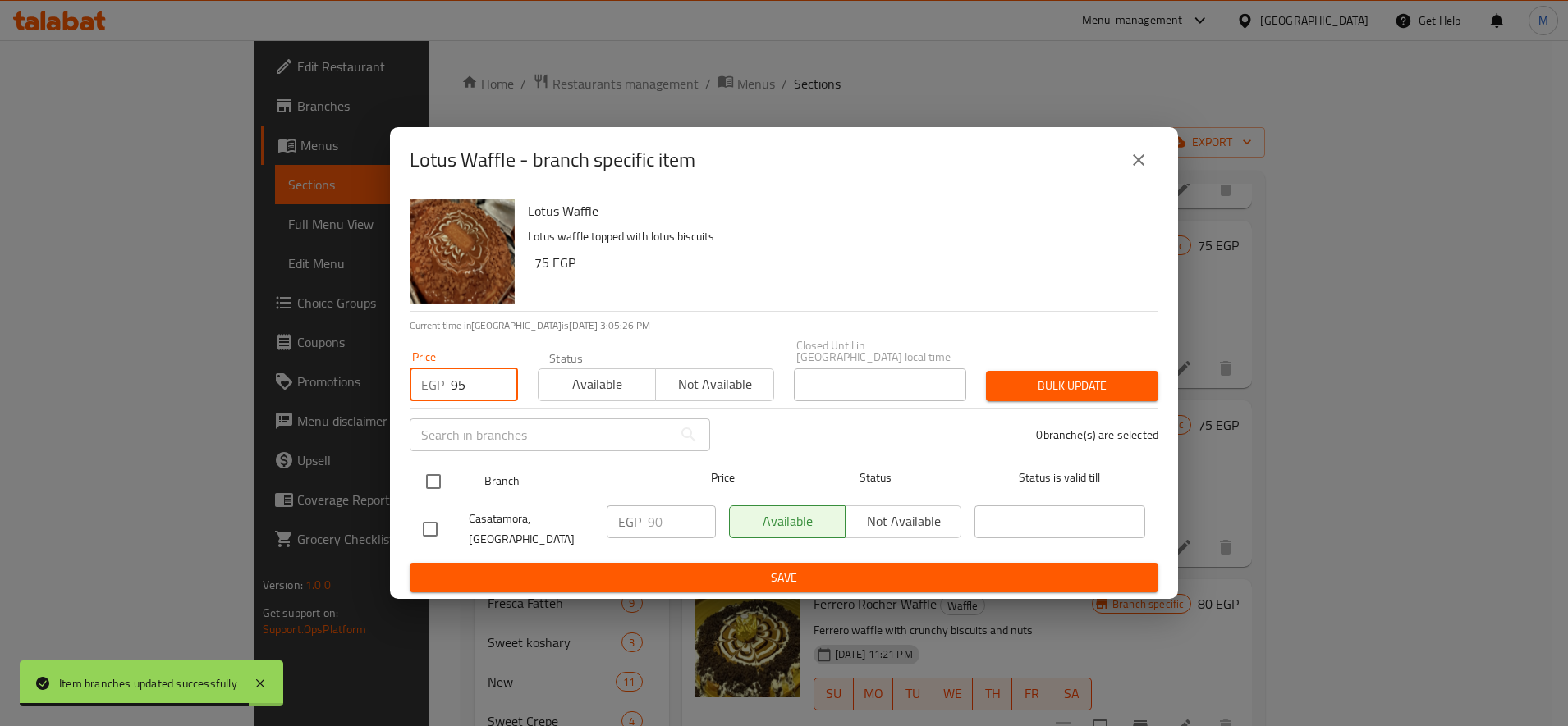
type input "95"
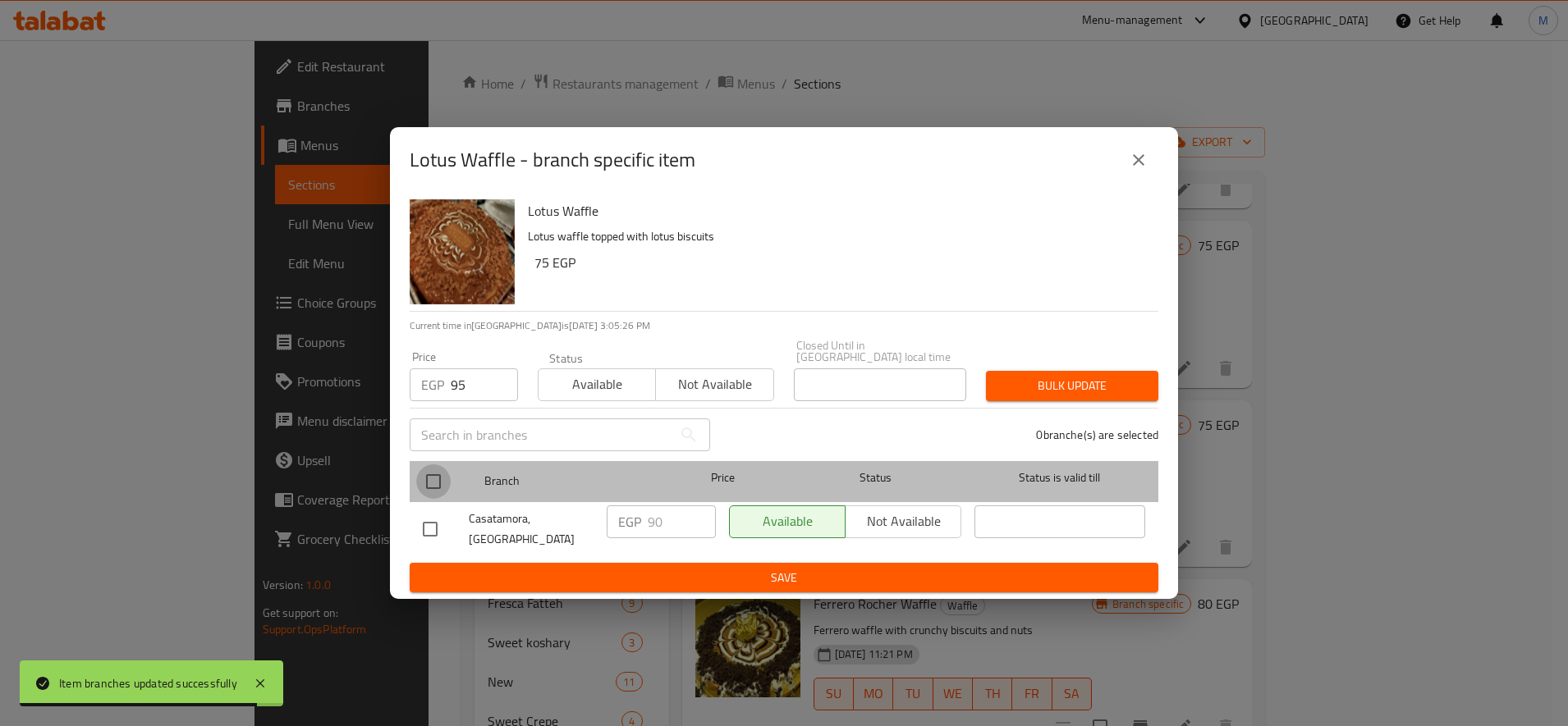
click at [432, 483] on input "checkbox" at bounding box center [433, 482] width 35 height 35
checkbox input "true"
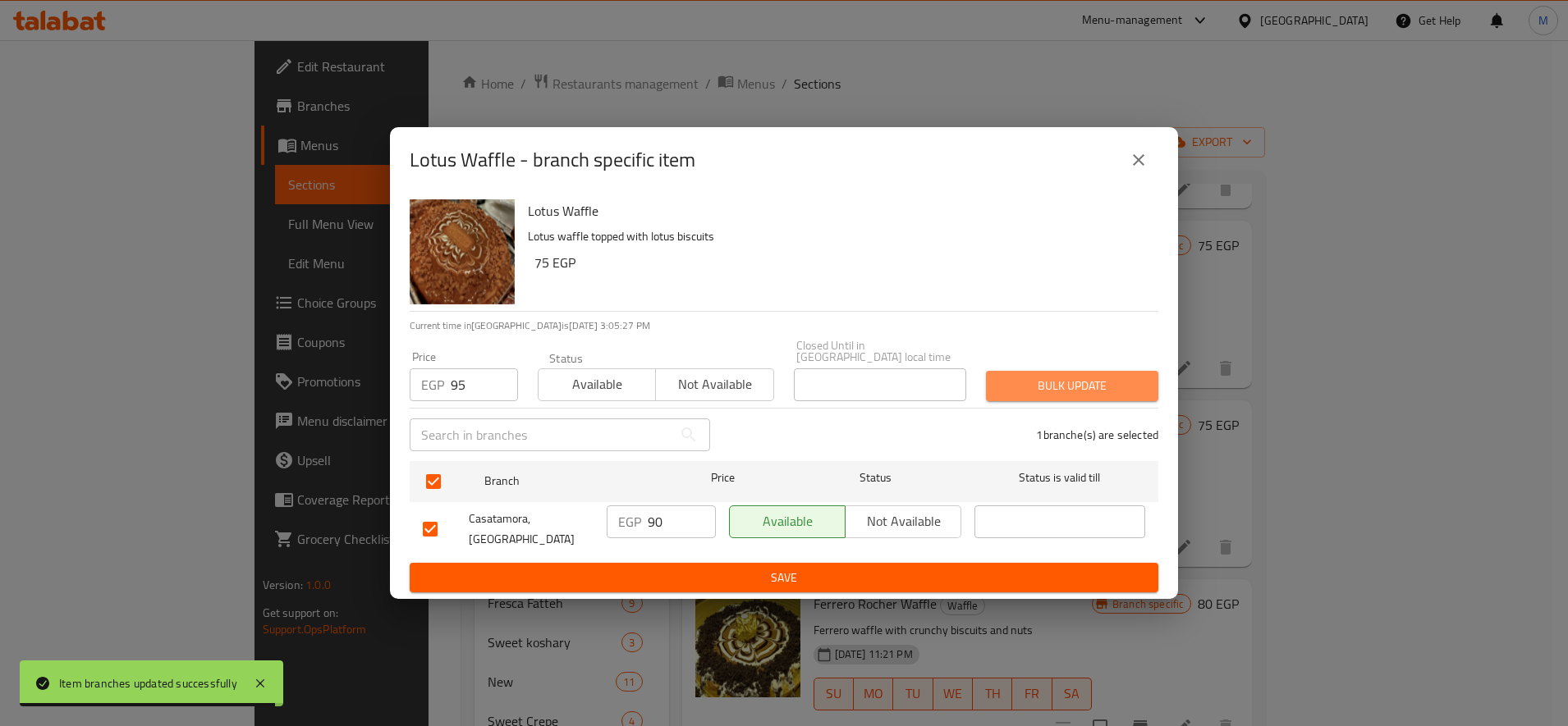
click at [1036, 394] on span "Bulk update" at bounding box center [1072, 386] width 147 height 21
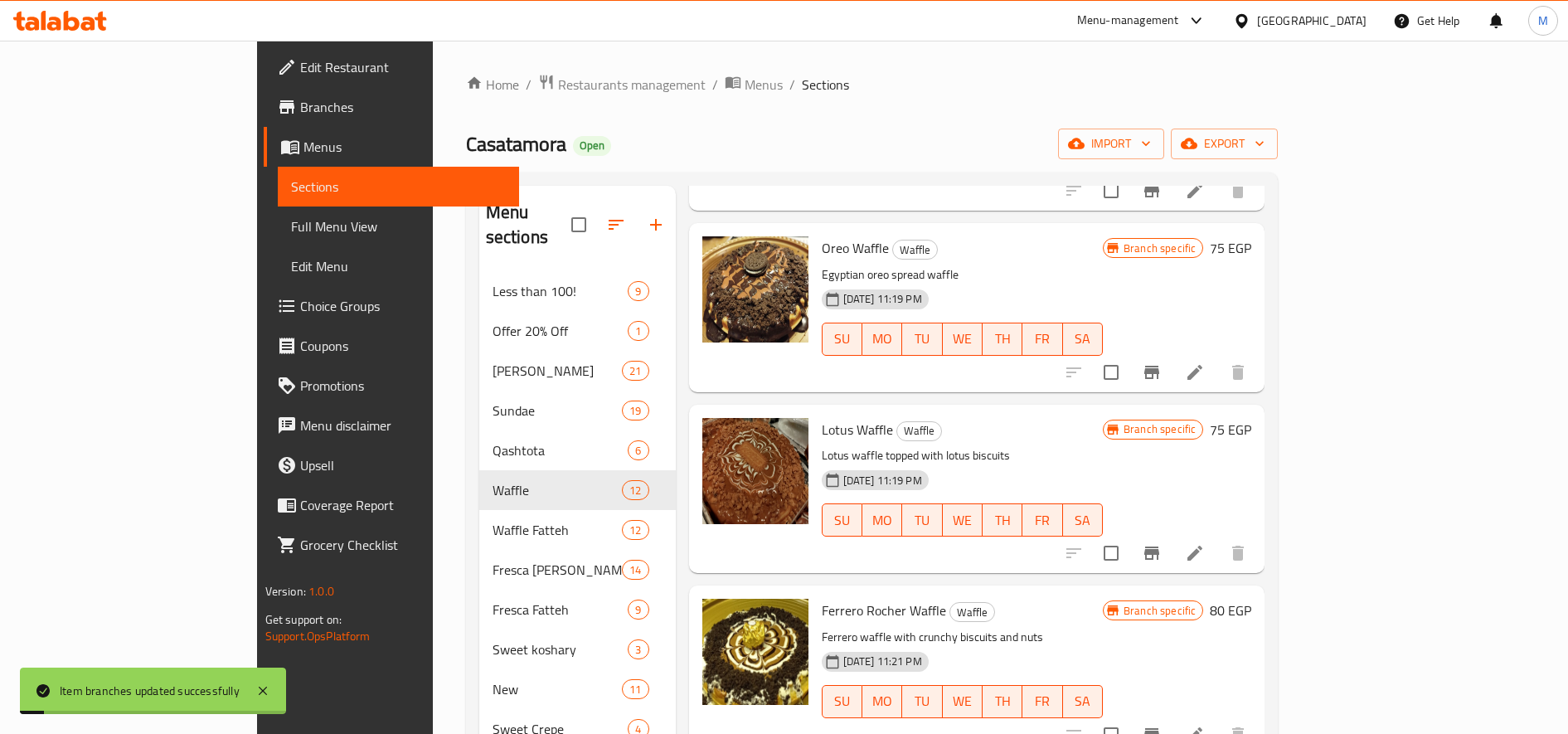
scroll to position [1106, 0]
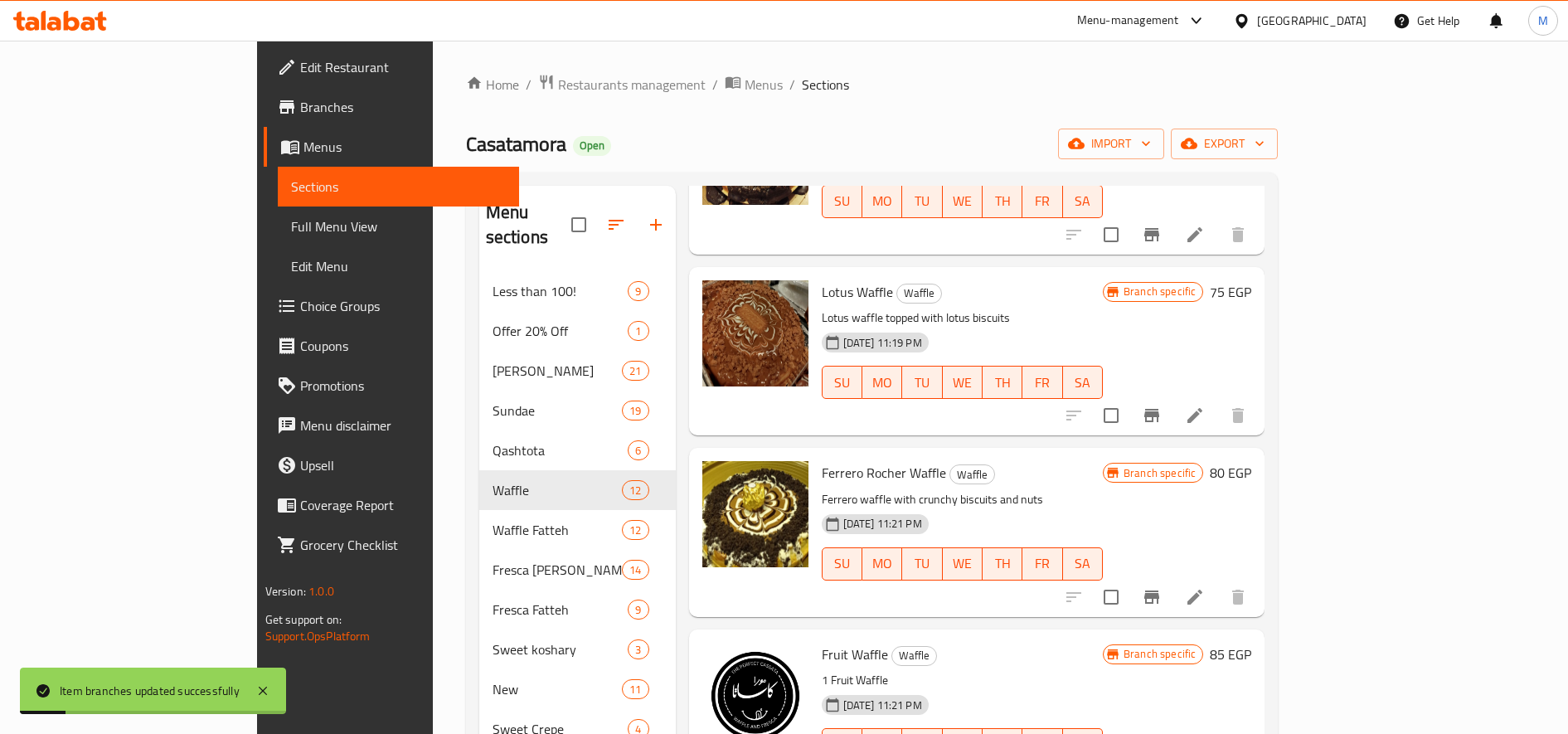
click at [1159, 591] on icon "Branch-specific-item" at bounding box center [1152, 597] width 15 height 13
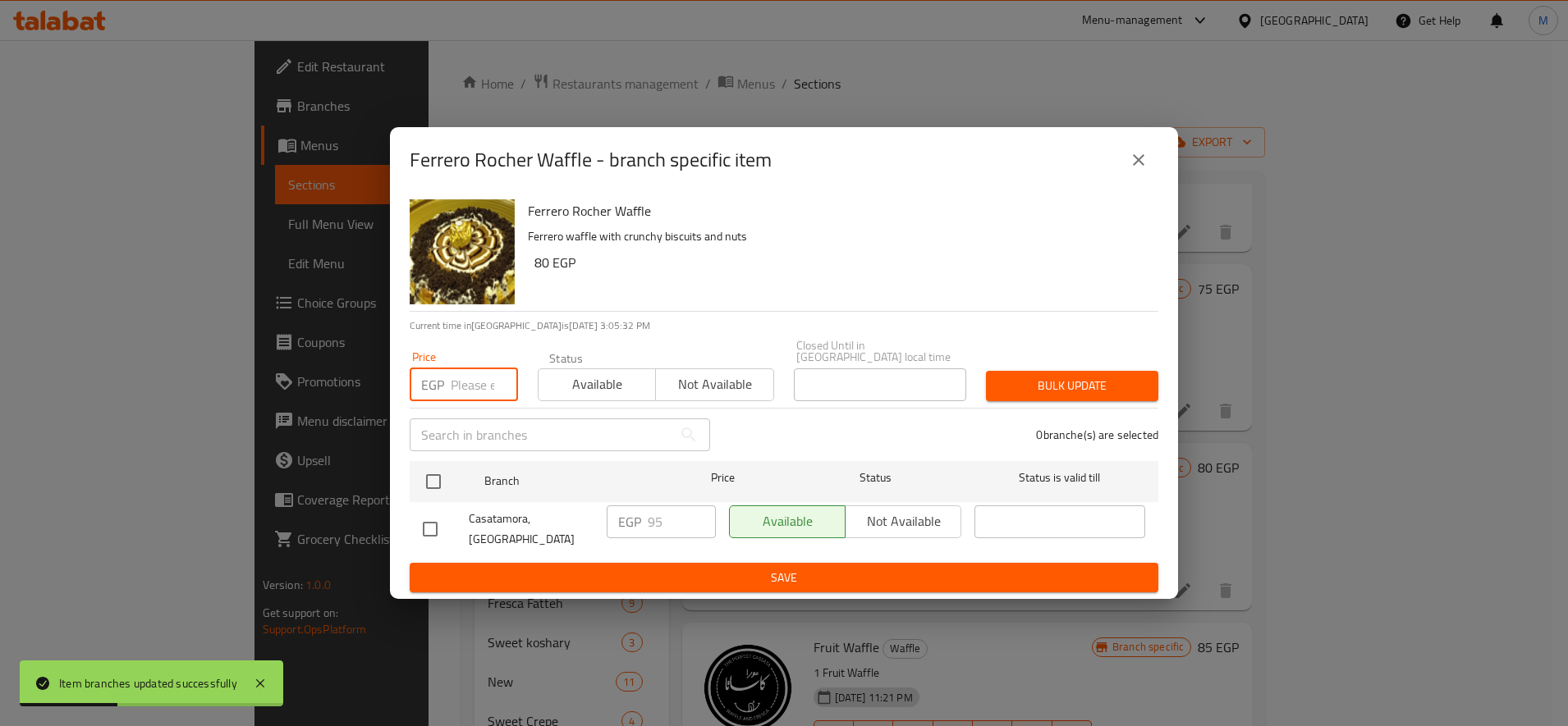
click at [458, 381] on input "number" at bounding box center [485, 384] width 68 height 33
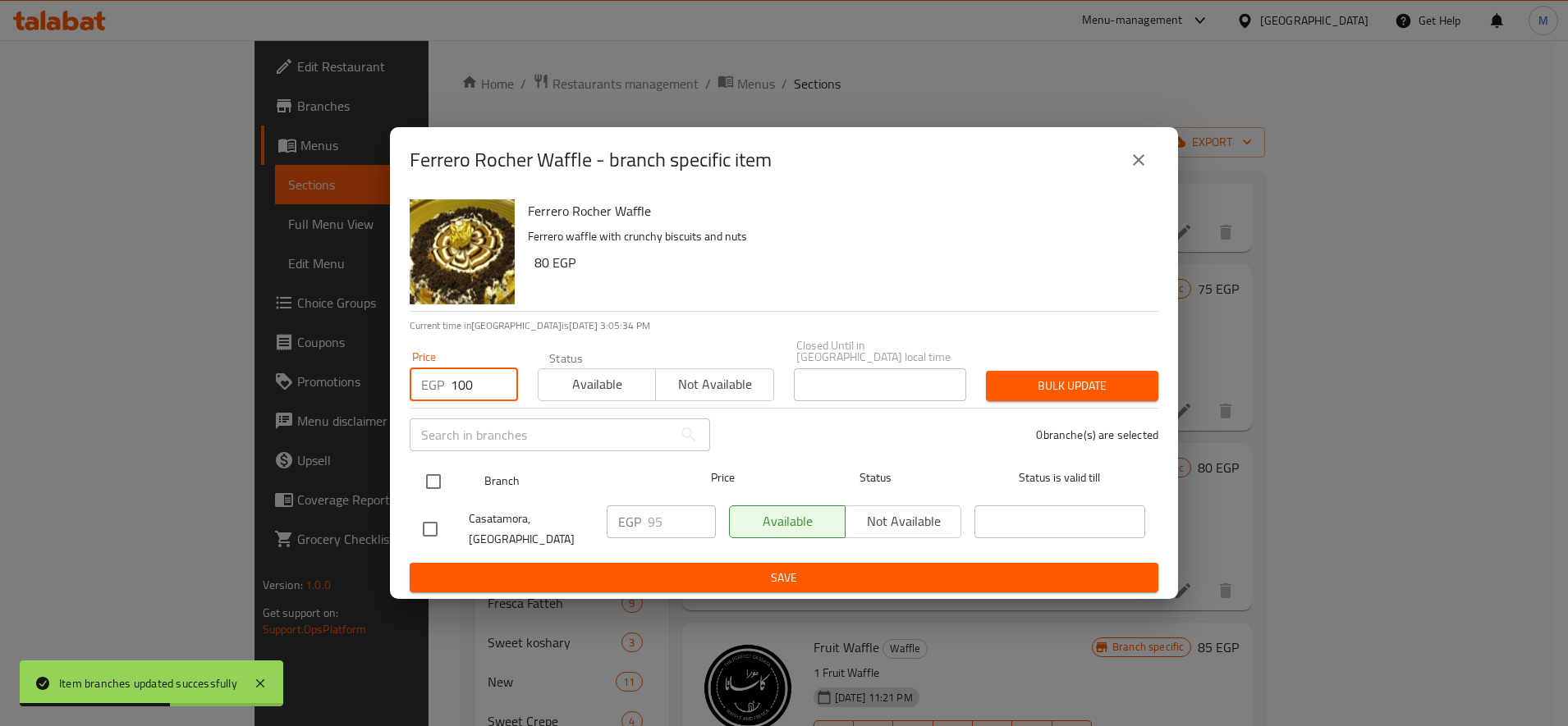
type input "100"
click at [422, 492] on input "checkbox" at bounding box center [433, 482] width 35 height 35
checkbox input "true"
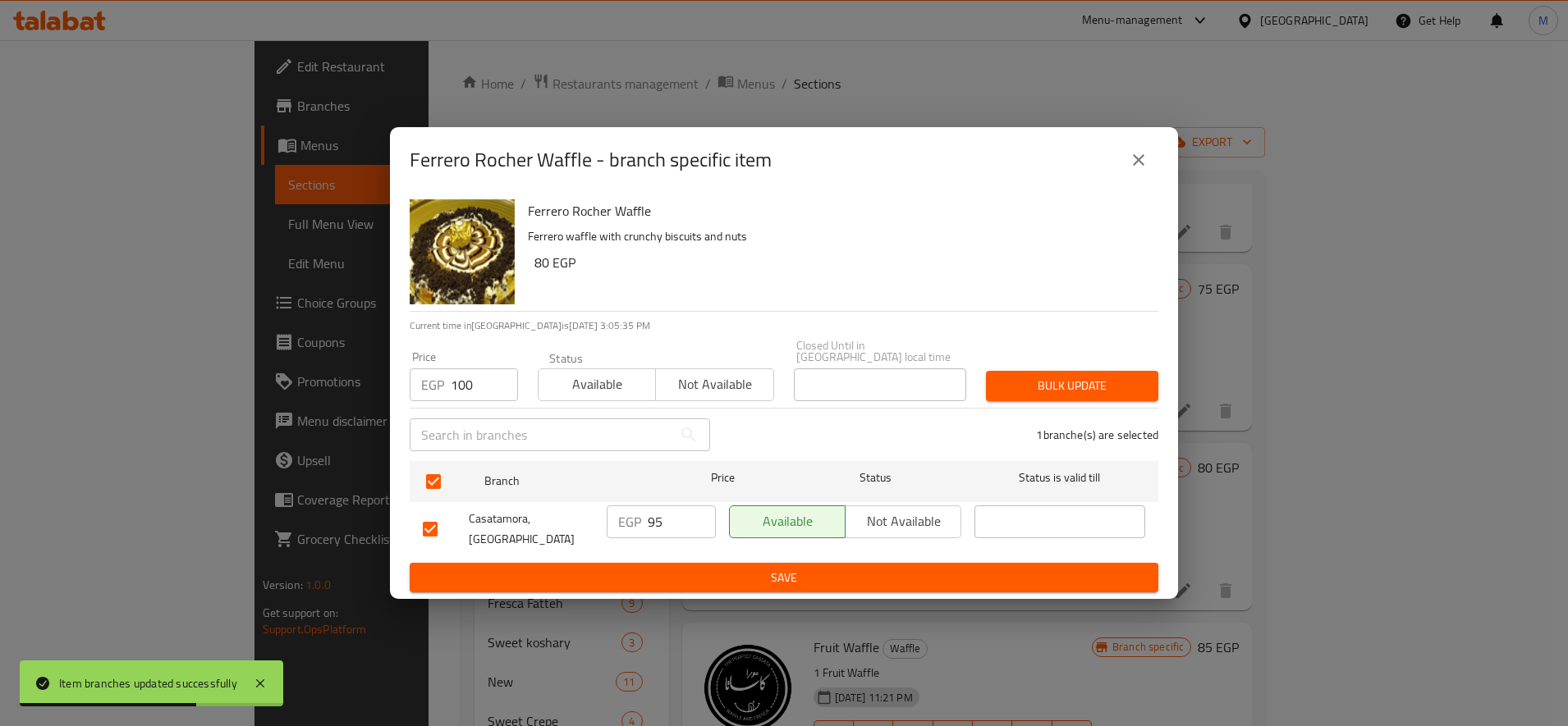
click at [1057, 368] on div "Bulk update" at bounding box center [1072, 385] width 192 height 50
click at [1059, 379] on span "Bulk update" at bounding box center [1072, 386] width 147 height 21
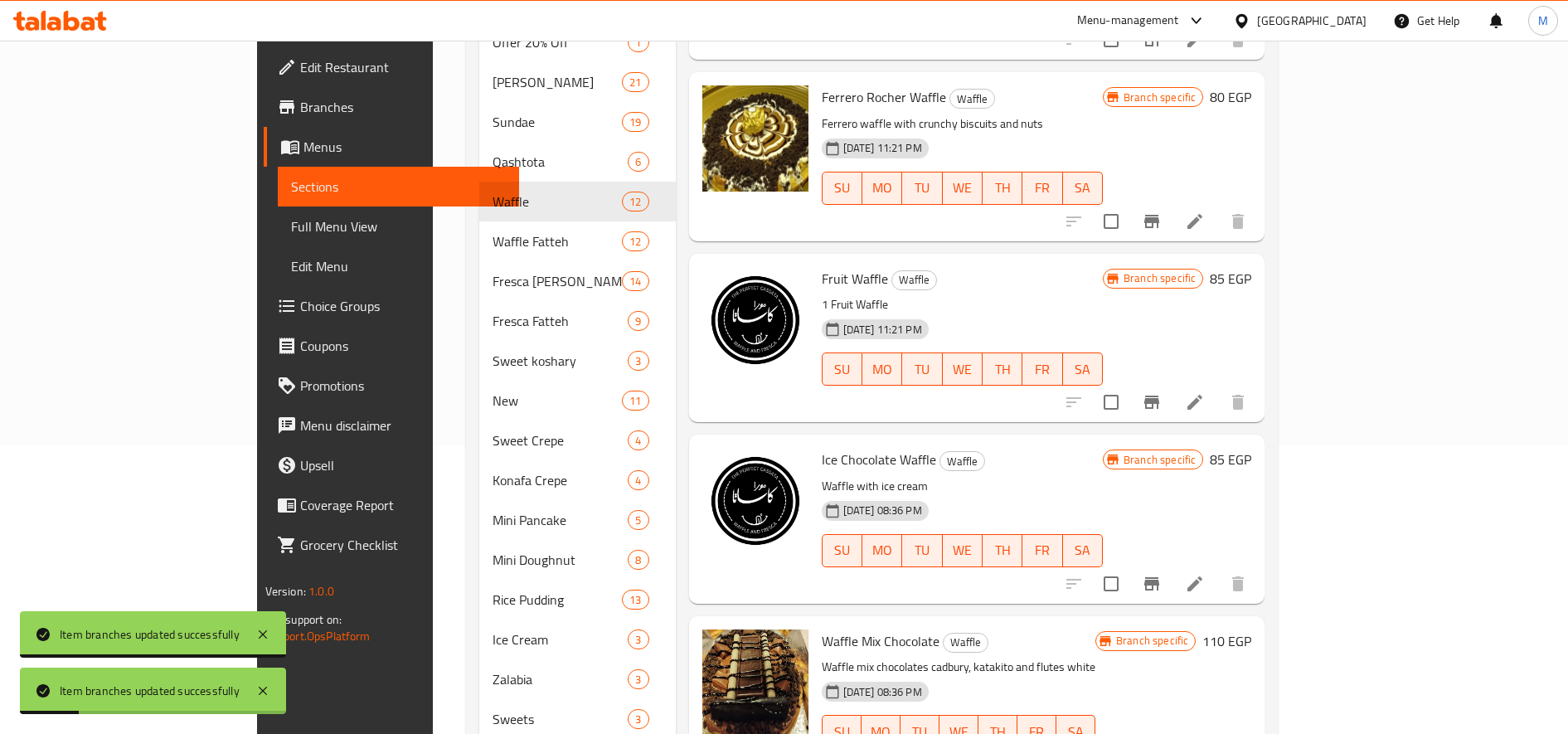
scroll to position [415, 0]
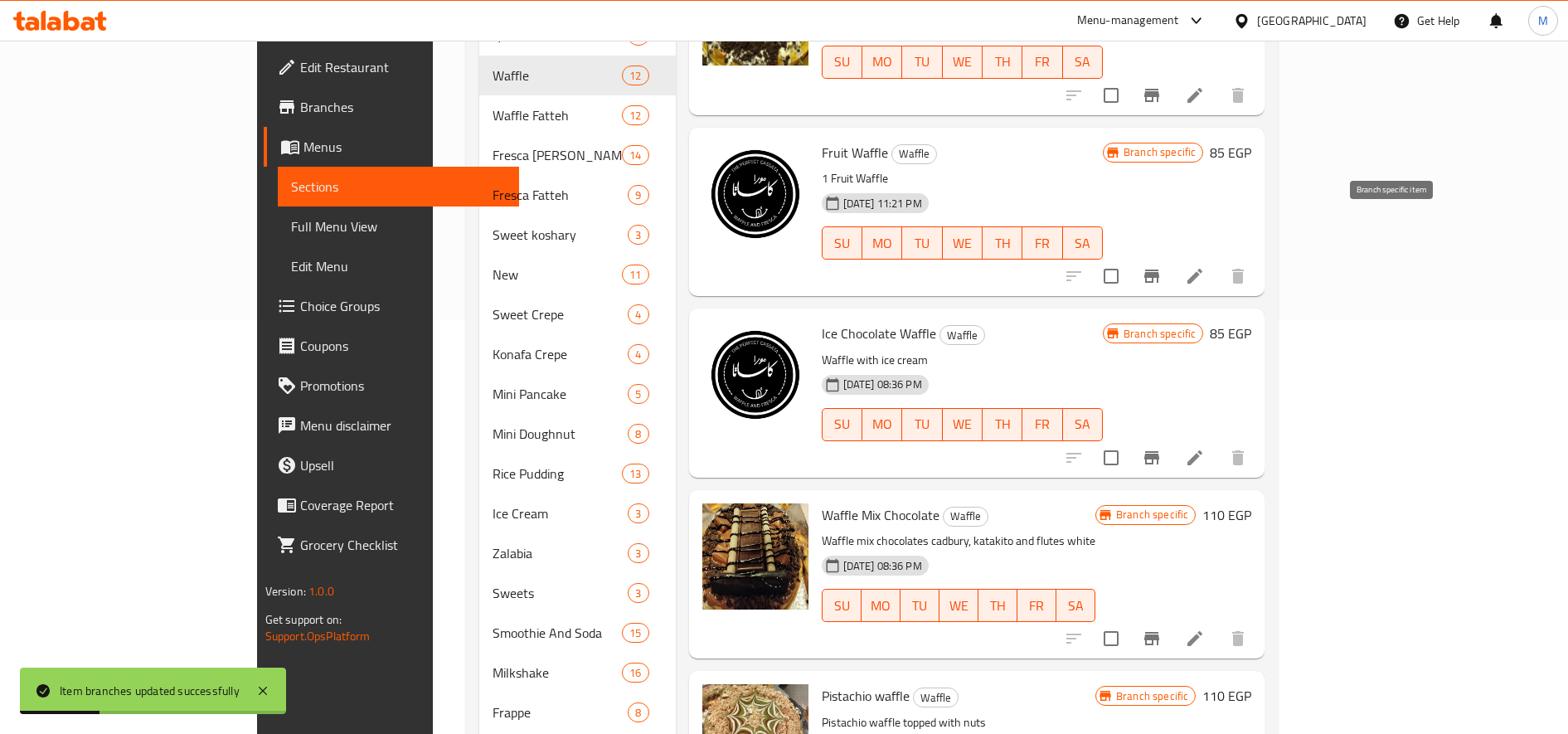
click at [1159, 270] on icon "Branch-specific-item" at bounding box center [1152, 276] width 15 height 13
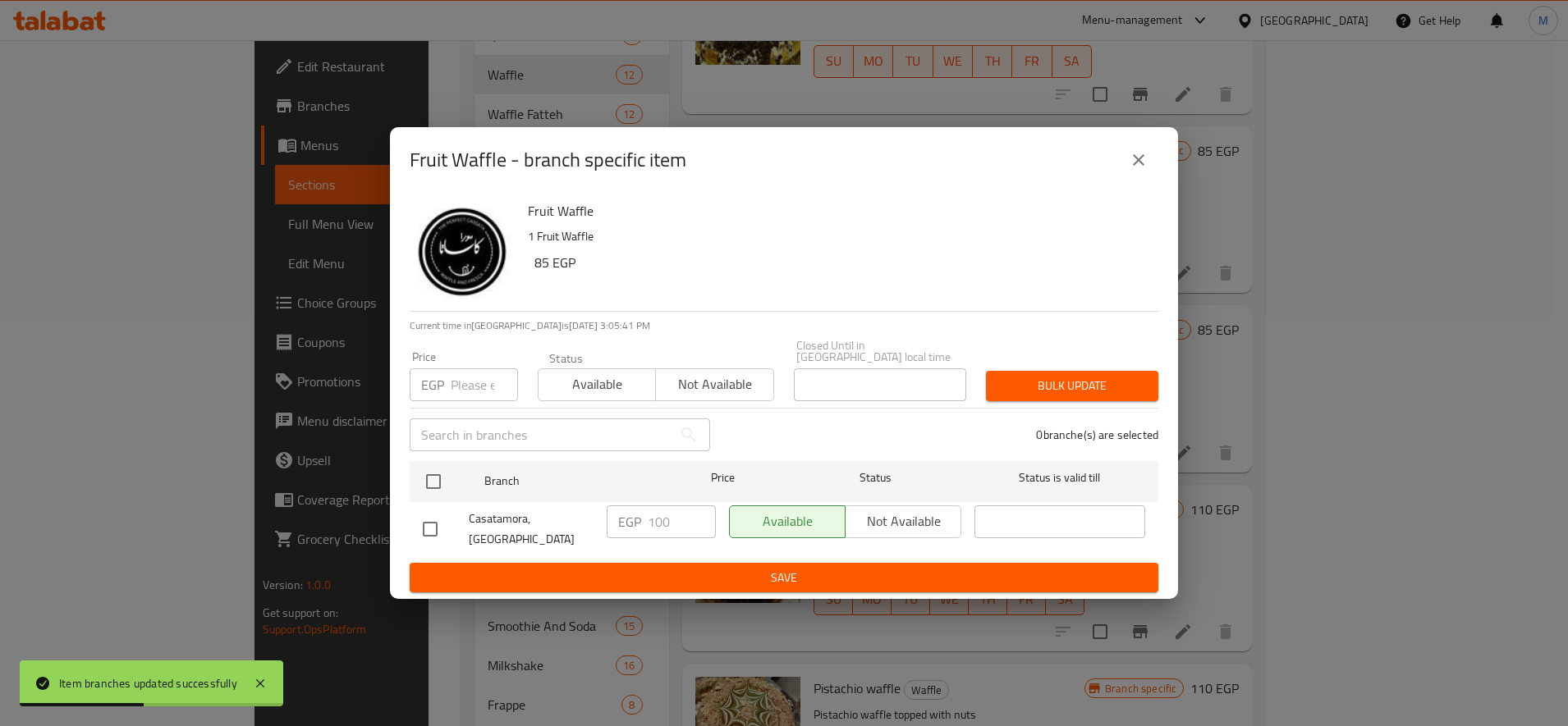
click at [473, 390] on input "number" at bounding box center [485, 384] width 68 height 33
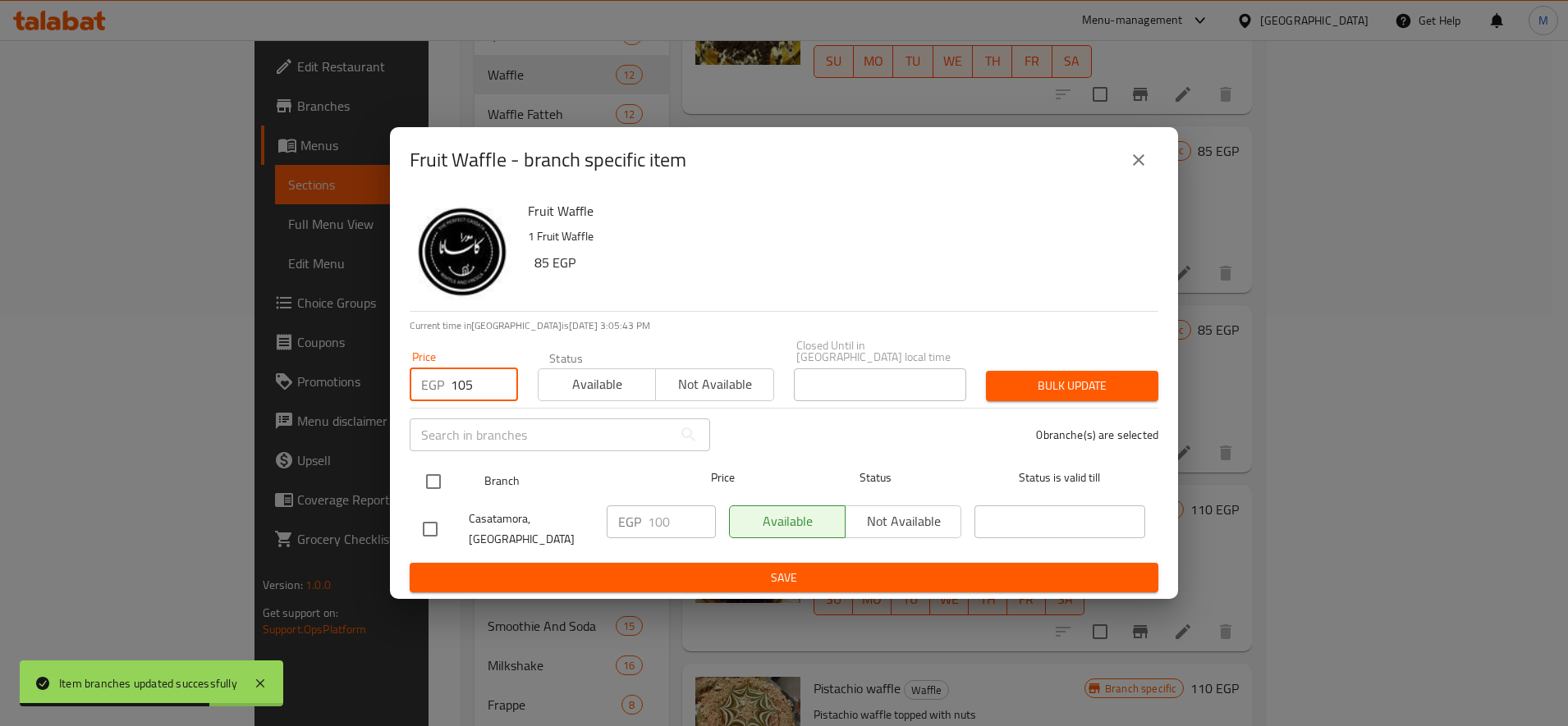
type input "105"
click at [412, 484] on div "Branch Price Status Status is valid till" at bounding box center [784, 482] width 749 height 41
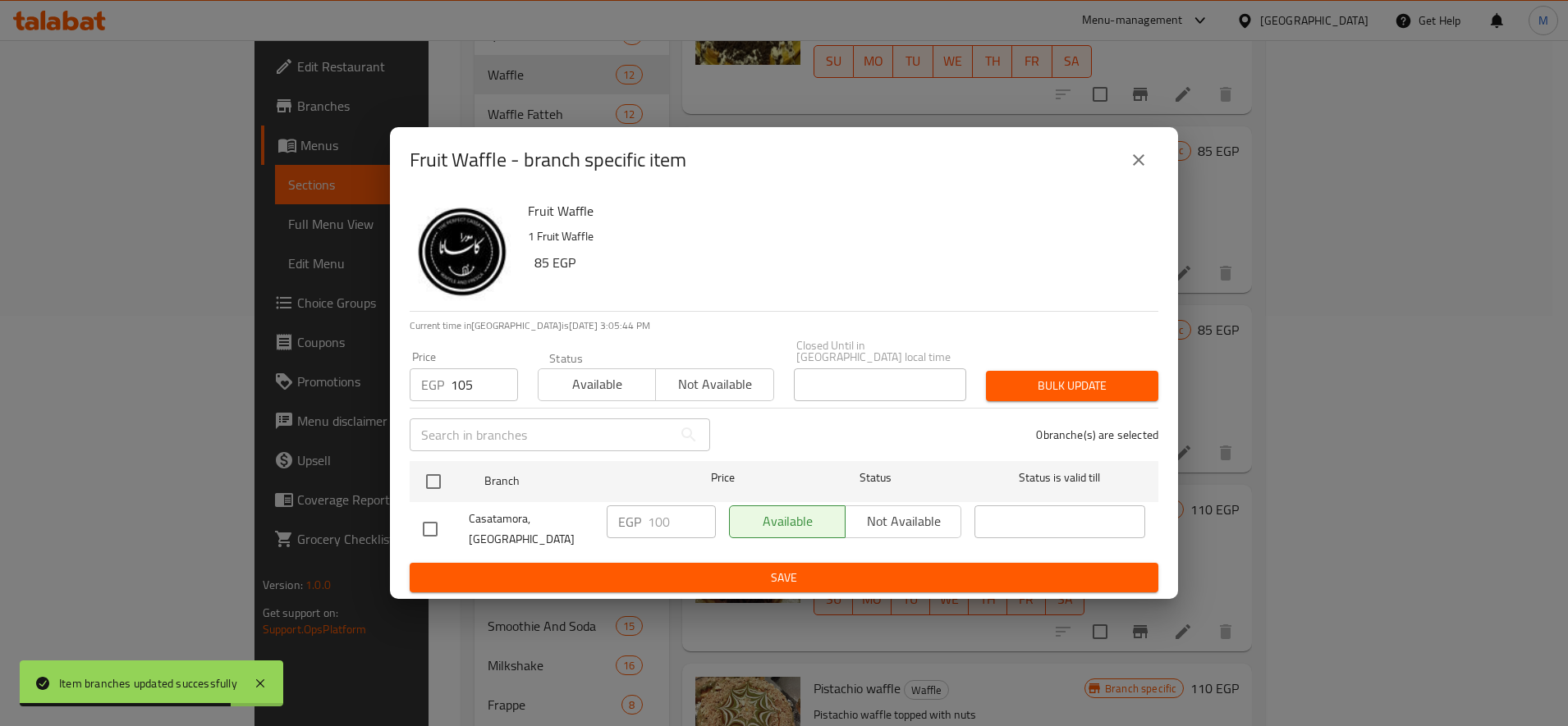
click at [1033, 388] on span "Bulk update" at bounding box center [1072, 386] width 147 height 21
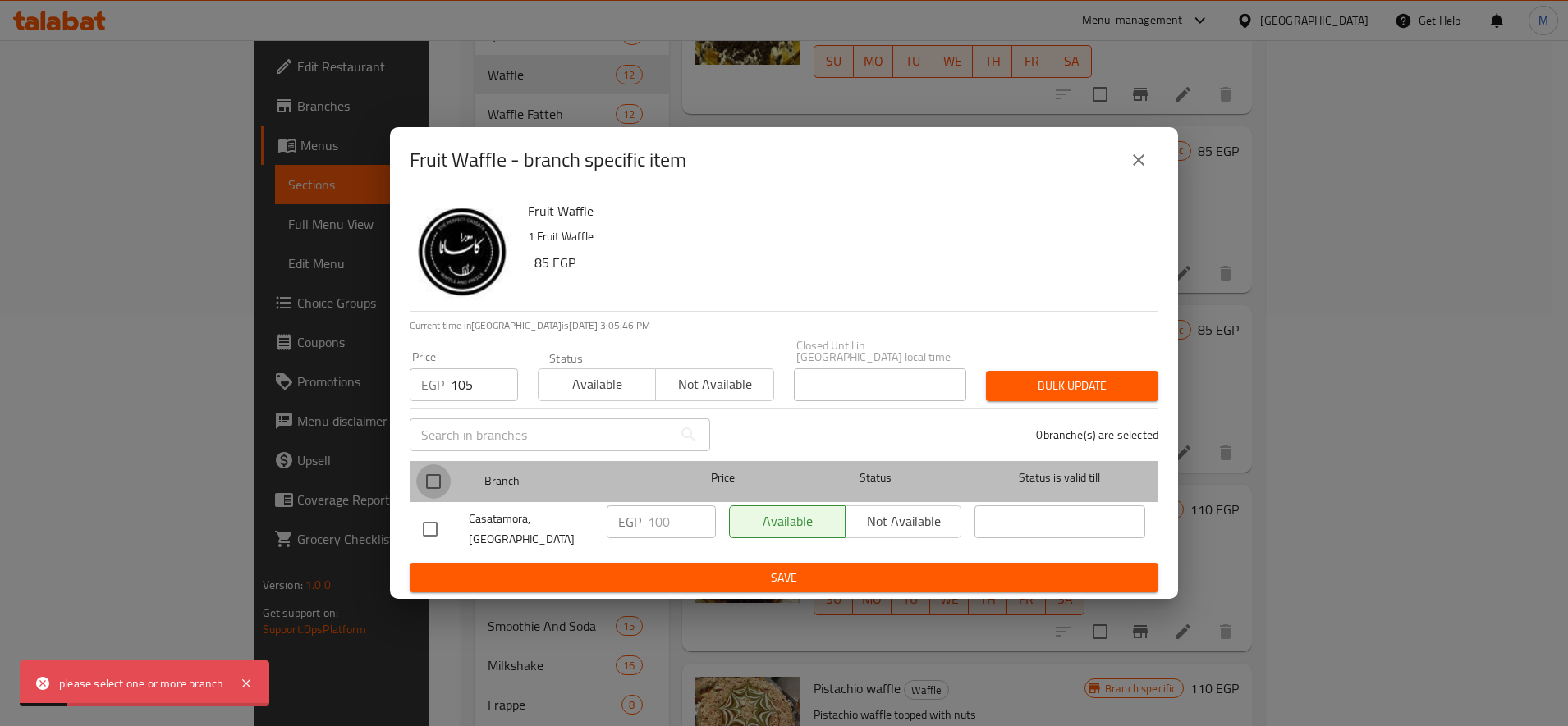
click at [438, 490] on input "checkbox" at bounding box center [433, 482] width 35 height 35
checkbox input "true"
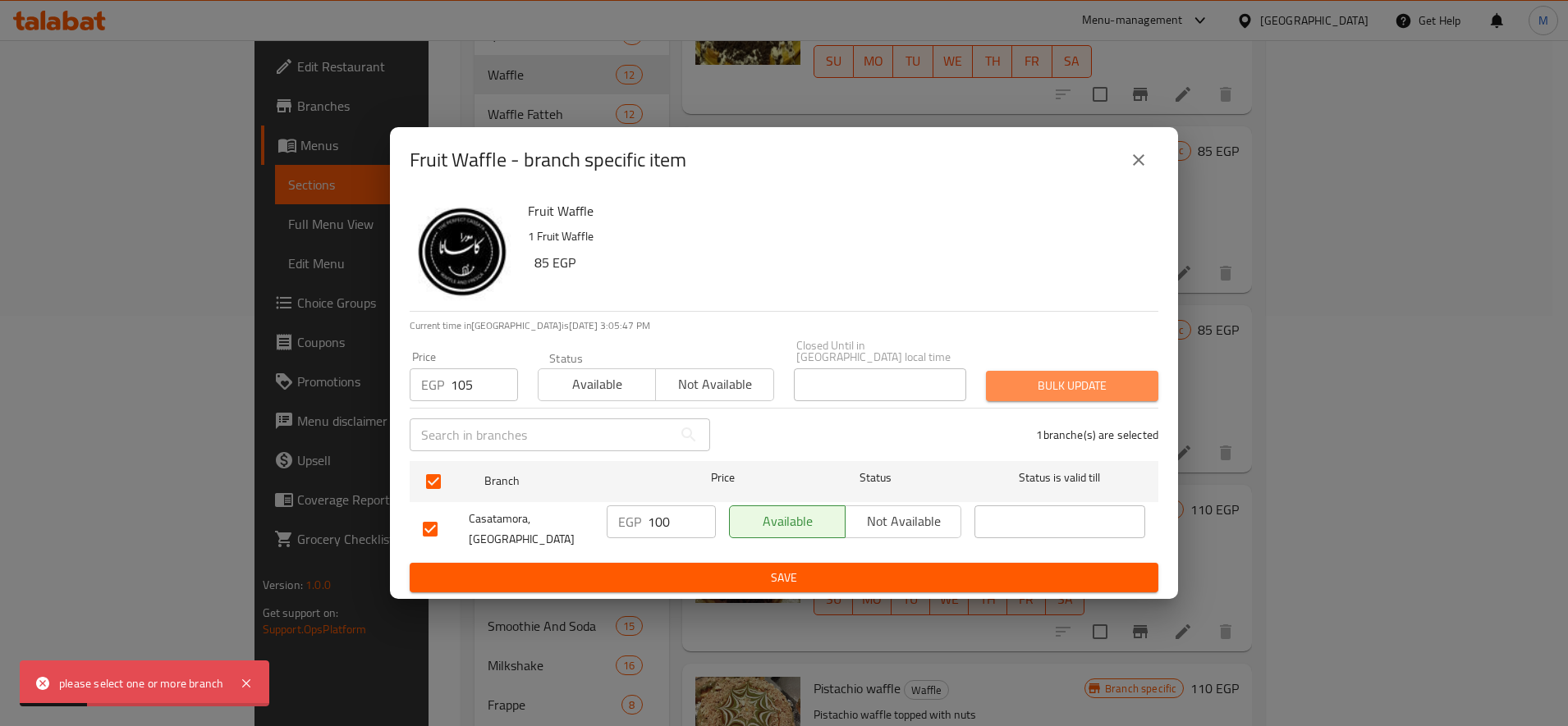
click at [1057, 398] on button "Bulk update" at bounding box center [1071, 386] width 172 height 30
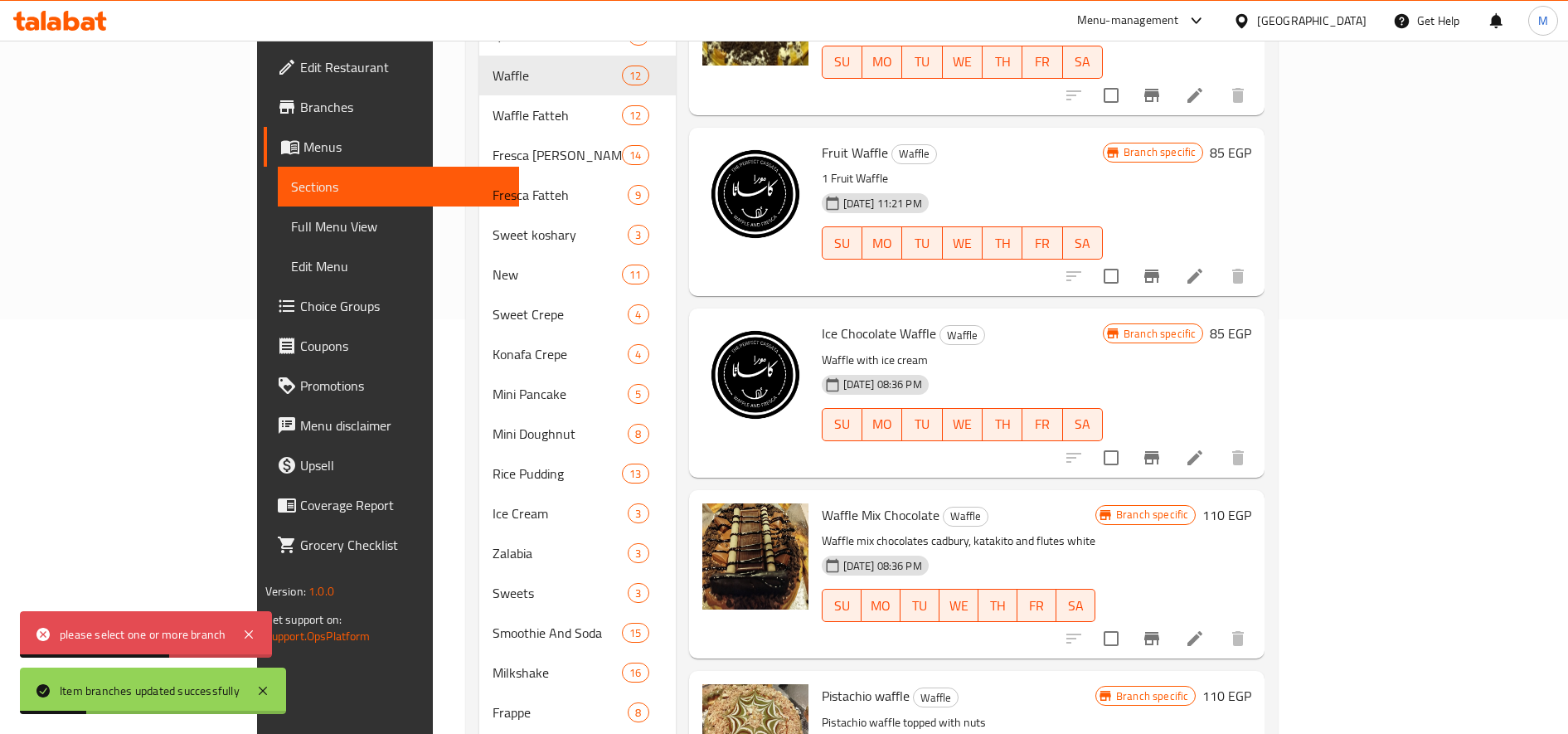
click at [1172, 619] on button "Branch-specific-item" at bounding box center [1152, 639] width 40 height 40
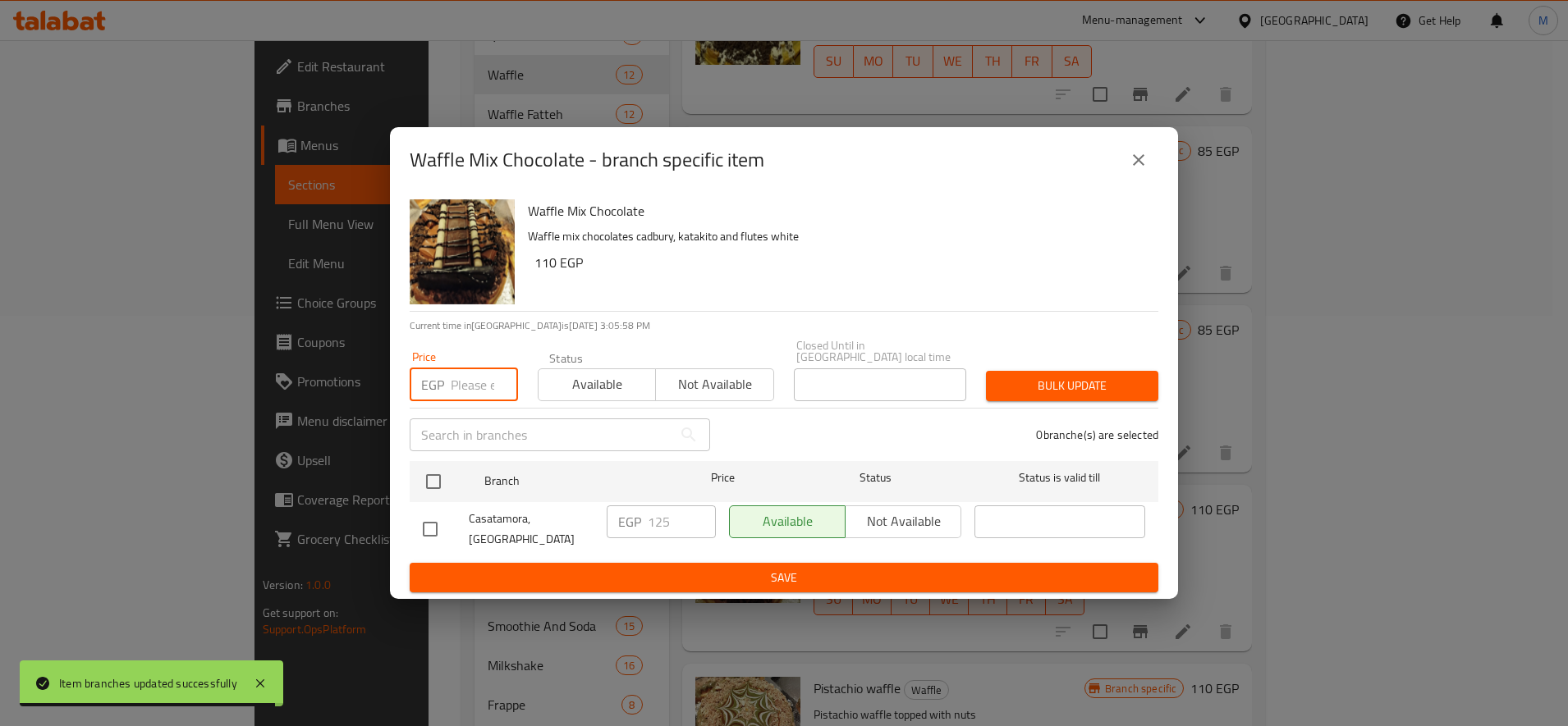
click at [457, 377] on input "number" at bounding box center [485, 384] width 68 height 33
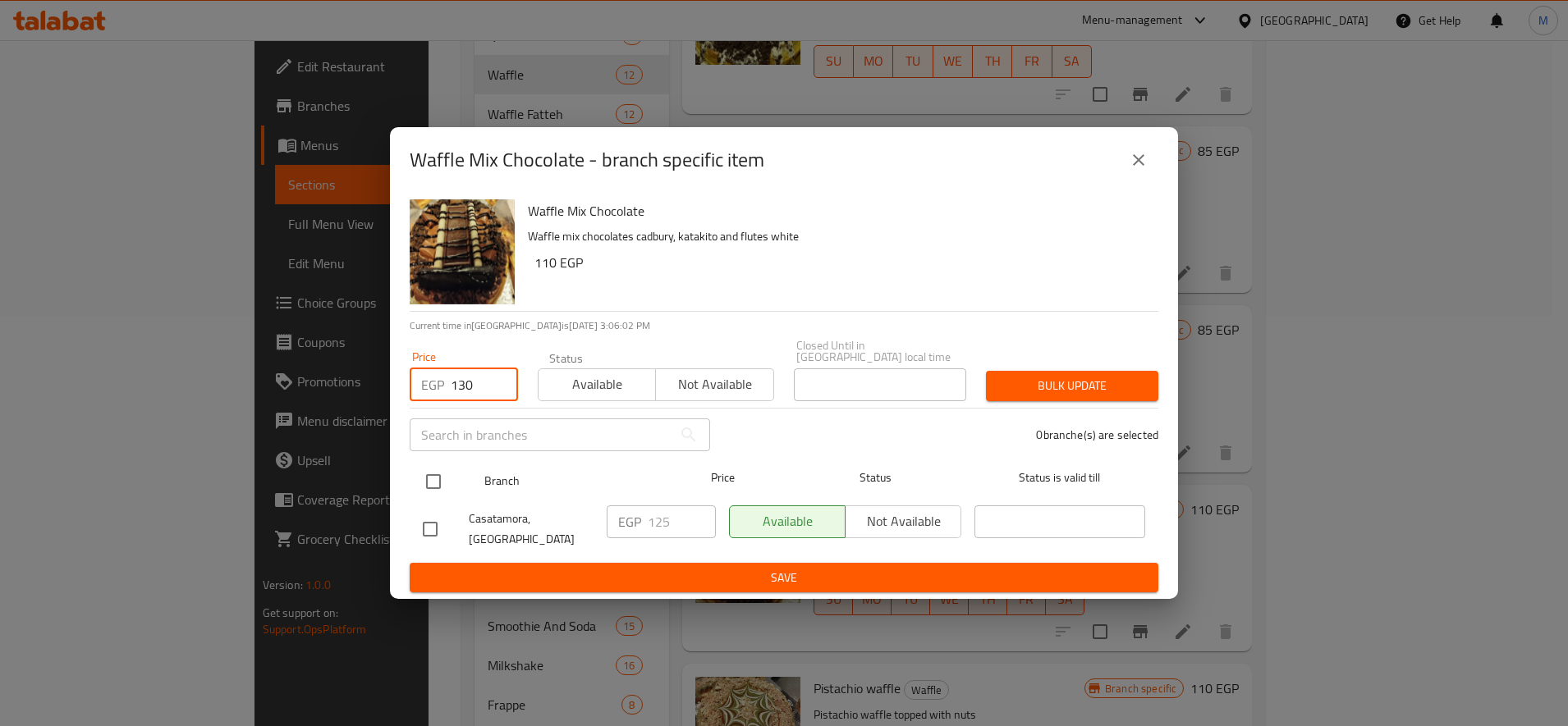
type input "130"
click at [439, 490] on input "checkbox" at bounding box center [433, 482] width 35 height 35
checkbox input "true"
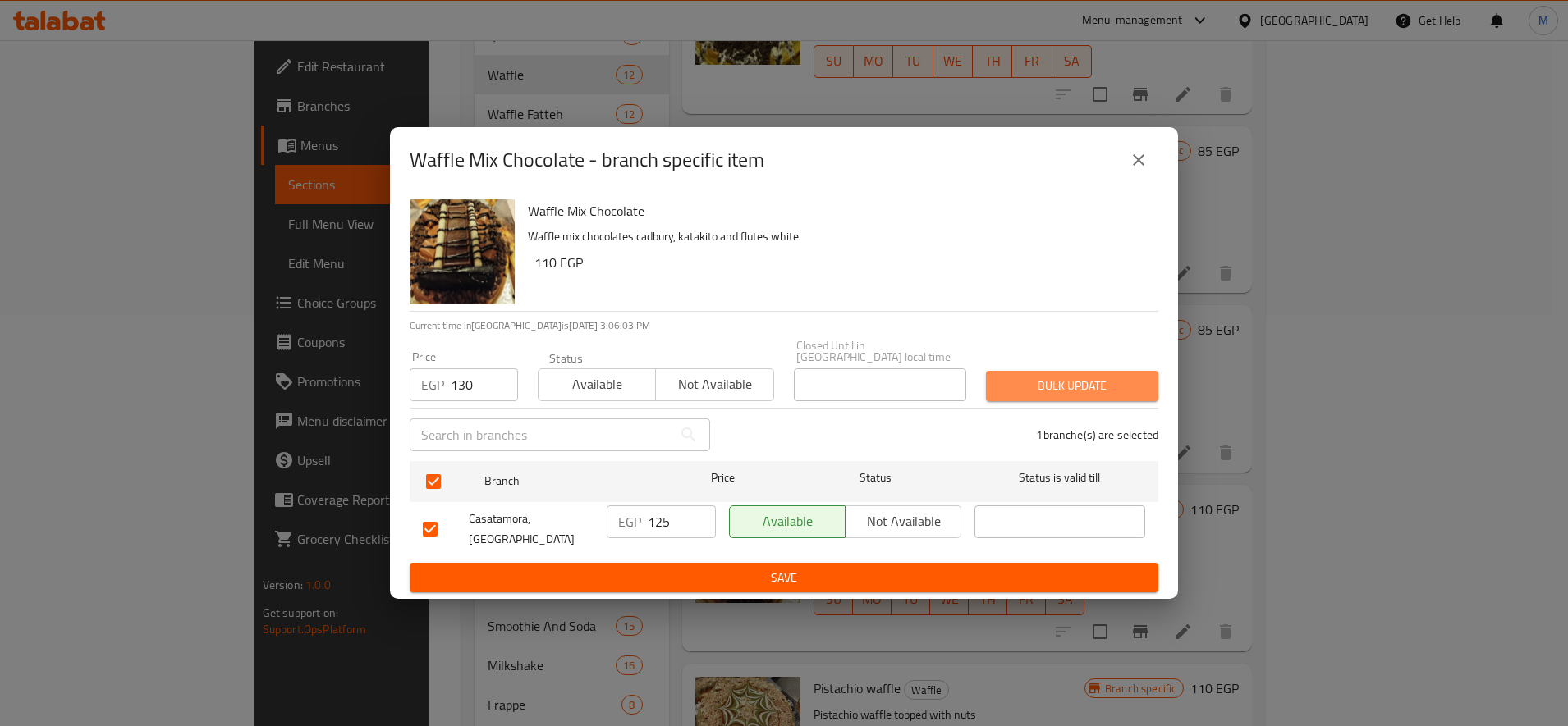
click at [999, 388] on span "Bulk update" at bounding box center [1072, 386] width 147 height 21
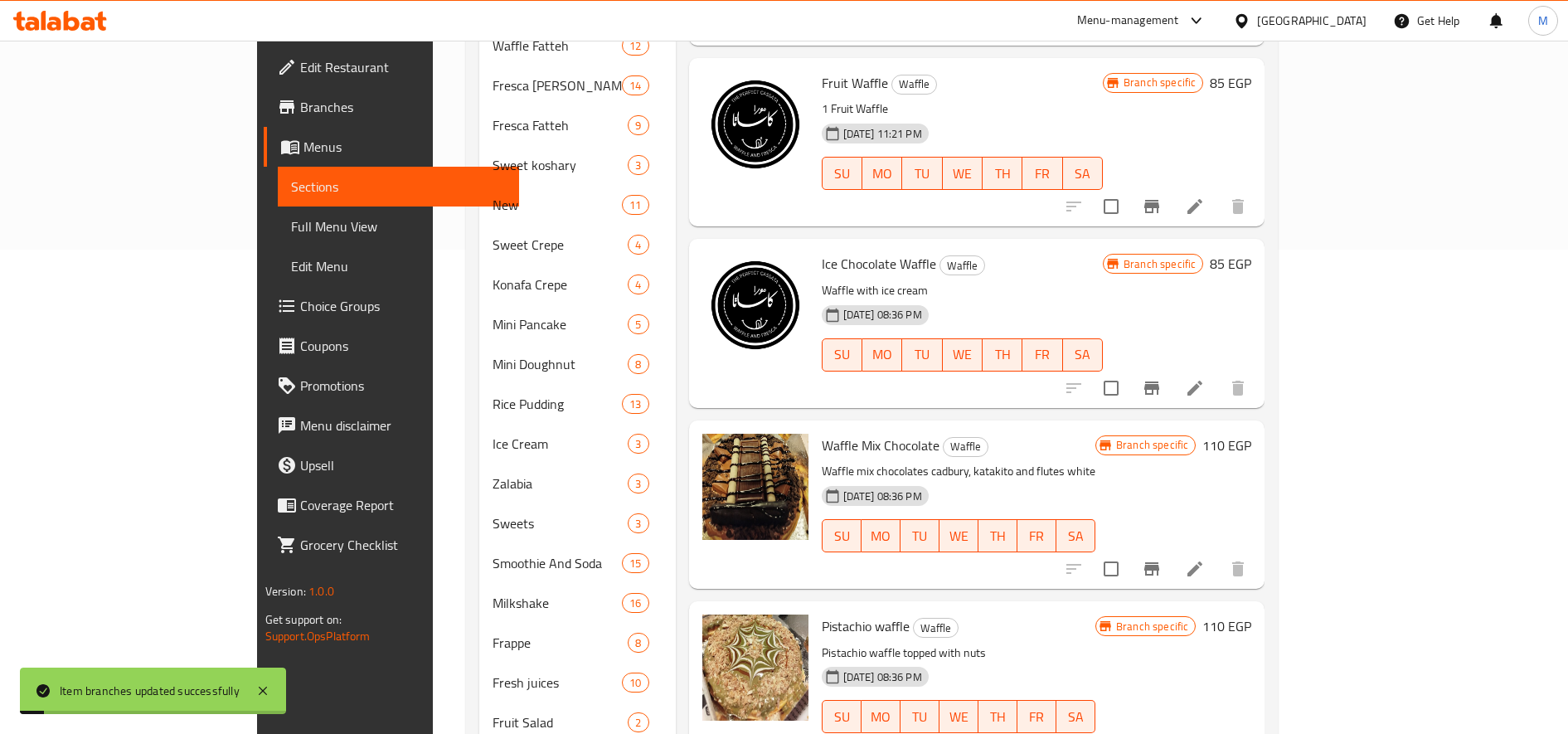
scroll to position [521, 0]
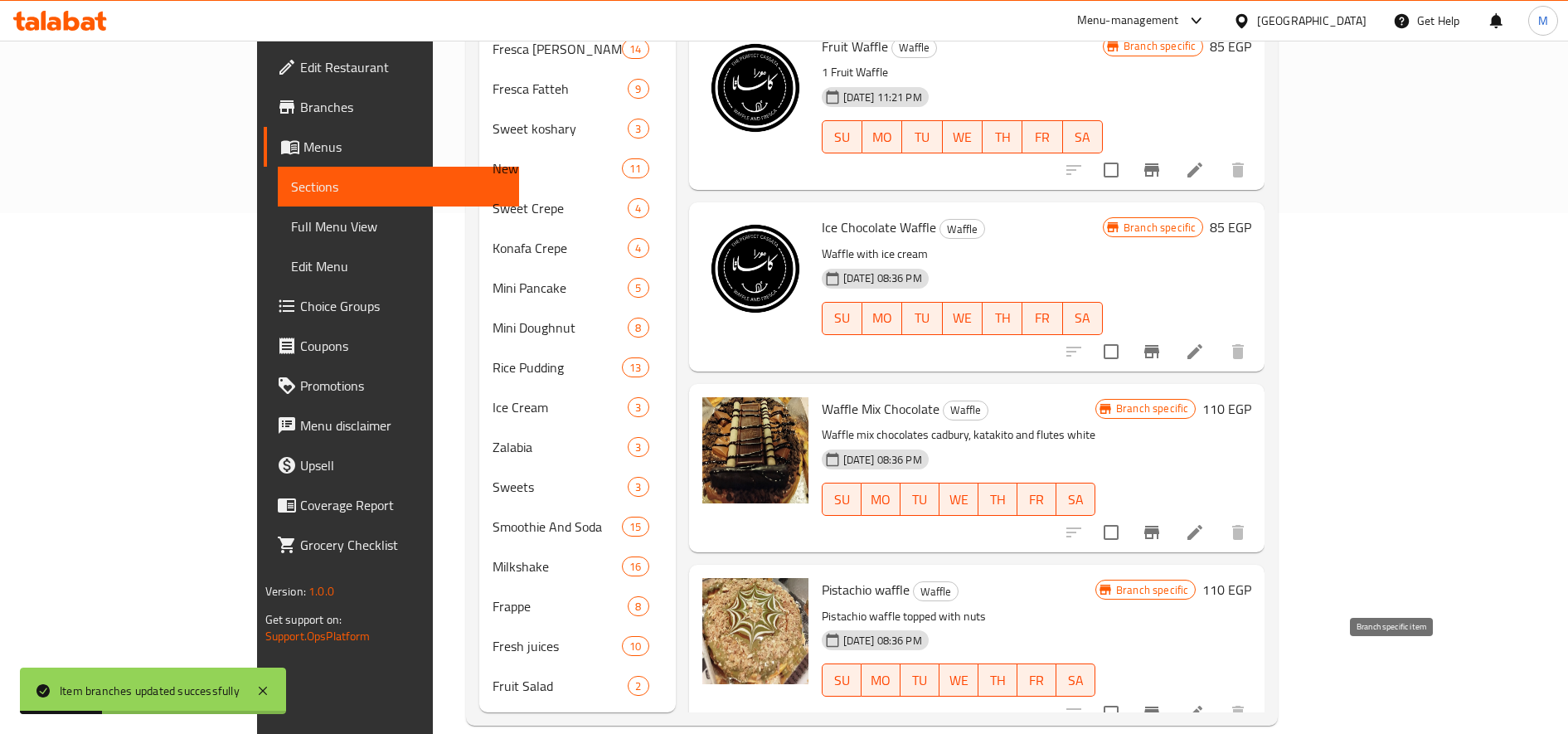
click at [1159, 706] on icon "Branch-specific-item" at bounding box center [1152, 713] width 15 height 13
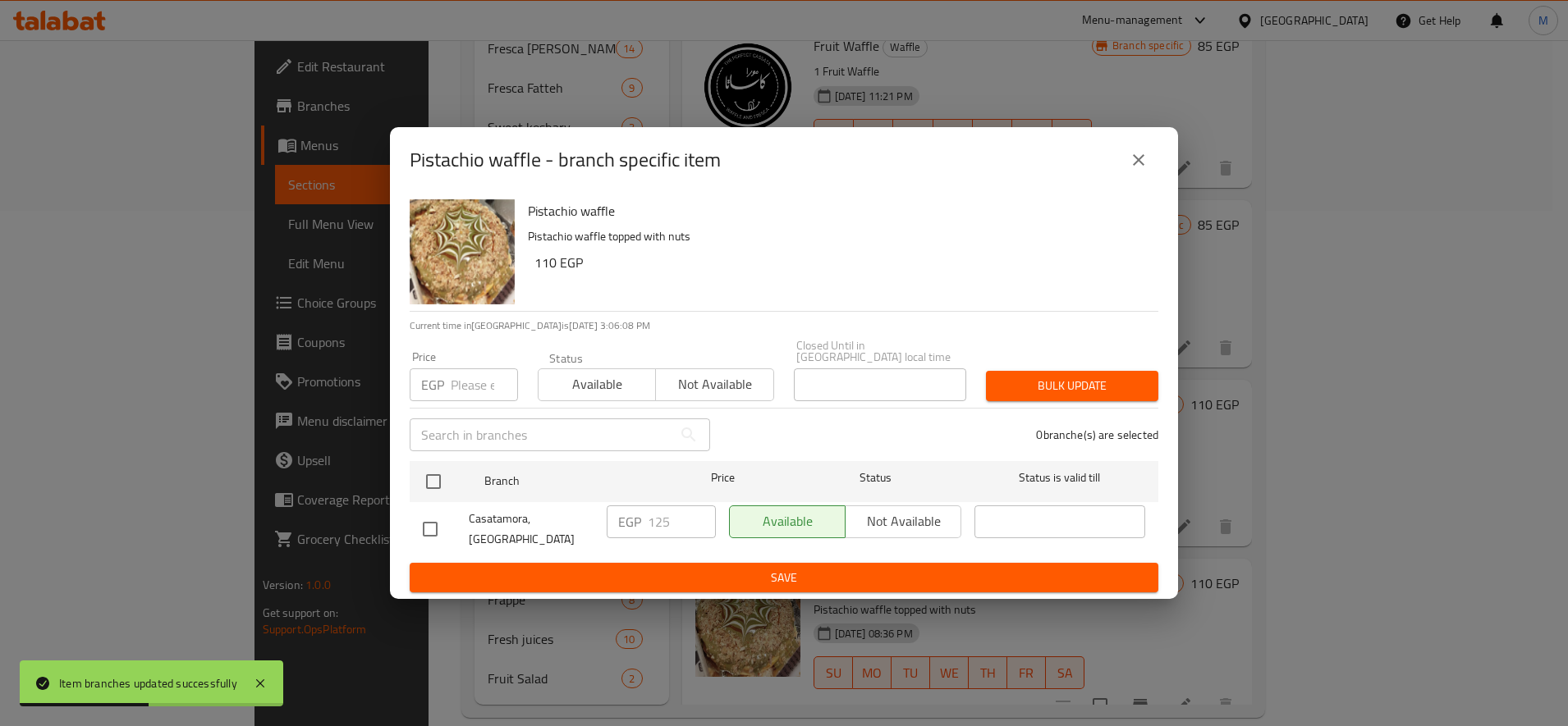
click at [451, 376] on div "EGP Price" at bounding box center [463, 384] width 108 height 33
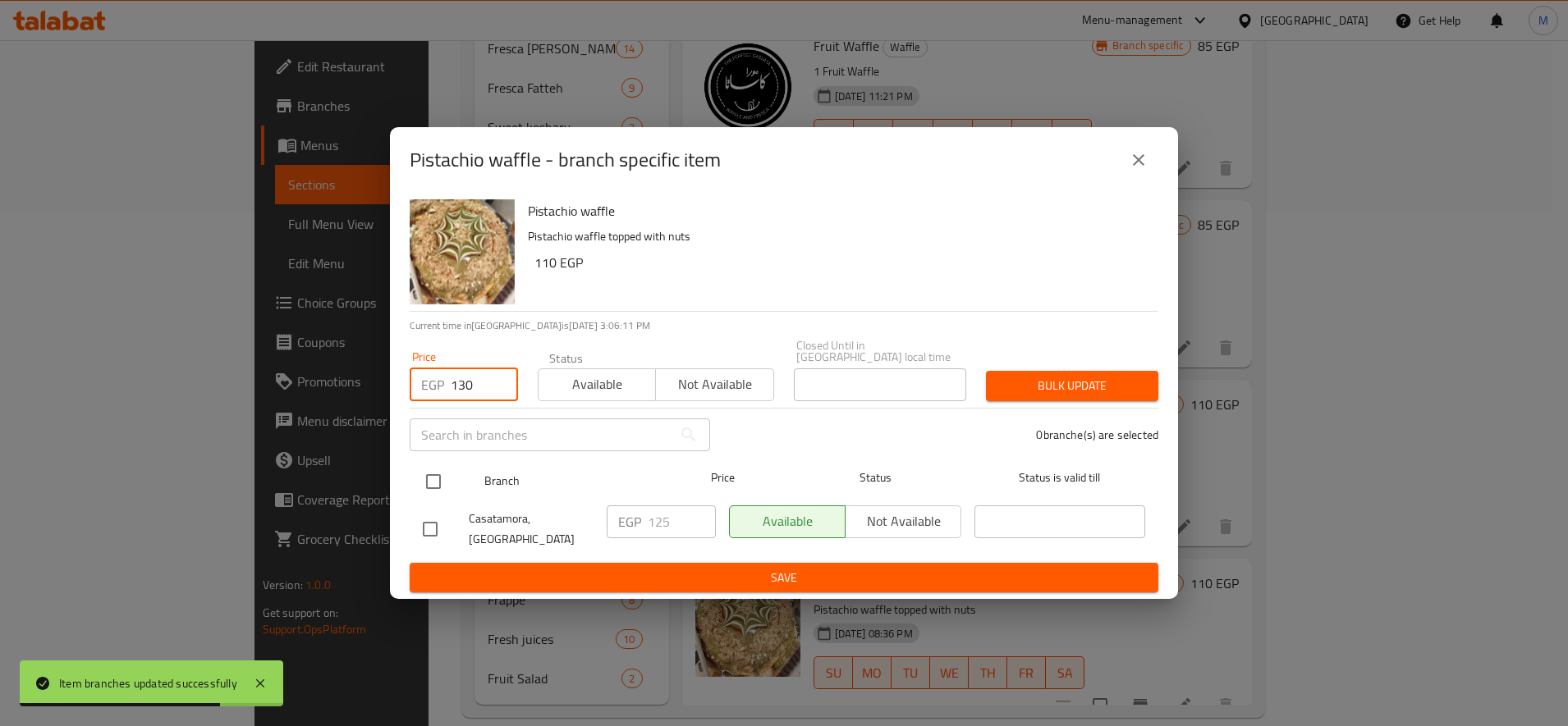
type input "130"
click at [418, 473] on input "checkbox" at bounding box center [433, 482] width 35 height 35
checkbox input "true"
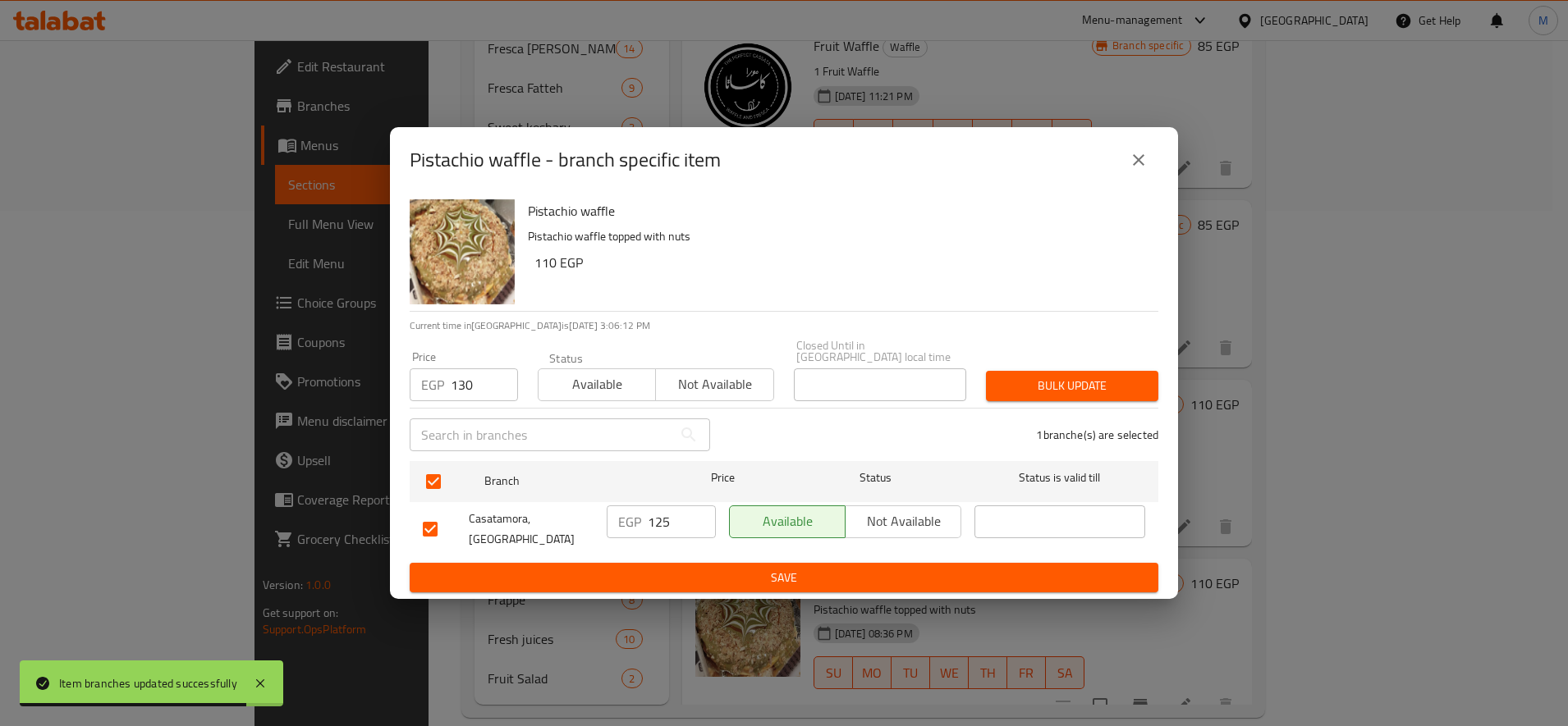
click at [968, 385] on div "Closed Until in [GEOGRAPHIC_DATA] local time Closed Until in [GEOGRAPHIC_DATA] …" at bounding box center [879, 370] width 192 height 81
click at [1002, 388] on span "Bulk update" at bounding box center [1072, 386] width 147 height 21
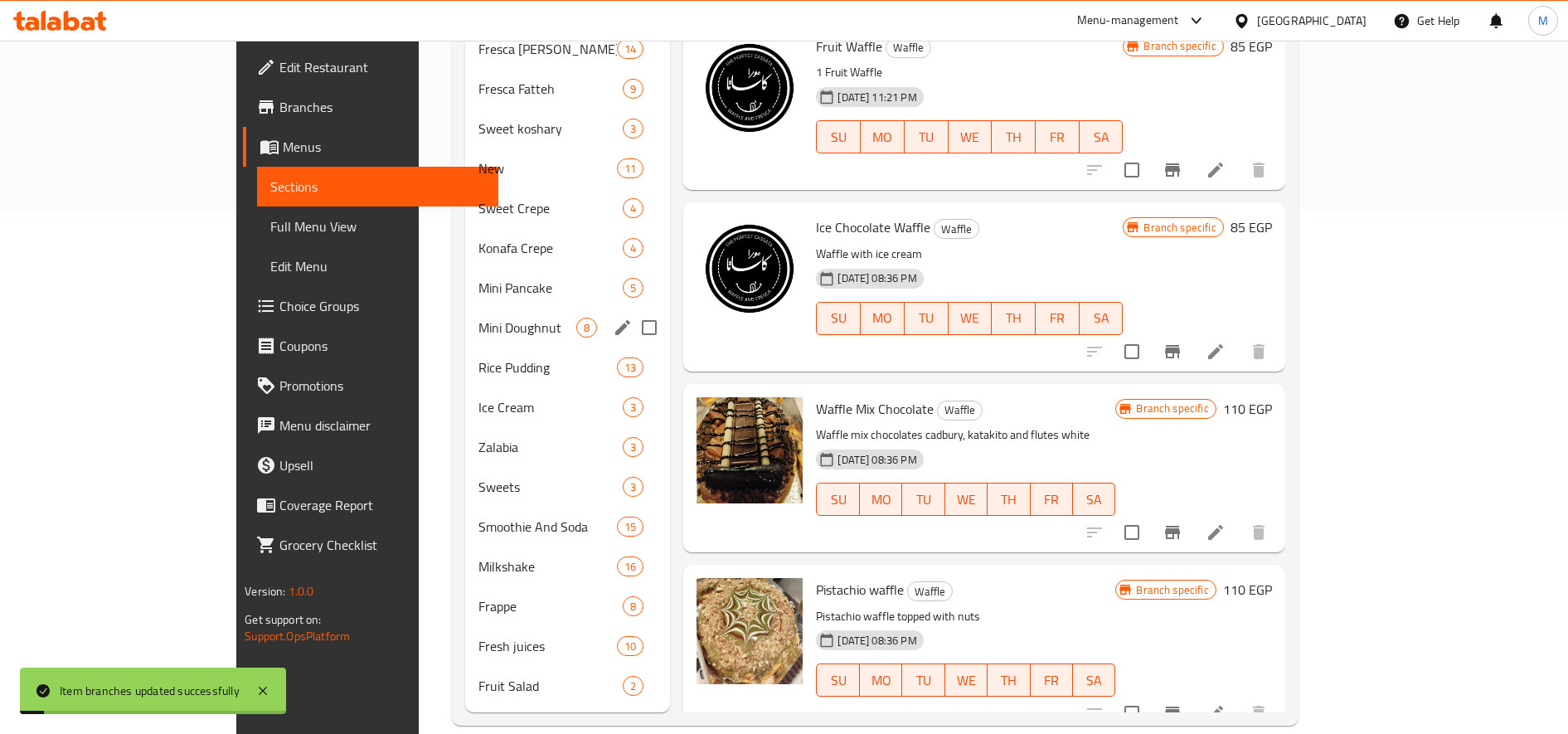
scroll to position [245, 0]
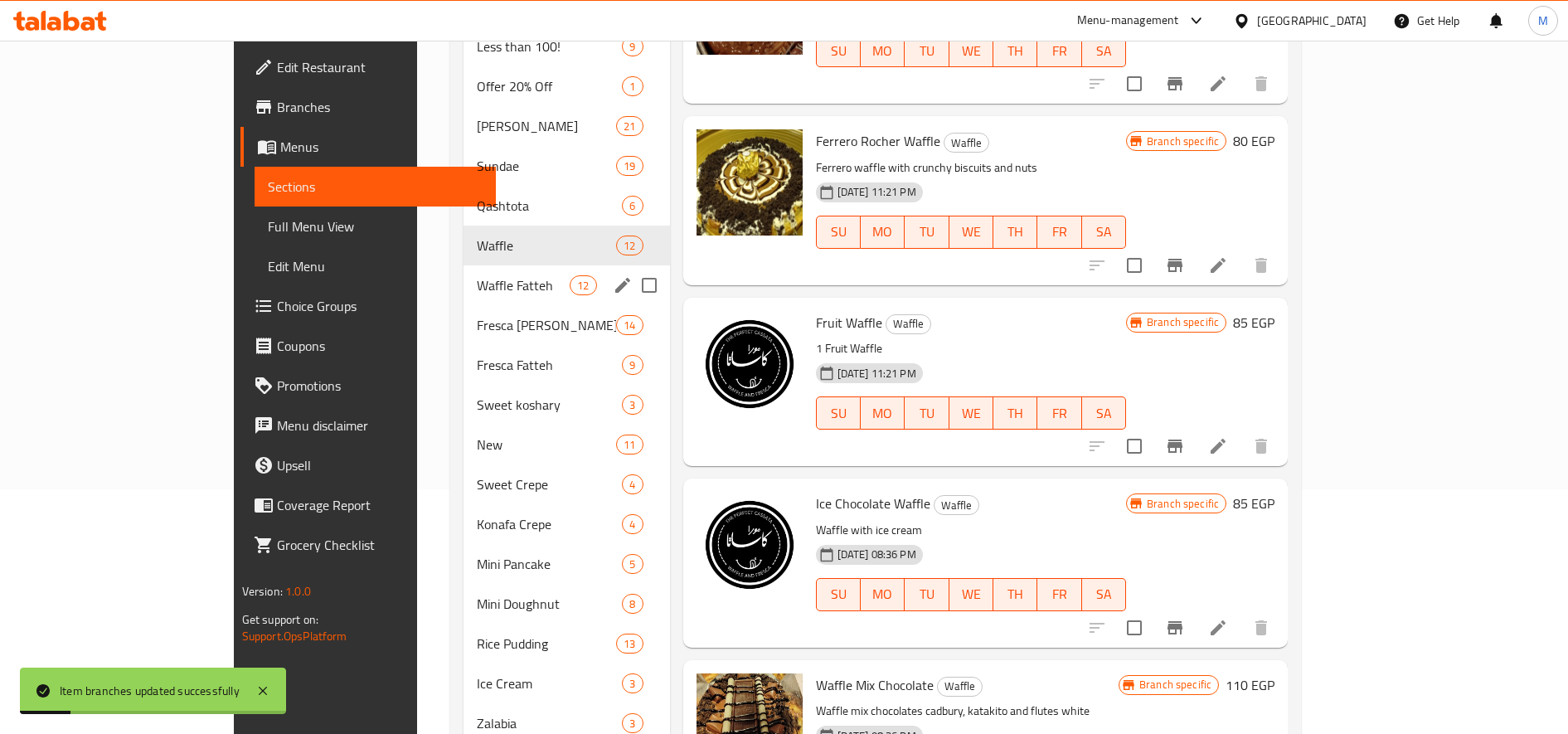
click at [463, 275] on div "Waffle Fatteh 12" at bounding box center [567, 286] width 207 height 40
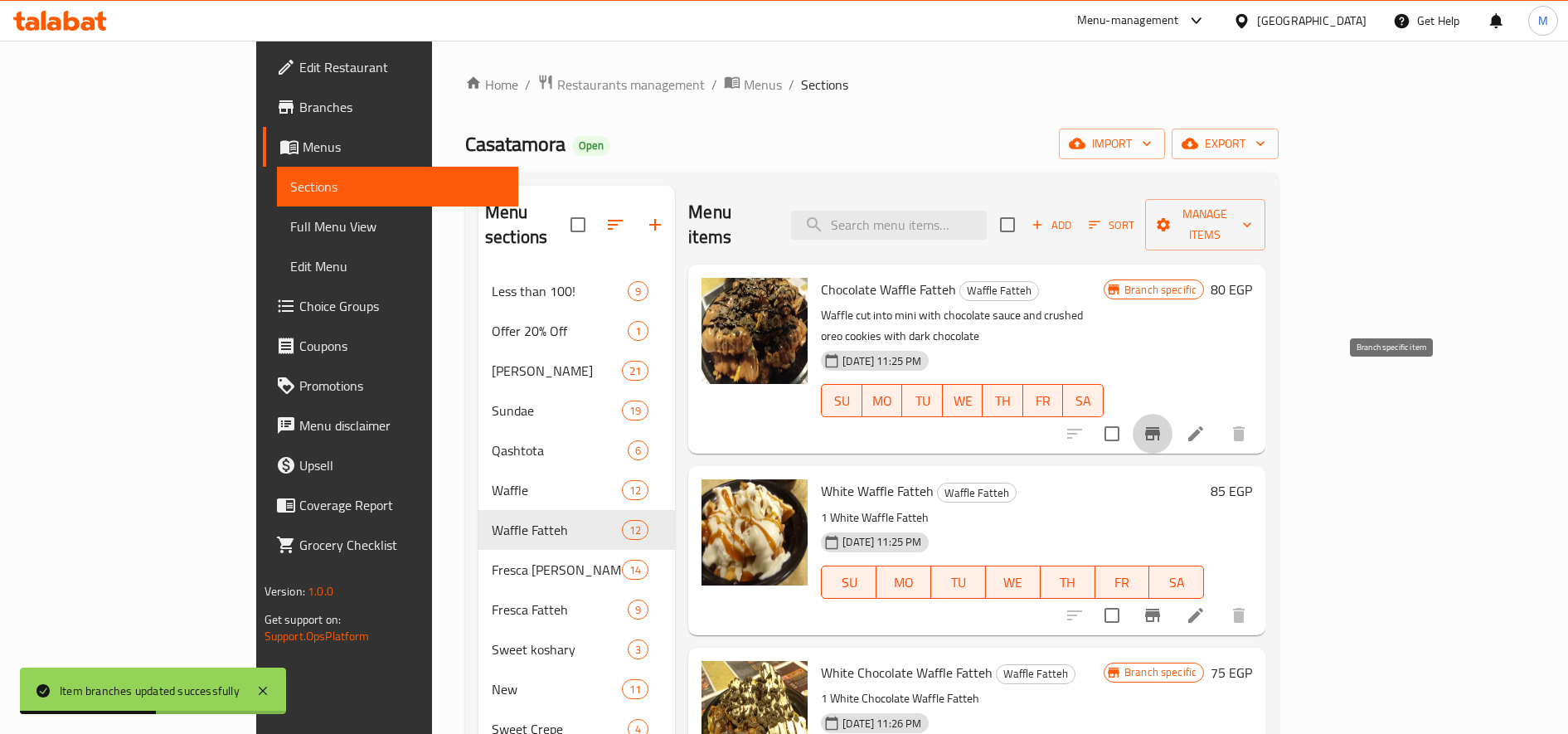
click at [1160, 427] on icon "Branch-specific-item" at bounding box center [1153, 434] width 15 height 13
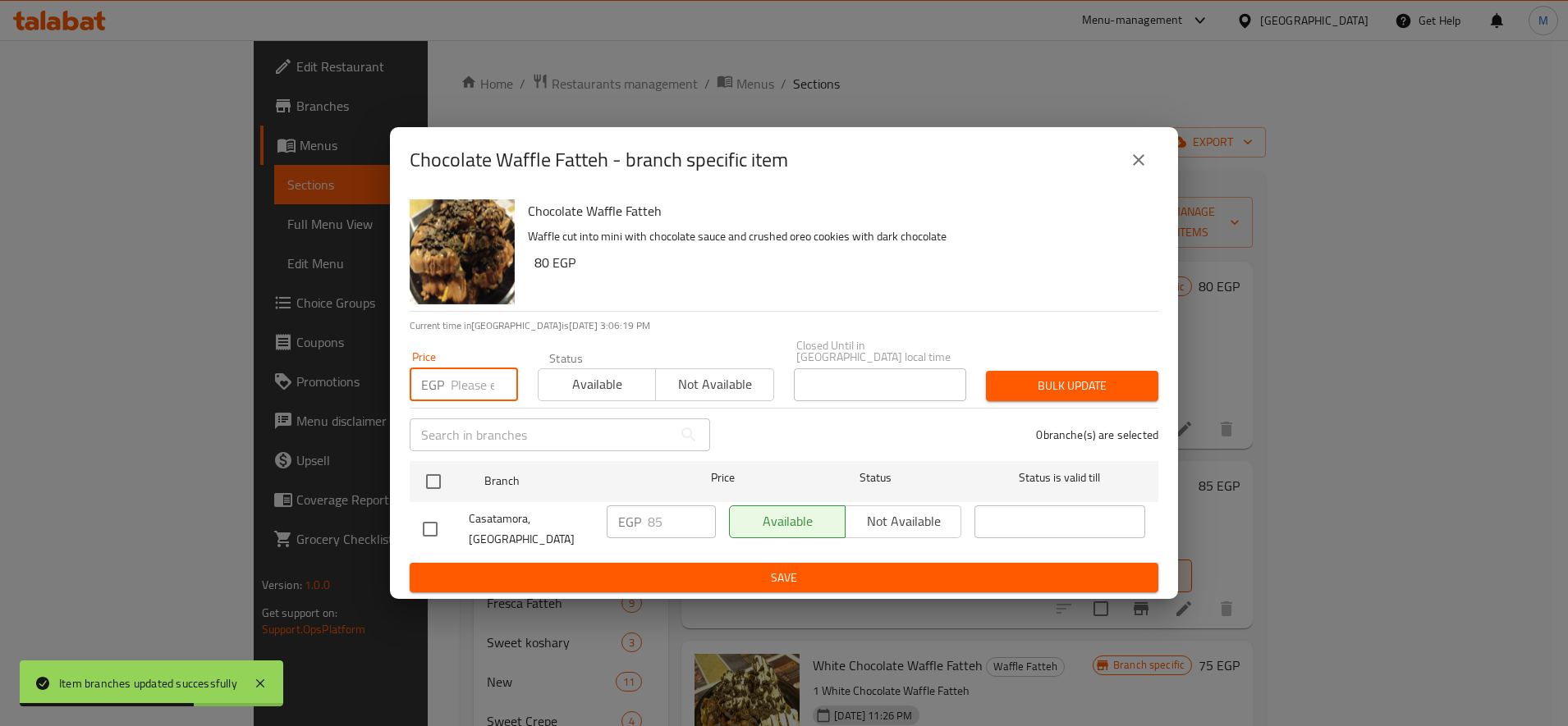
click at [464, 400] on input "number" at bounding box center [485, 384] width 68 height 33
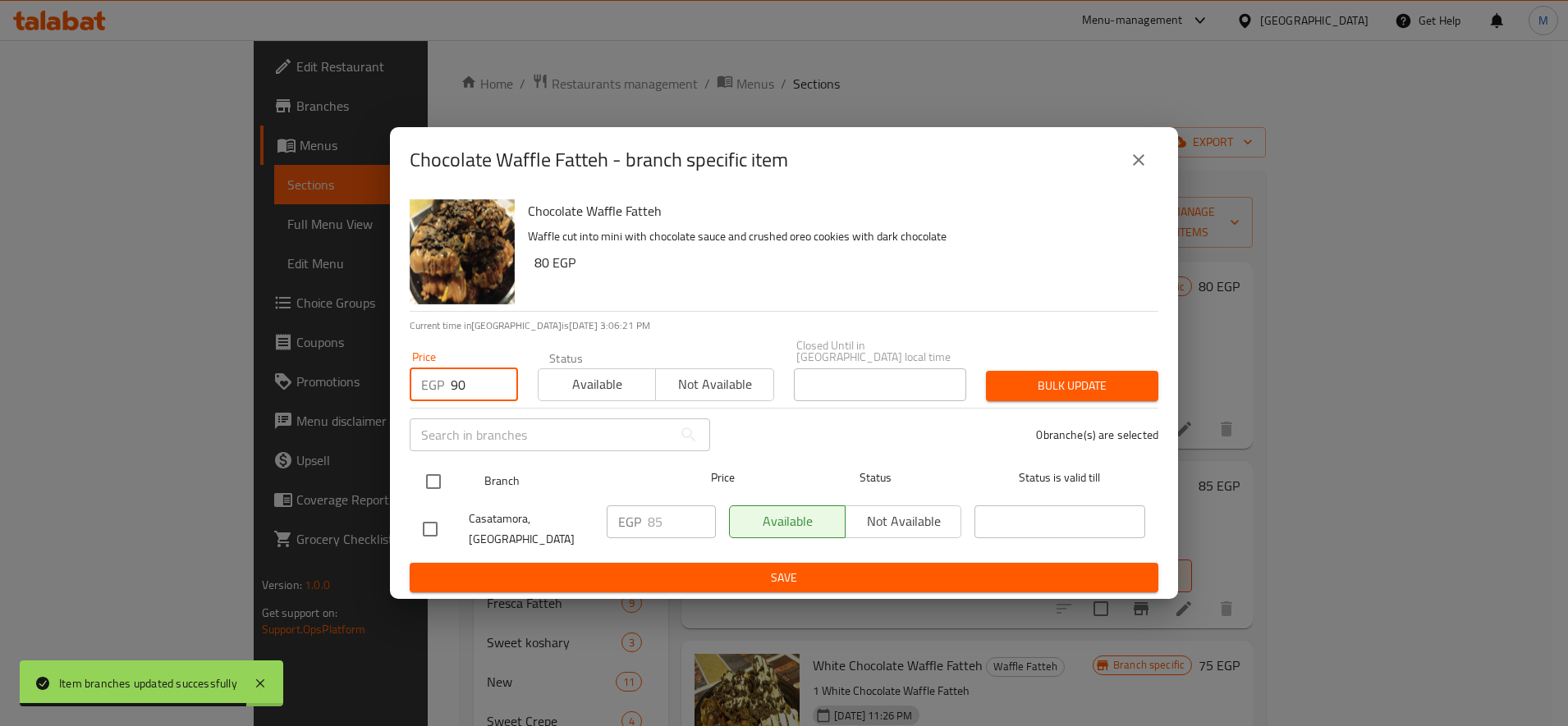
type input "90"
click at [427, 471] on input "checkbox" at bounding box center [433, 482] width 35 height 35
checkbox input "true"
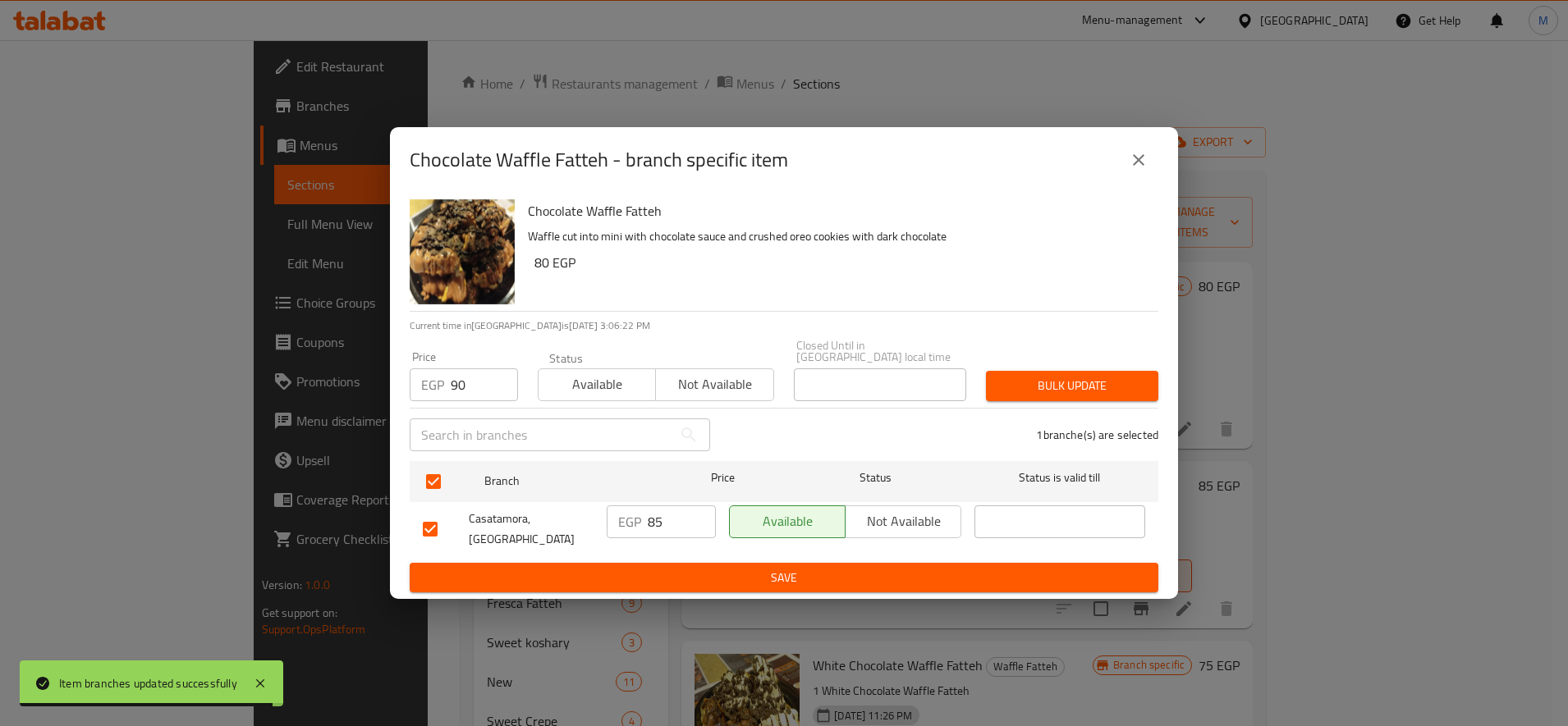
click at [1037, 394] on span "Bulk update" at bounding box center [1072, 386] width 147 height 21
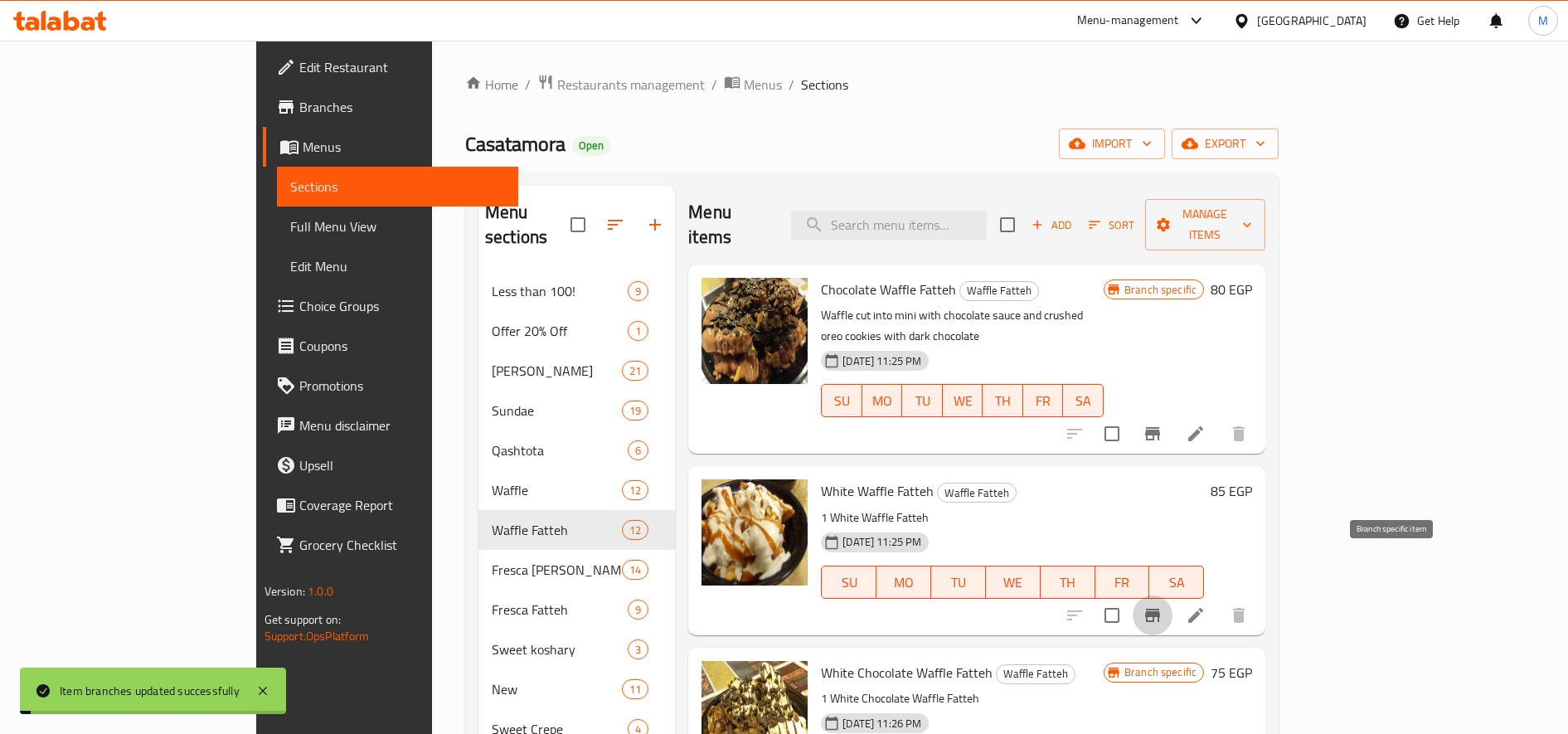
click at [1160, 609] on icon "Branch-specific-item" at bounding box center [1153, 615] width 15 height 13
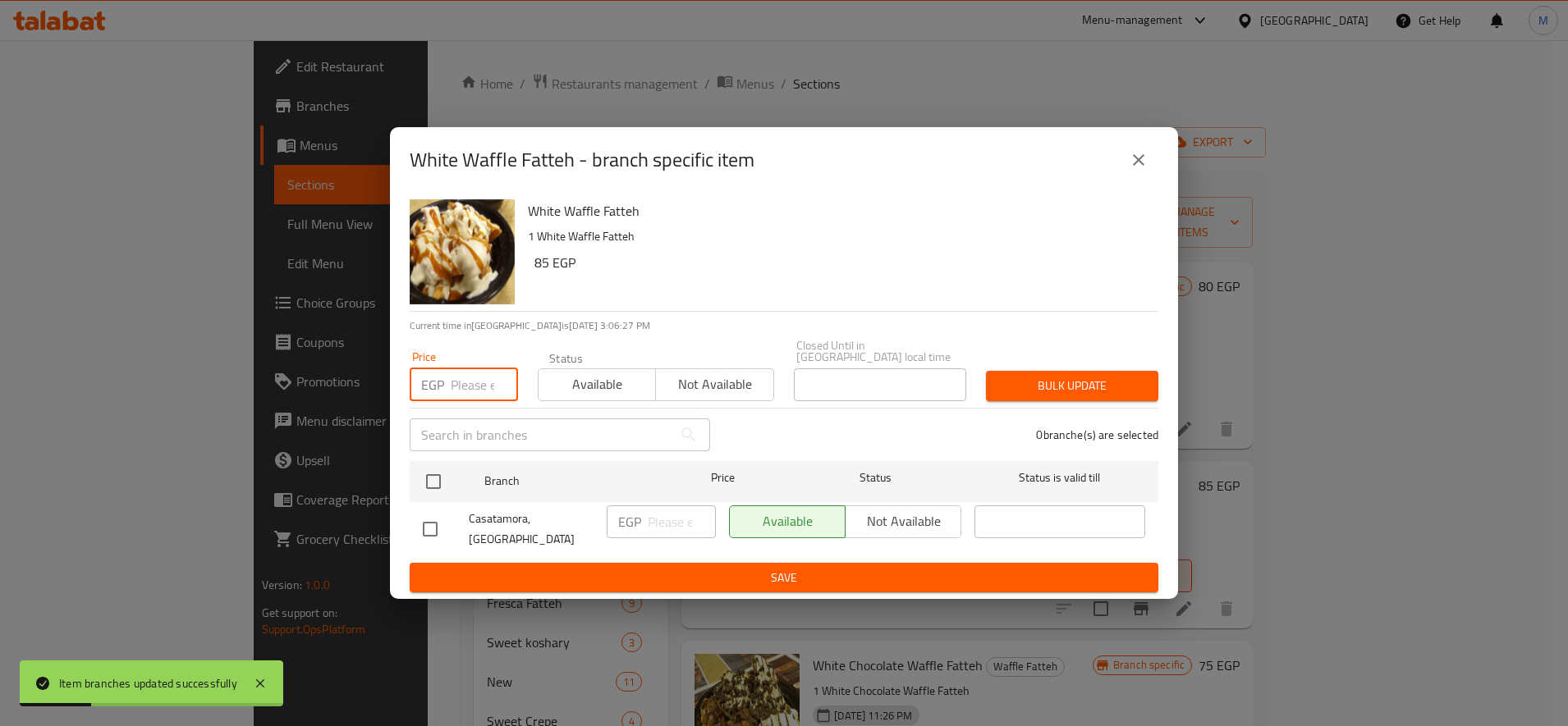
click at [455, 376] on input "number" at bounding box center [485, 384] width 68 height 33
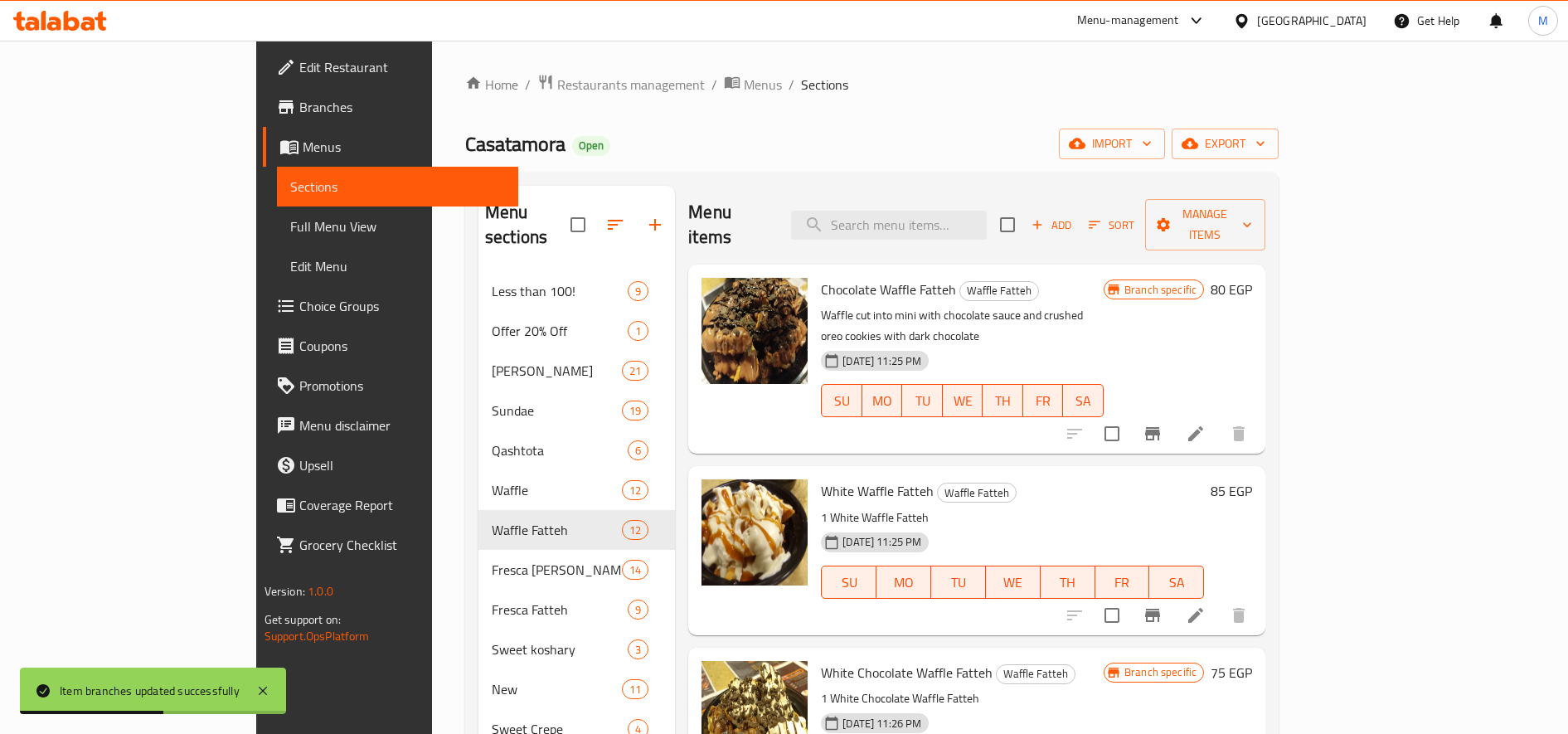
click at [1252, 480] on h6 "85 EGP" at bounding box center [1232, 491] width 42 height 23
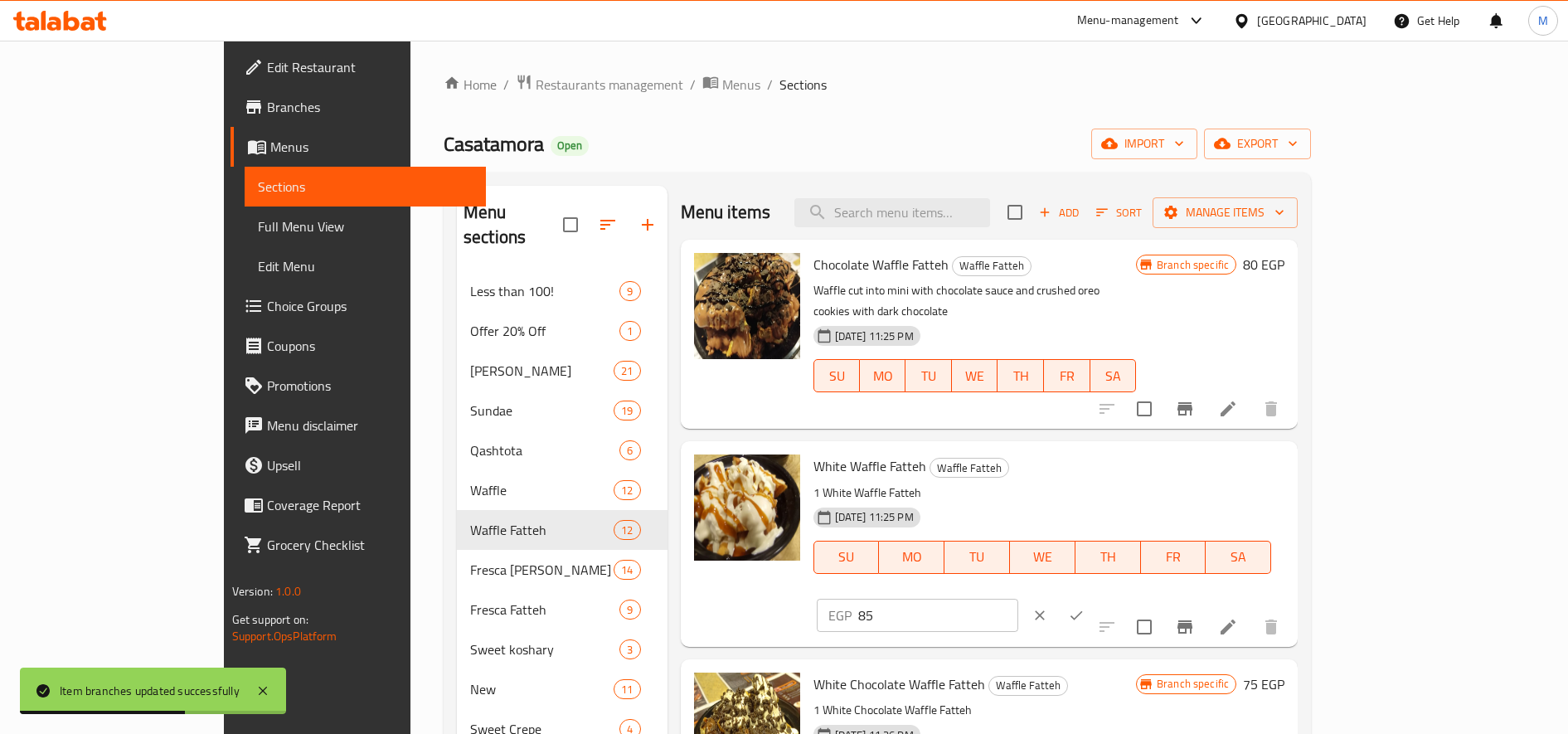
click at [1018, 599] on input "85" at bounding box center [938, 615] width 160 height 33
type input "90"
click at [1094, 597] on button "ok" at bounding box center [1076, 615] width 36 height 36
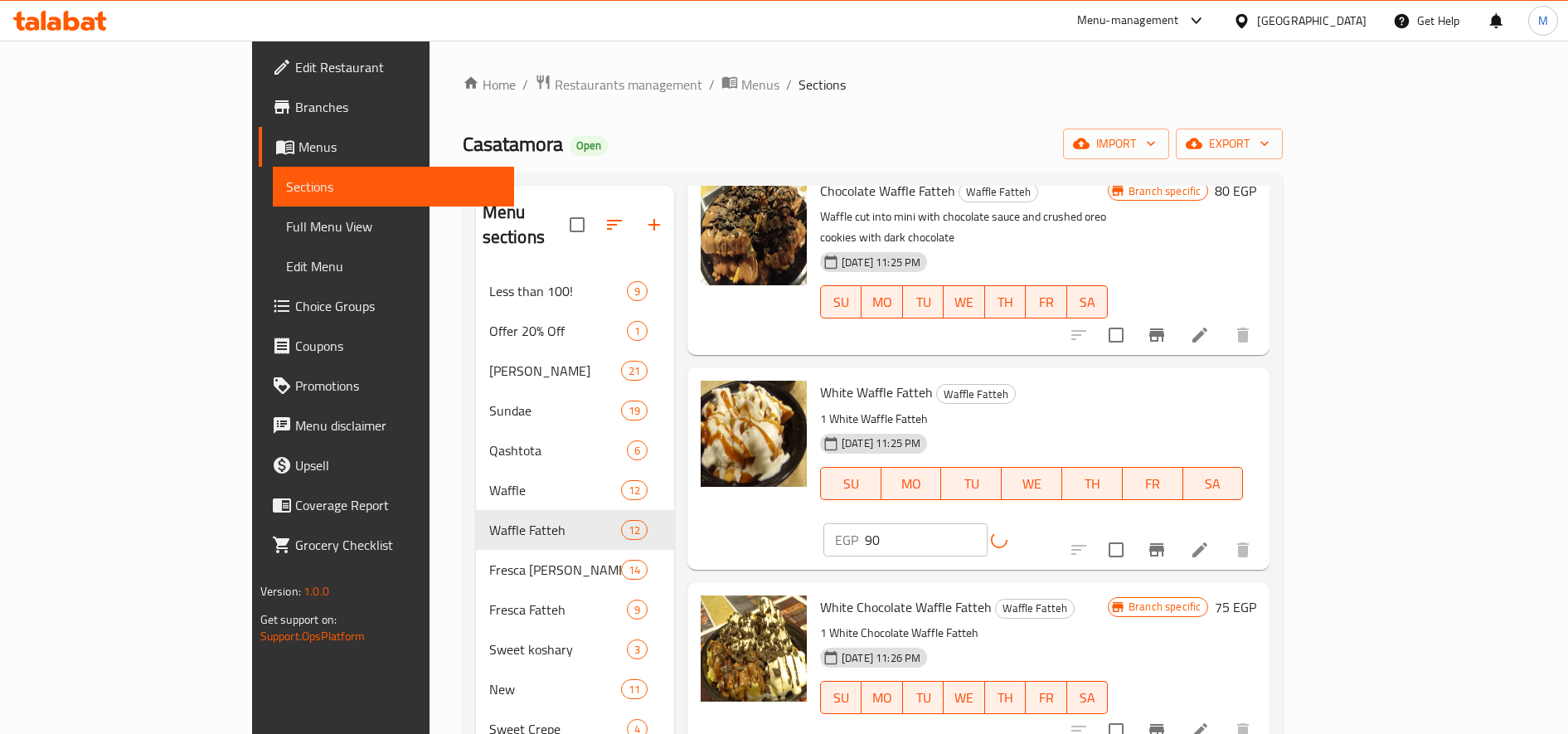
scroll to position [139, 0]
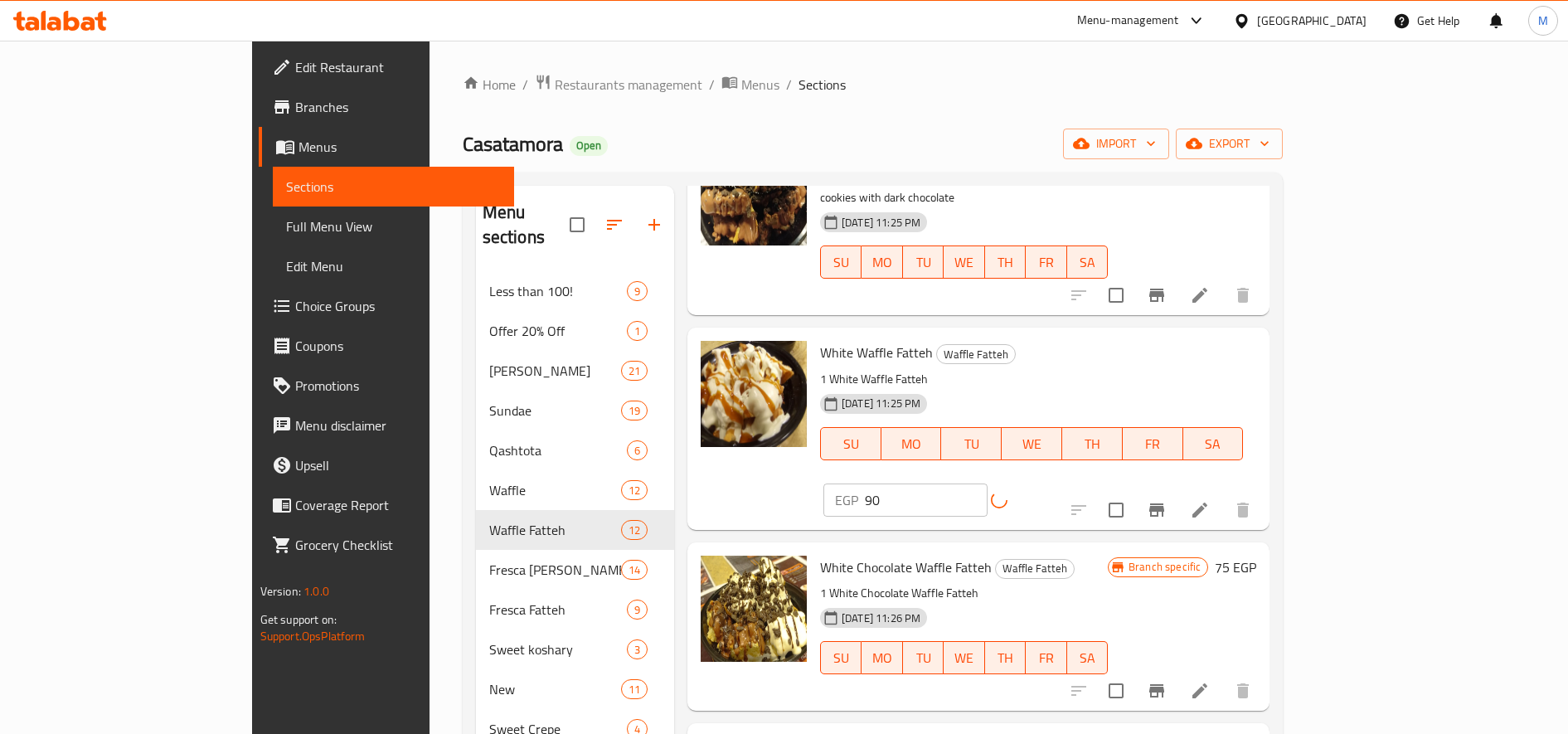
drag, startPoint x: 1356, startPoint y: 615, endPoint x: 1382, endPoint y: 615, distance: 26.0
click at [1133, 673] on input "checkbox" at bounding box center [1116, 690] width 35 height 35
checkbox input "false"
click at [1167, 681] on icon "Branch-specific-item" at bounding box center [1156, 690] width 20 height 20
